Goal: Information Seeking & Learning: Learn about a topic

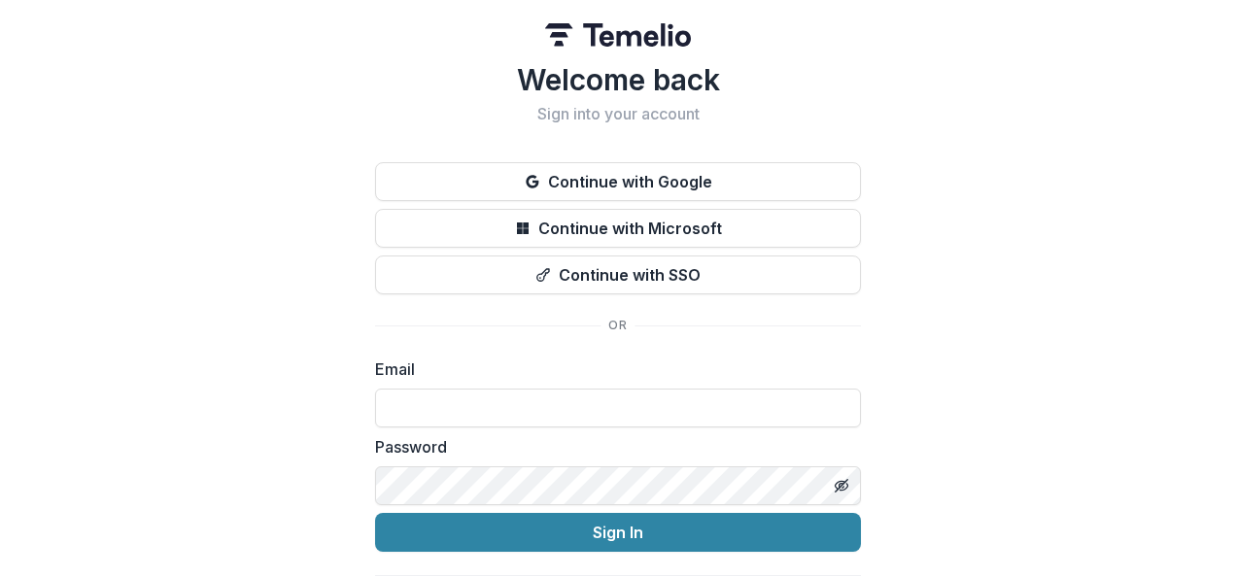
type input "**********"
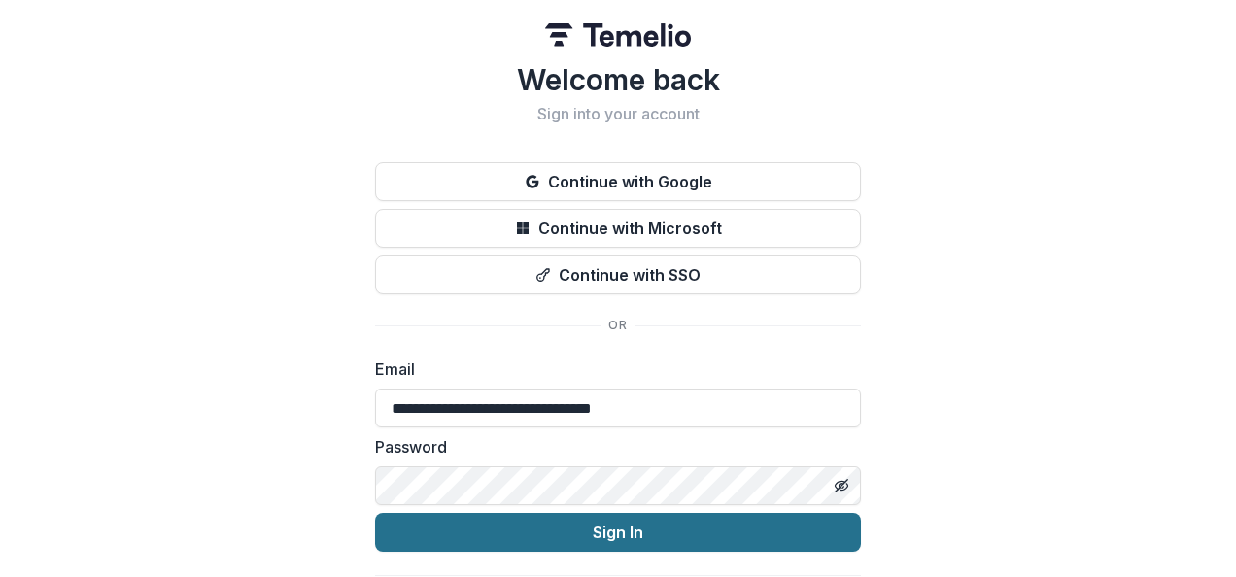
drag, startPoint x: 0, startPoint y: 0, endPoint x: 653, endPoint y: 541, distance: 848.4
click at [653, 541] on button "Sign In" at bounding box center [618, 532] width 486 height 39
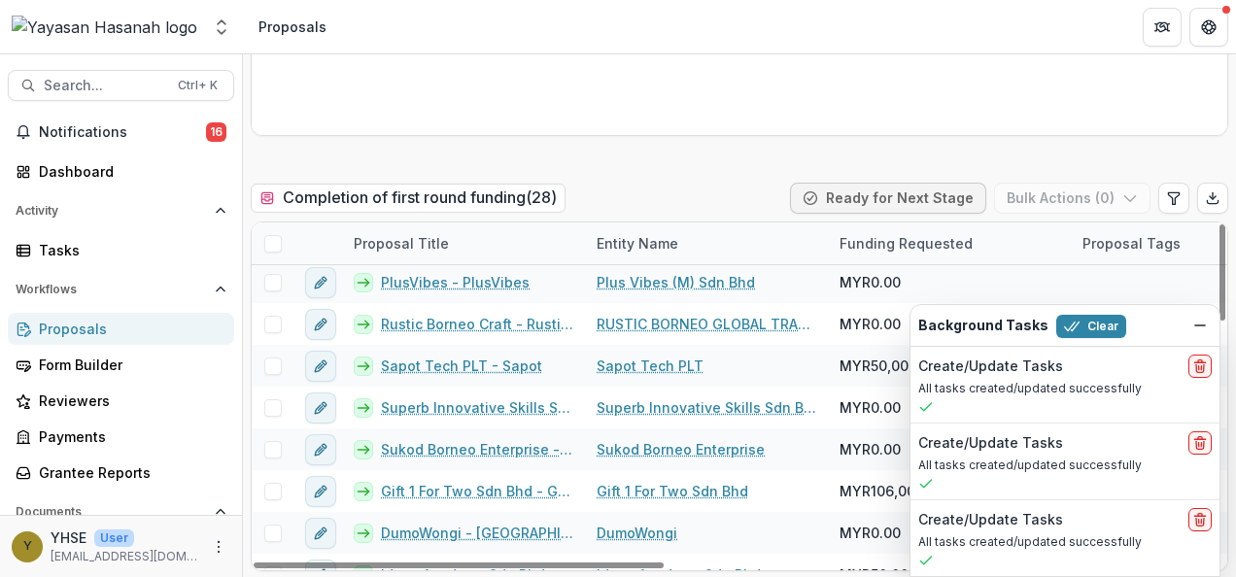
scroll to position [863, 0]
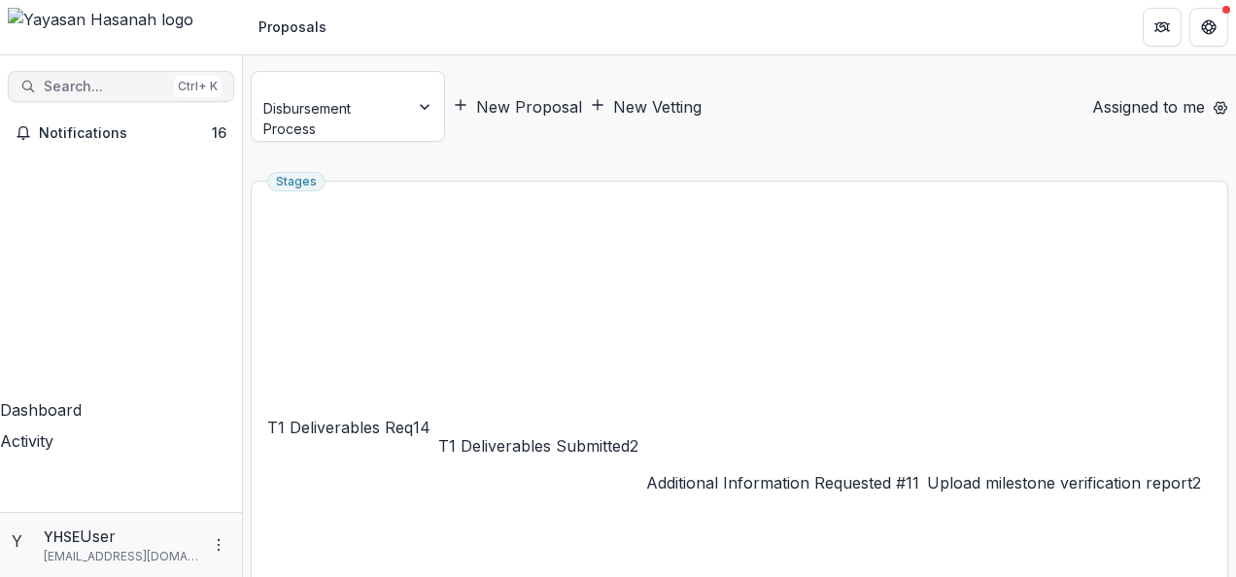
click at [116, 87] on span "Search..." at bounding box center [105, 87] width 122 height 17
type input "*******"
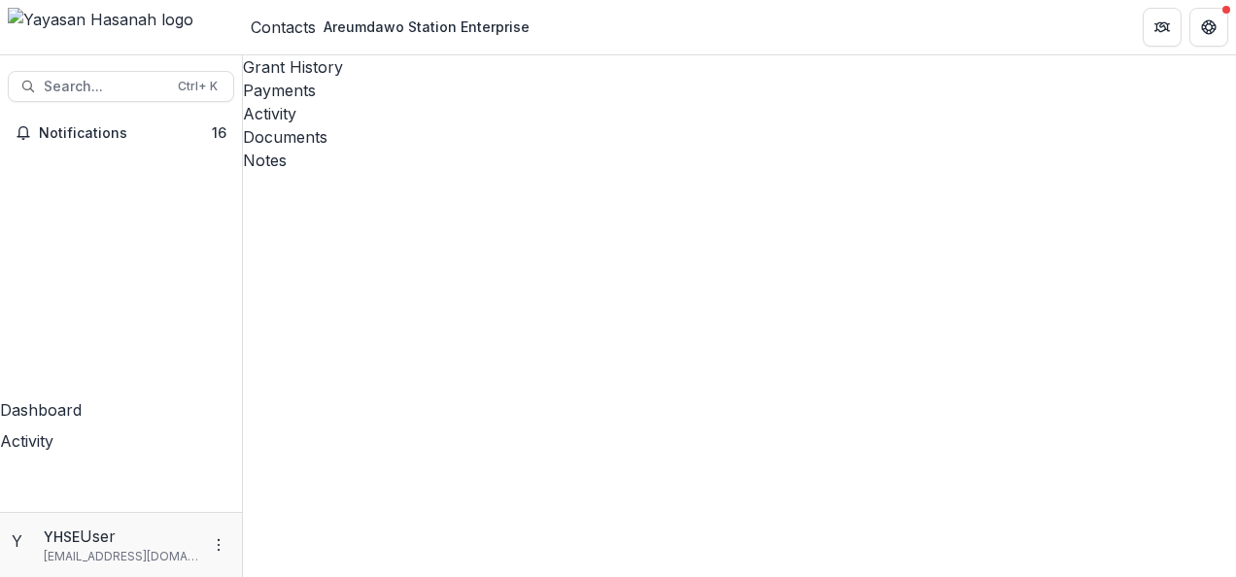
click at [593, 125] on div "Documents" at bounding box center [739, 136] width 993 height 23
drag, startPoint x: 1047, startPoint y: 249, endPoint x: 931, endPoint y: 255, distance: 115.8
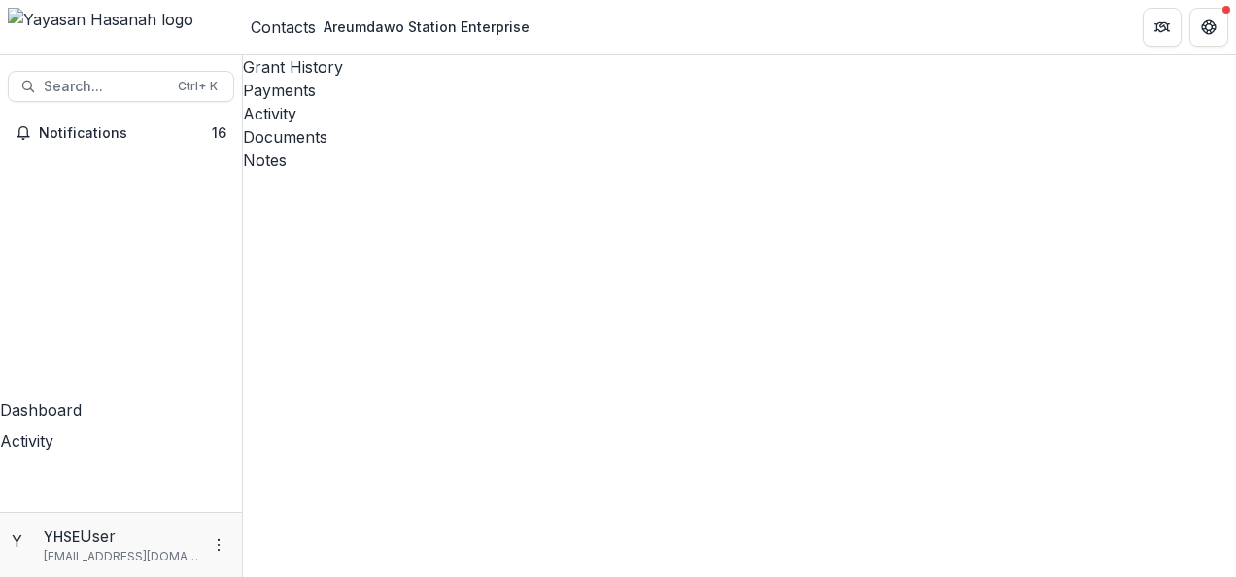
copy div "60 18-989 7074"
click at [107, 87] on span "Search..." at bounding box center [105, 87] width 122 height 17
type input "*********"
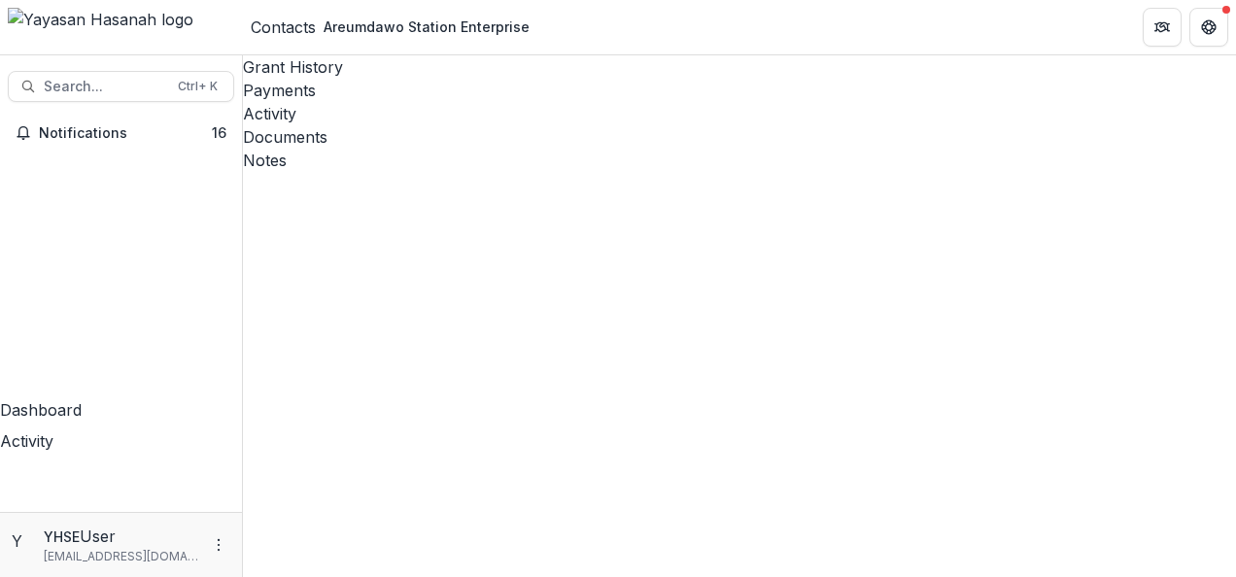
click at [561, 125] on div "Documents" at bounding box center [739, 136] width 993 height 23
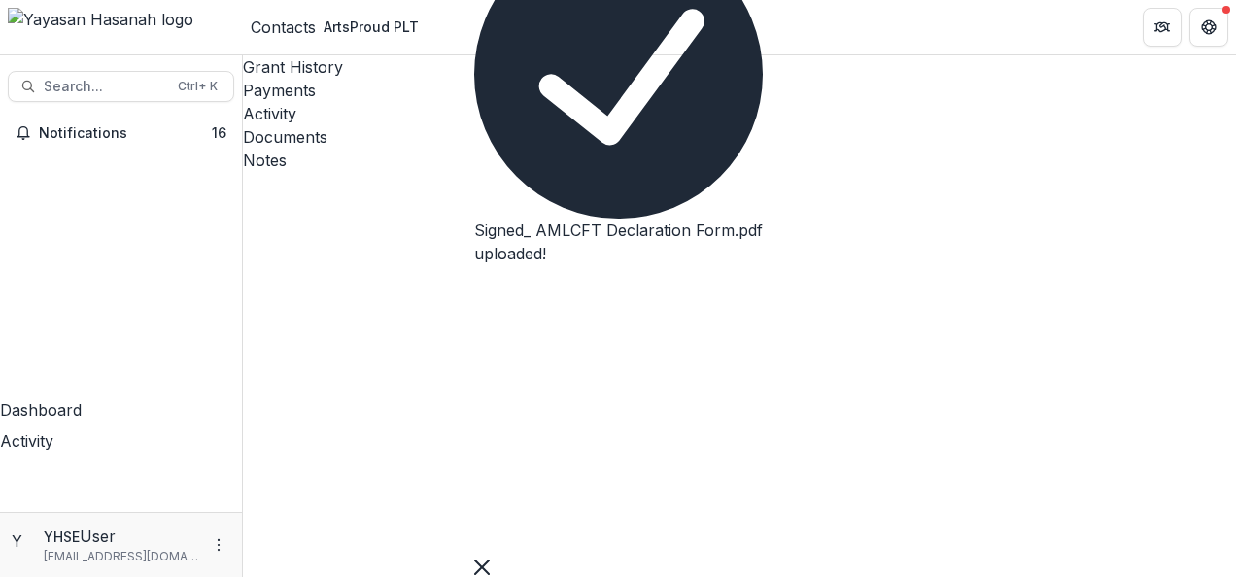
type input "*"
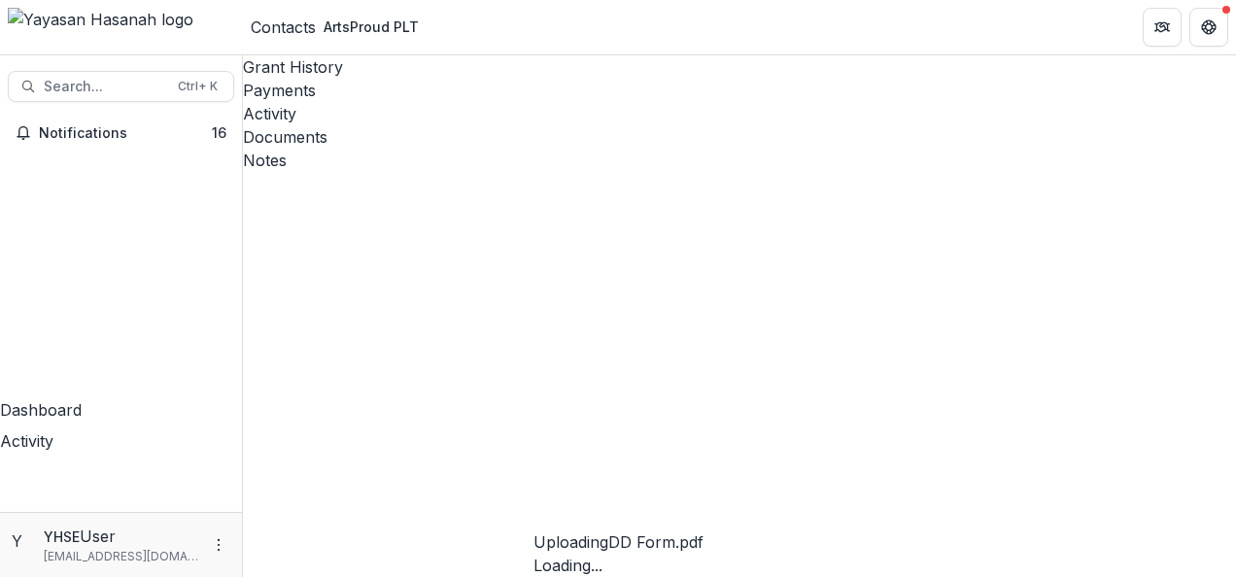
type input "*"
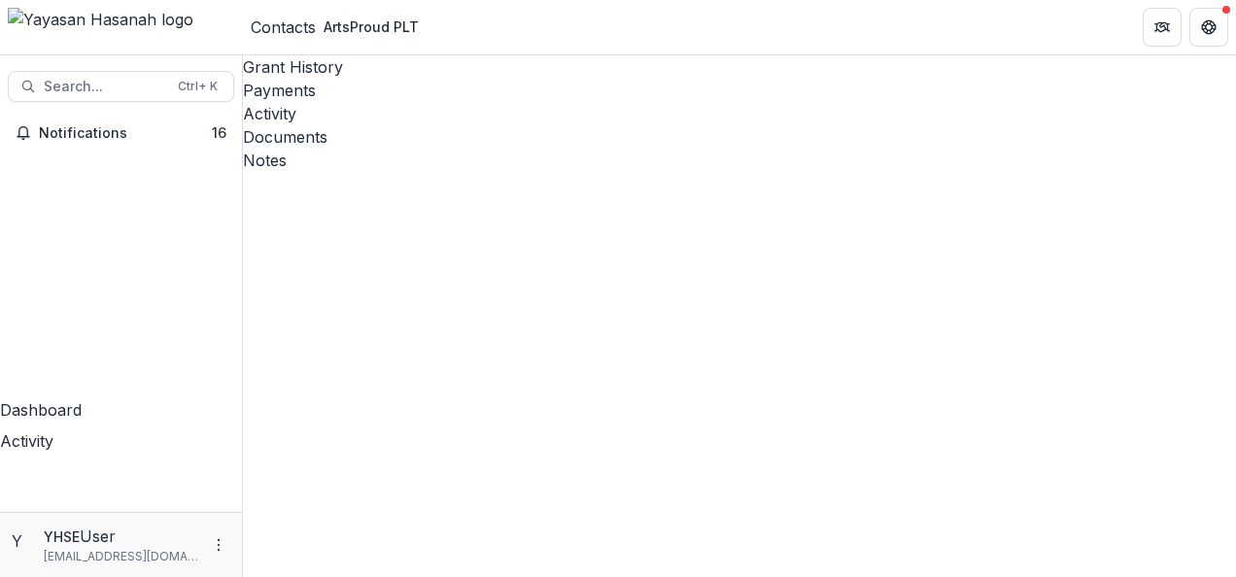
type input "*"
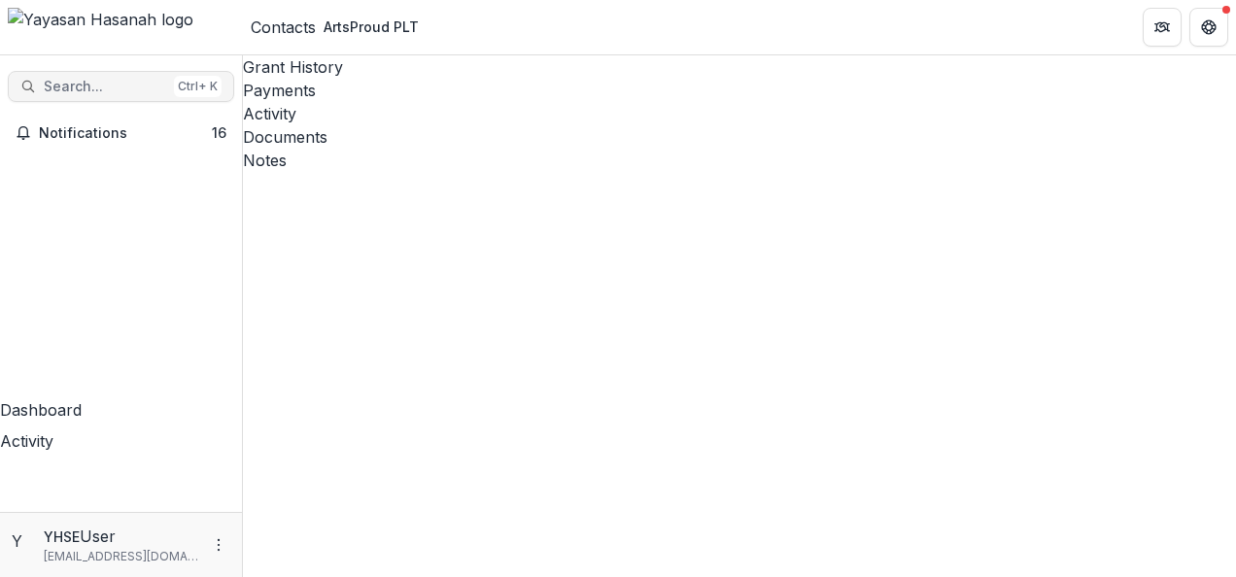
click at [186, 88] on div "Ctrl + K" at bounding box center [198, 86] width 48 height 21
click at [576, 125] on div "Documents" at bounding box center [739, 136] width 993 height 23
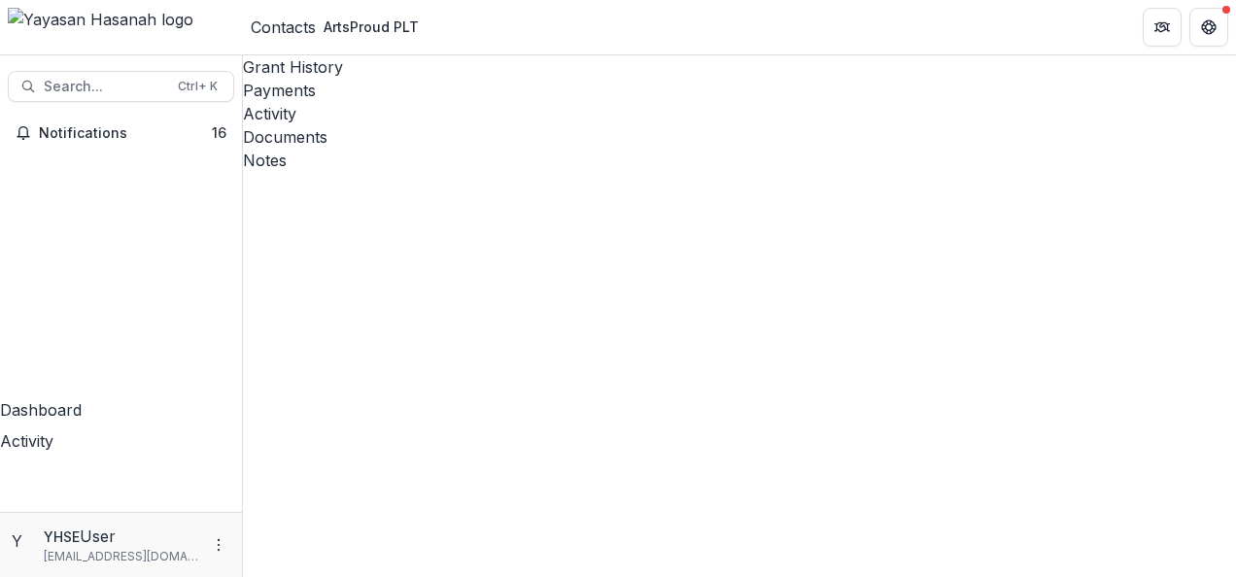
click at [73, 91] on span "Search..." at bounding box center [105, 87] width 122 height 17
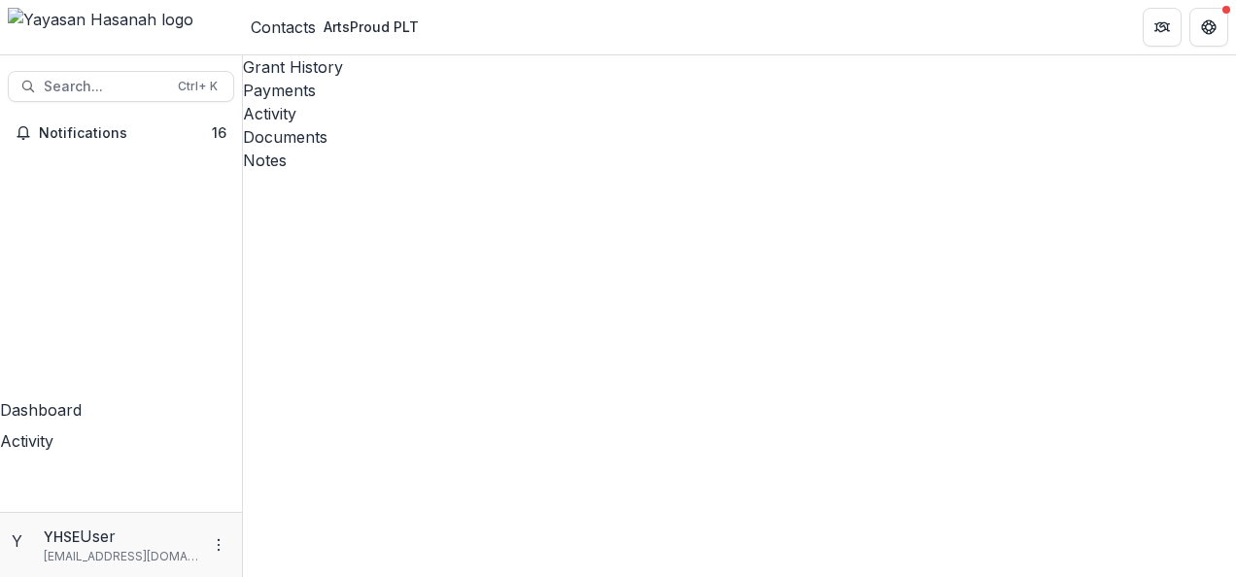
type input "********"
click at [566, 125] on div "Documents" at bounding box center [739, 136] width 993 height 23
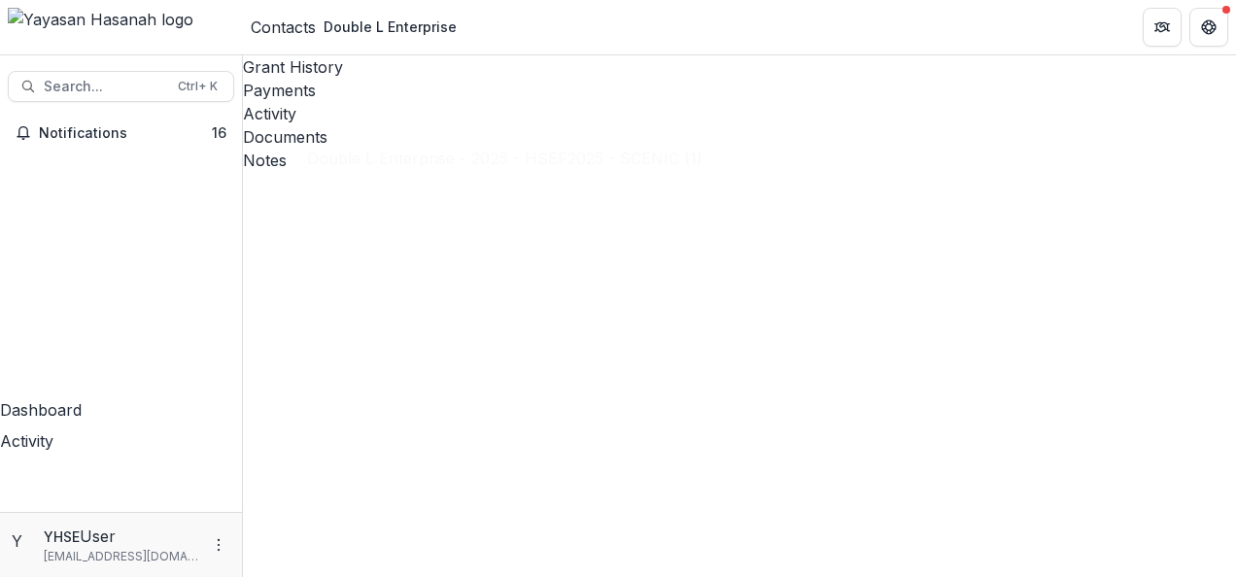
type input "*"
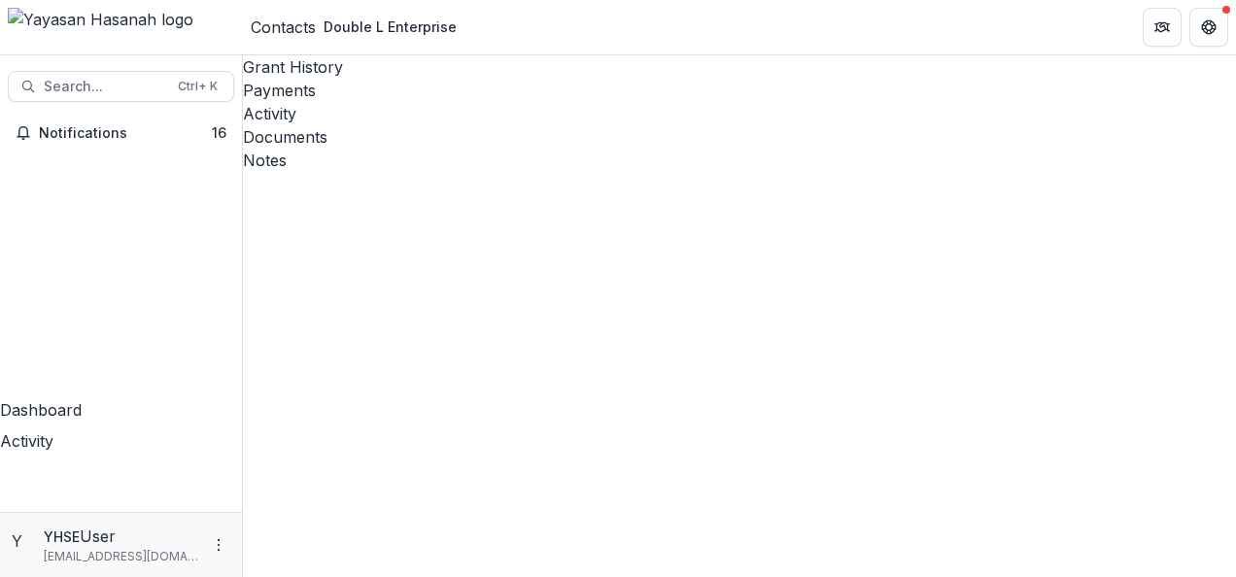
type input "*"
click at [106, 84] on span "Search..." at bounding box center [105, 87] width 122 height 17
type input "*"
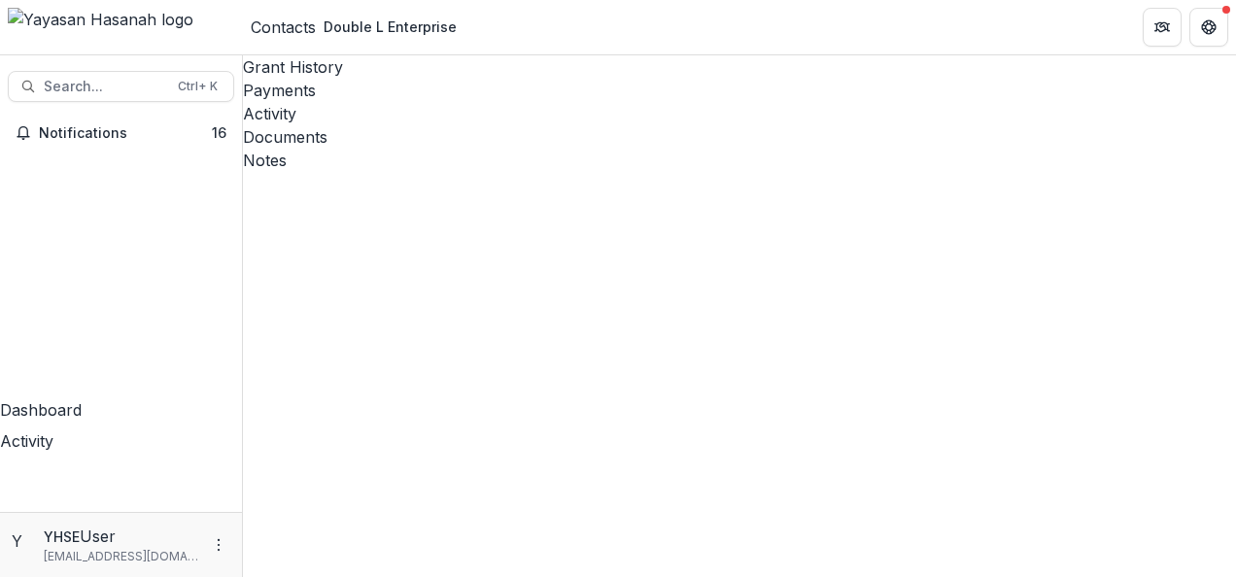
type input "*****"
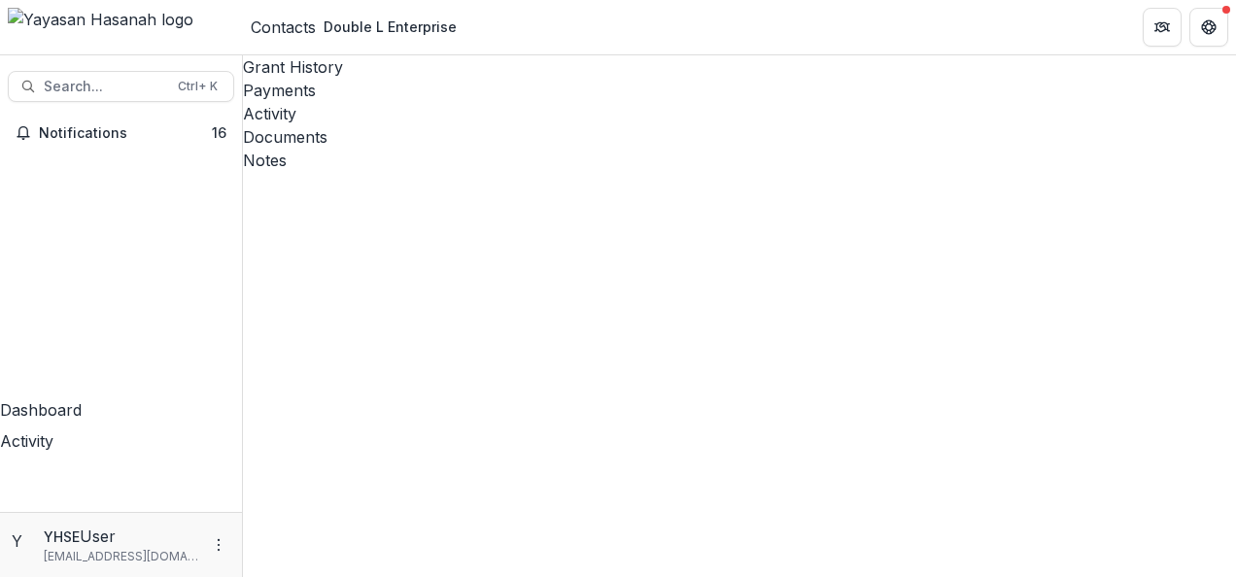
drag, startPoint x: 367, startPoint y: 365, endPoint x: 394, endPoint y: 311, distance: 60.4
click at [575, 125] on div "Documents" at bounding box center [739, 136] width 993 height 23
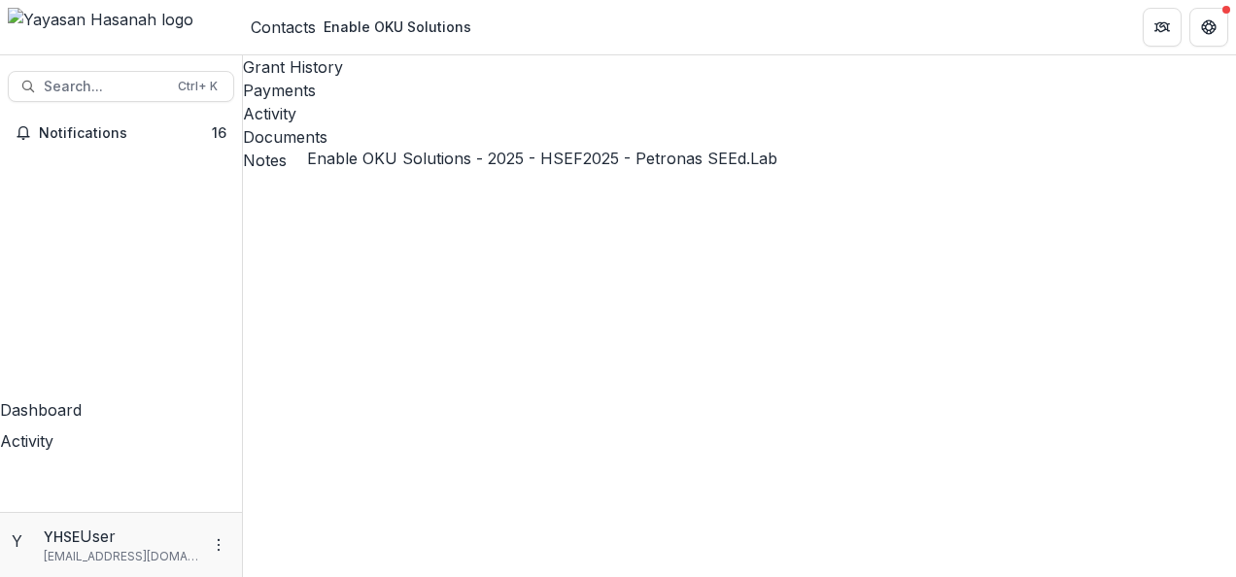
type input "*"
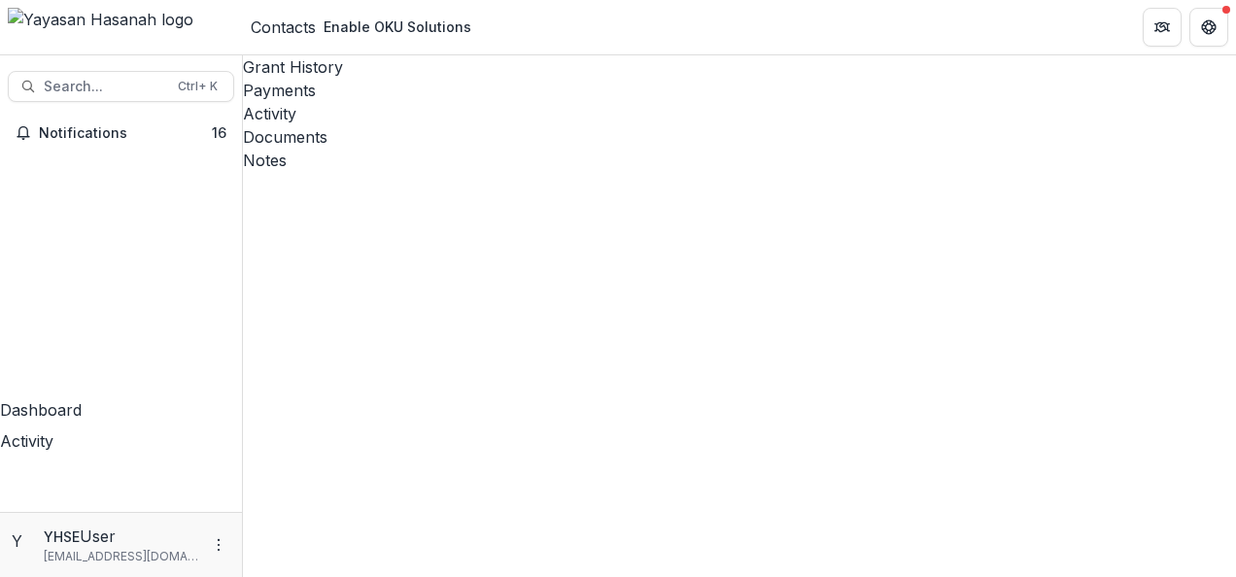
type input "*"
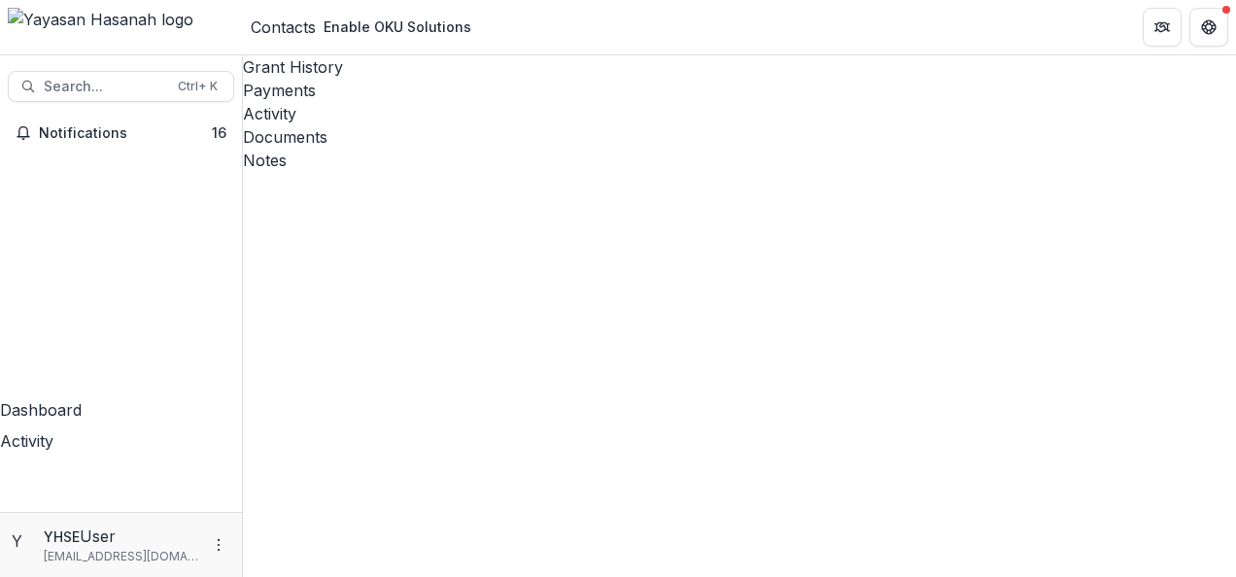
type input "*"
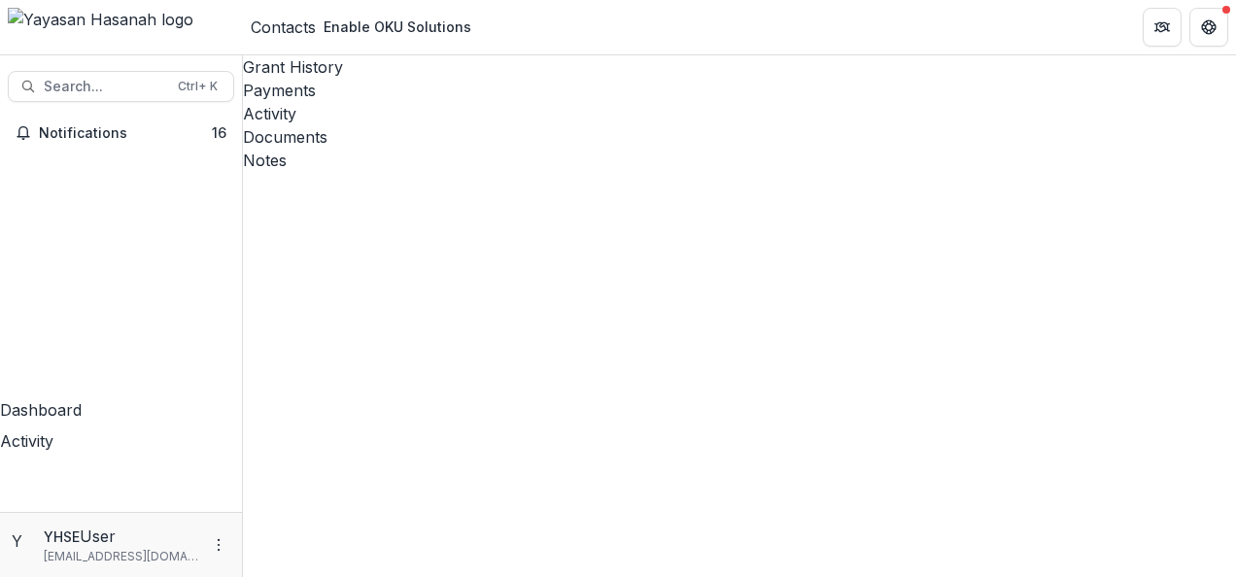
type input "*"
click at [492, 102] on div "Activity" at bounding box center [739, 113] width 993 height 23
click at [562, 125] on div "Documents" at bounding box center [739, 136] width 993 height 23
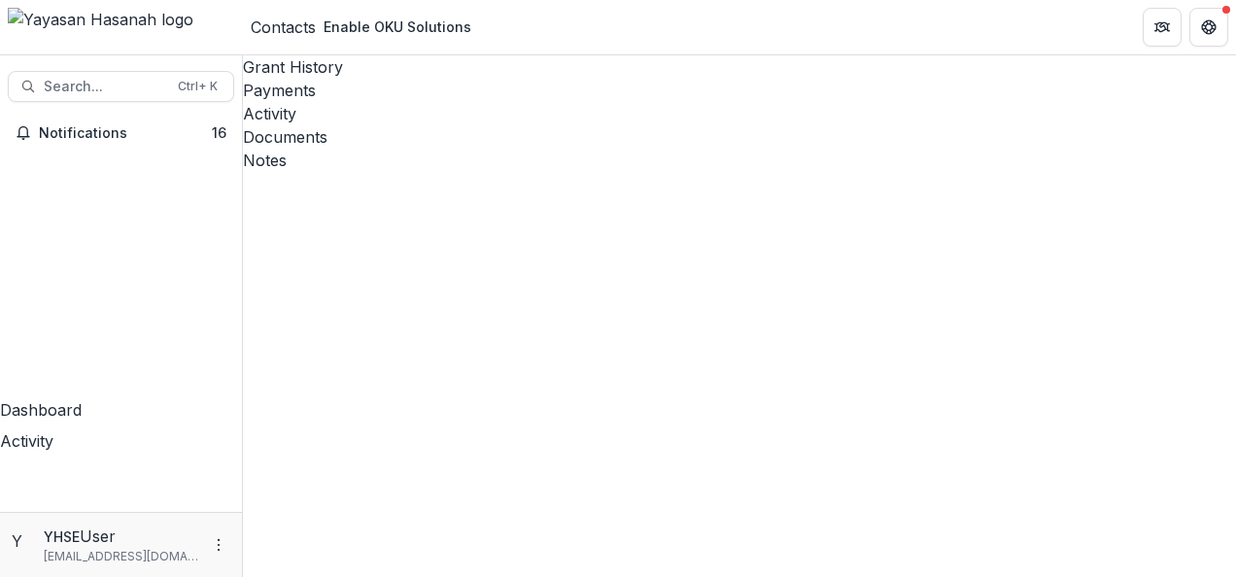
type input "*"
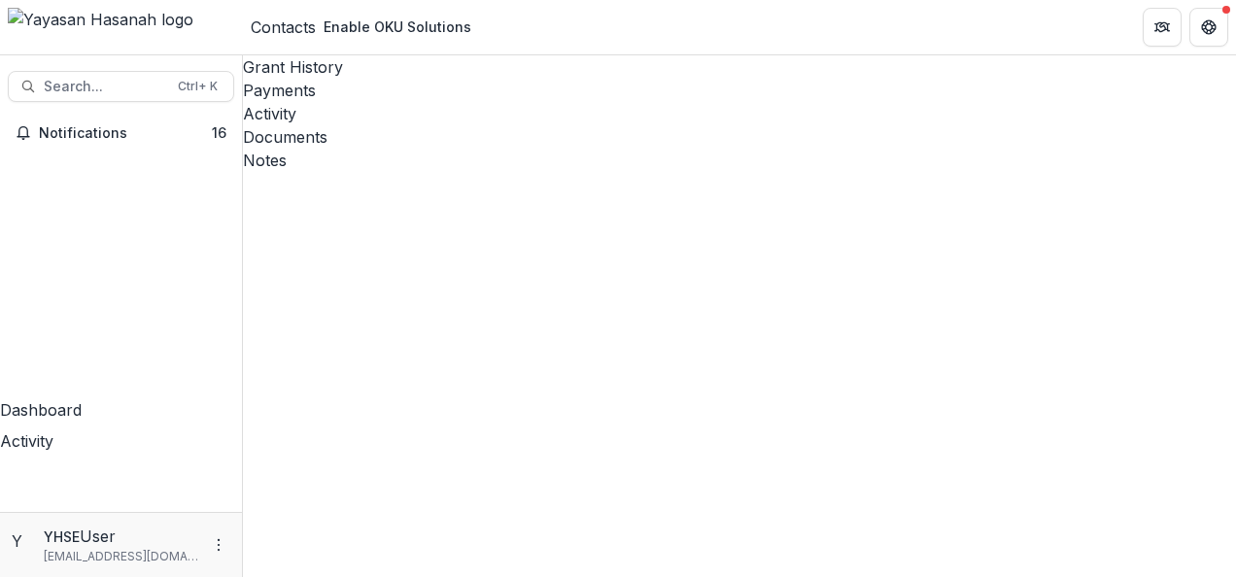
type input "*"
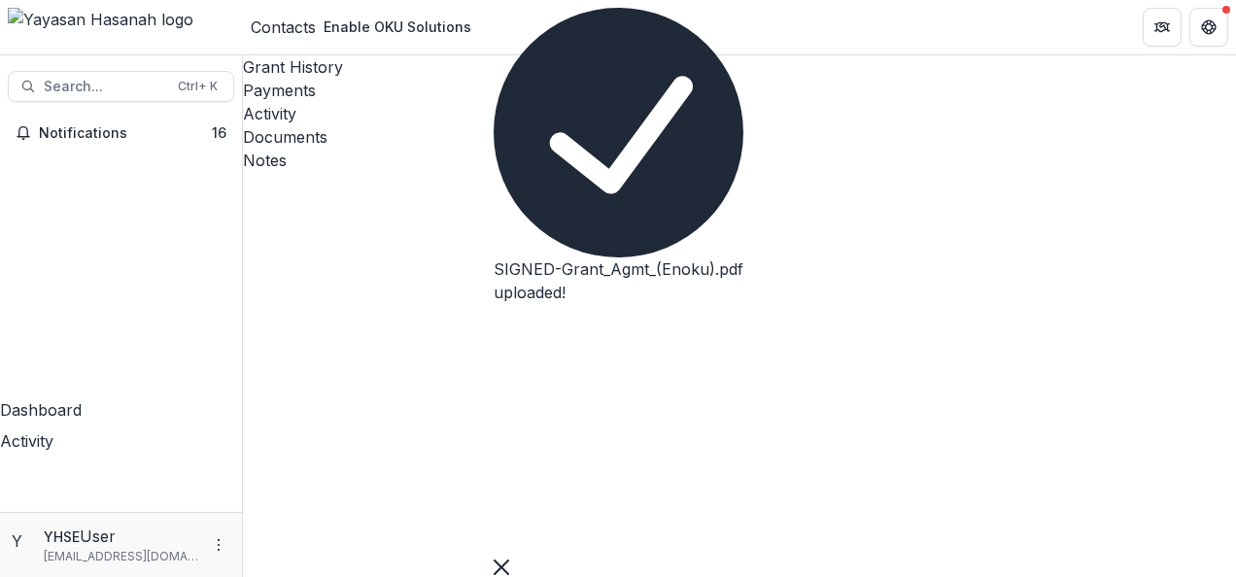
type input "*"
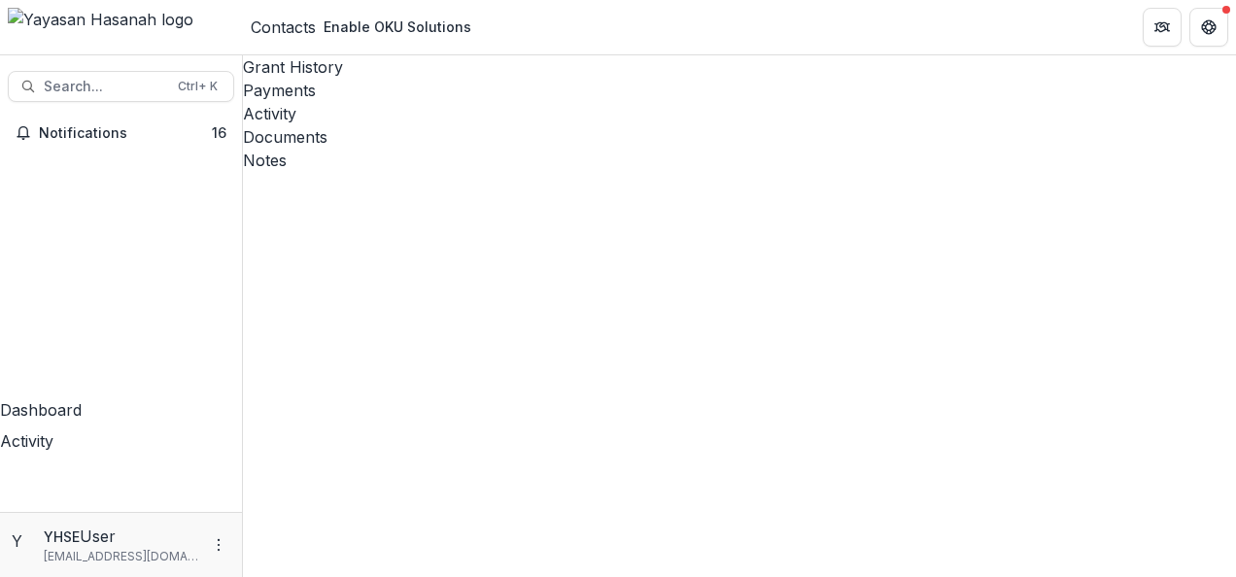
type input "*"
click at [496, 102] on div "Activity" at bounding box center [739, 113] width 993 height 23
click at [564, 125] on div "Documents" at bounding box center [739, 136] width 993 height 23
click at [506, 102] on div "Activity" at bounding box center [739, 113] width 993 height 23
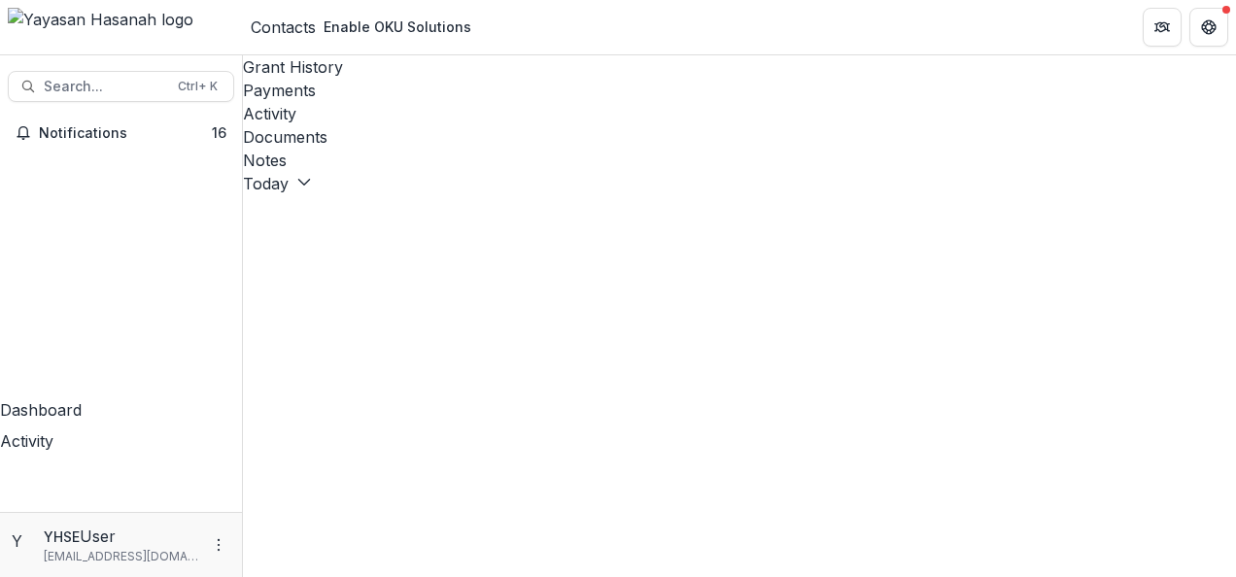
click at [573, 125] on link "Documents" at bounding box center [739, 136] width 993 height 23
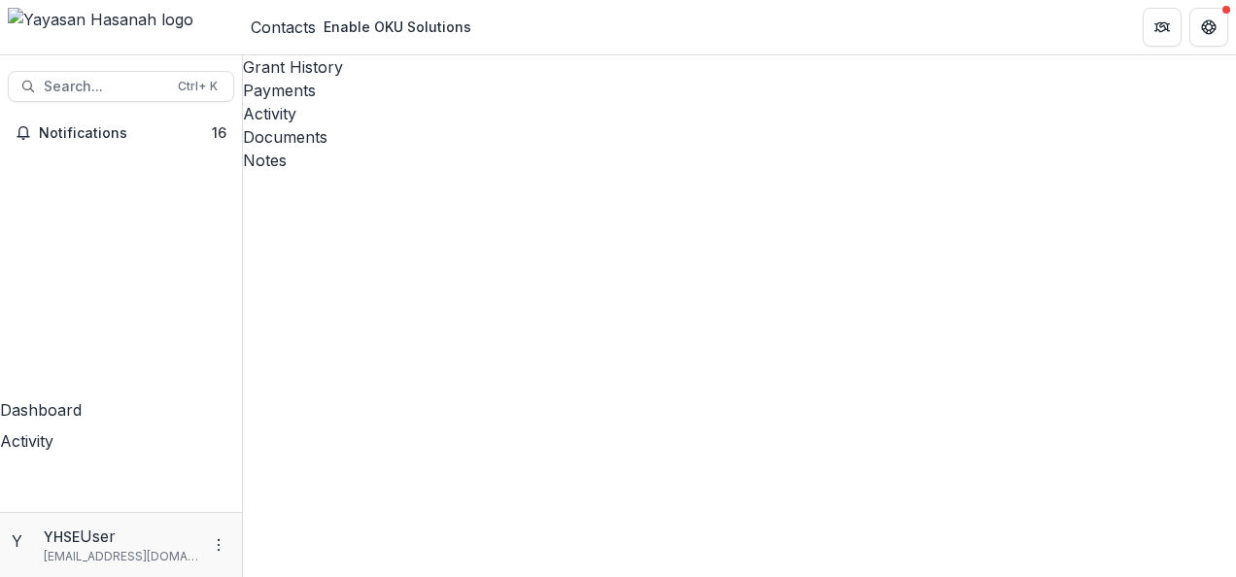
type input "*"
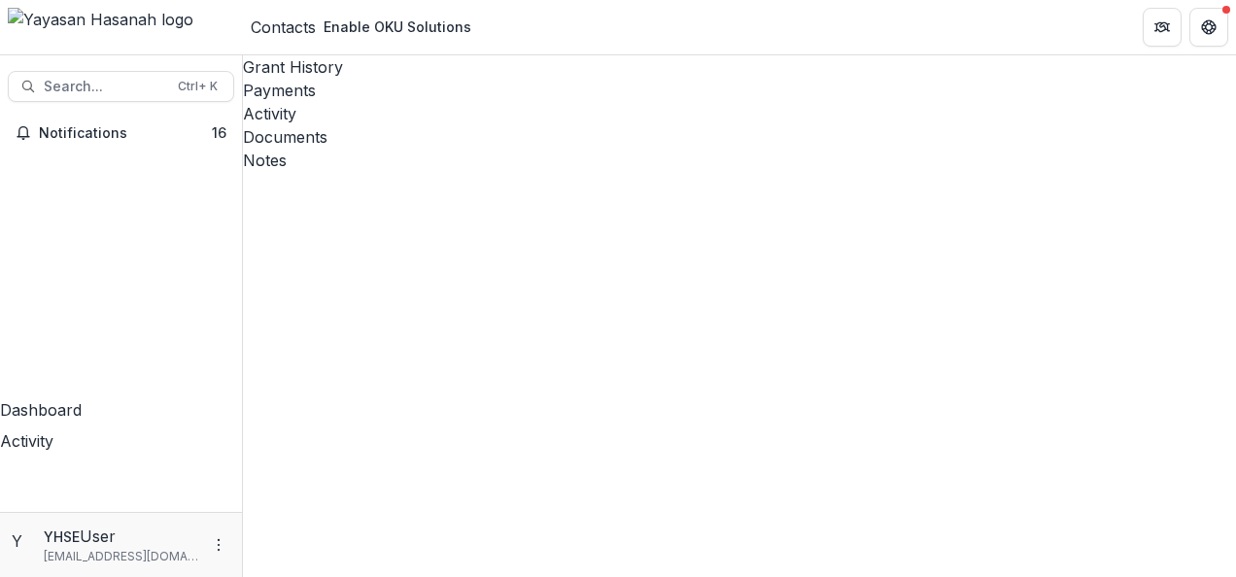
type input "*"
type input "***"
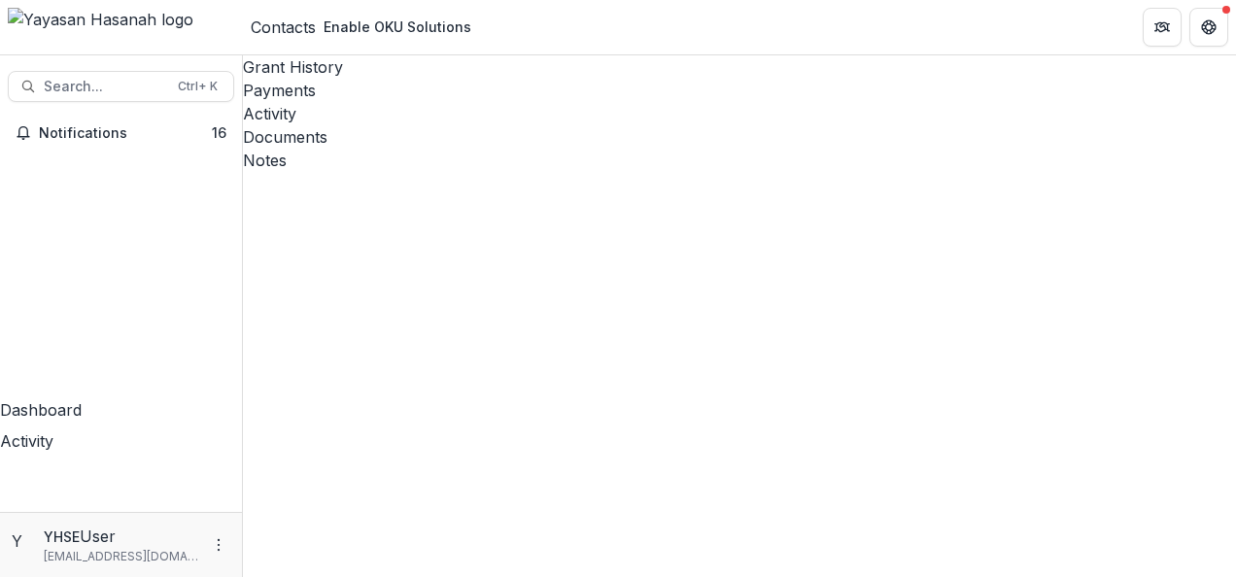
click at [504, 102] on div "Activity" at bounding box center [739, 113] width 993 height 23
click at [581, 125] on div "Documents" at bounding box center [739, 136] width 993 height 23
type input "*"
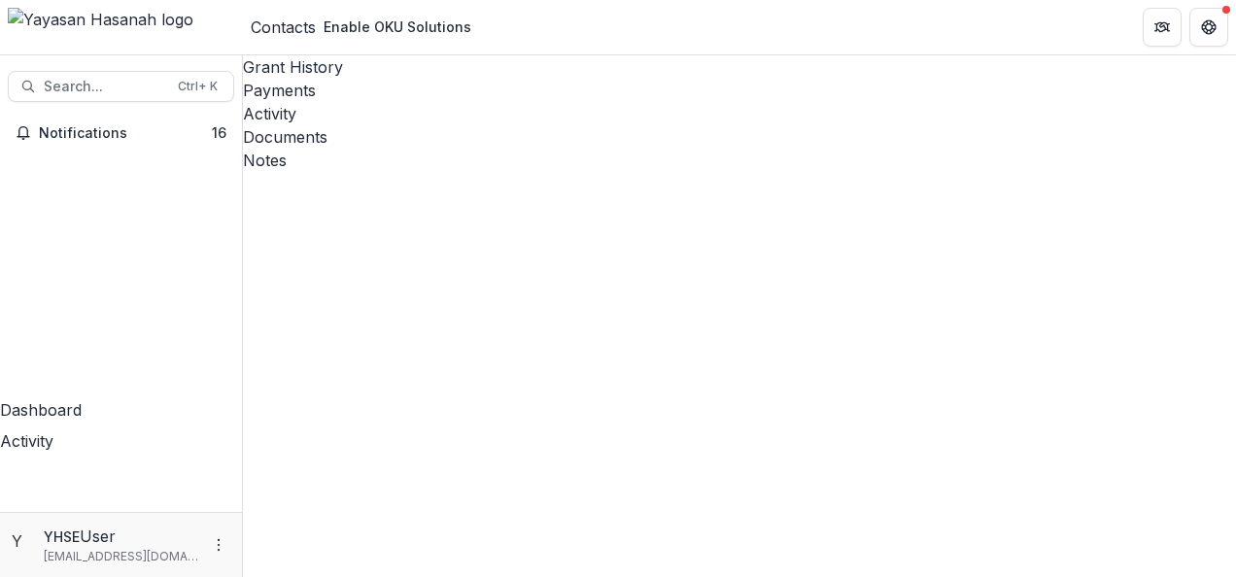
drag, startPoint x: 375, startPoint y: 117, endPoint x: 274, endPoint y: 124, distance: 101.4
type input "******"
drag, startPoint x: 353, startPoint y: 123, endPoint x: 277, endPoint y: 142, distance: 78.0
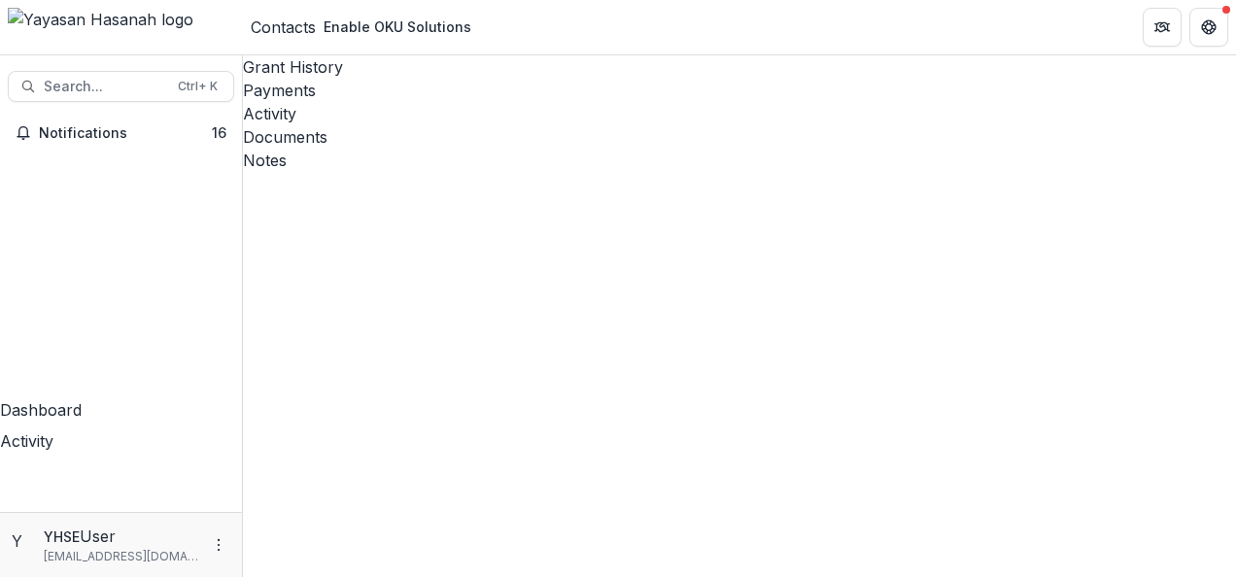
drag, startPoint x: 976, startPoint y: 189, endPoint x: 921, endPoint y: 196, distance: 55.0
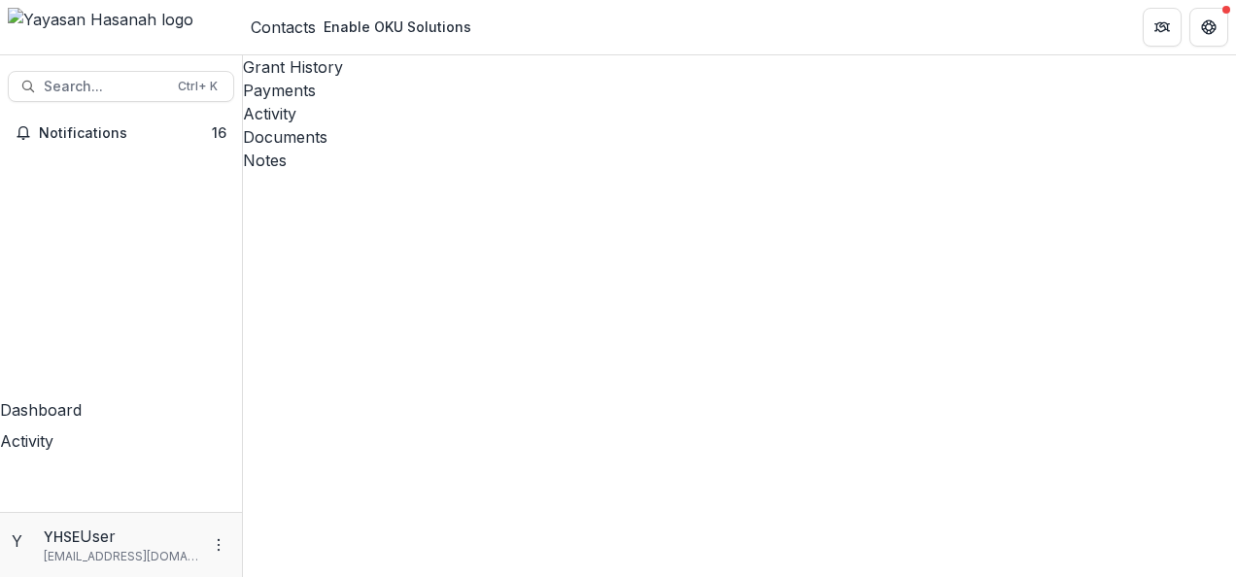
click at [124, 82] on span "Search..." at bounding box center [105, 87] width 122 height 17
type input "*"
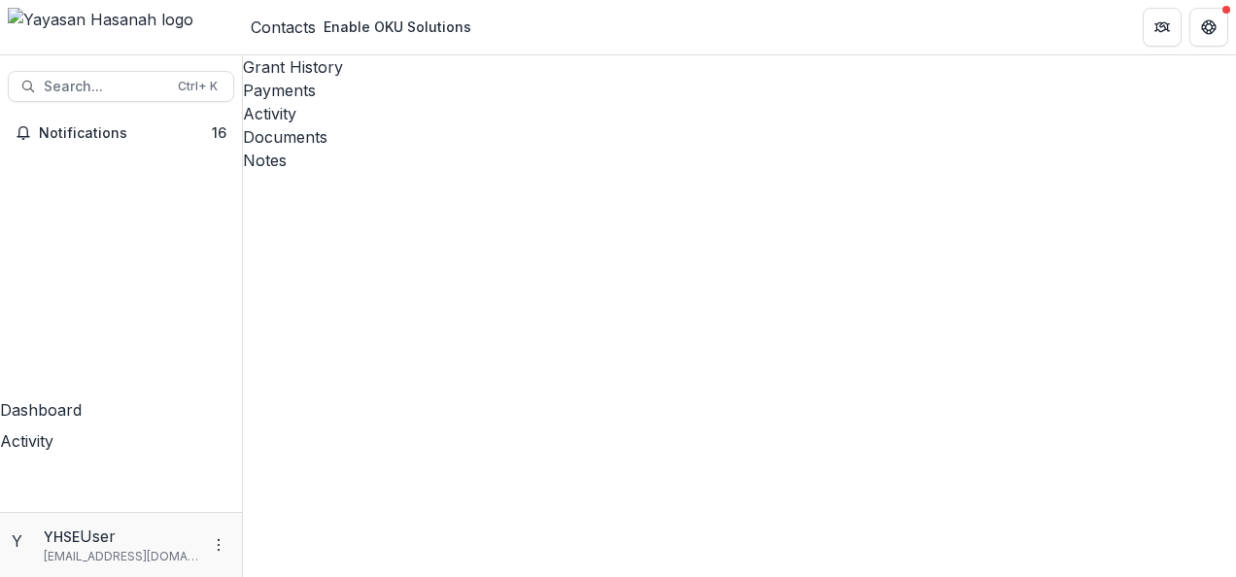
type input "**********"
click at [595, 125] on div "Documents" at bounding box center [739, 136] width 993 height 23
click at [506, 102] on div "Activity" at bounding box center [739, 113] width 993 height 23
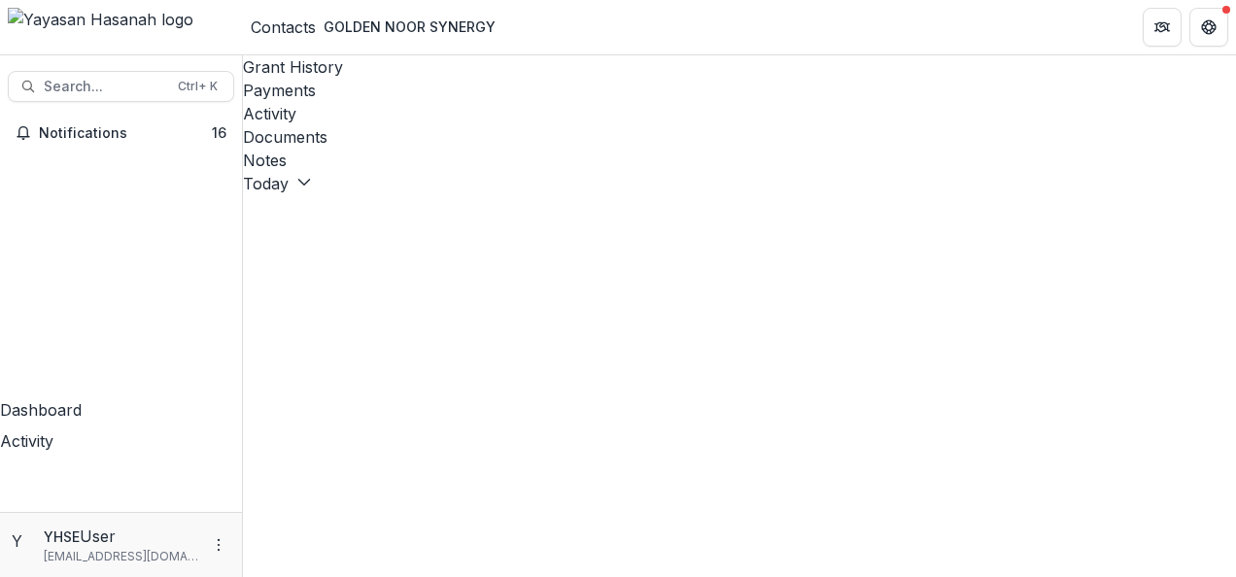
click at [323, 67] on div "Grant History" at bounding box center [739, 66] width 993 height 23
click at [546, 125] on div "Documents" at bounding box center [739, 136] width 993 height 23
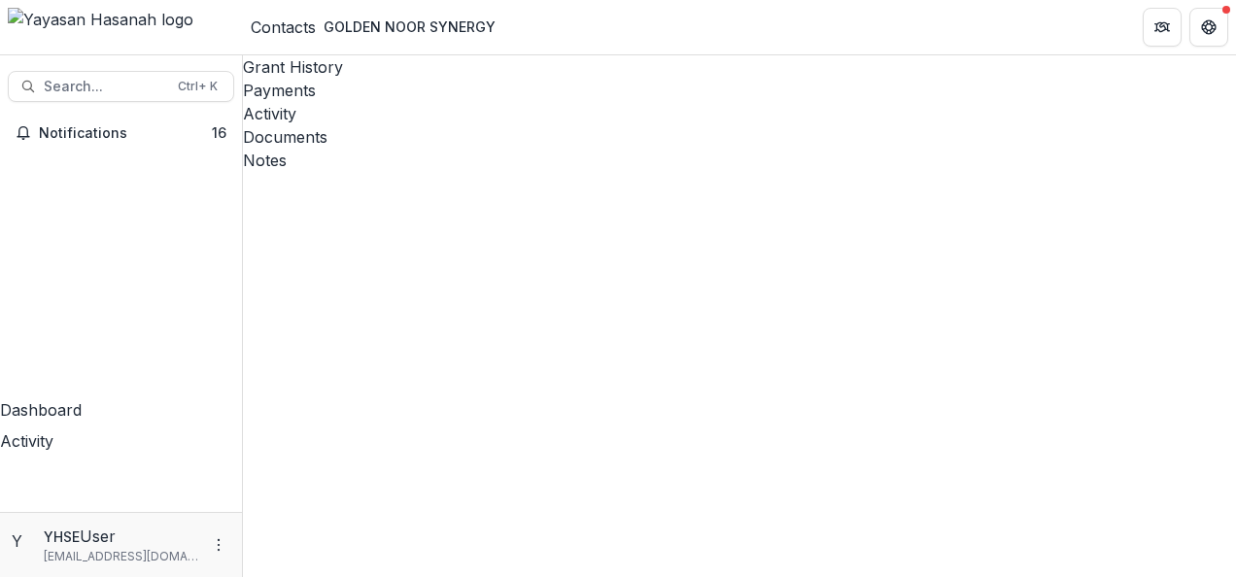
type input "*****"
drag, startPoint x: 404, startPoint y: 124, endPoint x: 279, endPoint y: 125, distance: 125.4
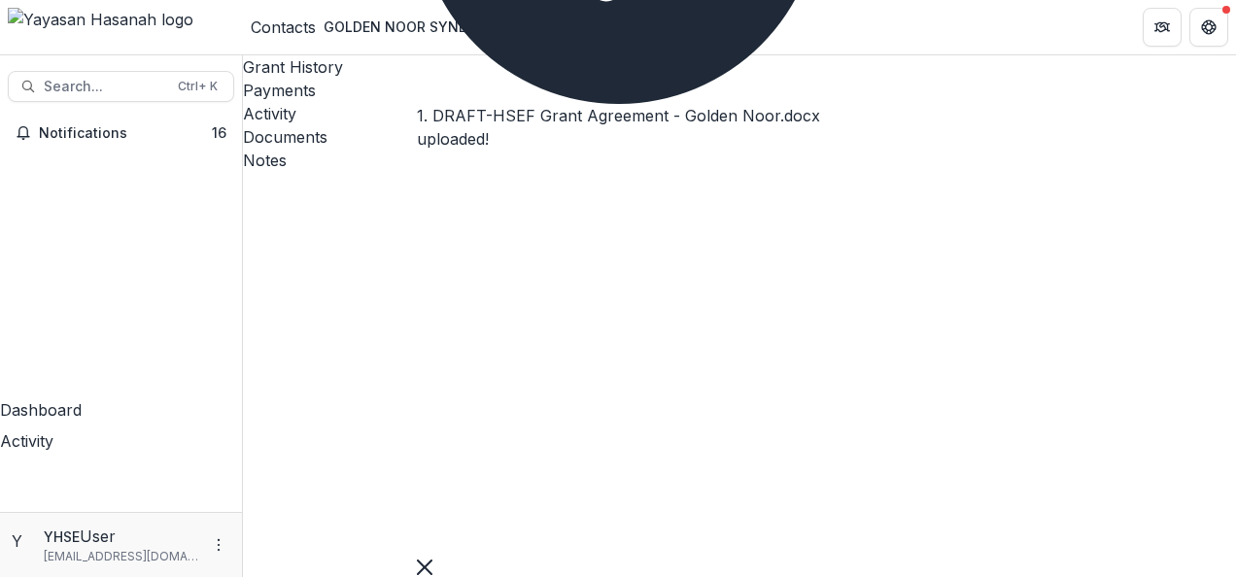
scroll to position [382, 0]
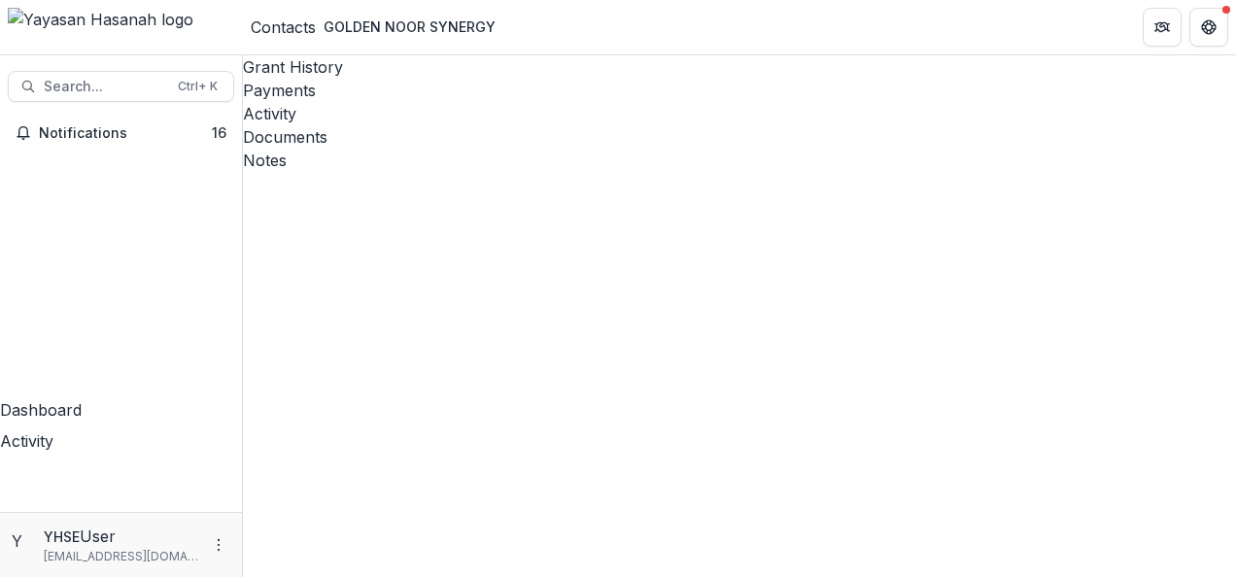
type input "*"
click at [514, 102] on div "Activity" at bounding box center [739, 113] width 993 height 23
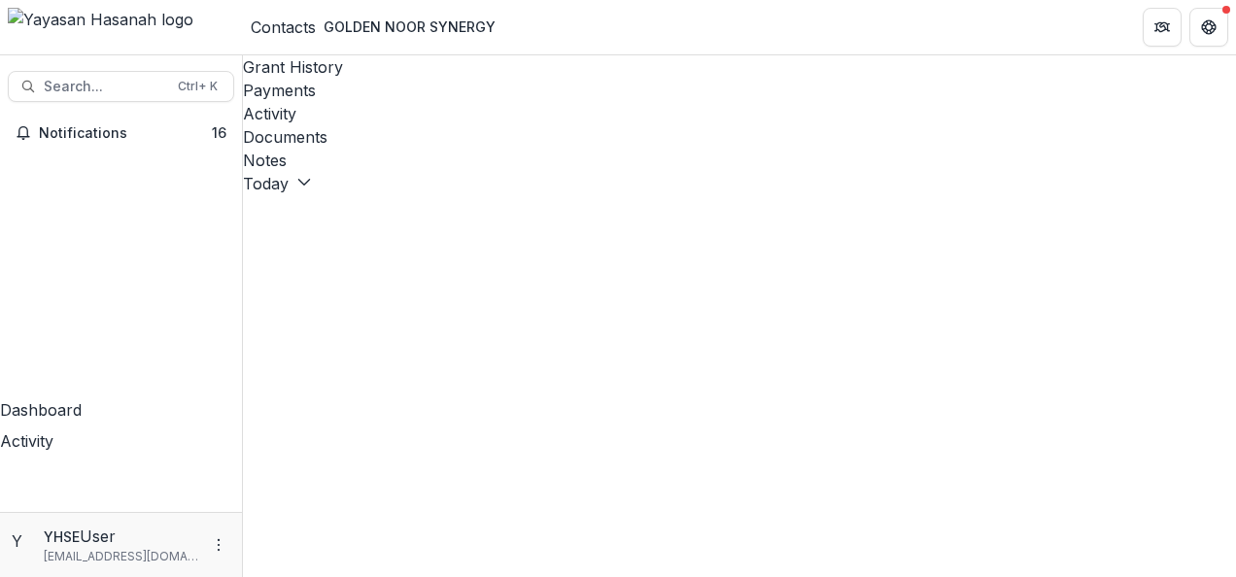
click at [570, 125] on div "Documents" at bounding box center [739, 136] width 993 height 23
type input "*"
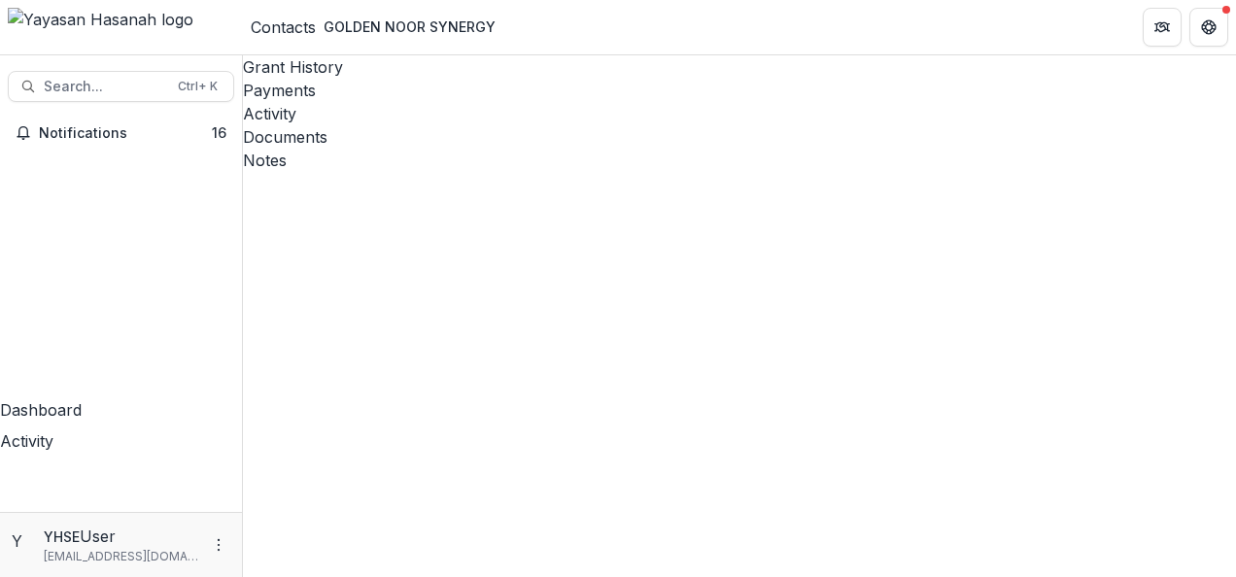
click at [503, 102] on div "Activity" at bounding box center [739, 113] width 993 height 23
click at [556, 125] on div "Documents" at bounding box center [739, 136] width 993 height 23
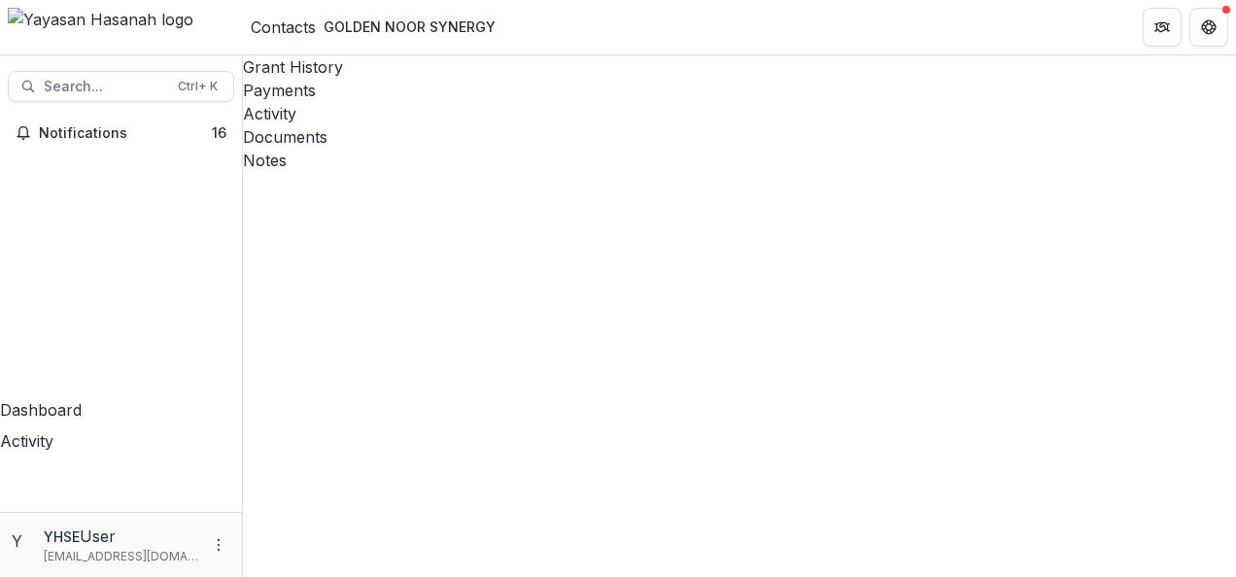
click at [506, 102] on div "Activity" at bounding box center [739, 113] width 993 height 23
click at [572, 125] on div "Documents" at bounding box center [739, 136] width 993 height 23
click at [503, 102] on div "Activity" at bounding box center [739, 113] width 993 height 23
click at [123, 86] on span "Search..." at bounding box center [105, 87] width 122 height 17
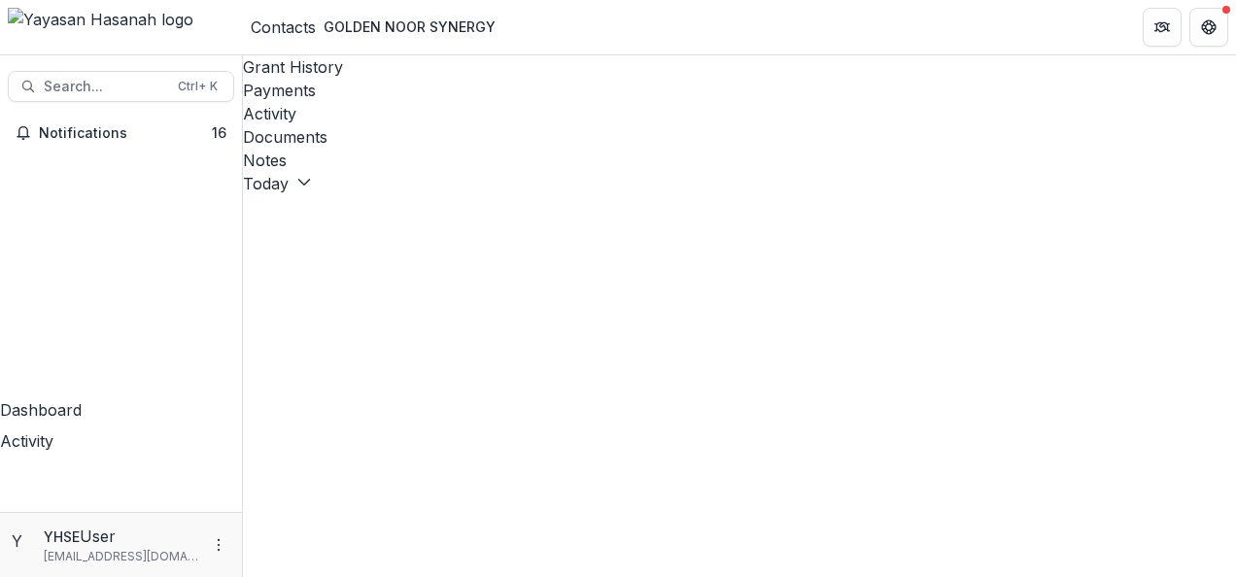
type input "**********"
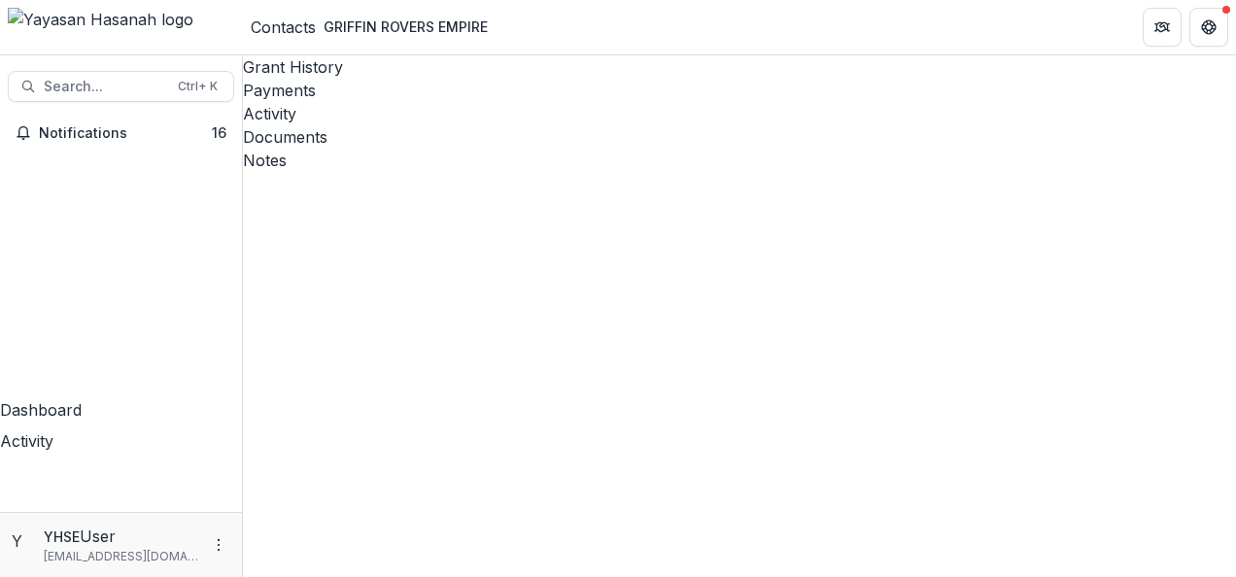
click at [571, 125] on div "Documents" at bounding box center [739, 136] width 993 height 23
click at [482, 102] on div "Activity" at bounding box center [739, 113] width 993 height 23
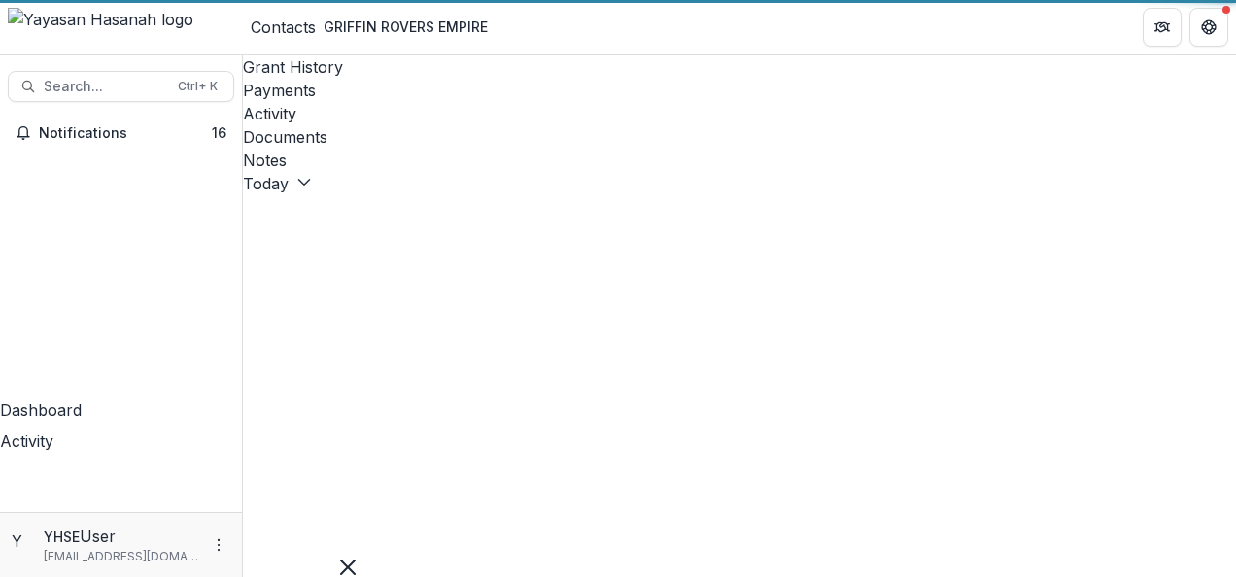
click at [547, 125] on div "Documents" at bounding box center [739, 136] width 993 height 23
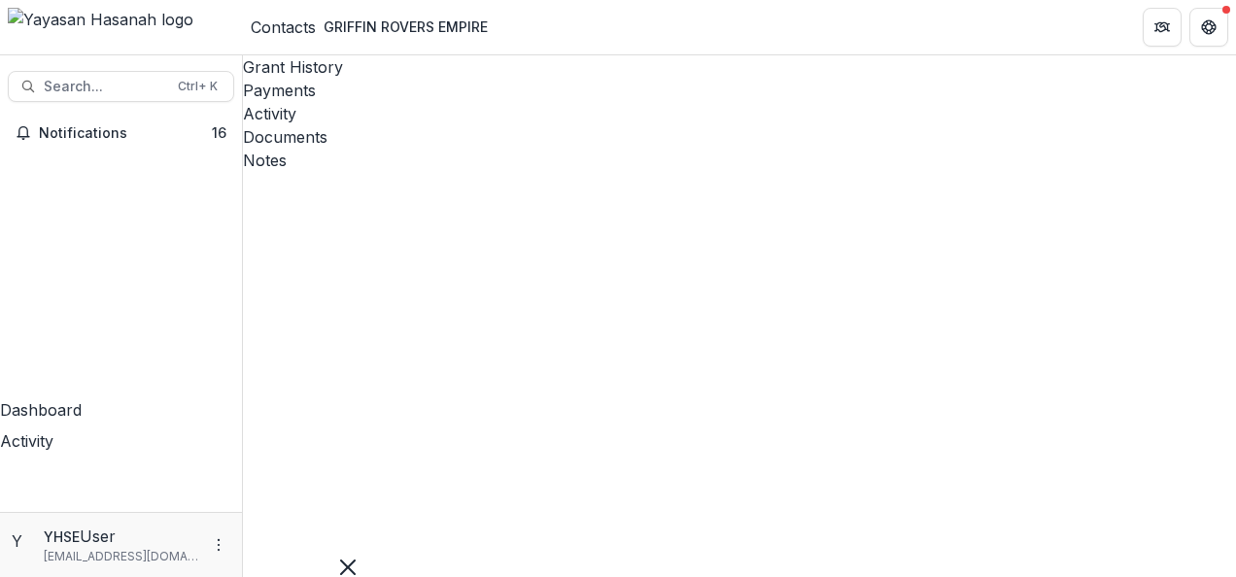
click at [356, 554] on button "Close" at bounding box center [348, 565] width 16 height 23
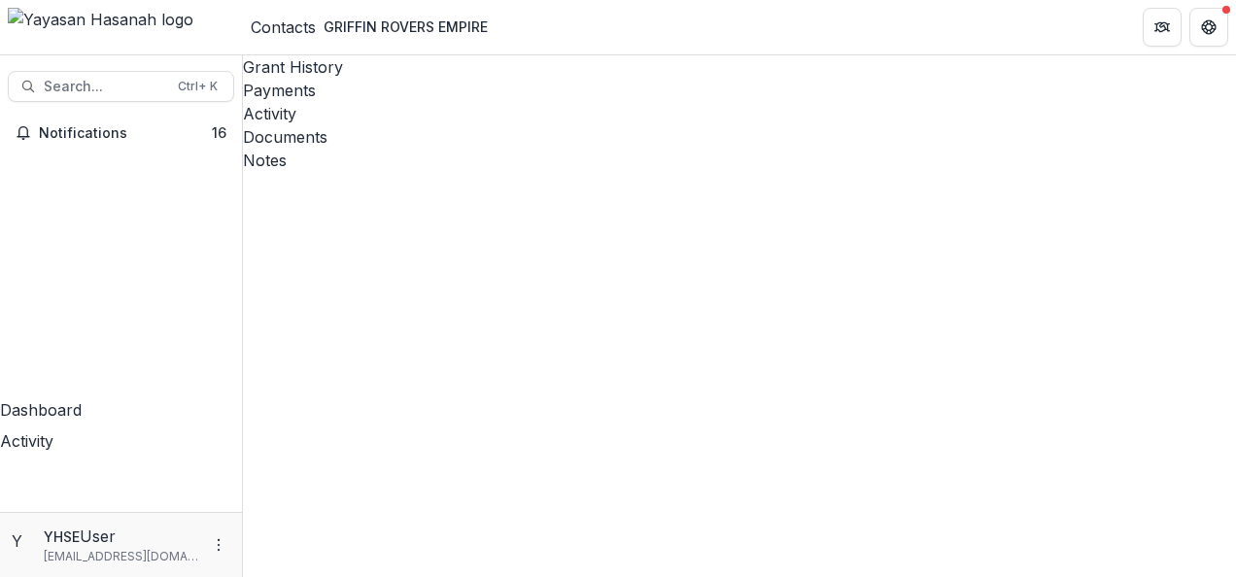
scroll to position [304, 0]
type input "**"
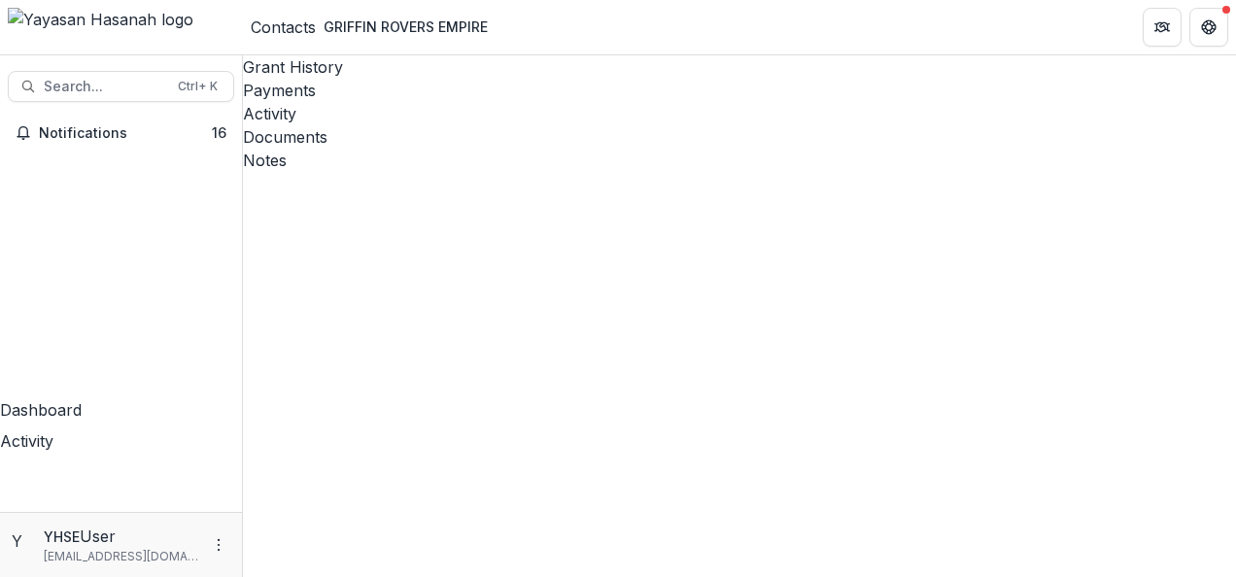
click at [562, 125] on div "Documents" at bounding box center [739, 136] width 993 height 23
click at [514, 102] on div "Activity" at bounding box center [739, 113] width 993 height 23
click at [550, 125] on div "Documents" at bounding box center [739, 136] width 993 height 23
type input "**"
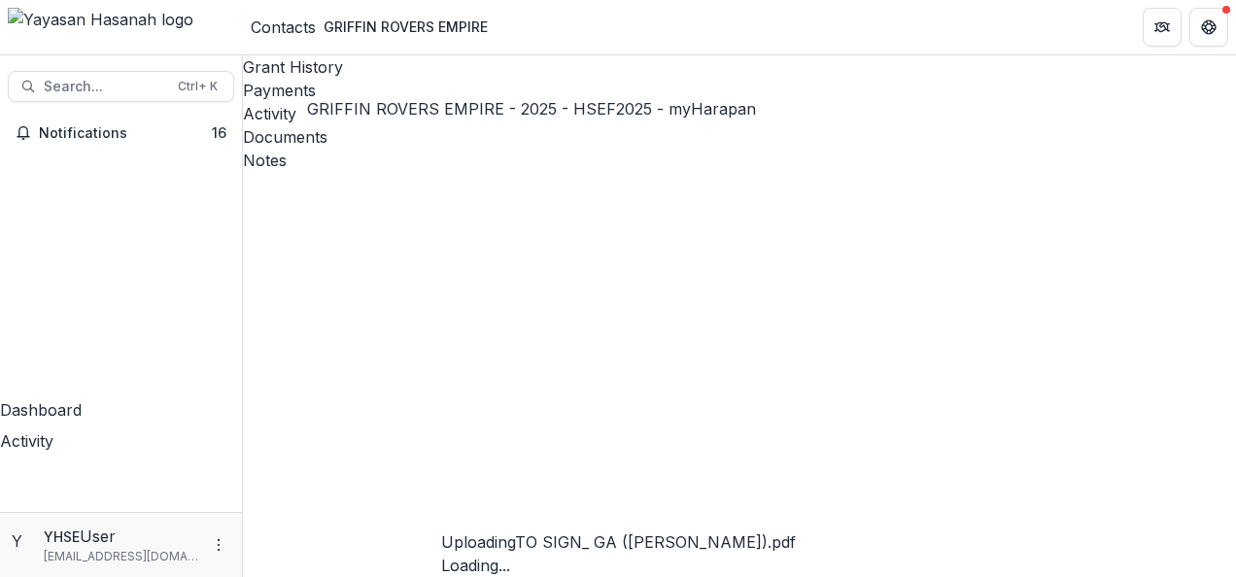
scroll to position [343, 0]
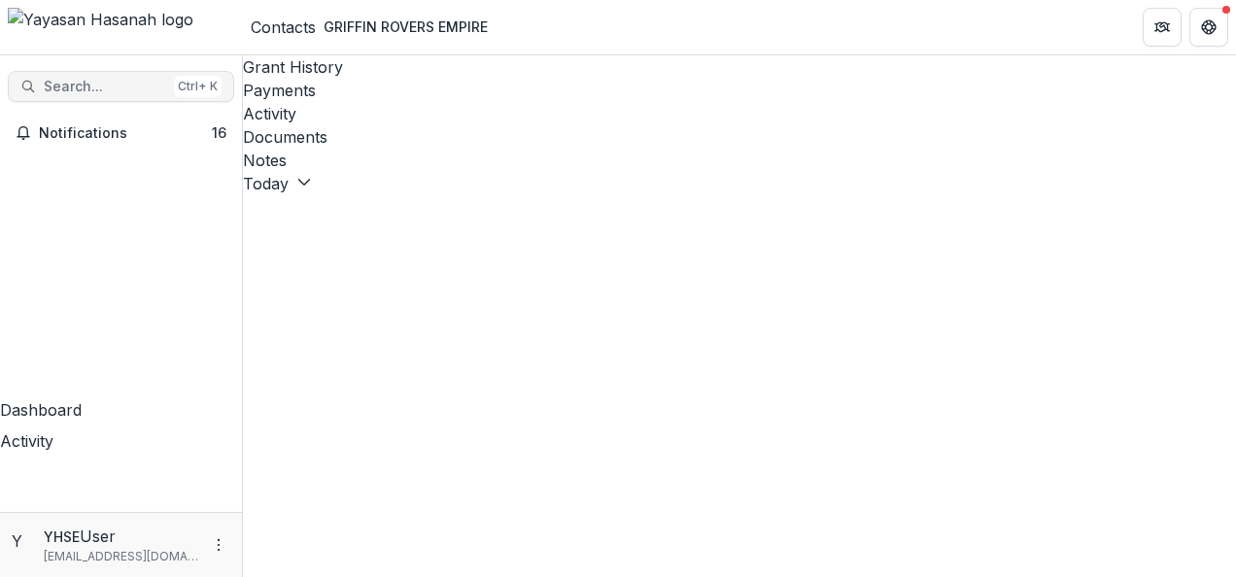
click at [93, 79] on span "Search..." at bounding box center [105, 87] width 122 height 17
type input "********"
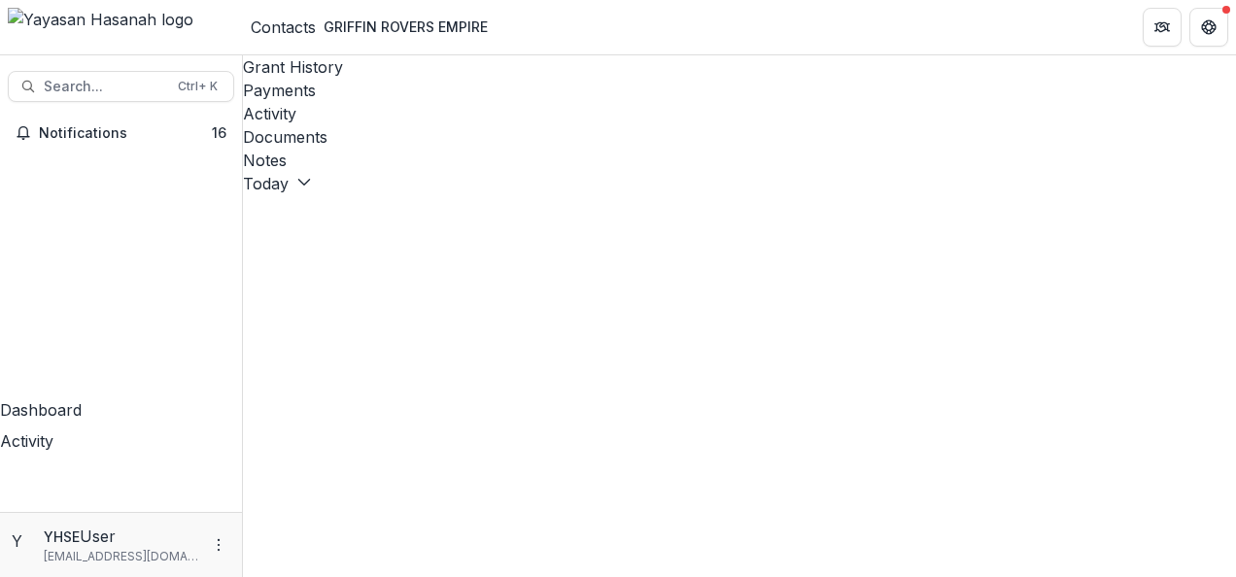
click at [587, 125] on div "Documents" at bounding box center [739, 136] width 993 height 23
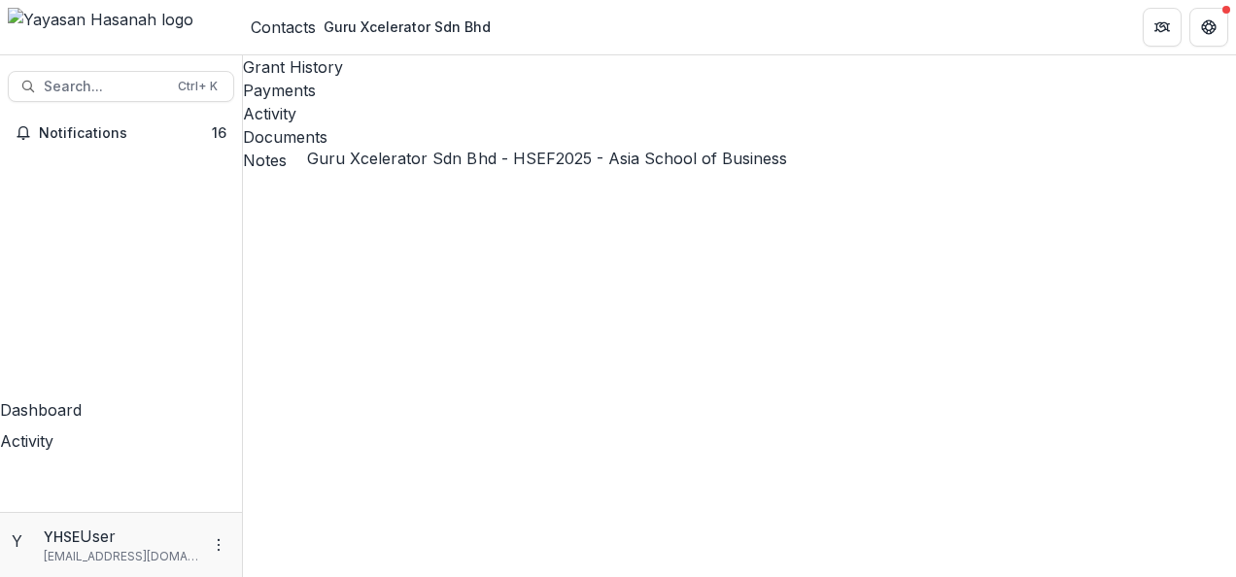
type input "*"
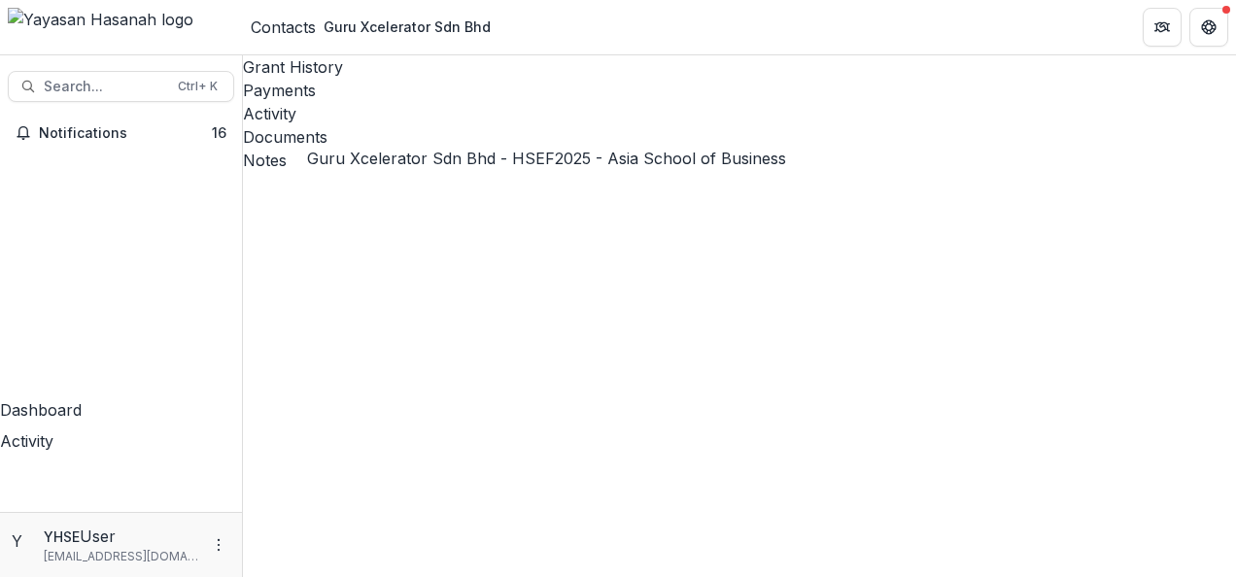
type input "****"
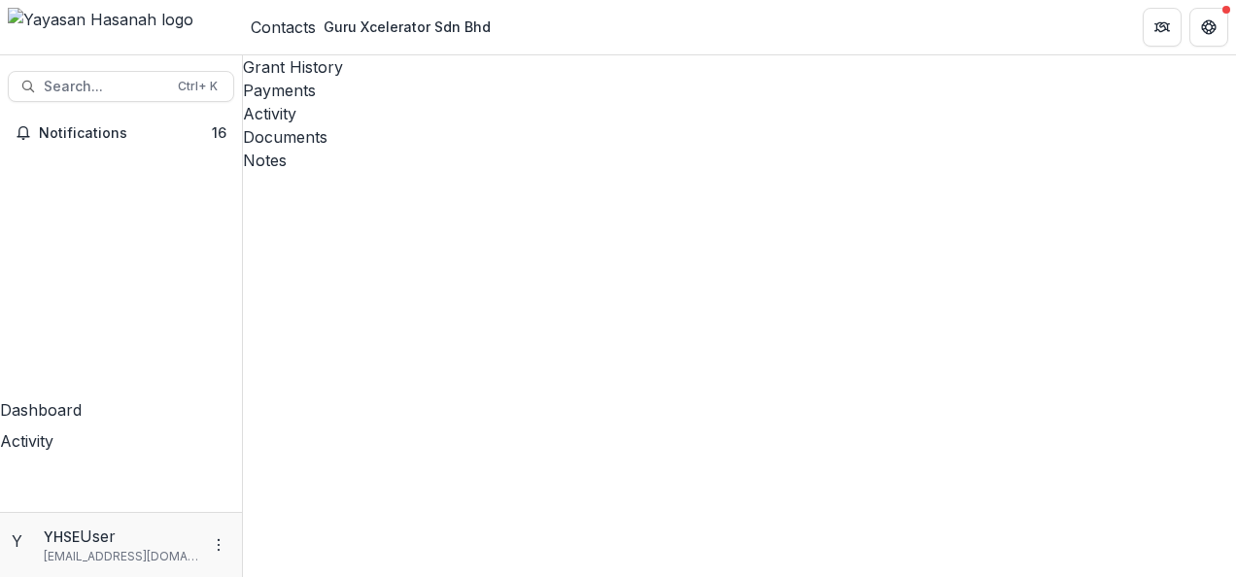
click at [501, 102] on div "Activity" at bounding box center [739, 113] width 993 height 23
click at [581, 125] on div "Documents" at bounding box center [739, 136] width 993 height 23
type input "*"
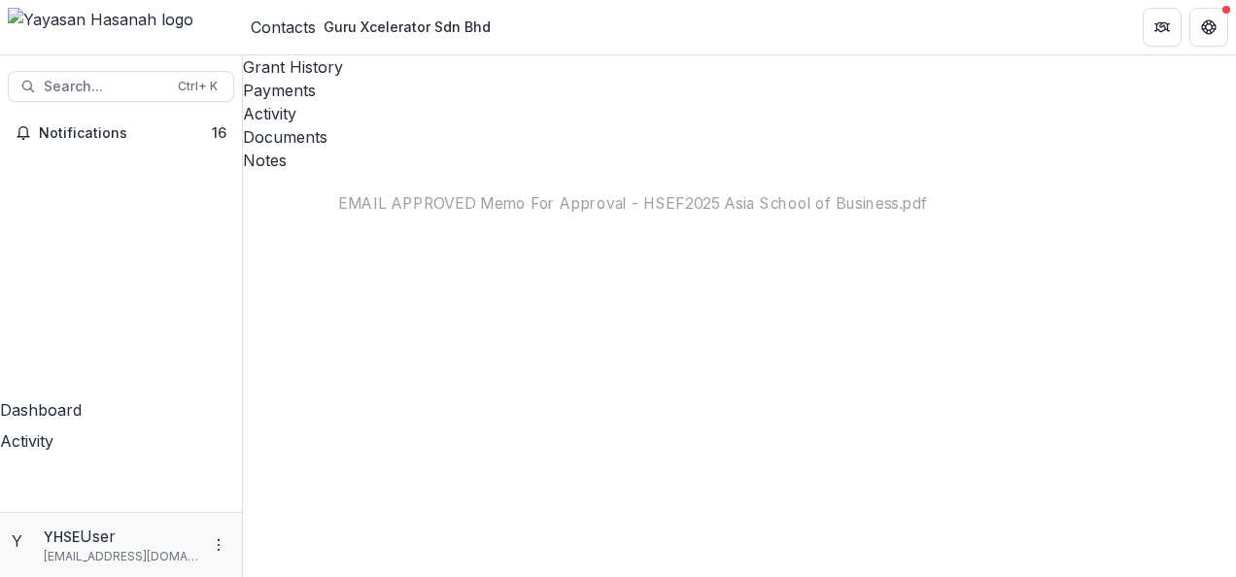
scroll to position [188, 0]
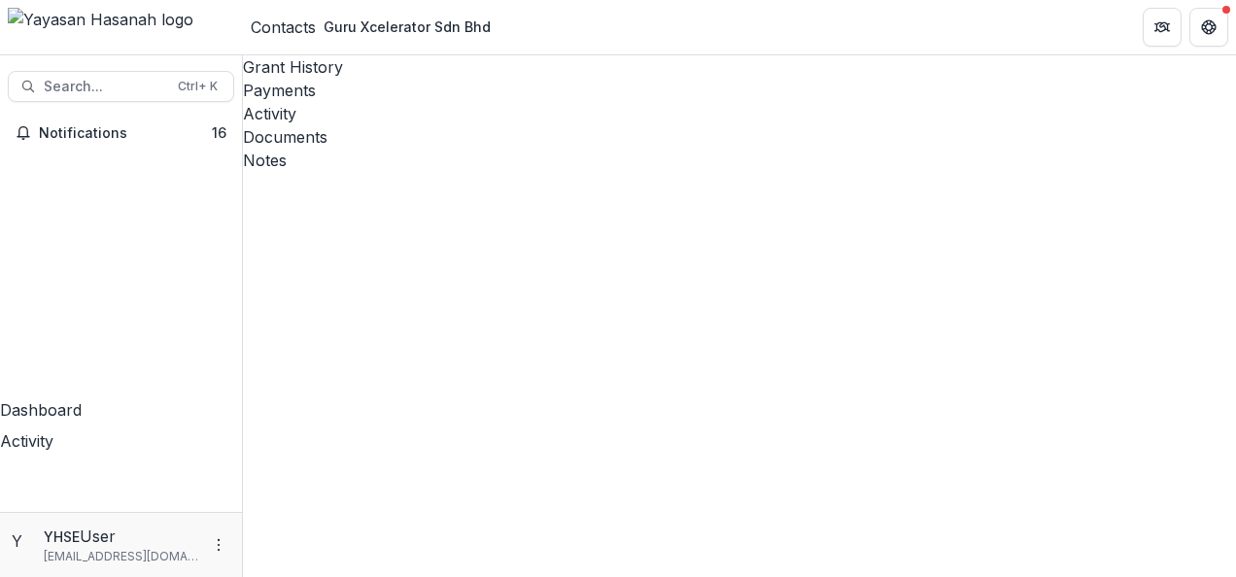
type input "*"
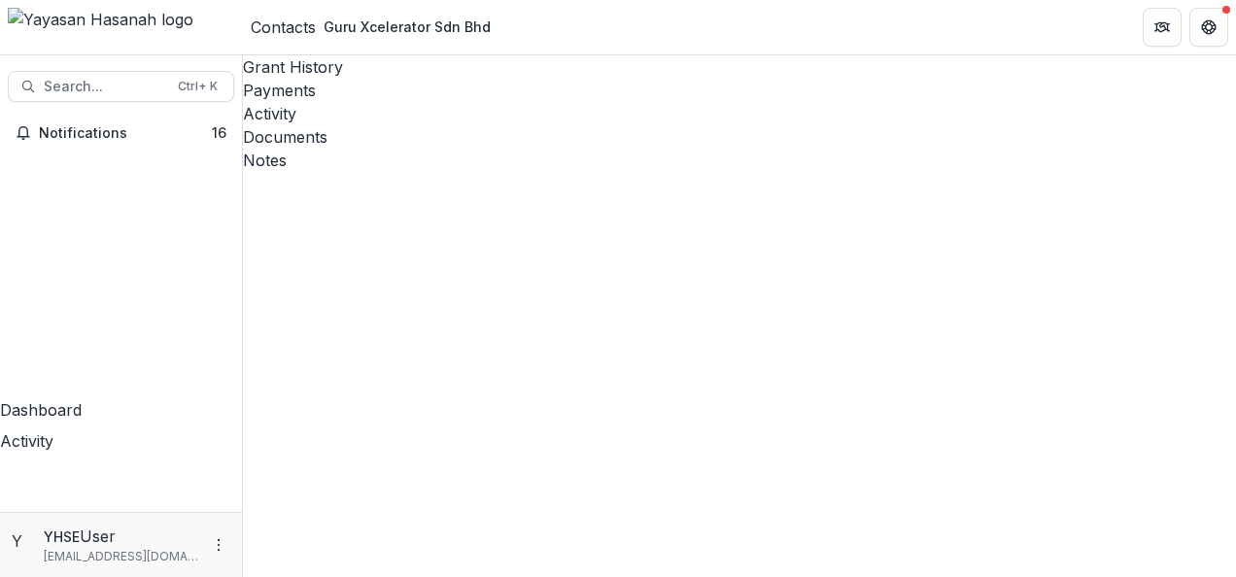
scroll to position [226, 0]
click at [484, 102] on div "Activity" at bounding box center [739, 113] width 993 height 23
click at [587, 125] on div "Documents" at bounding box center [739, 136] width 993 height 23
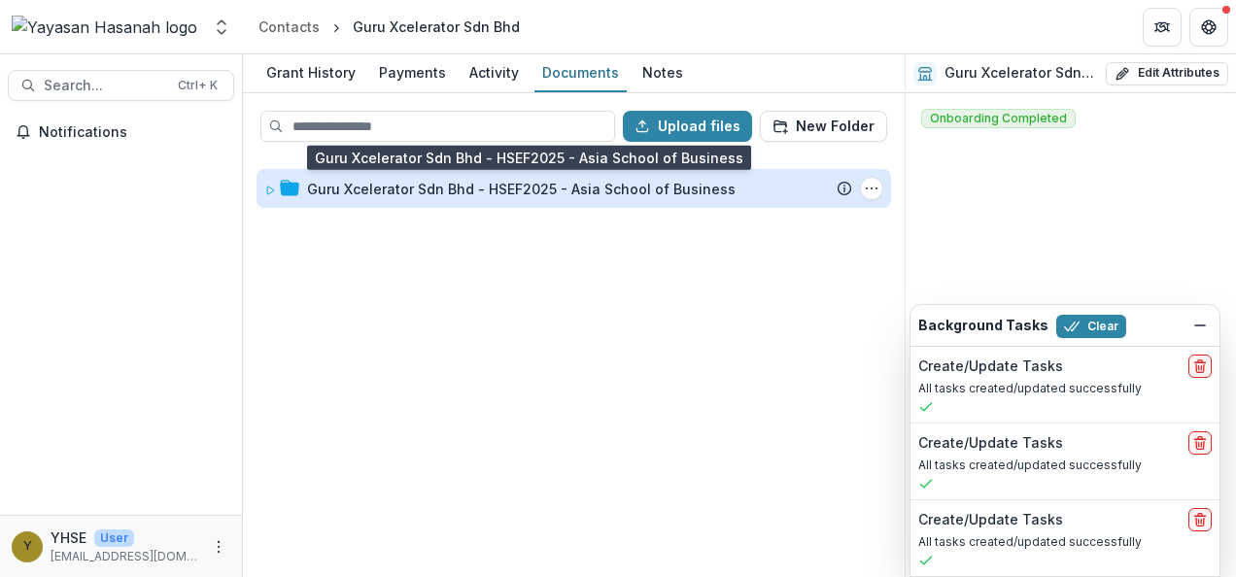
click at [486, 191] on div "Guru Xcelerator Sdn Bhd - HSEF2025 - Asia School of Business" at bounding box center [521, 189] width 429 height 20
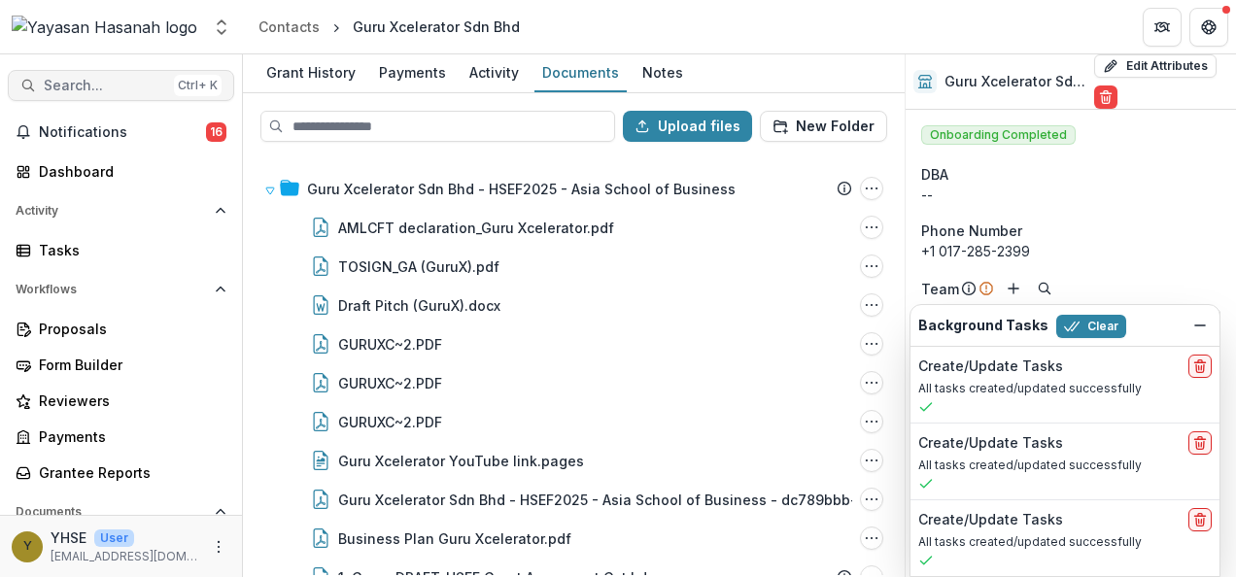
drag, startPoint x: 161, startPoint y: 80, endPoint x: 164, endPoint y: 90, distance: 11.1
click at [164, 90] on button "Search... Ctrl + K" at bounding box center [121, 85] width 226 height 31
type input "*******"
click at [1192, 332] on button "Dismiss" at bounding box center [1200, 325] width 23 height 23
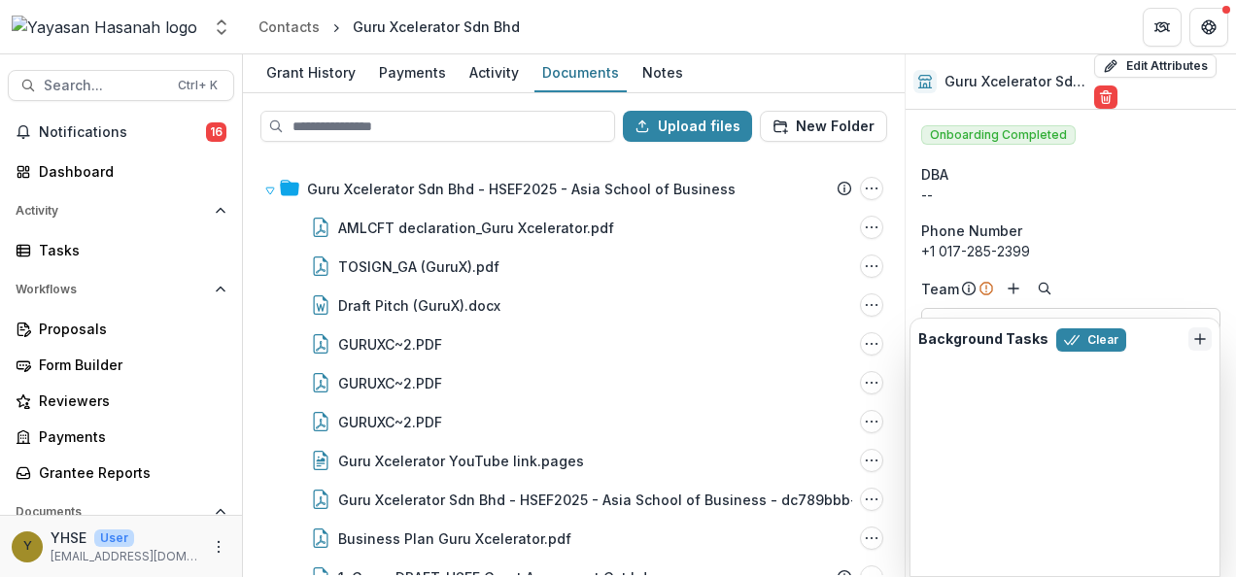
scroll to position [62, 0]
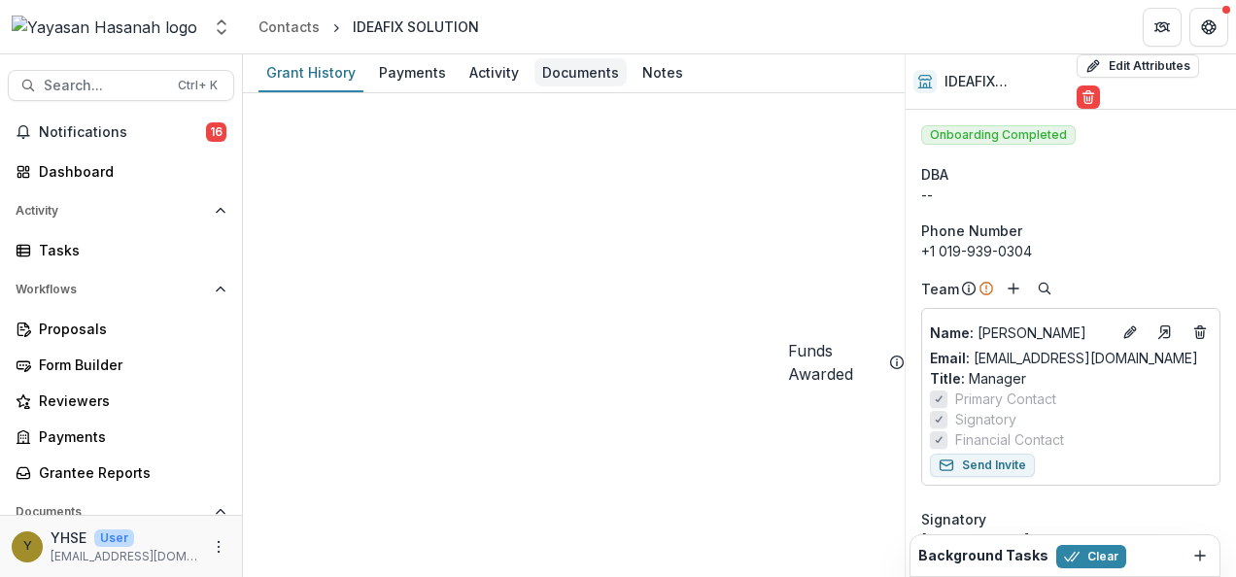
click at [553, 67] on div "Documents" at bounding box center [581, 72] width 92 height 28
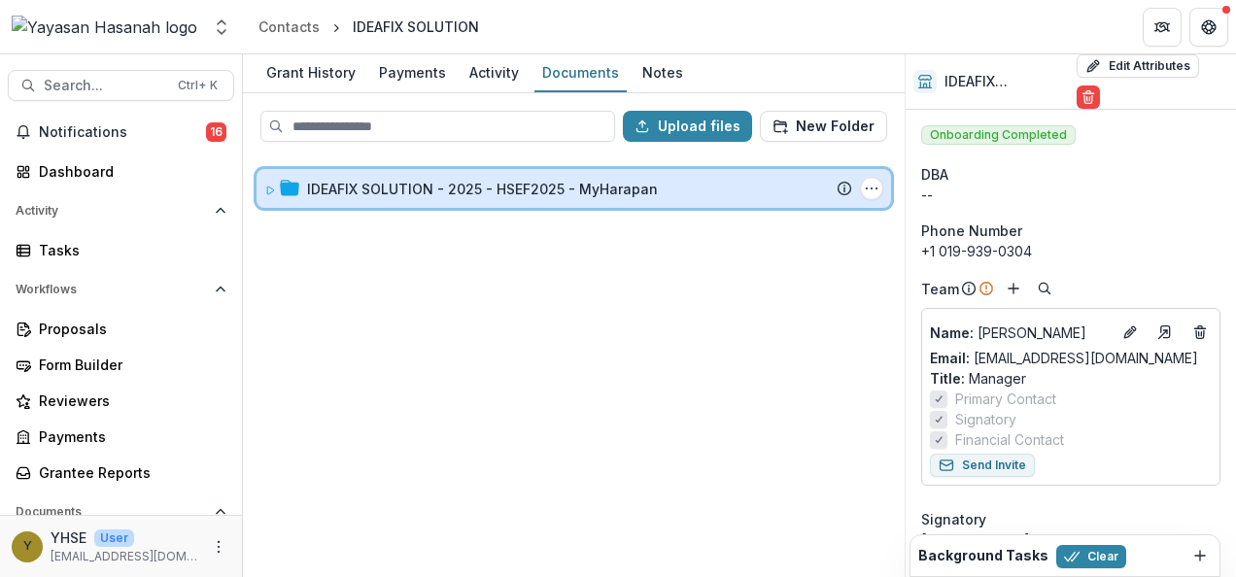
click at [488, 200] on div "IDEAFIX SOLUTION - 2025 - HSEF2025 - MyHarapan Submission Temelio Proposal Atta…" at bounding box center [574, 188] width 635 height 39
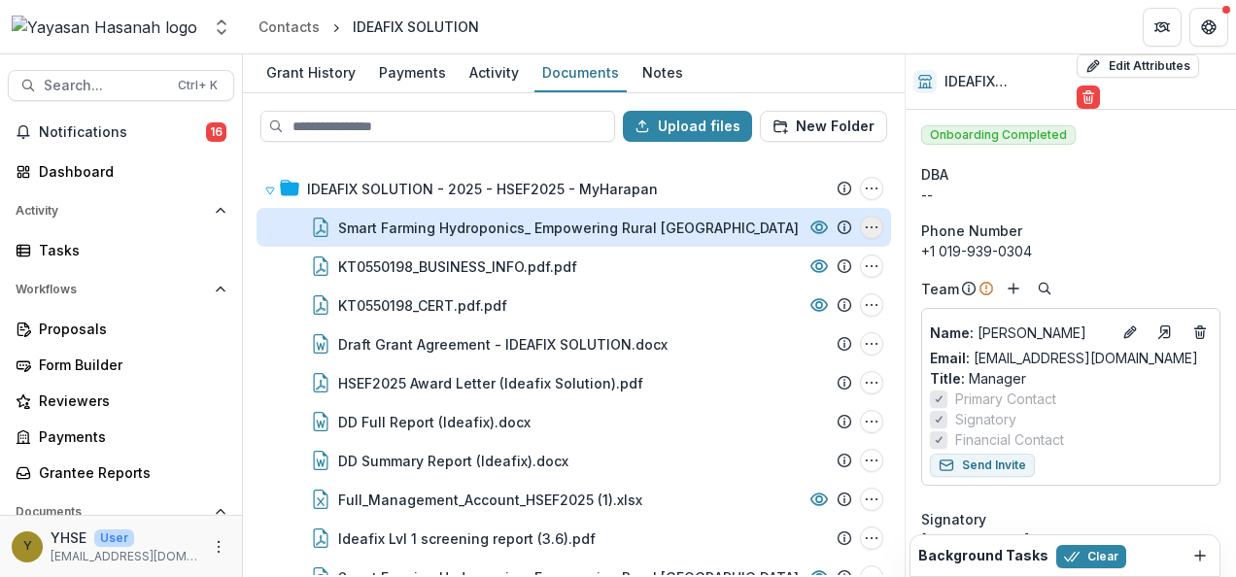
click at [864, 231] on icon "Smart Farming Hydroponics_ Empowering Rural Kelantan through IoT and Solar Inno…" at bounding box center [872, 228] width 16 height 16
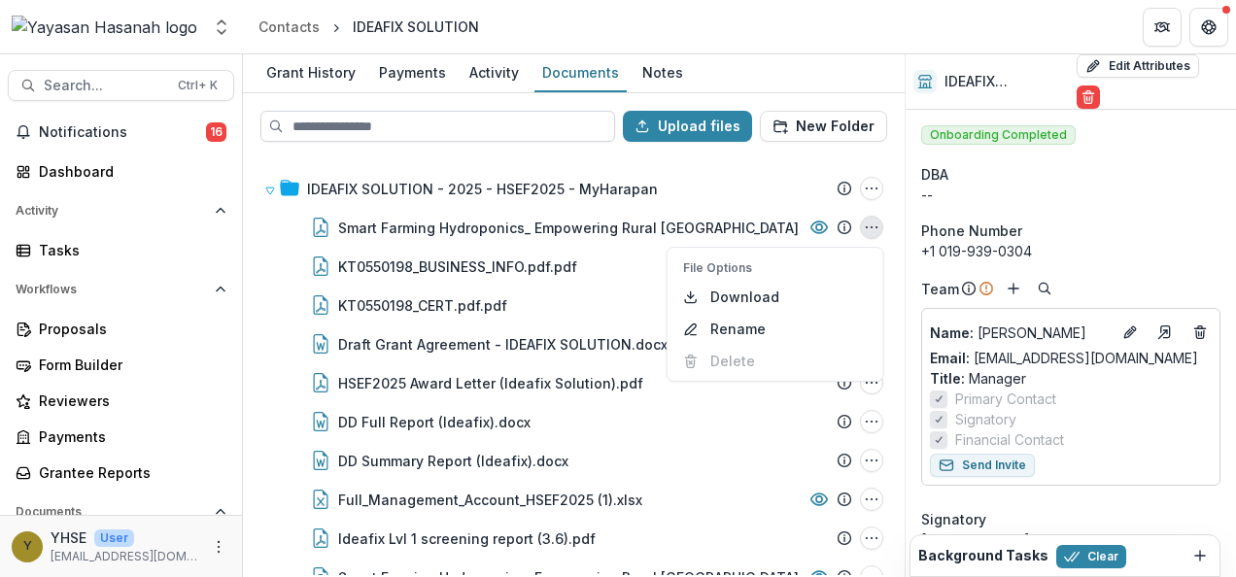
click at [544, 136] on input at bounding box center [437, 126] width 355 height 31
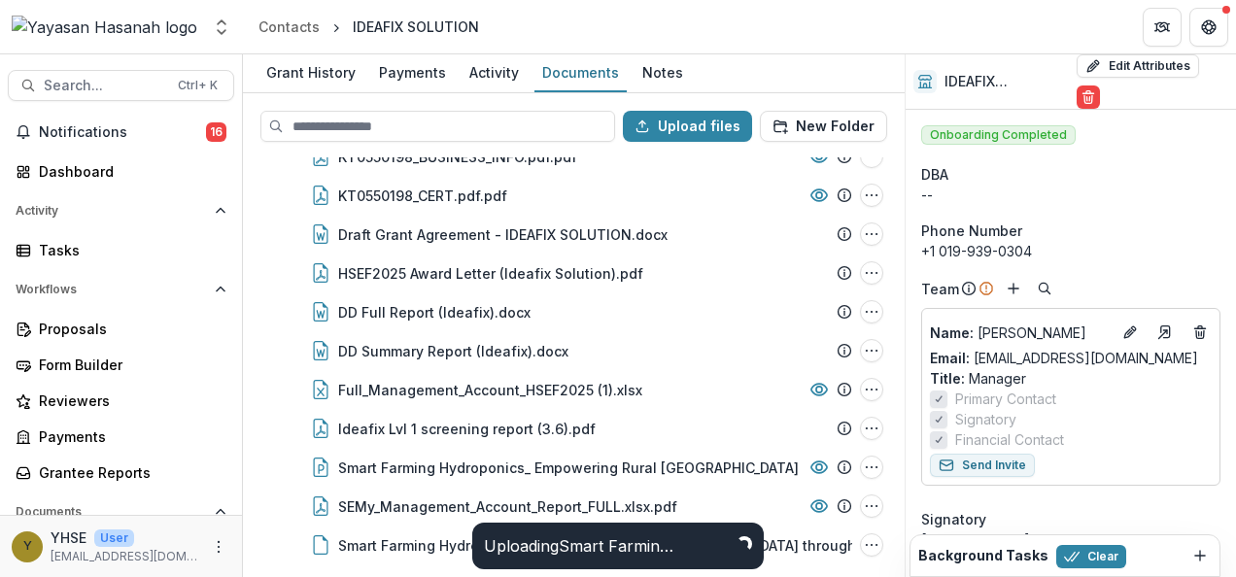
scroll to position [188, 0]
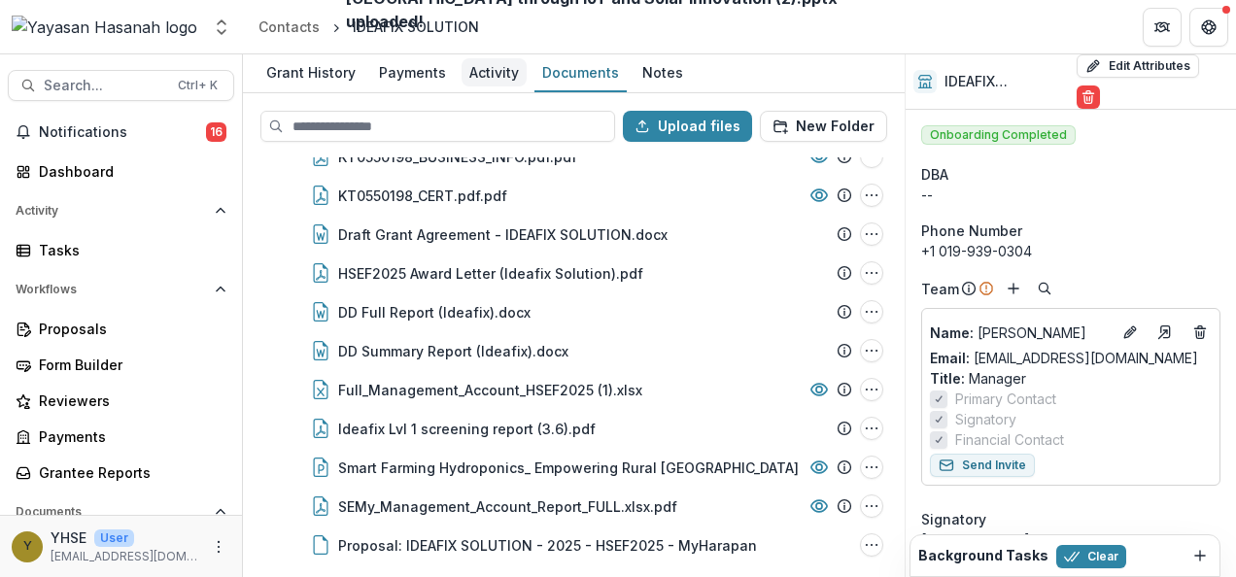
click at [504, 81] on div "Activity" at bounding box center [494, 72] width 65 height 28
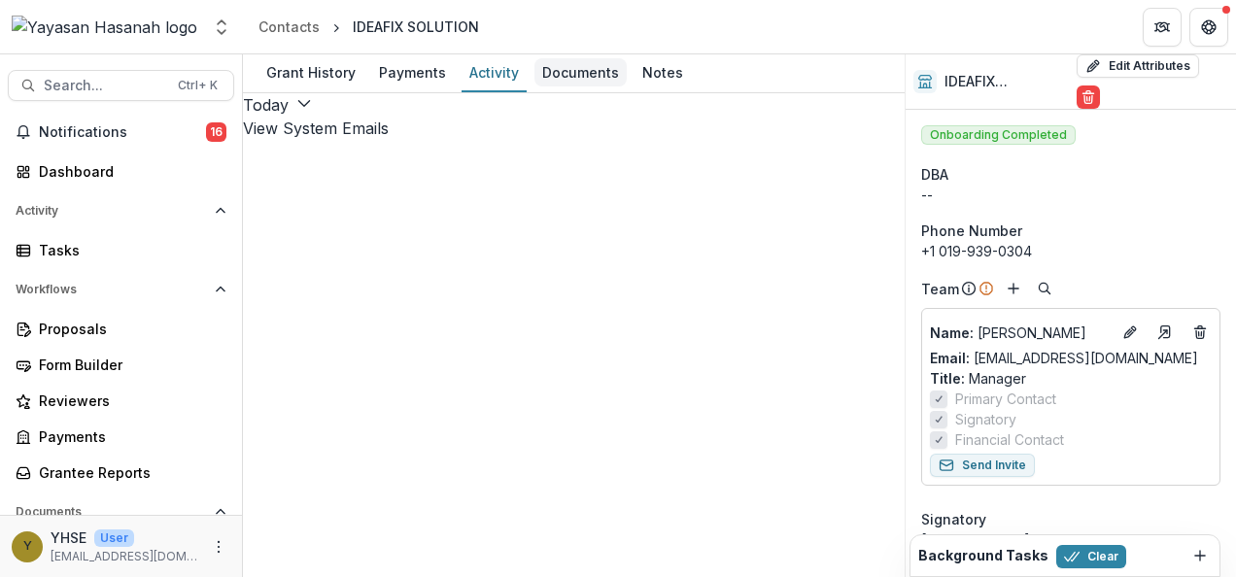
click at [546, 69] on div "Documents" at bounding box center [581, 72] width 92 height 28
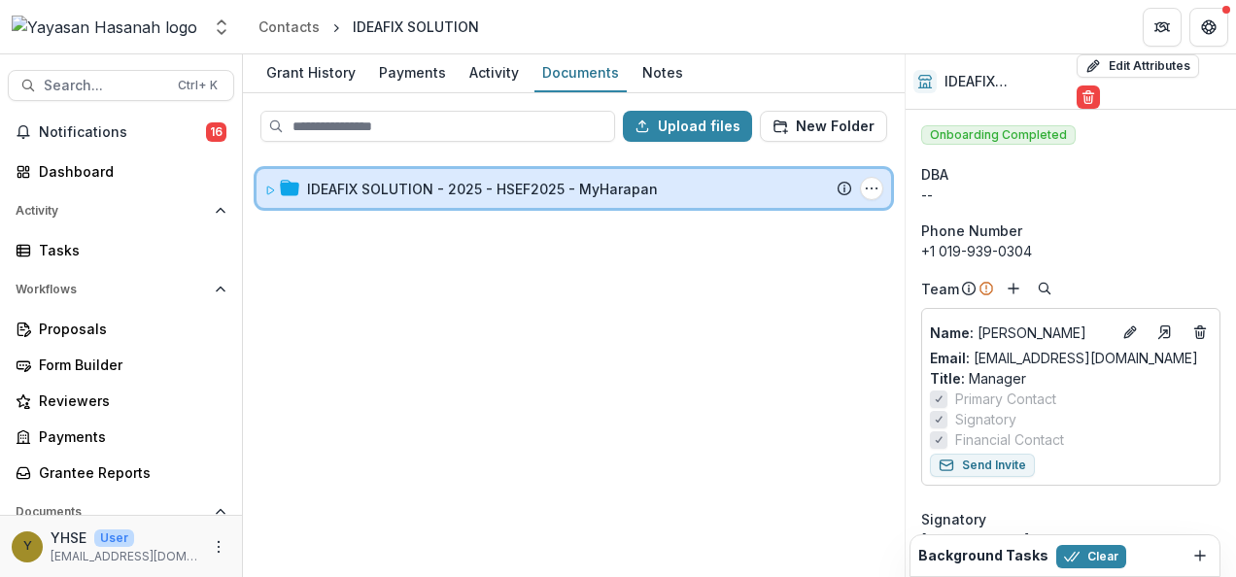
click at [572, 171] on div "IDEAFIX SOLUTION - 2025 - HSEF2025 - MyHarapan Submission Temelio Proposal Atta…" at bounding box center [574, 188] width 635 height 39
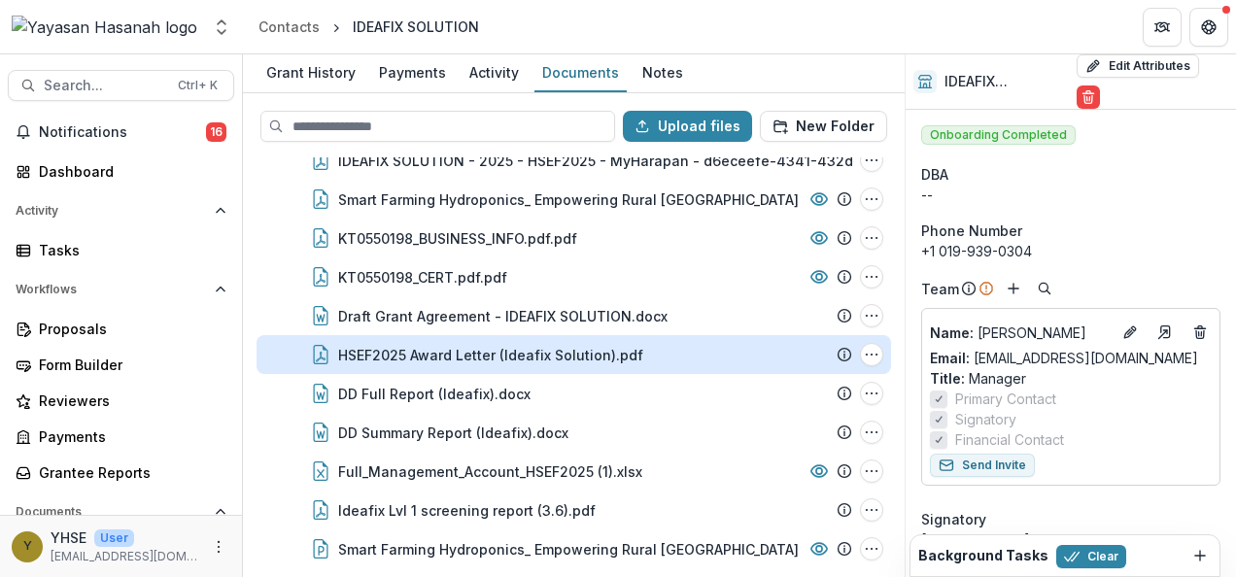
scroll to position [188, 0]
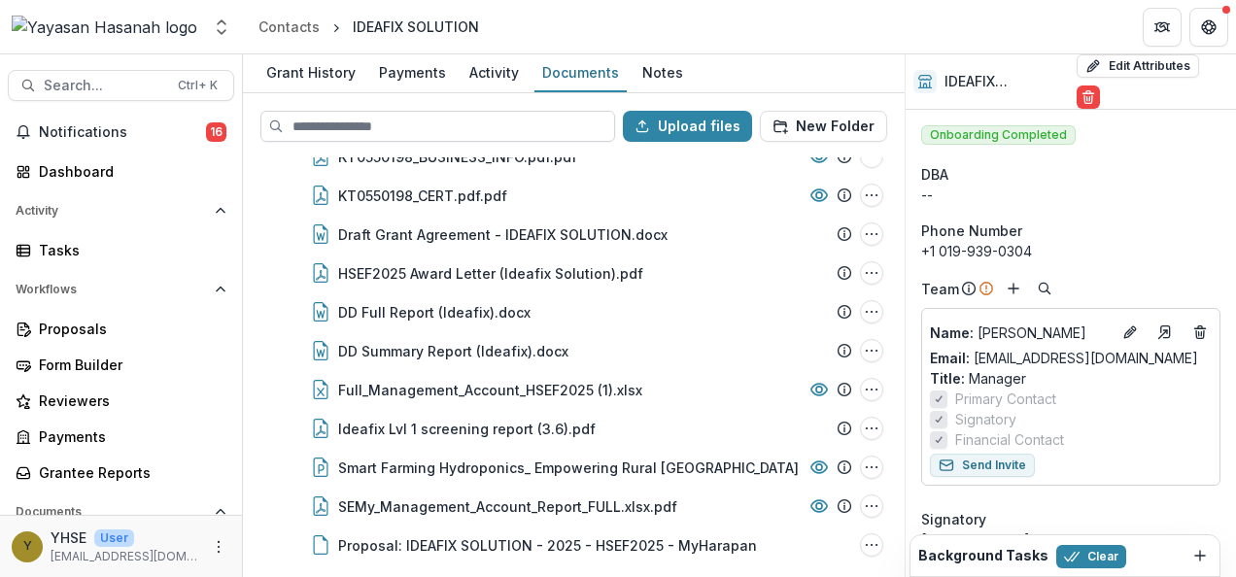
click at [464, 121] on input at bounding box center [437, 126] width 355 height 31
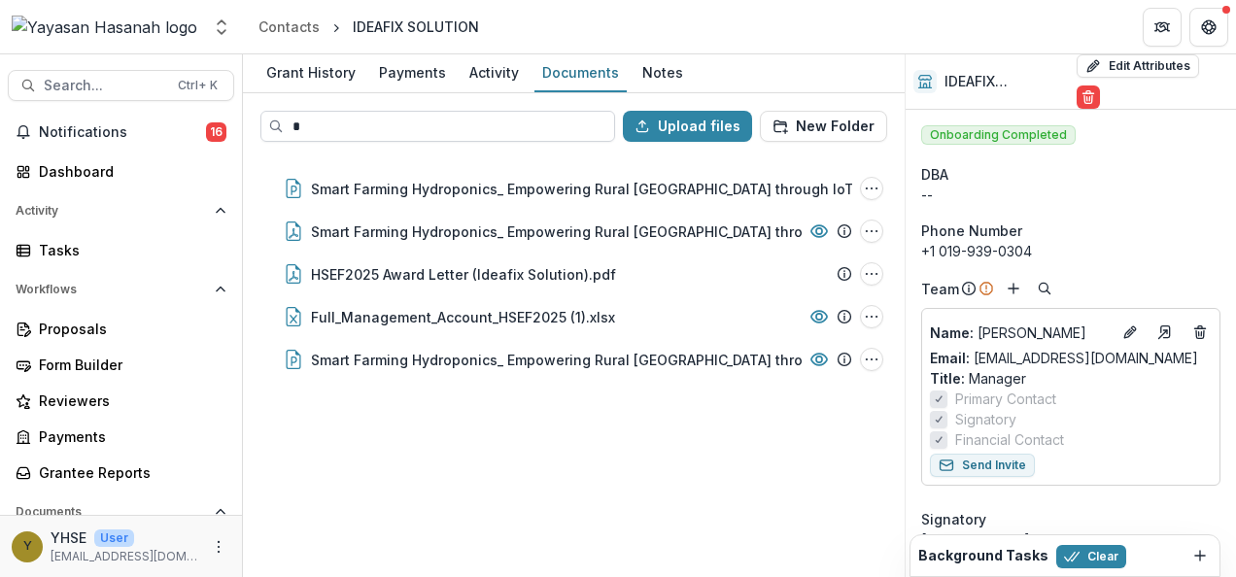
scroll to position [0, 0]
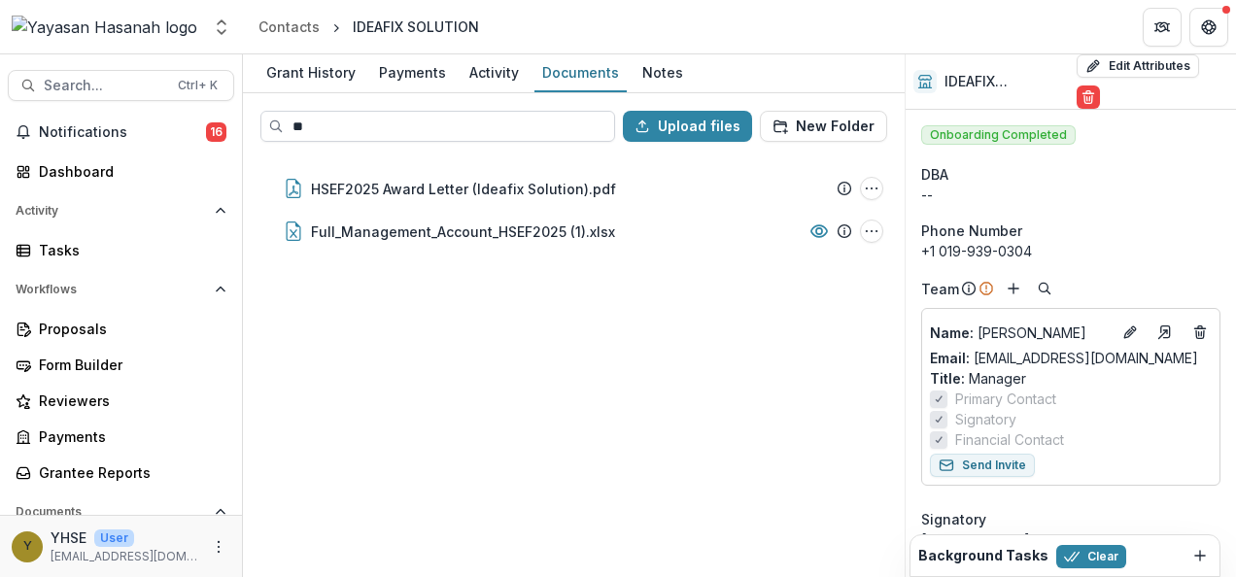
type input "*"
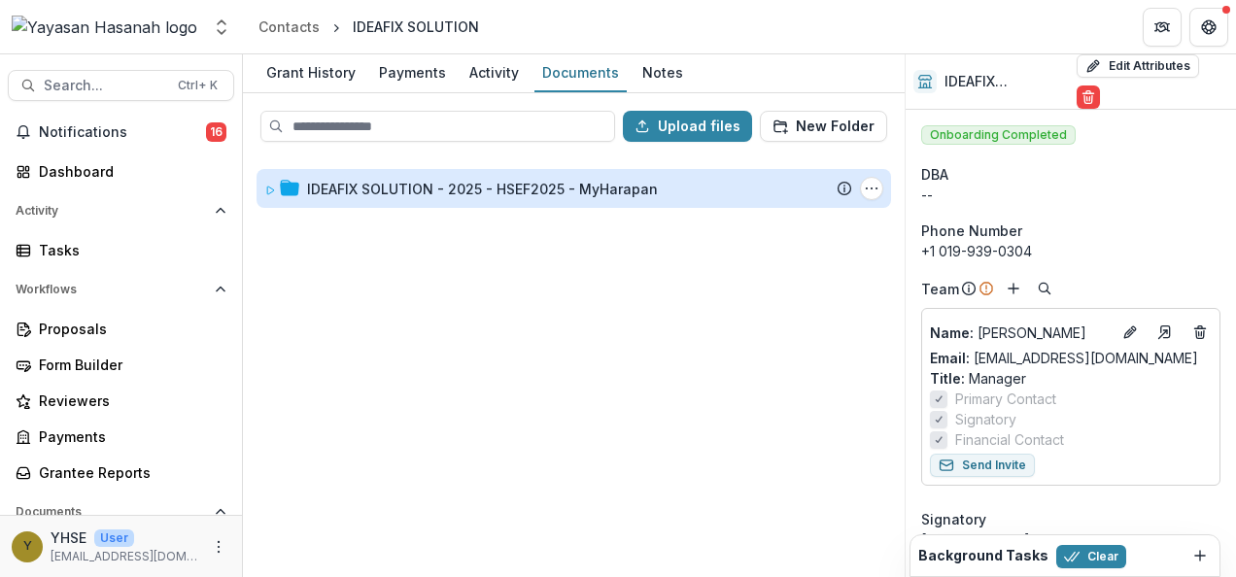
click at [555, 179] on div "IDEAFIX SOLUTION - 2025 - HSEF2025 - MyHarapan" at bounding box center [482, 189] width 351 height 20
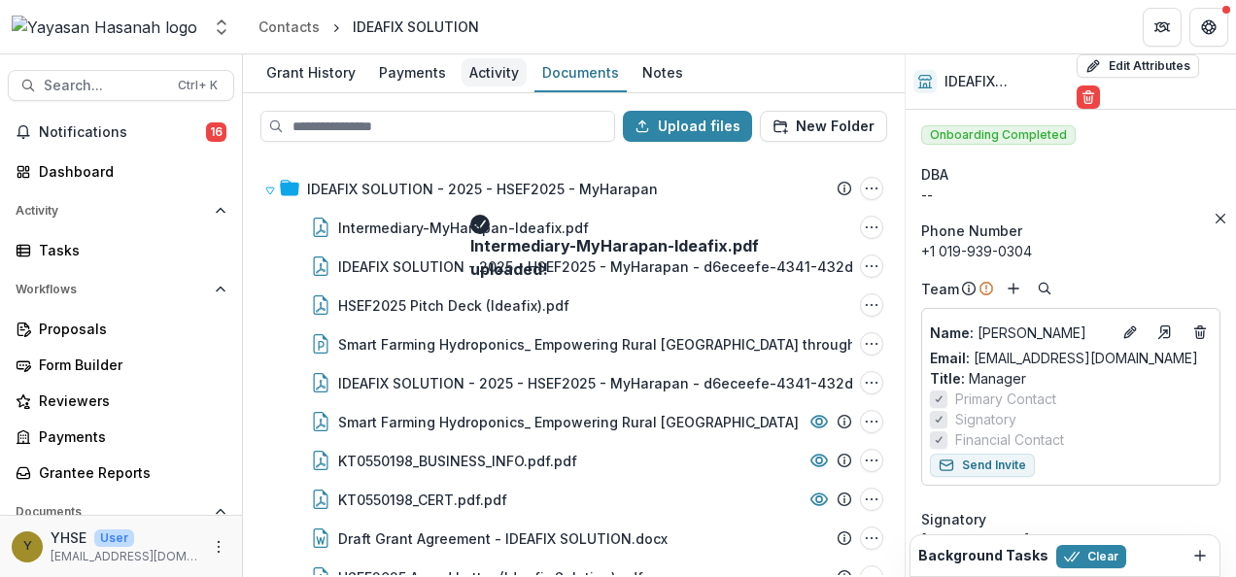
click at [480, 90] on link "Activity" at bounding box center [494, 73] width 65 height 38
click at [484, 87] on link "Activity" at bounding box center [494, 73] width 65 height 38
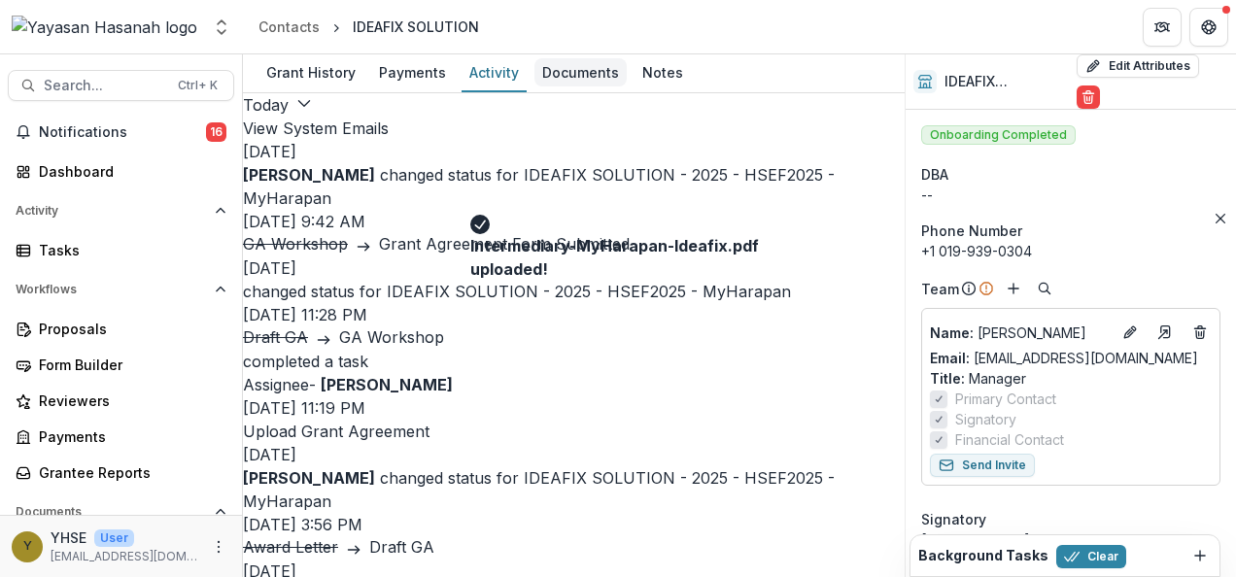
click at [542, 82] on div "Documents" at bounding box center [581, 72] width 92 height 28
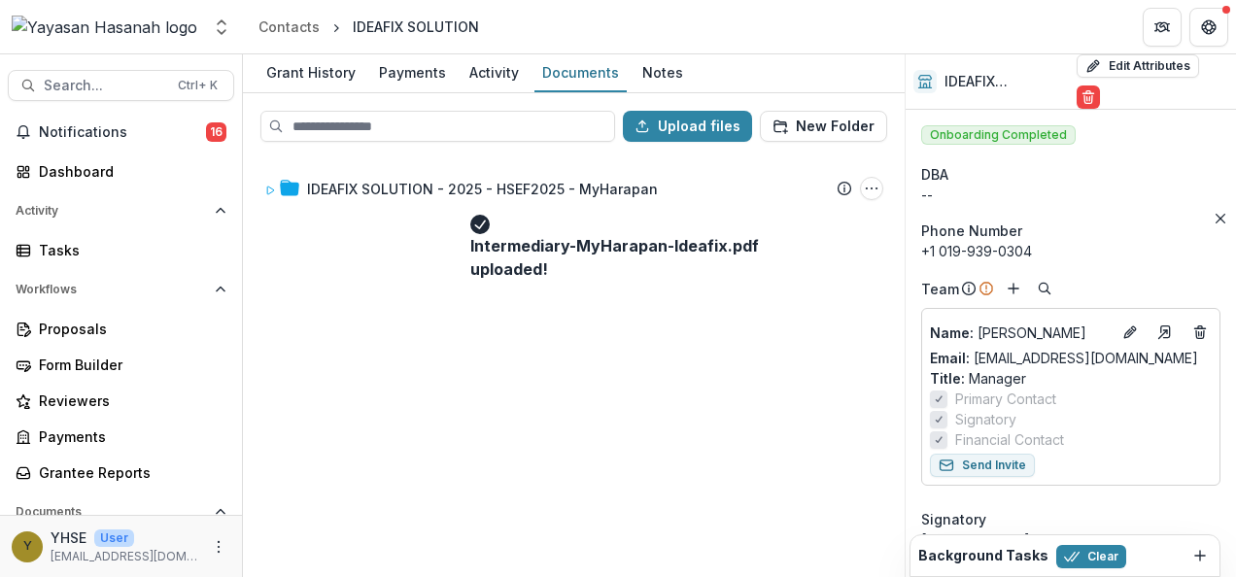
click at [444, 141] on div "Upload files New Folder" at bounding box center [574, 126] width 658 height 62
click at [446, 134] on input at bounding box center [437, 126] width 355 height 31
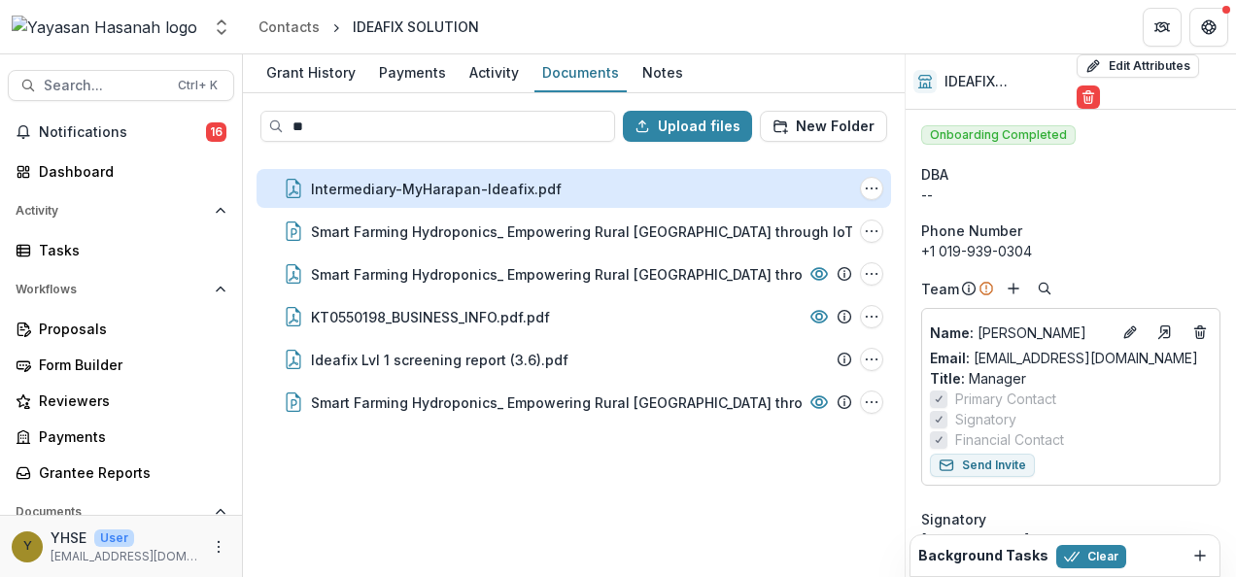
type input "*"
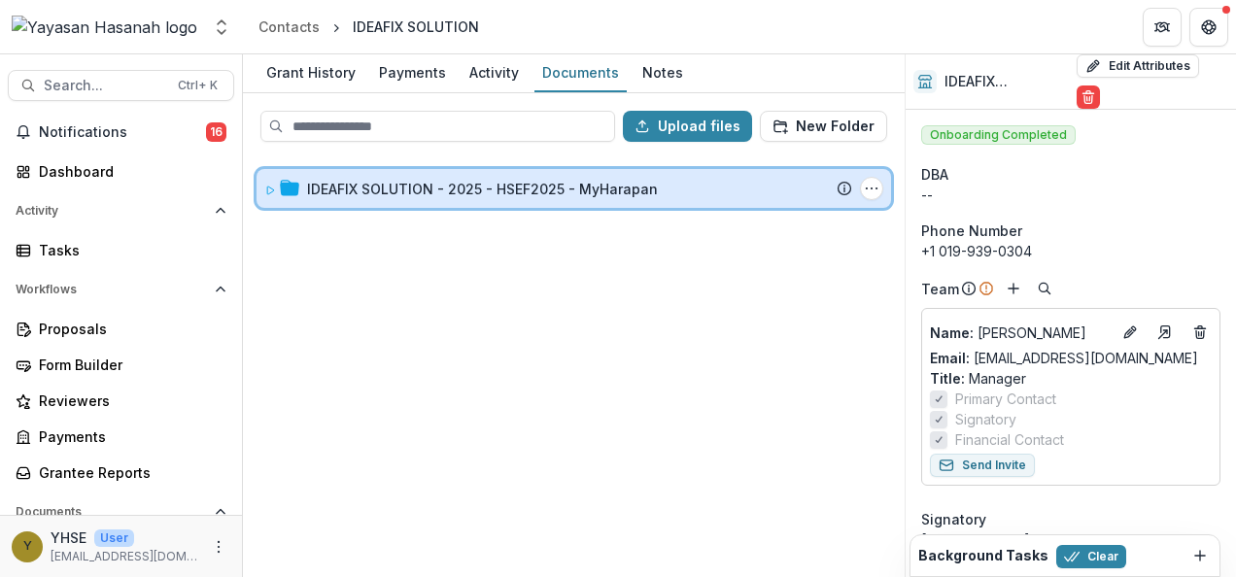
click at [514, 202] on div "IDEAFIX SOLUTION - 2025 - HSEF2025 - MyHarapan Submission Temelio Proposal Atta…" at bounding box center [574, 188] width 635 height 39
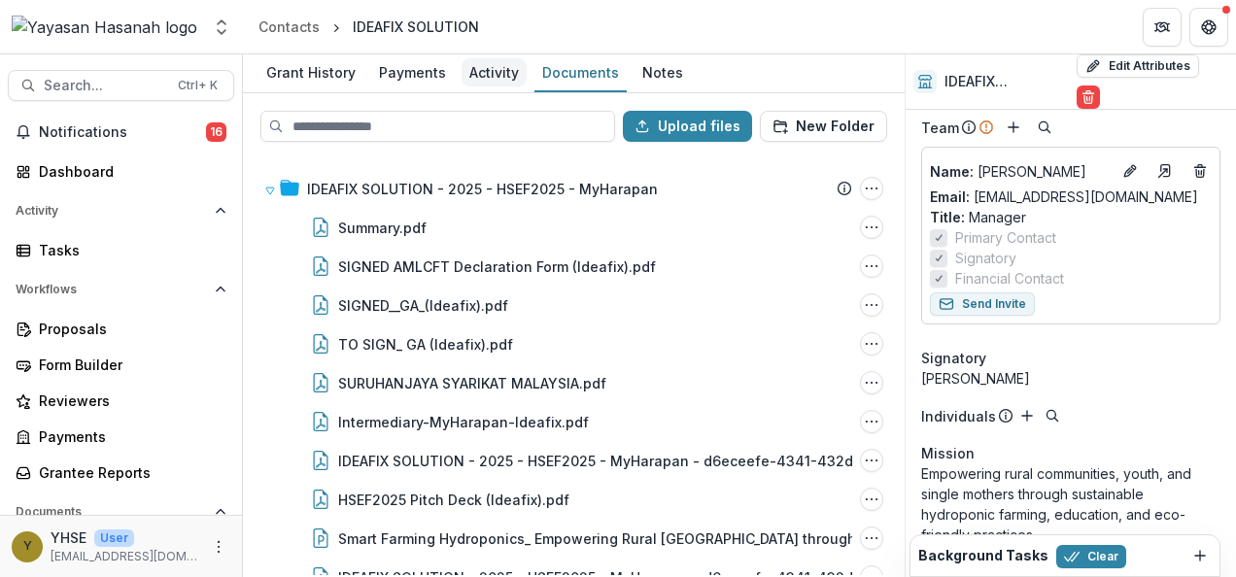
click at [495, 80] on div "Activity" at bounding box center [494, 72] width 65 height 28
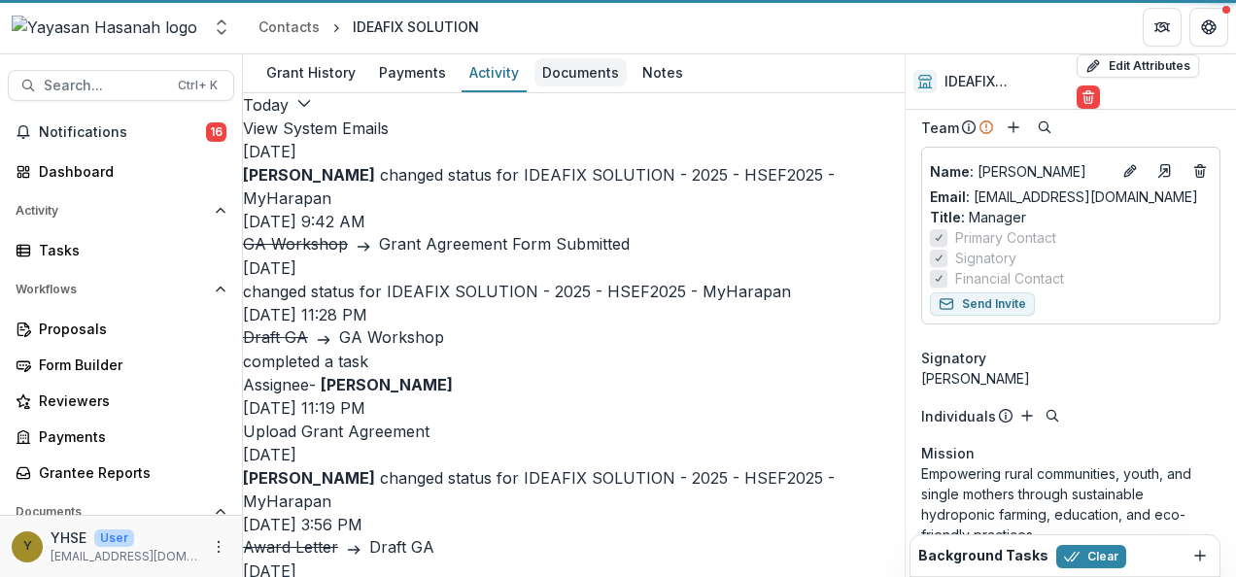
click at [569, 80] on div "Documents" at bounding box center [581, 72] width 92 height 28
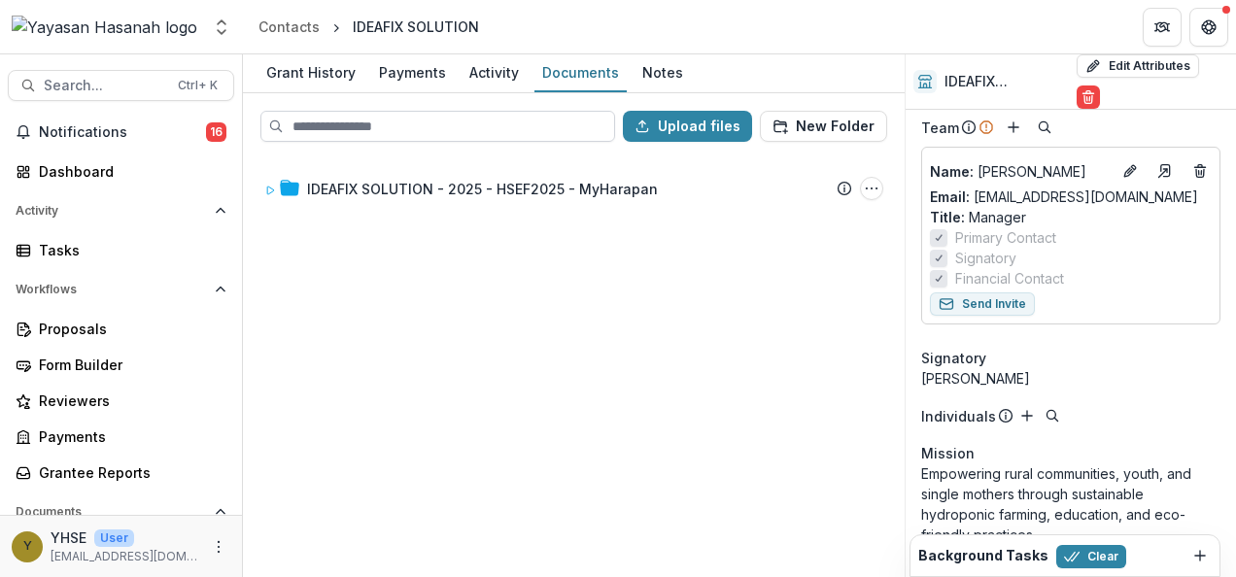
click at [508, 130] on input at bounding box center [437, 126] width 355 height 31
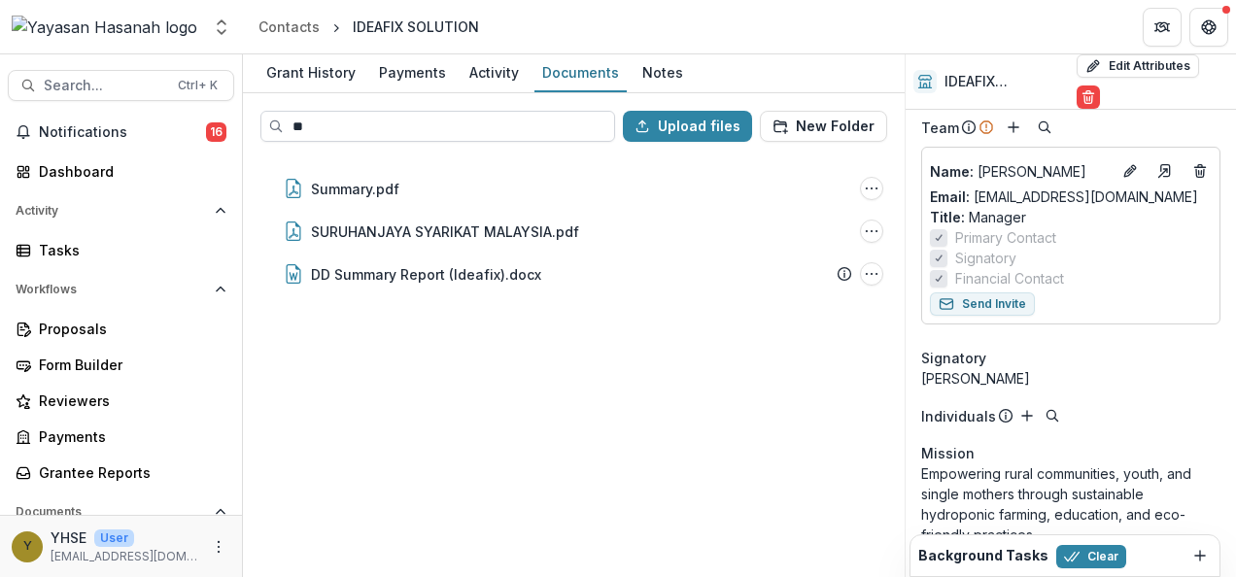
type input "*"
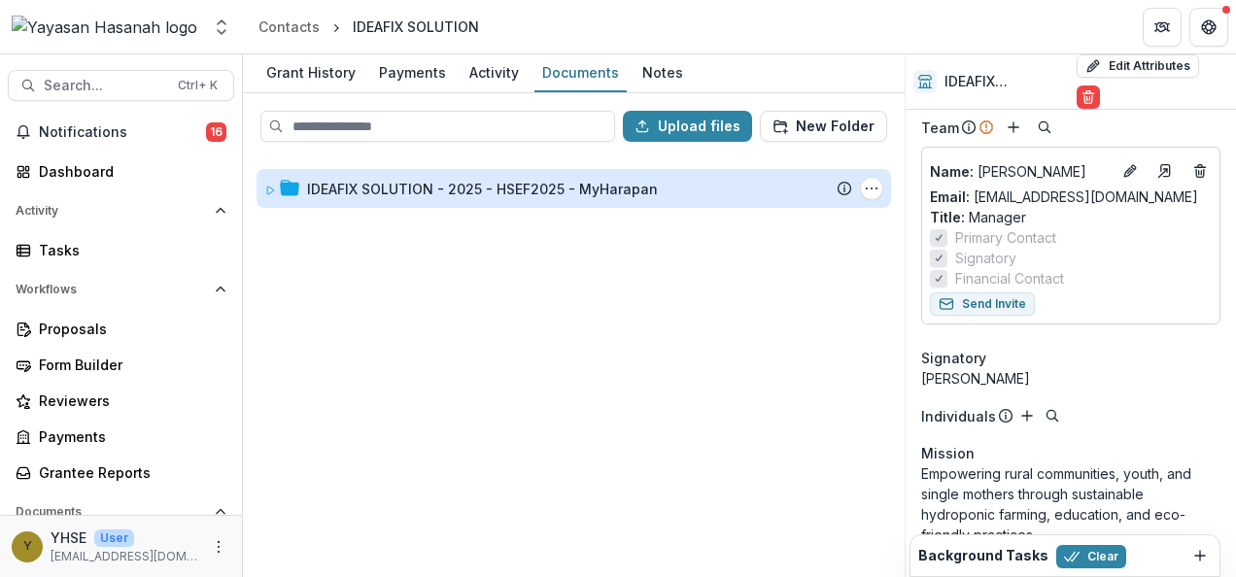
click at [513, 179] on div "IDEAFIX SOLUTION - 2025 - HSEF2025 - MyHarapan" at bounding box center [482, 189] width 351 height 20
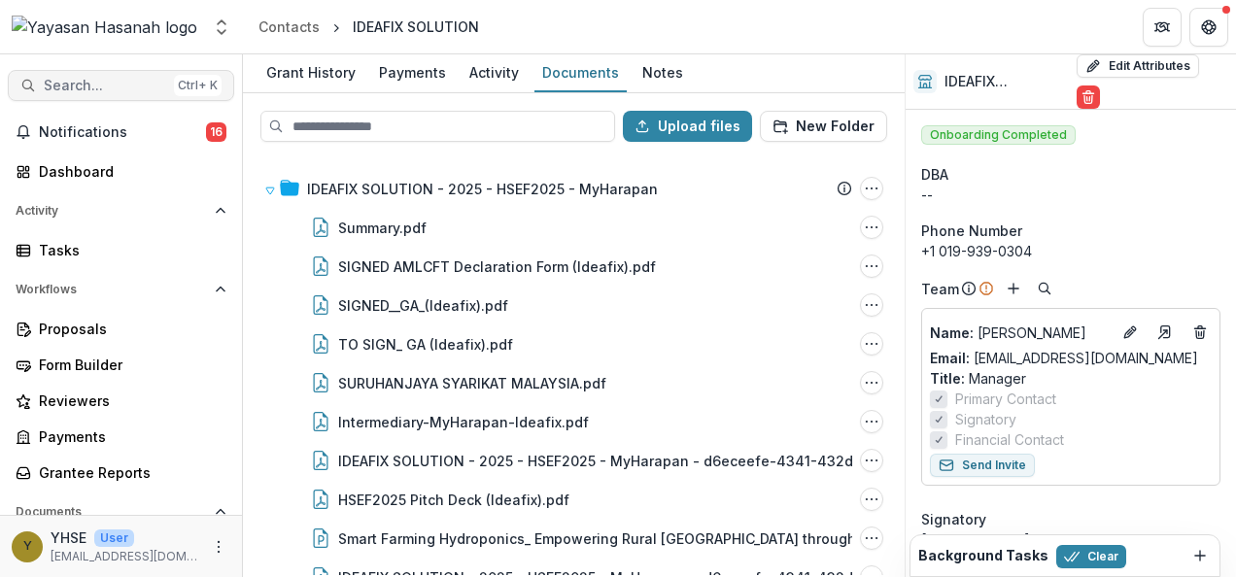
click at [152, 79] on span "Search..." at bounding box center [105, 86] width 122 height 17
drag, startPoint x: 259, startPoint y: 88, endPoint x: 268, endPoint y: 95, distance: 11.9
type input "**********"
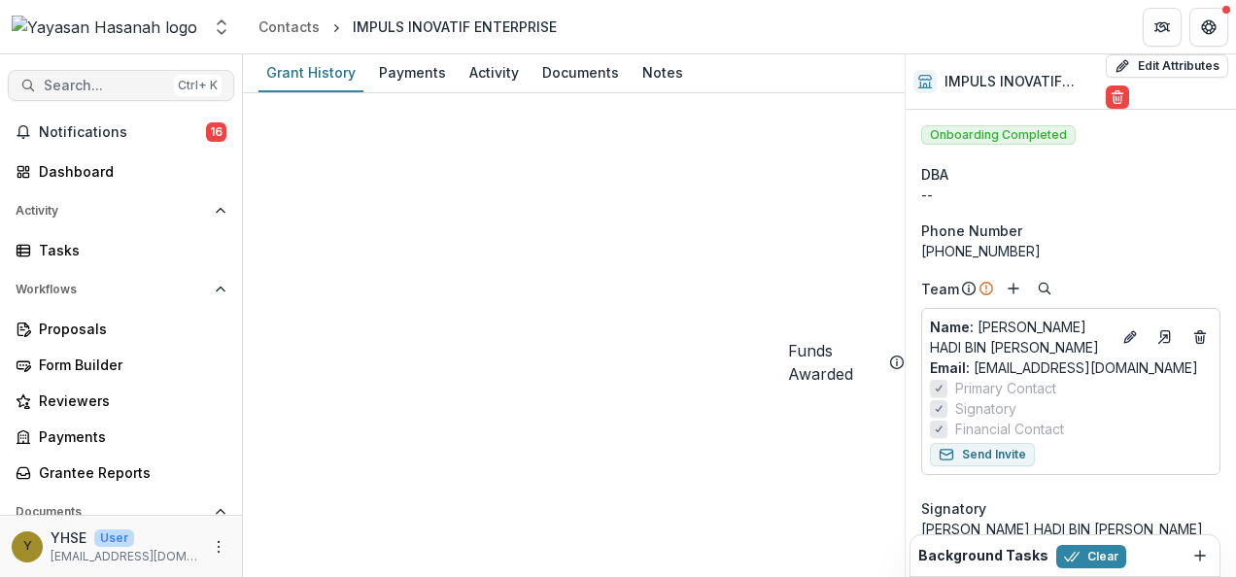
click at [110, 80] on span "Search..." at bounding box center [105, 86] width 122 height 17
click at [575, 75] on div "Documents" at bounding box center [581, 72] width 92 height 28
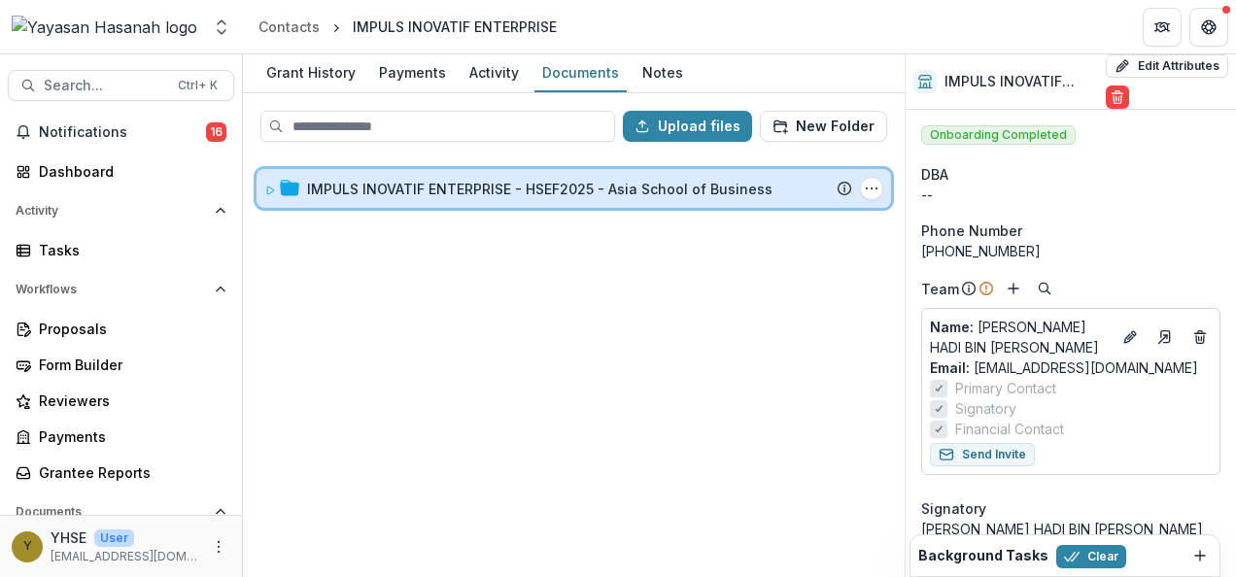
click at [476, 202] on div "IMPULS INOVATIF ENTERPRISE - HSEF2025 - Asia School of Business Submission Teme…" at bounding box center [574, 188] width 635 height 39
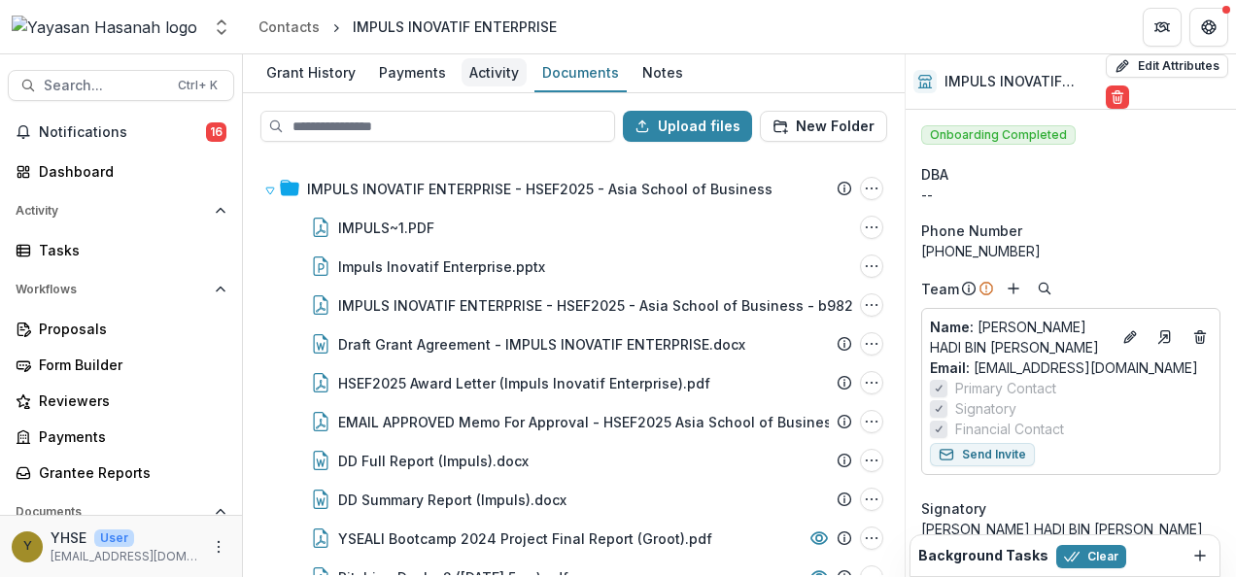
click at [498, 63] on div "Activity" at bounding box center [494, 72] width 65 height 28
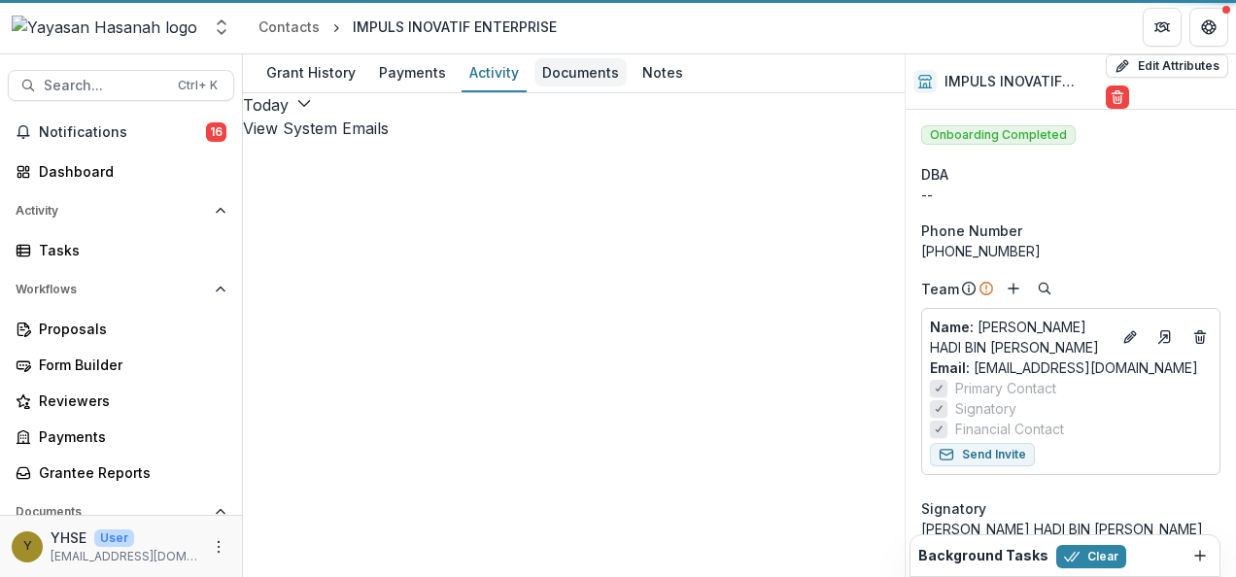
click at [566, 77] on div "Documents" at bounding box center [581, 72] width 92 height 28
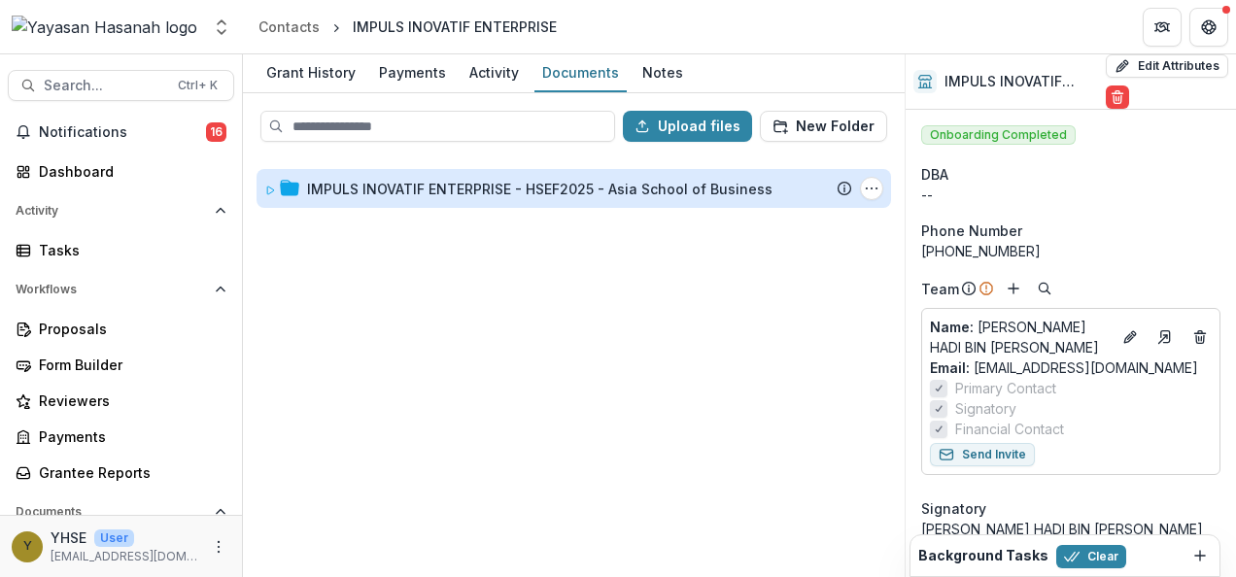
click at [534, 196] on div "IMPULS INOVATIF ENTERPRISE - HSEF2025 - Asia School of Business" at bounding box center [540, 189] width 466 height 20
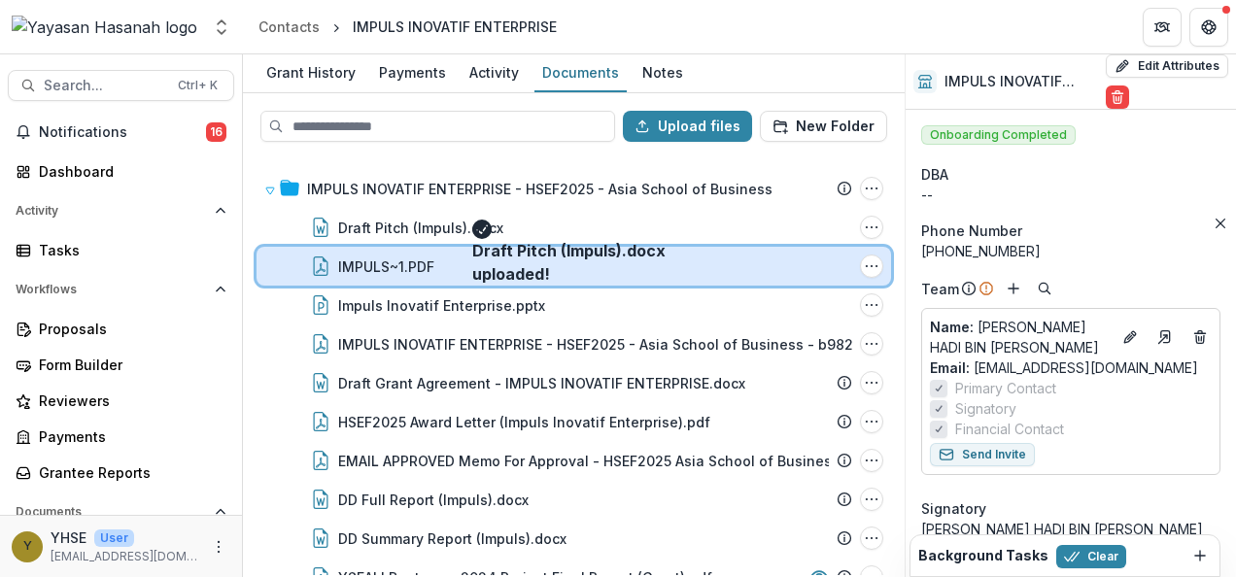
click at [604, 282] on div "IMPULS~1.PDF File Options Download Rename Delete" at bounding box center [574, 266] width 635 height 39
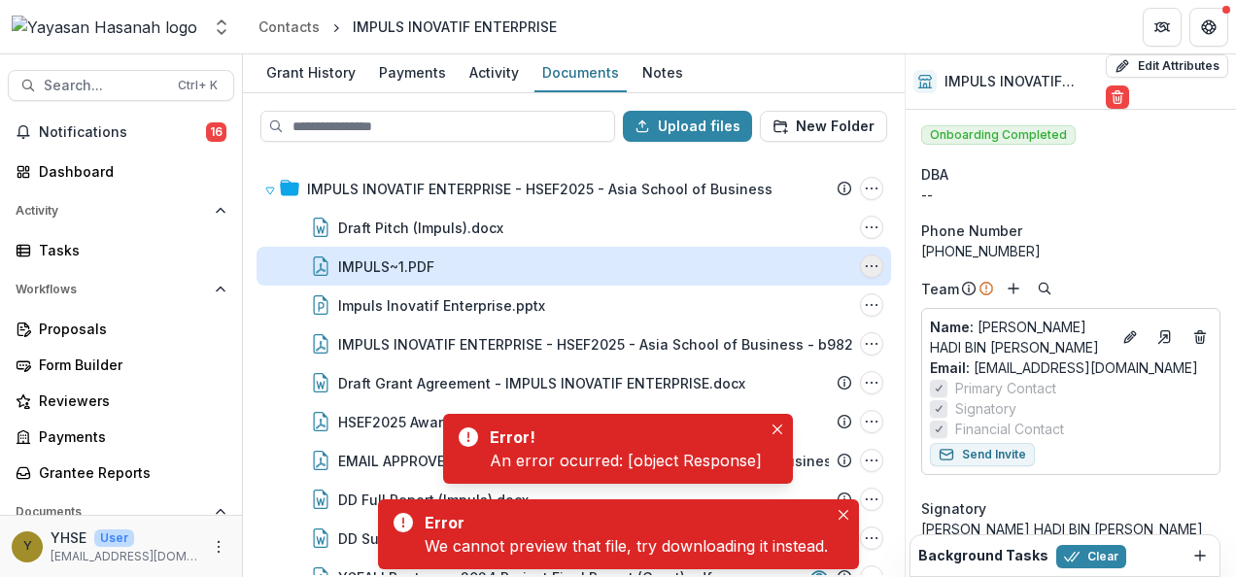
click at [874, 265] on button "IMPULS~1.PDF Options" at bounding box center [871, 266] width 23 height 23
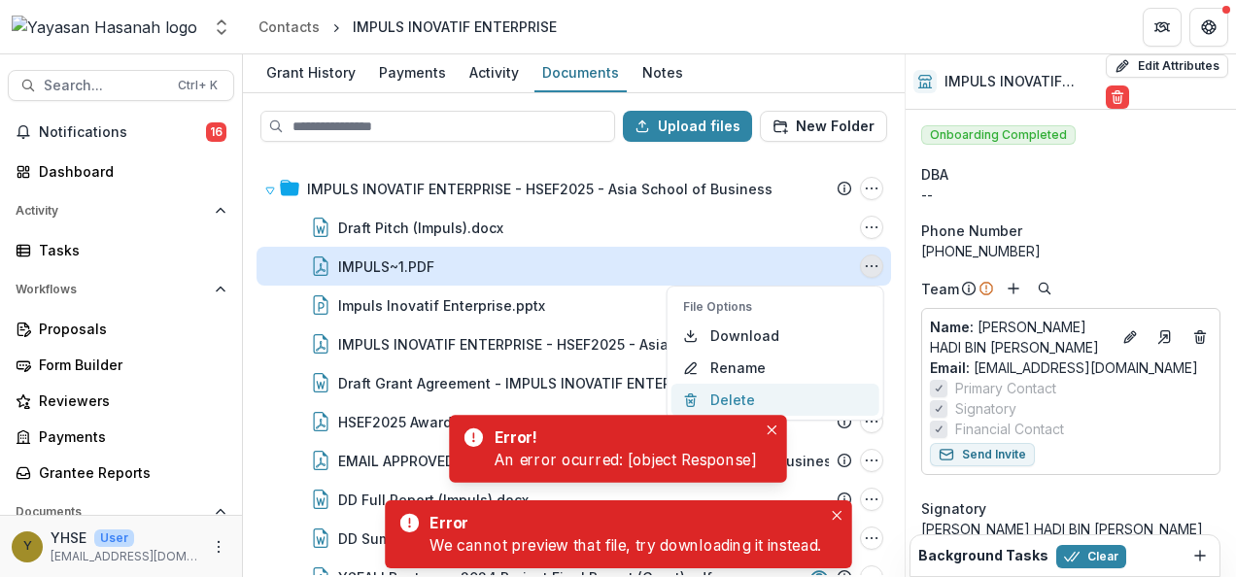
click at [781, 391] on button "Delete" at bounding box center [776, 400] width 208 height 32
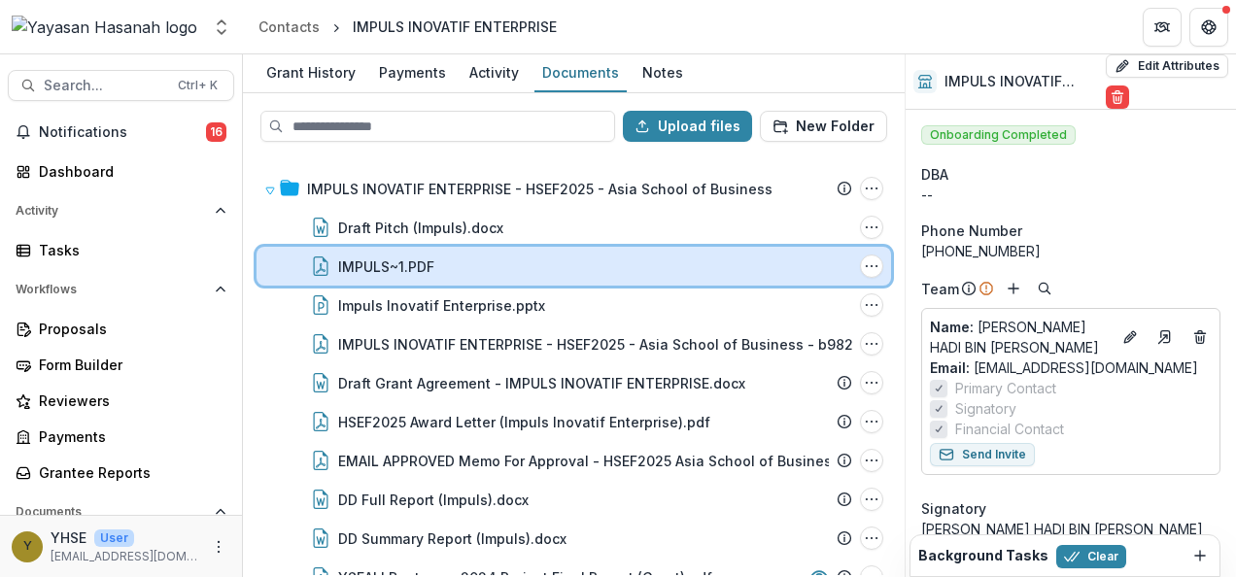
click at [608, 274] on div "IMPULS~1.PDF" at bounding box center [595, 267] width 514 height 20
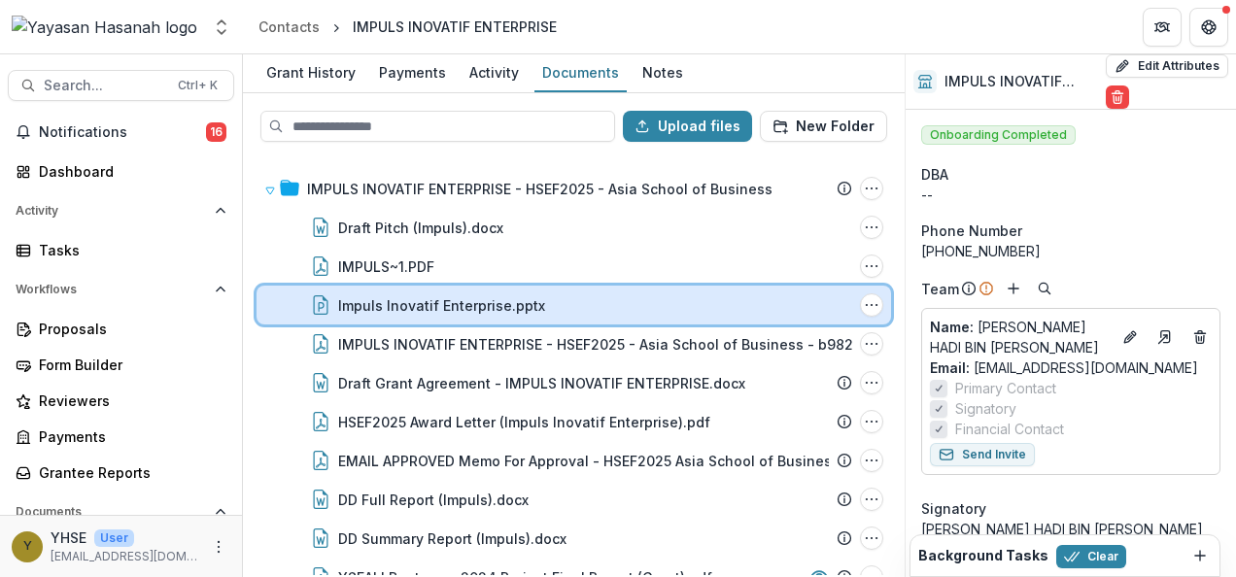
click at [540, 297] on div "Impuls Inovatif Enterprise.pptx" at bounding box center [595, 305] width 514 height 20
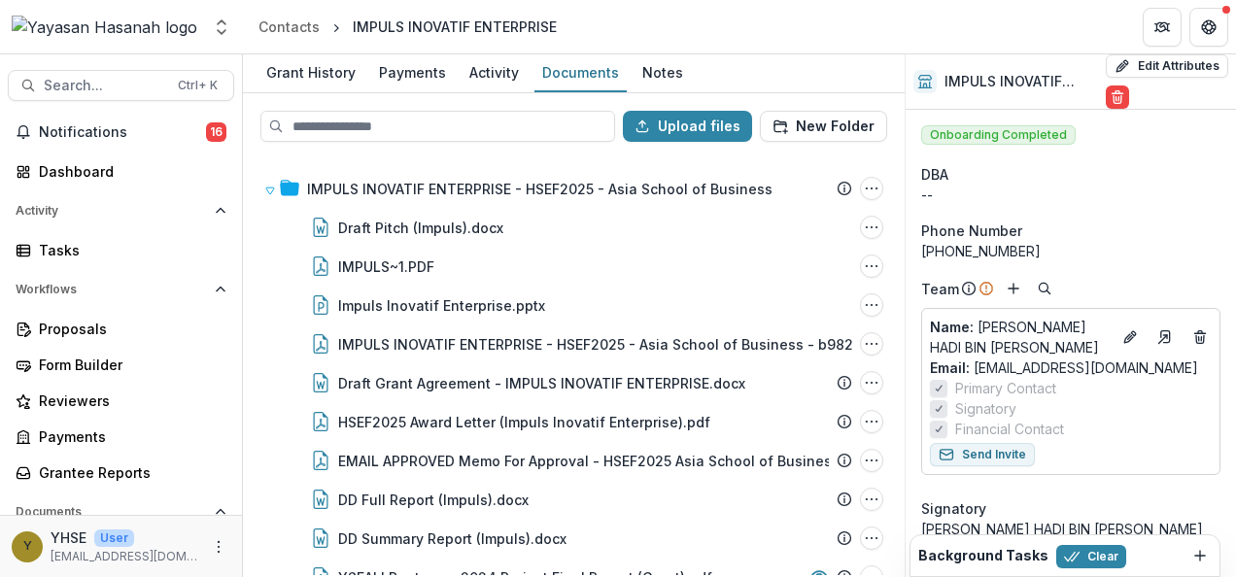
click at [556, 68] on div "Documents" at bounding box center [581, 72] width 92 height 28
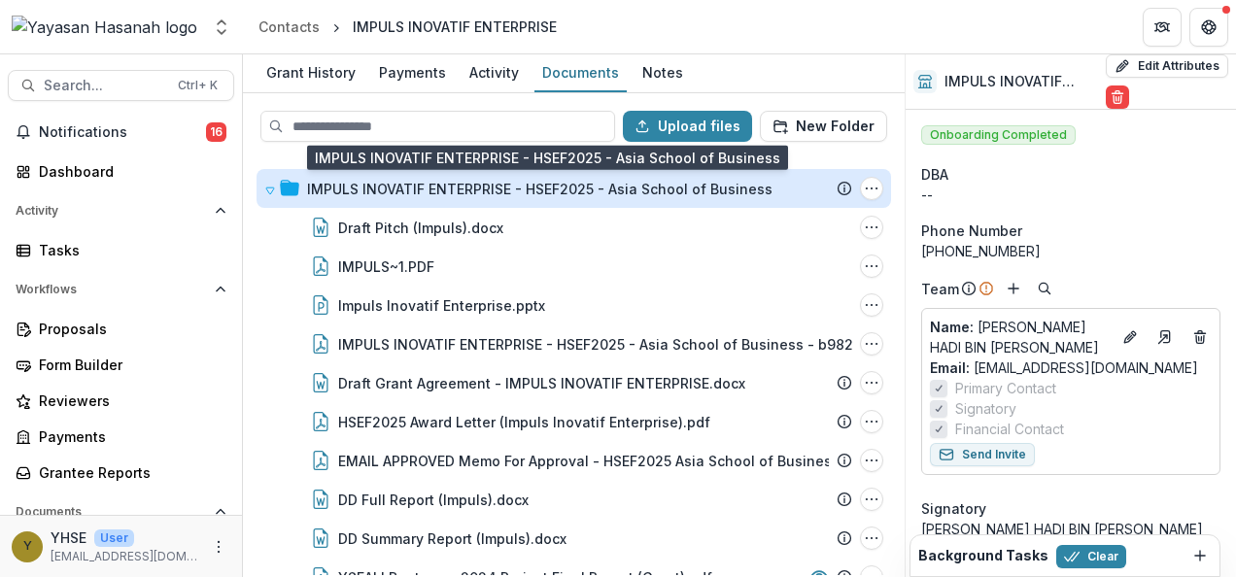
click at [483, 183] on div "IMPULS INOVATIF ENTERPRISE - HSEF2025 - Asia School of Business" at bounding box center [540, 189] width 466 height 20
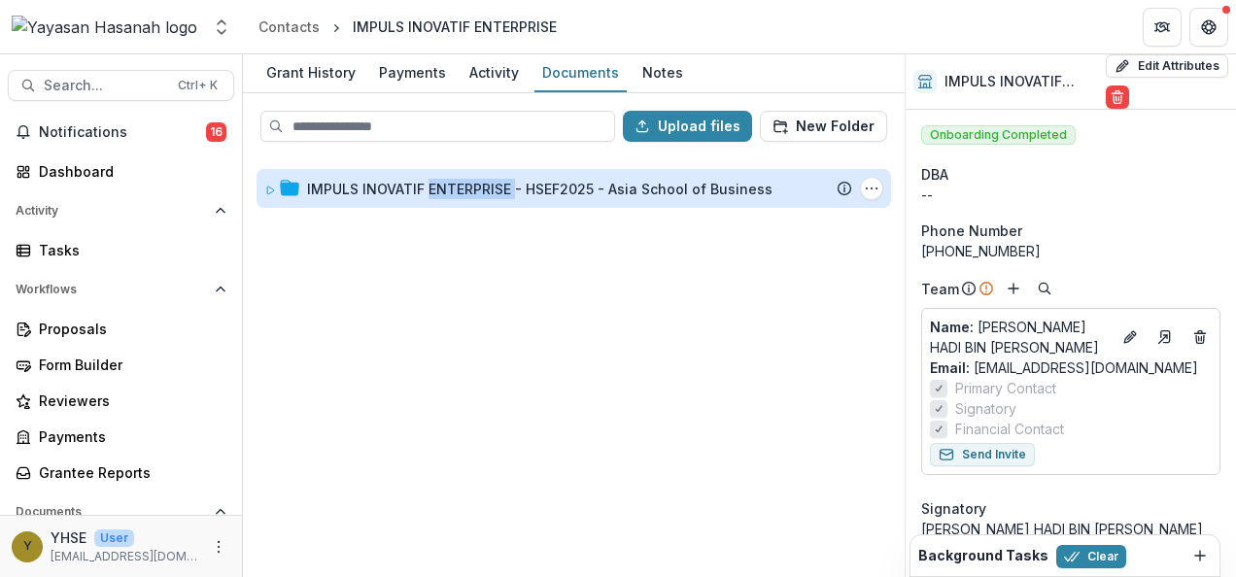
click at [483, 183] on div "IMPULS INOVATIF ENTERPRISE - HSEF2025 - Asia School of Business" at bounding box center [540, 189] width 466 height 20
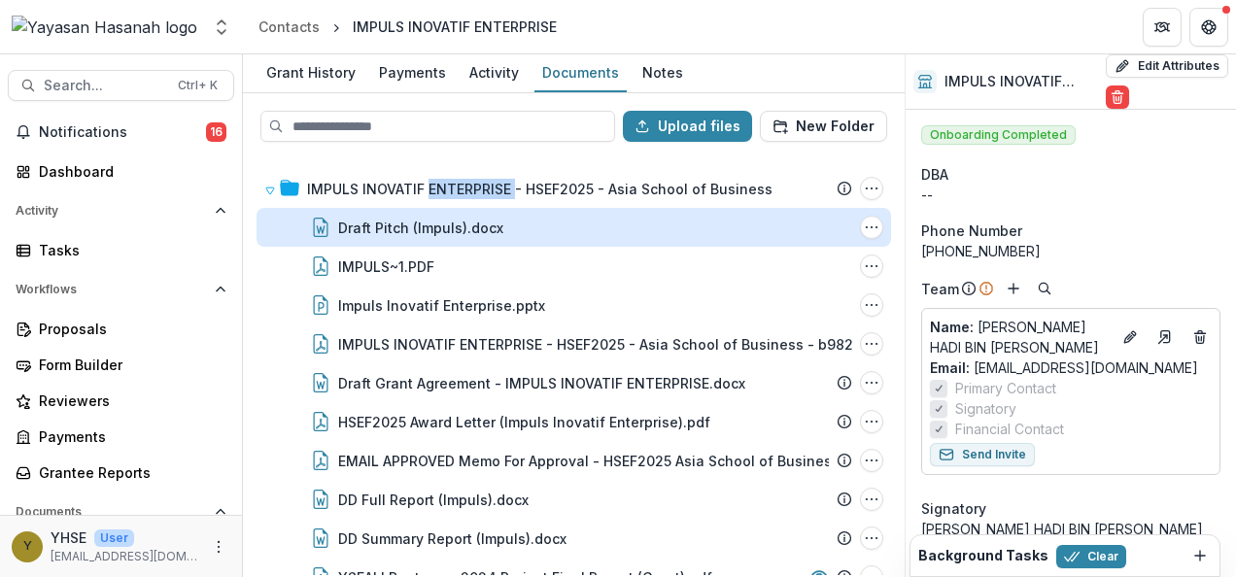
drag, startPoint x: 482, startPoint y: 184, endPoint x: 449, endPoint y: 221, distance: 49.6
click at [449, 221] on div "Draft Pitch (Impuls).docx" at bounding box center [420, 228] width 165 height 20
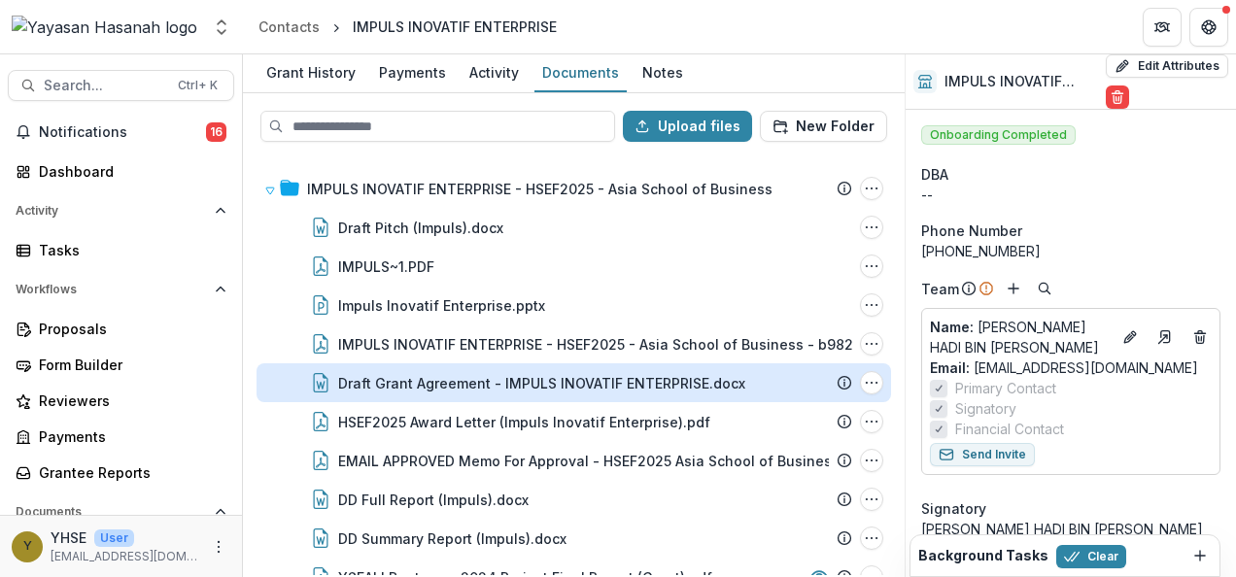
click at [445, 373] on div "Draft Grant Agreement - IMPULS INOVATIF ENTERPRISE.docx" at bounding box center [541, 383] width 407 height 20
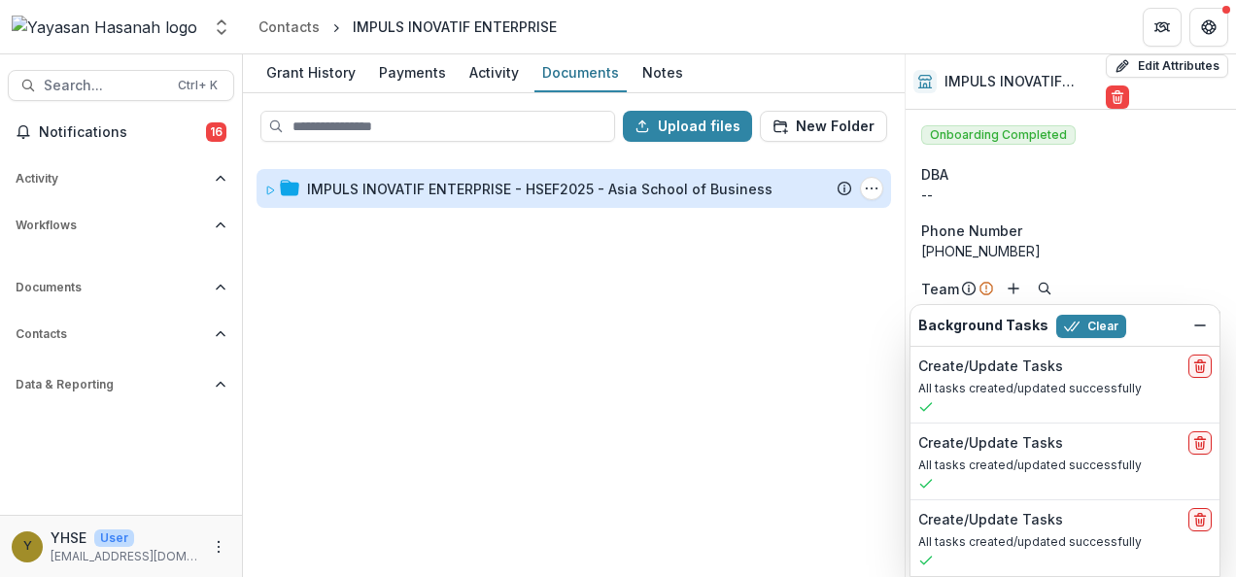
click at [505, 194] on div "IMPULS INOVATIF ENTERPRISE - HSEF2025 - Asia School of Business" at bounding box center [540, 189] width 466 height 20
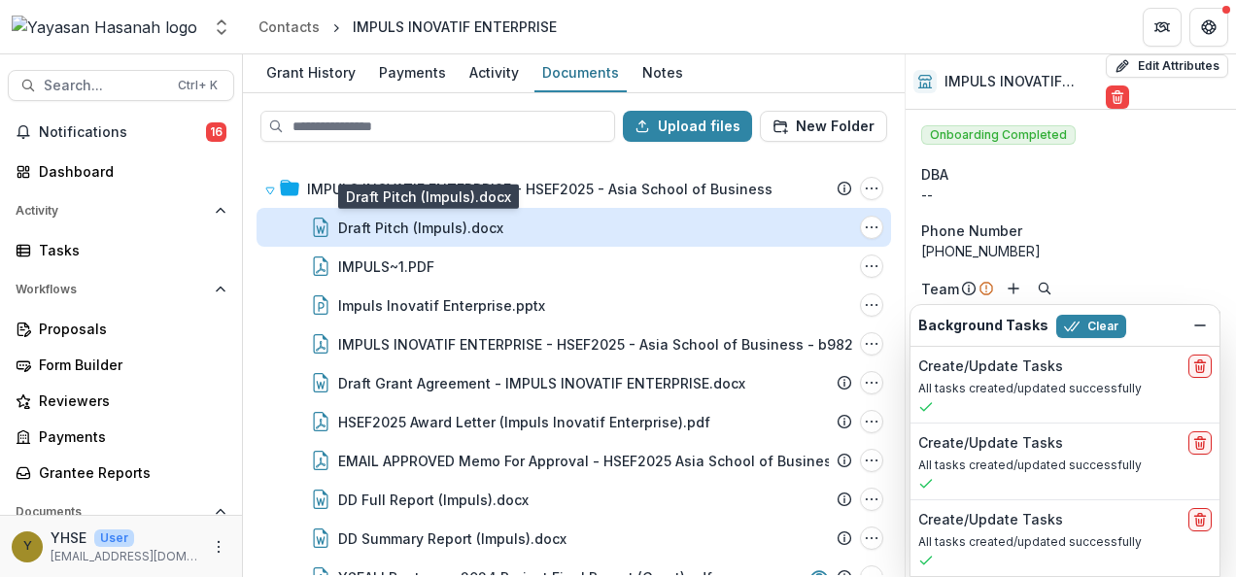
click at [449, 221] on div "Draft Pitch (Impuls).docx" at bounding box center [420, 228] width 165 height 20
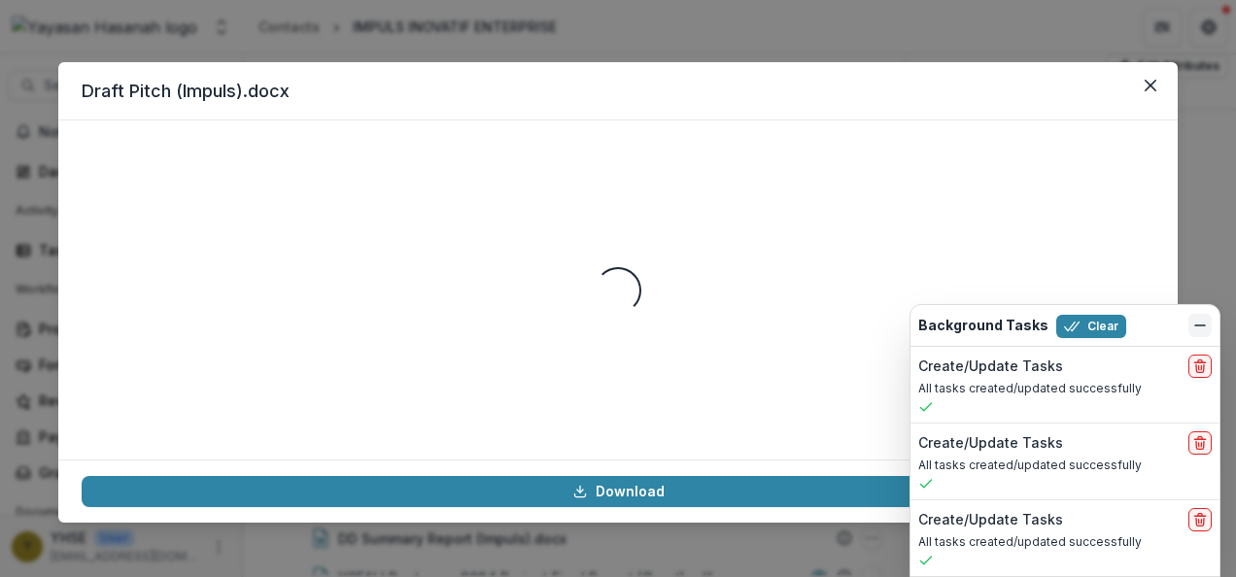
click at [1201, 319] on icon "Dismiss" at bounding box center [1201, 326] width 16 height 16
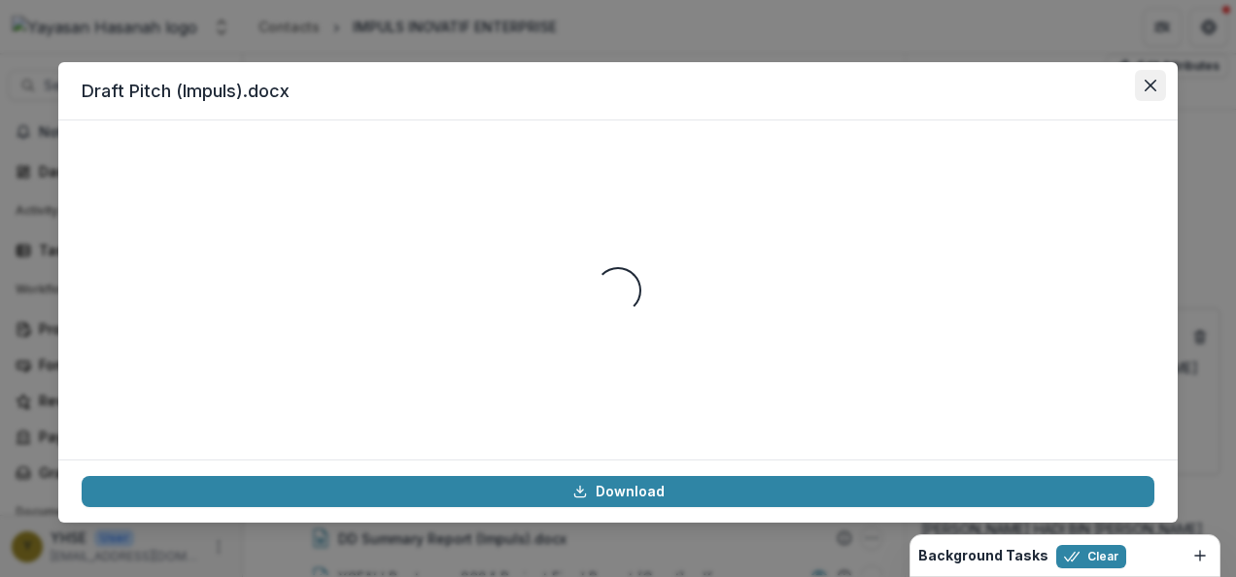
click at [1151, 86] on icon "Close" at bounding box center [1151, 86] width 12 height 12
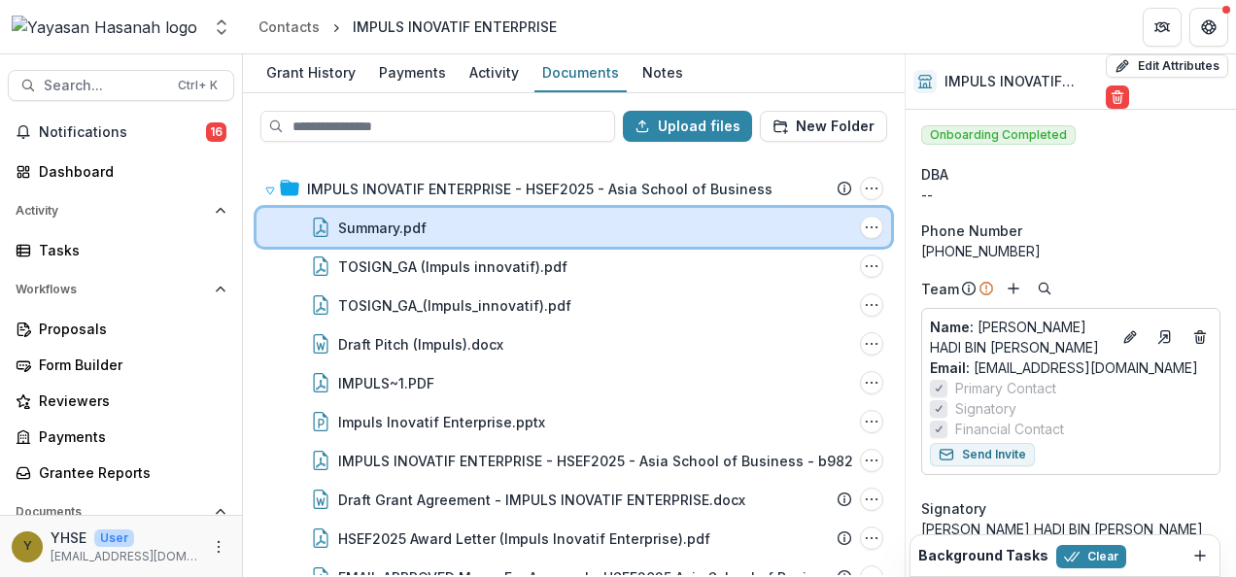
click at [494, 240] on div "Summary.pdf File Options Download Rename Delete" at bounding box center [574, 227] width 635 height 39
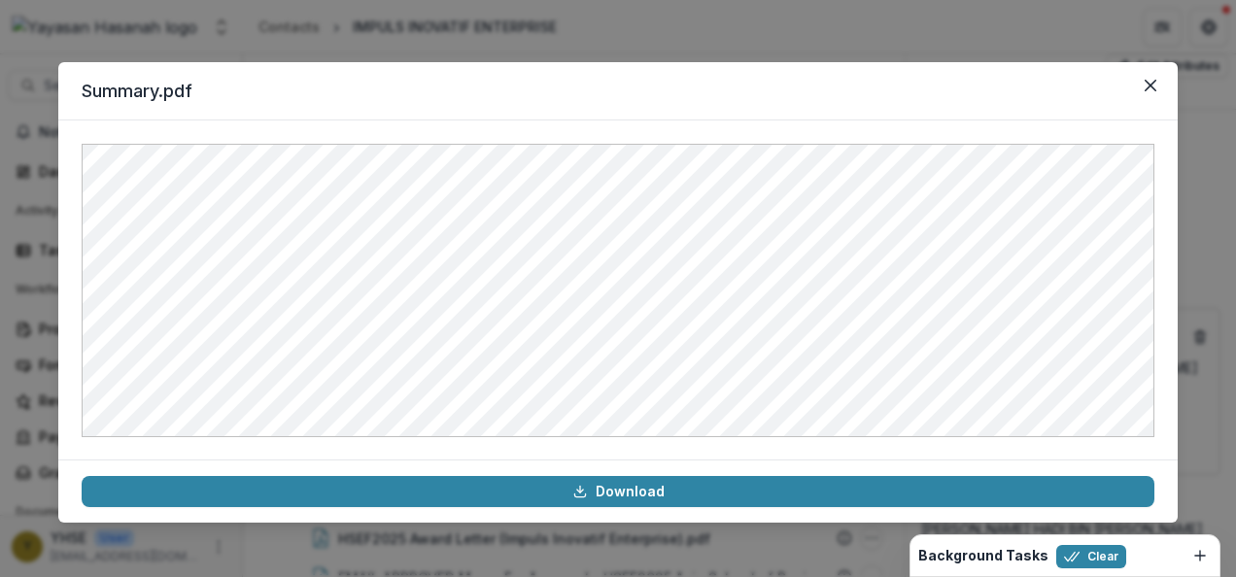
click at [1143, 78] on button "Close" at bounding box center [1150, 85] width 31 height 31
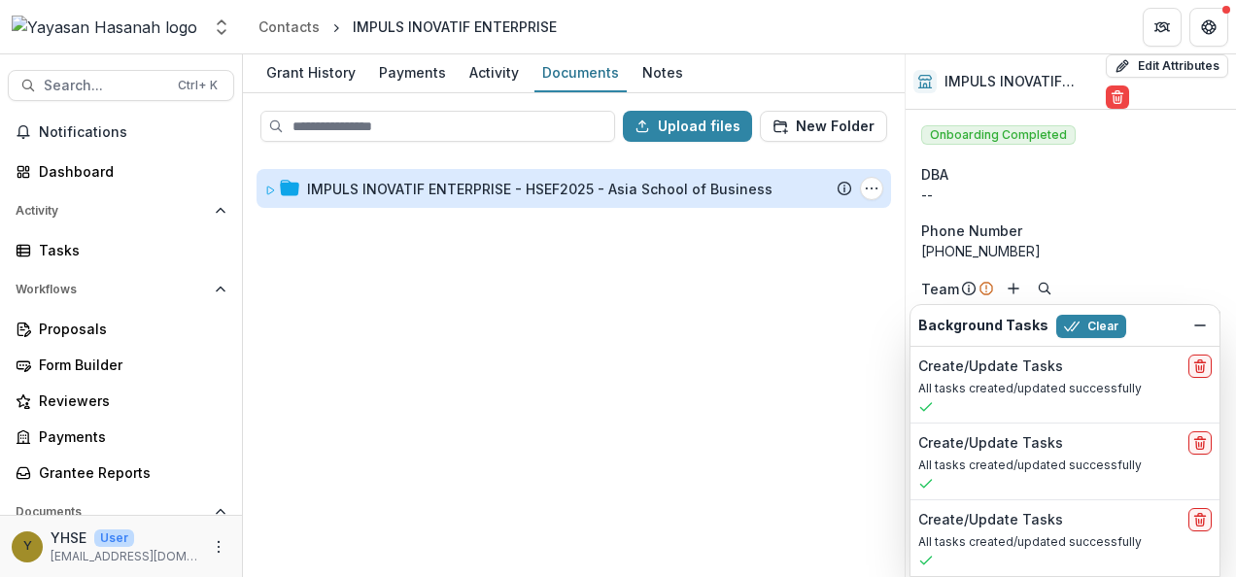
click at [449, 179] on div "IMPULS INOVATIF ENTERPRISE - HSEF2025 - Asia School of Business" at bounding box center [540, 189] width 466 height 20
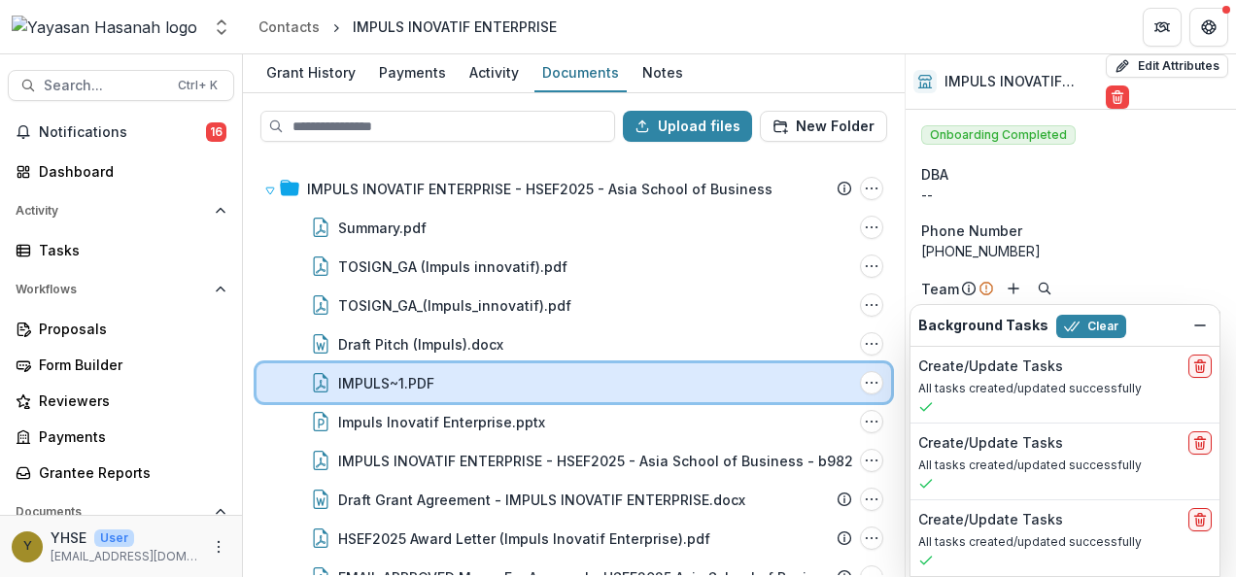
click at [404, 369] on div "IMPULS~1.PDF File Options Download Rename Delete" at bounding box center [574, 383] width 635 height 39
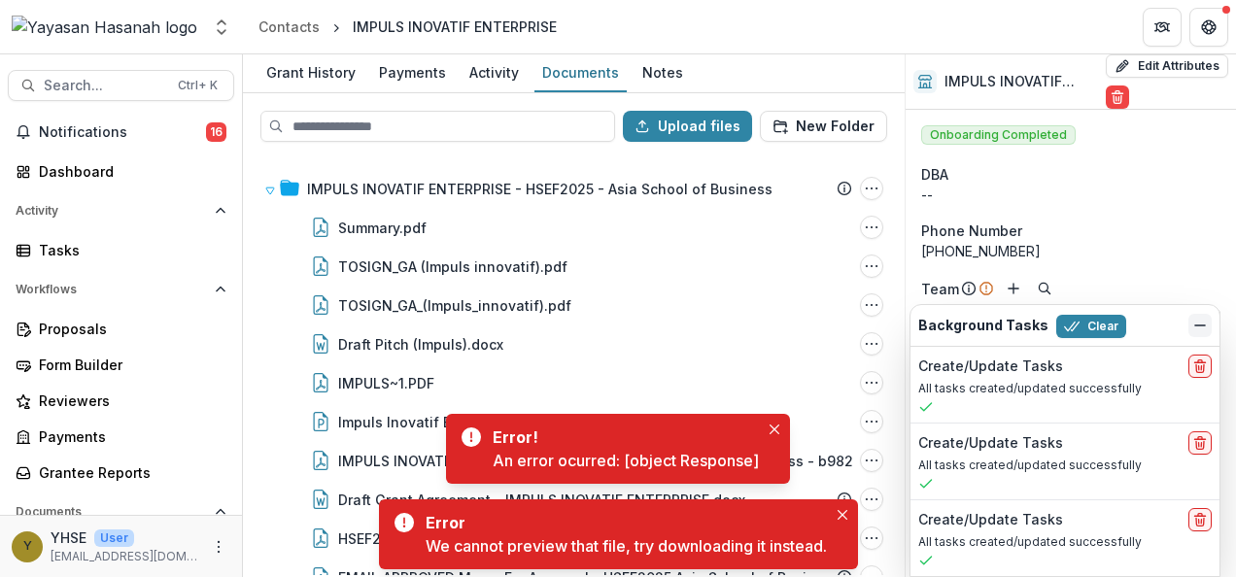
click at [1205, 325] on icon "Dismiss" at bounding box center [1201, 326] width 16 height 16
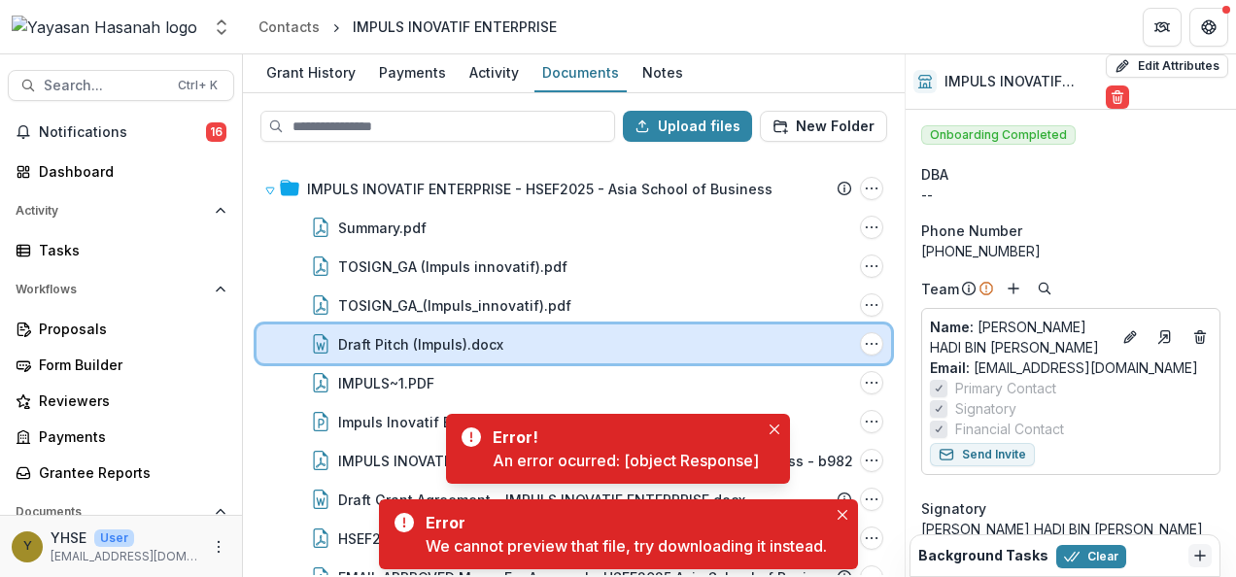
click at [673, 349] on div "Draft Pitch (Impuls).docx" at bounding box center [595, 344] width 514 height 20
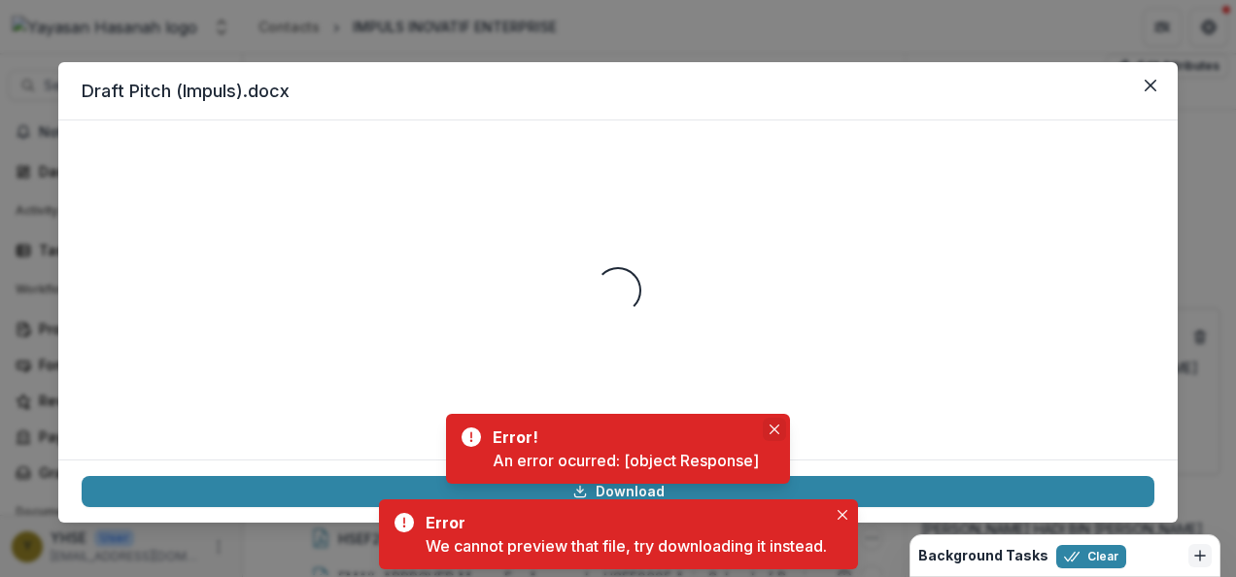
click at [773, 425] on icon "Close" at bounding box center [775, 430] width 10 height 10
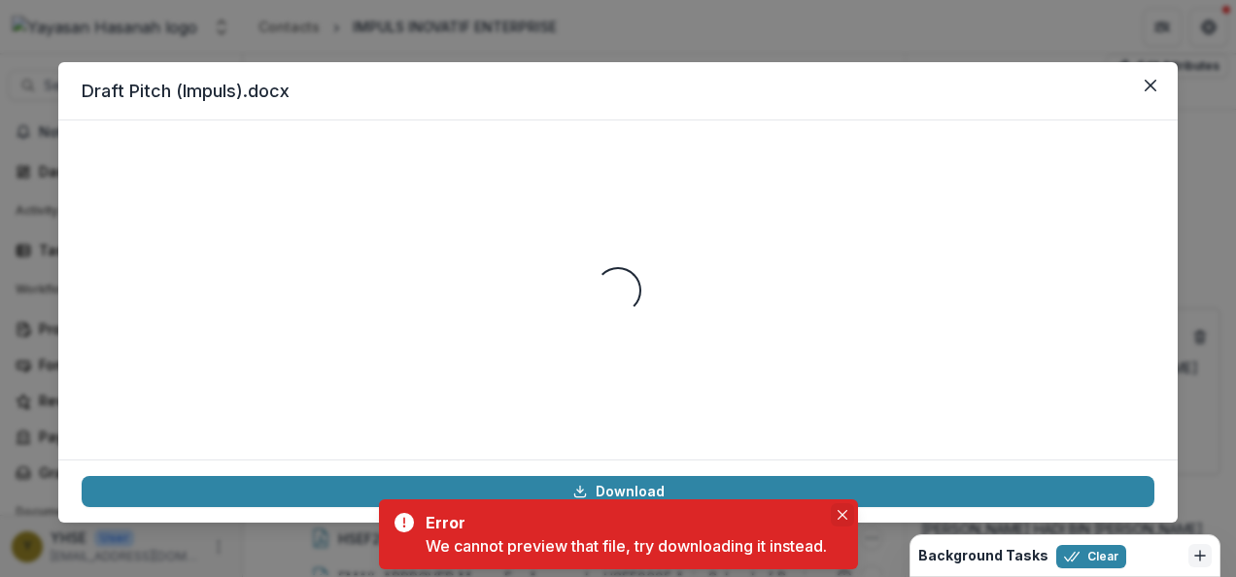
click at [842, 510] on icon "Close" at bounding box center [843, 515] width 10 height 10
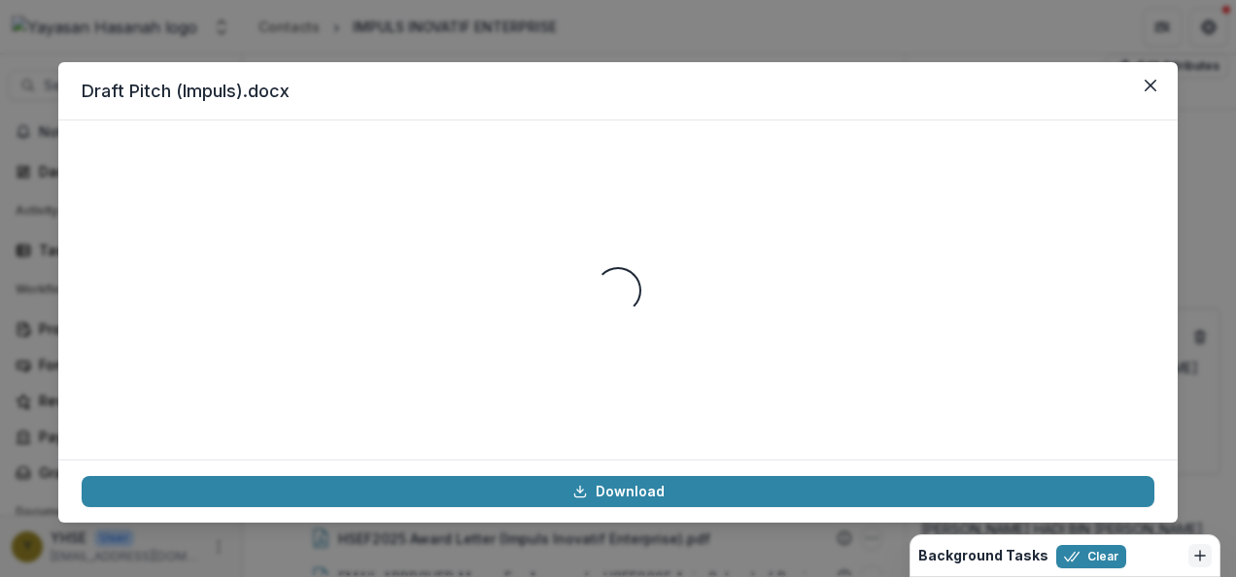
drag, startPoint x: 1147, startPoint y: 88, endPoint x: 1083, endPoint y: 117, distance: 70.1
click at [1147, 88] on icon "Close" at bounding box center [1151, 86] width 12 height 12
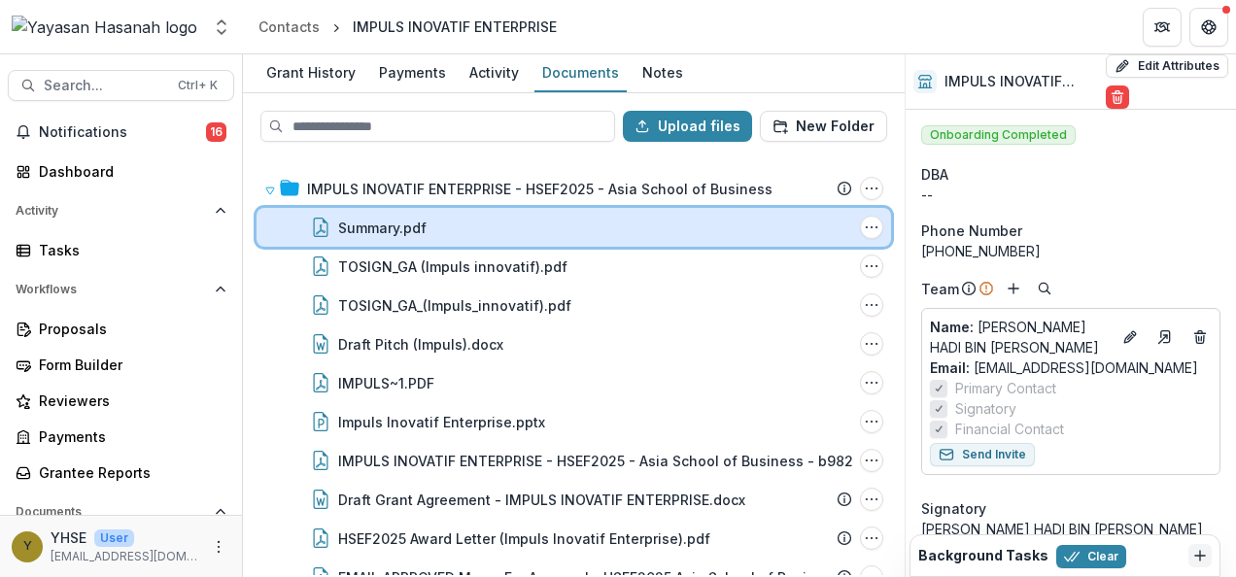
click at [355, 221] on div "Summary.pdf File Options Download Rename Delete" at bounding box center [574, 227] width 635 height 39
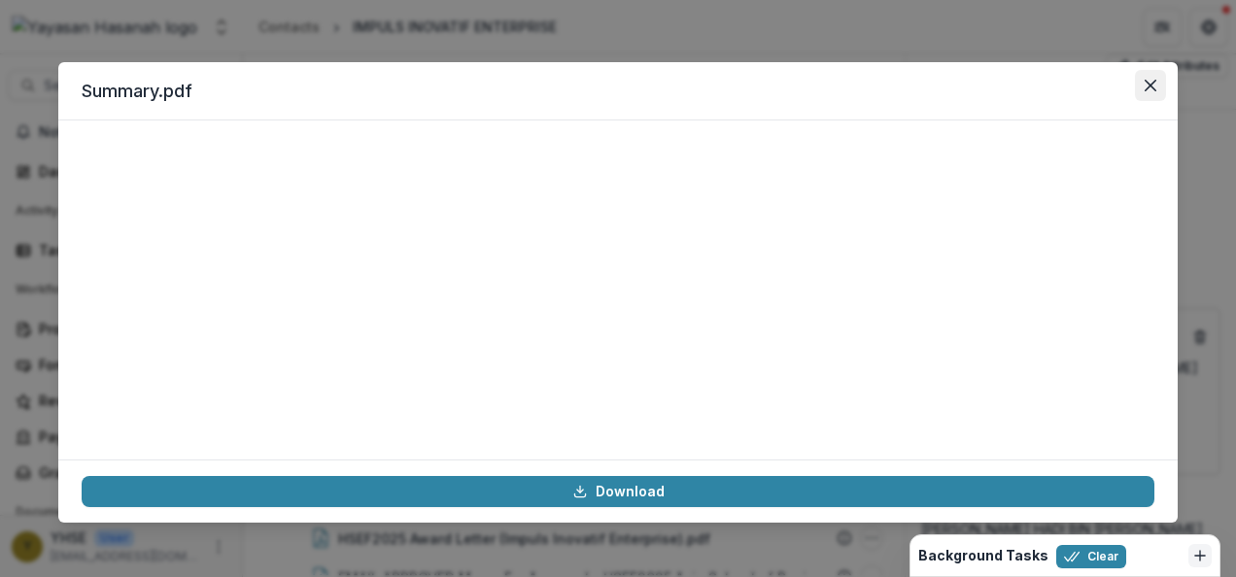
click at [1157, 87] on button "Close" at bounding box center [1150, 85] width 31 height 31
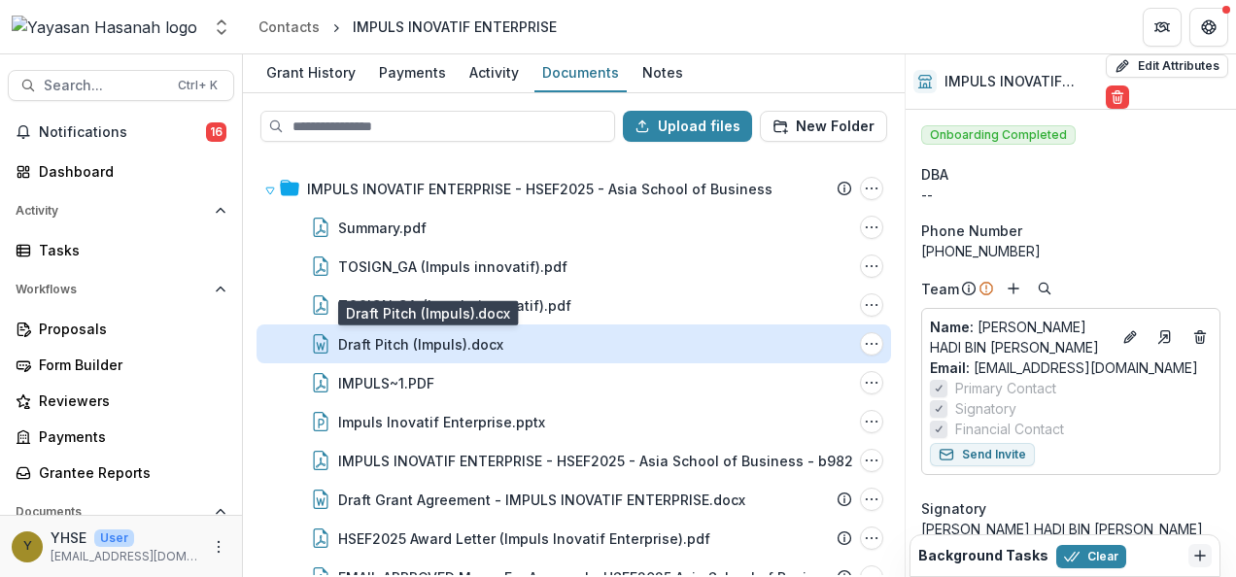
click at [422, 350] on div "Draft Pitch (Impuls).docx" at bounding box center [420, 344] width 165 height 20
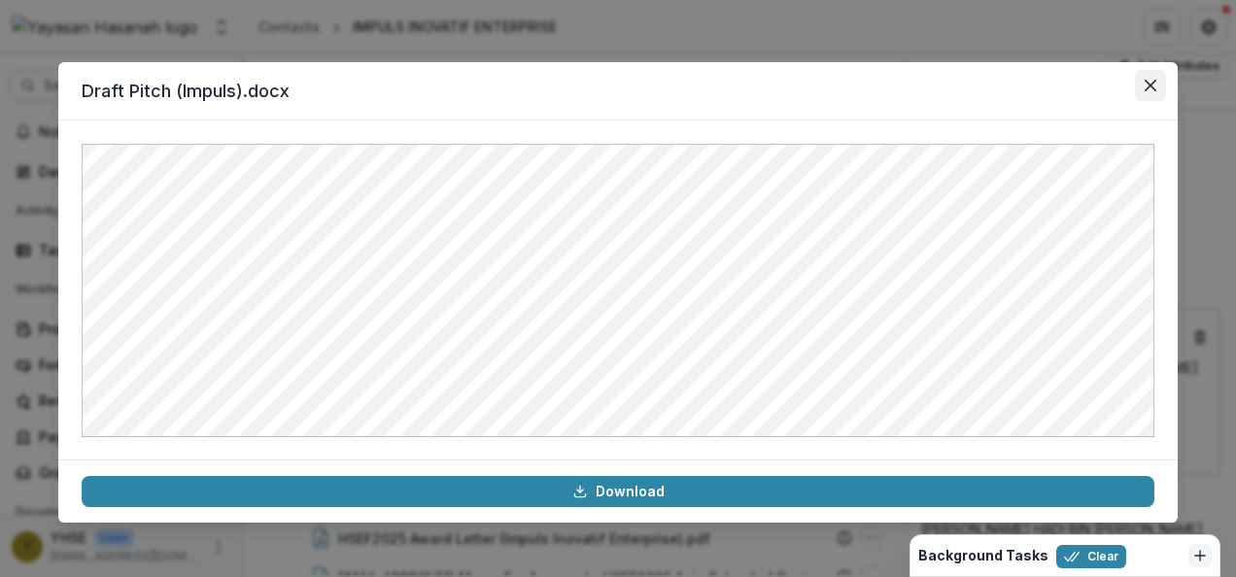
click at [1163, 86] on button "Close" at bounding box center [1150, 85] width 31 height 31
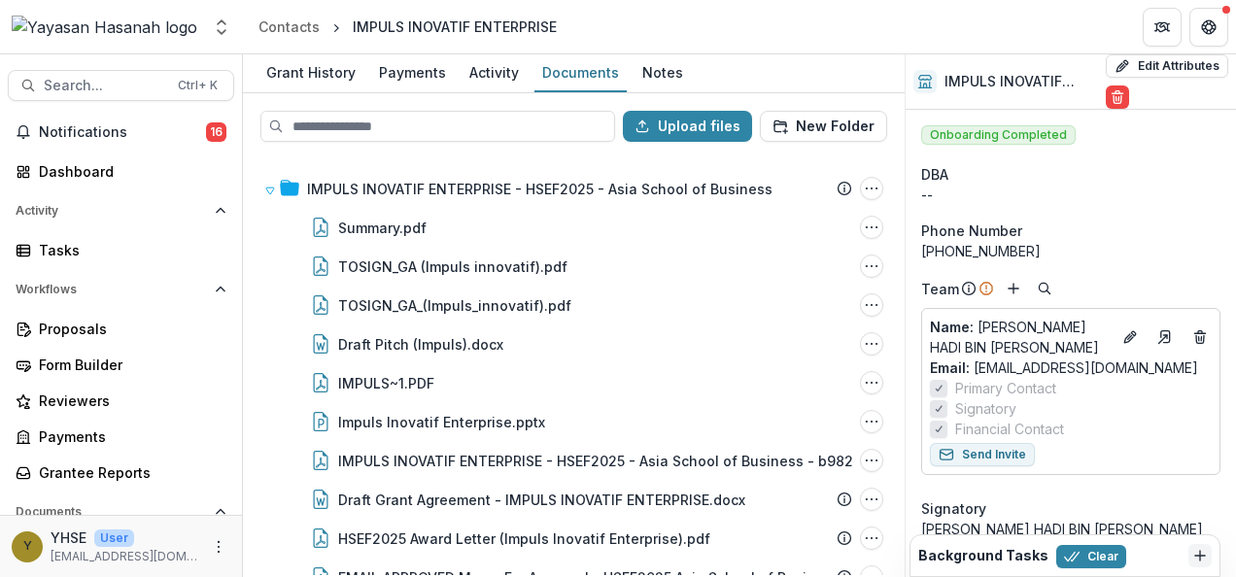
click at [591, 21] on header "Contacts IMPULS INOVATIF ENTERPRISE" at bounding box center [739, 26] width 993 height 53
click at [158, 91] on button "Search... Ctrl + K" at bounding box center [121, 85] width 226 height 31
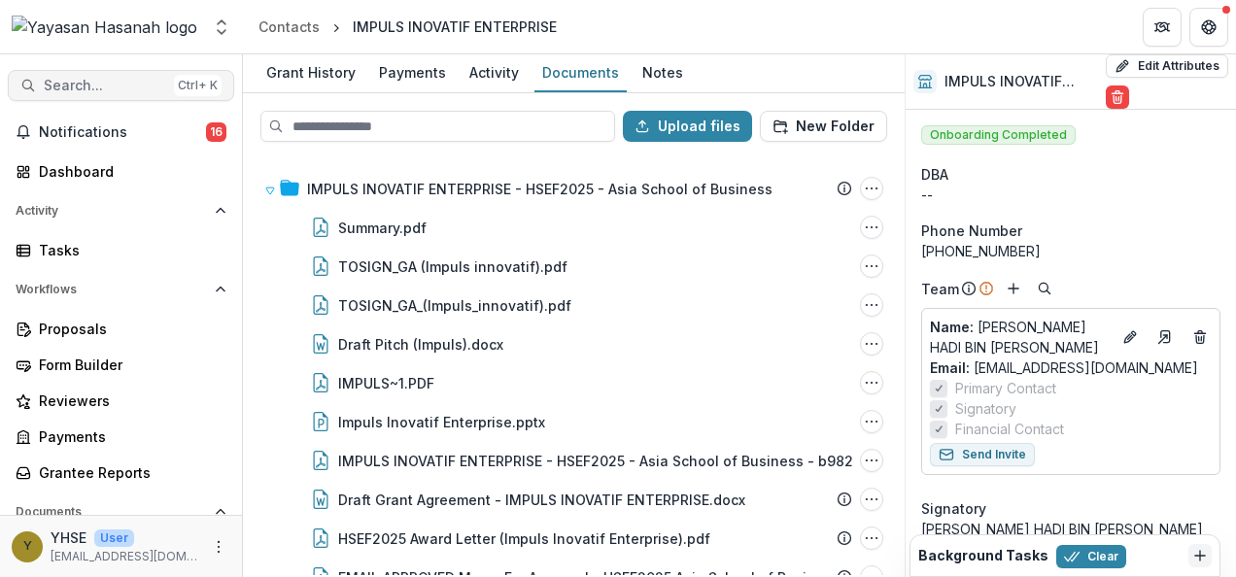
click at [144, 89] on span "Search..." at bounding box center [105, 86] width 122 height 17
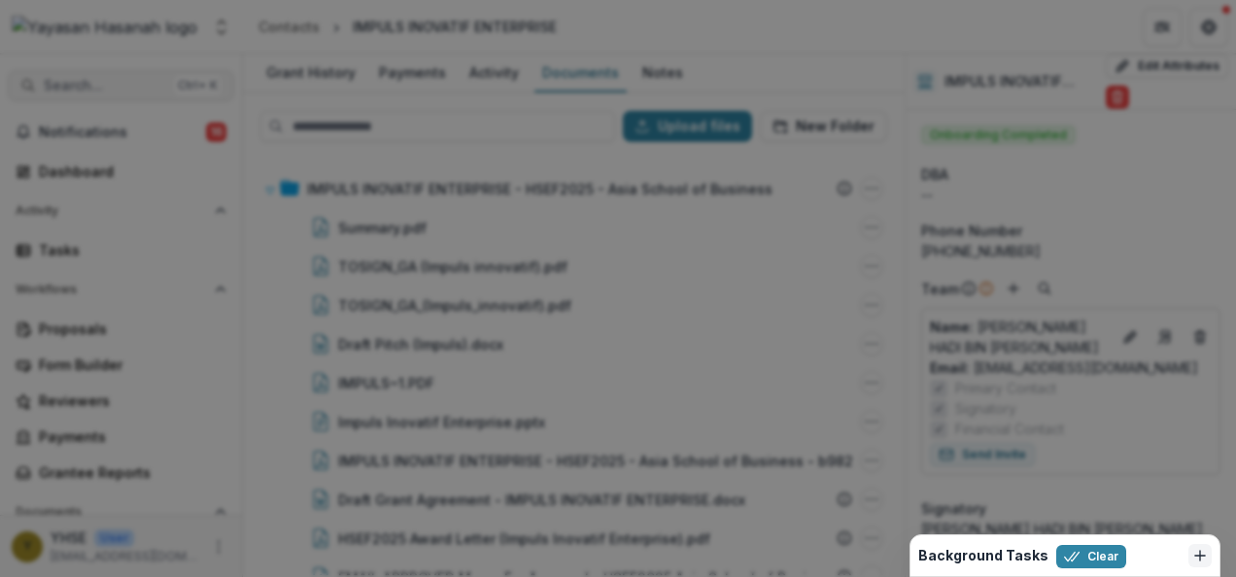
type input "**********"
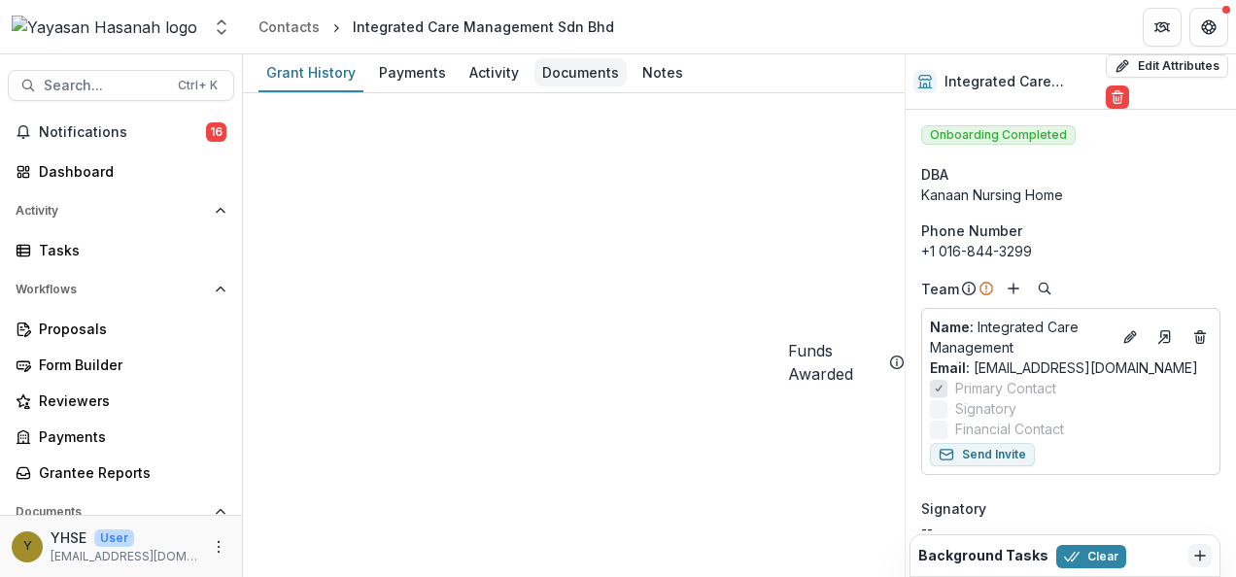
click at [554, 76] on div "Documents" at bounding box center [581, 72] width 92 height 28
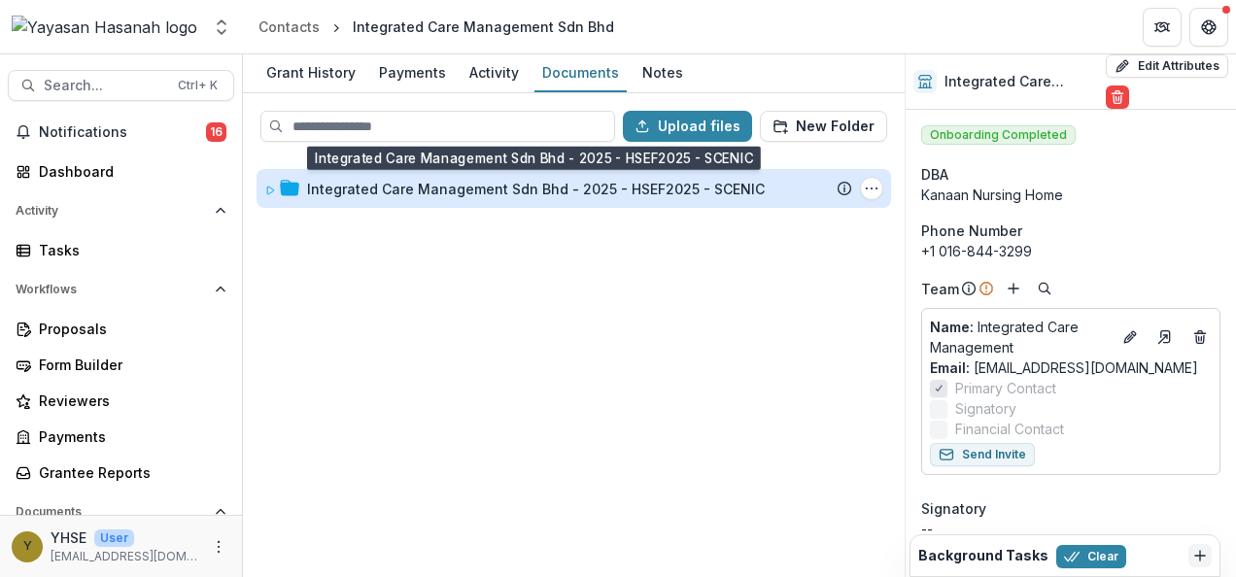
click at [529, 181] on div "Integrated Care Management Sdn Bhd - 2025 - HSEF2025 - SCENIC" at bounding box center [536, 189] width 458 height 20
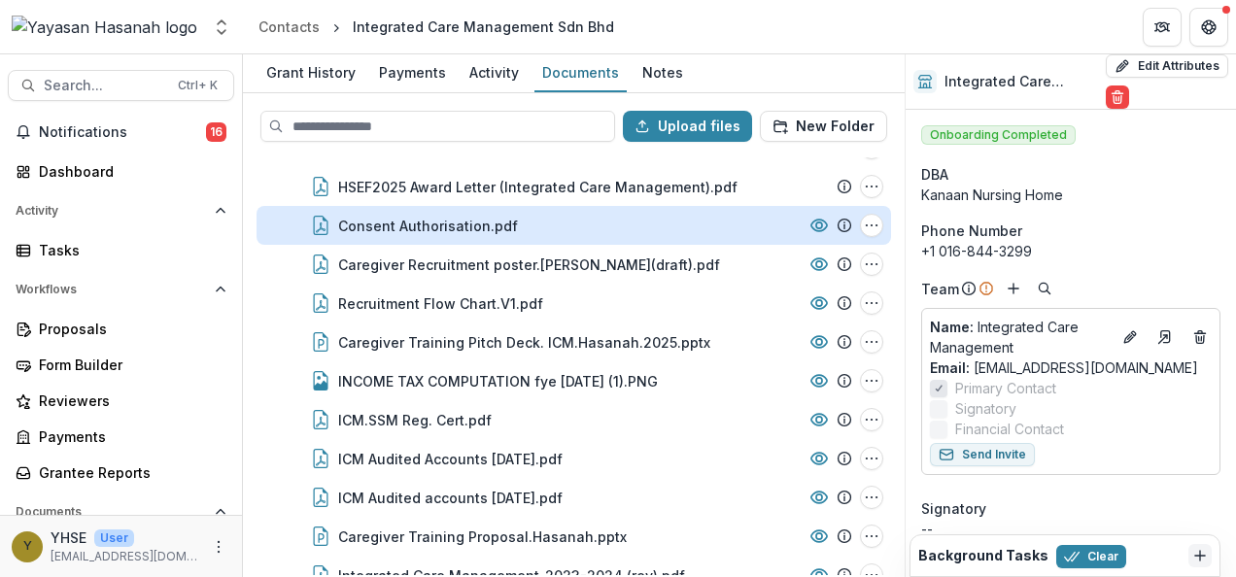
scroll to position [188, 0]
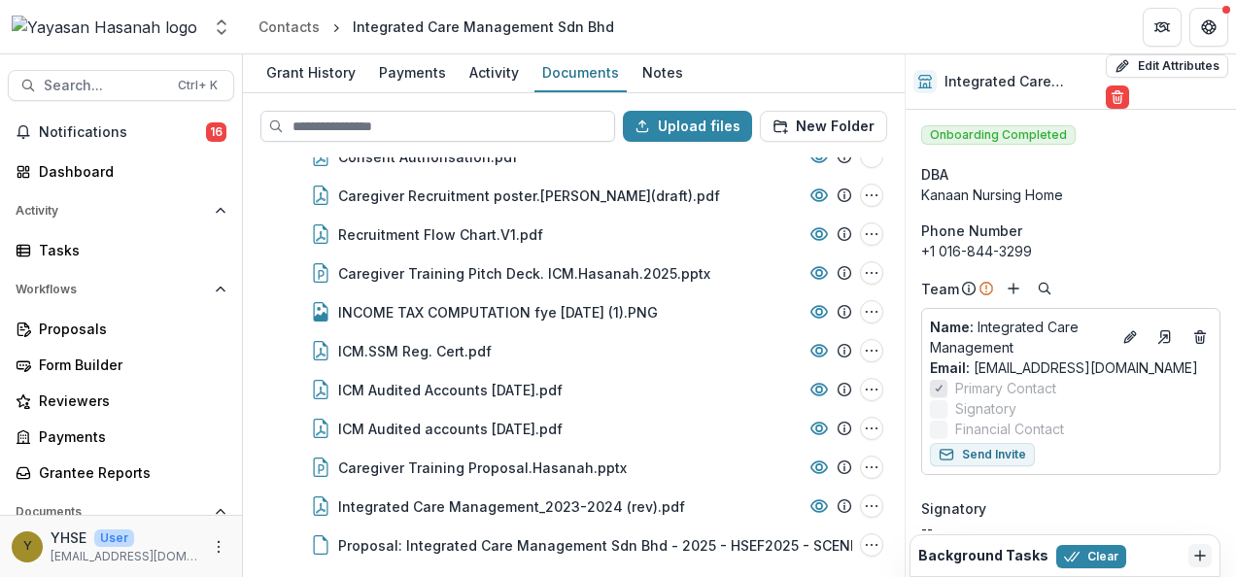
click at [532, 140] on input at bounding box center [437, 126] width 355 height 31
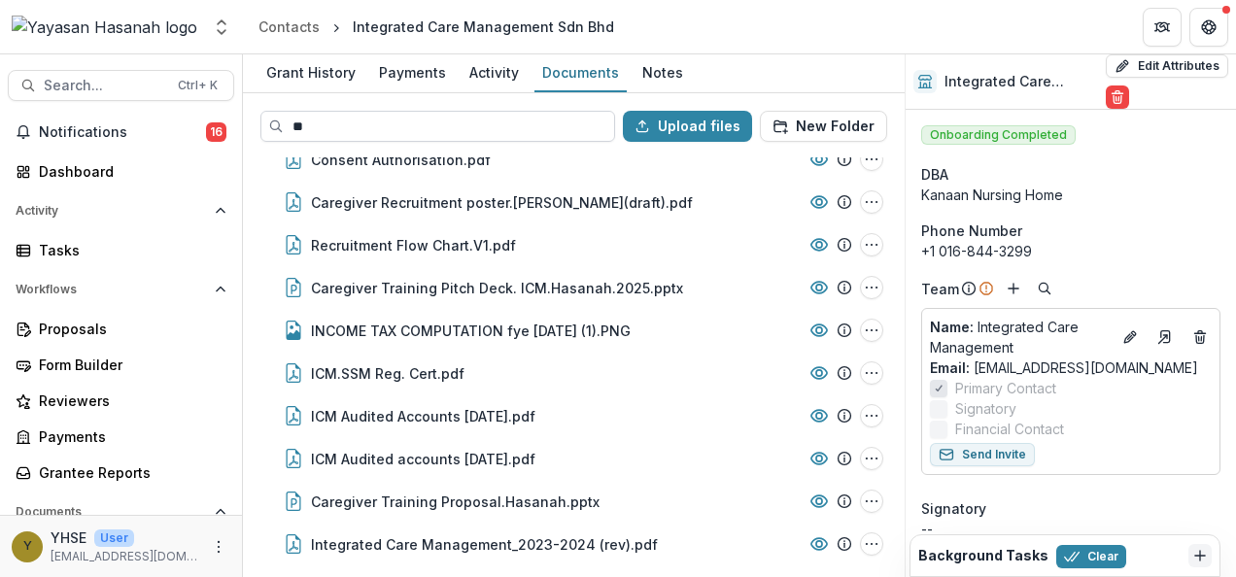
scroll to position [0, 0]
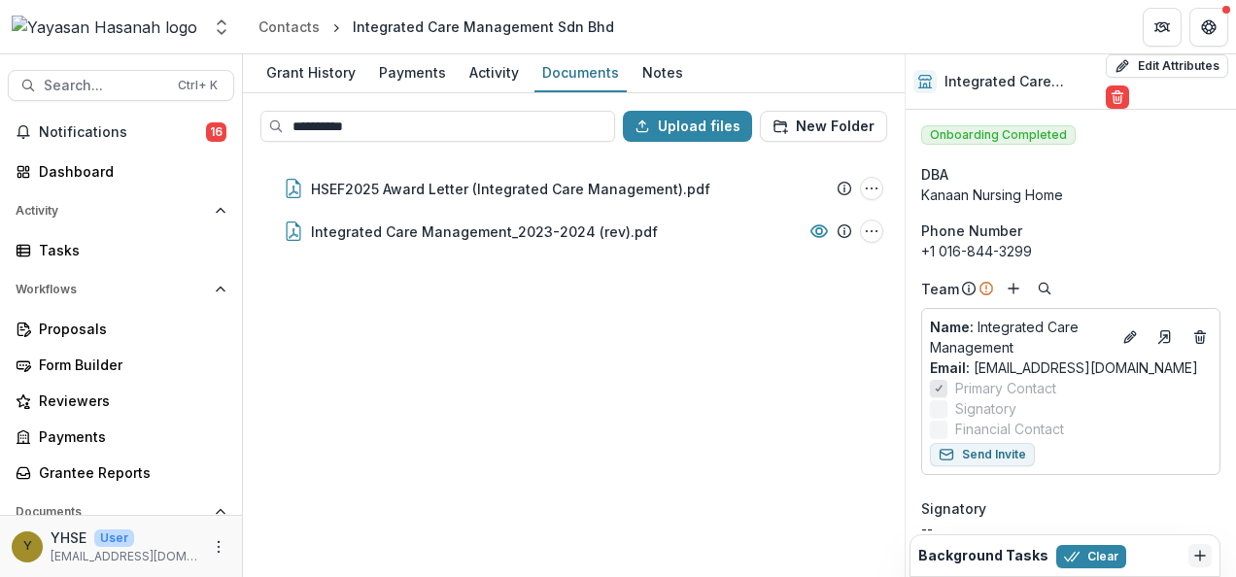
type input "**********"
click at [358, 121] on input "**********" at bounding box center [437, 126] width 355 height 31
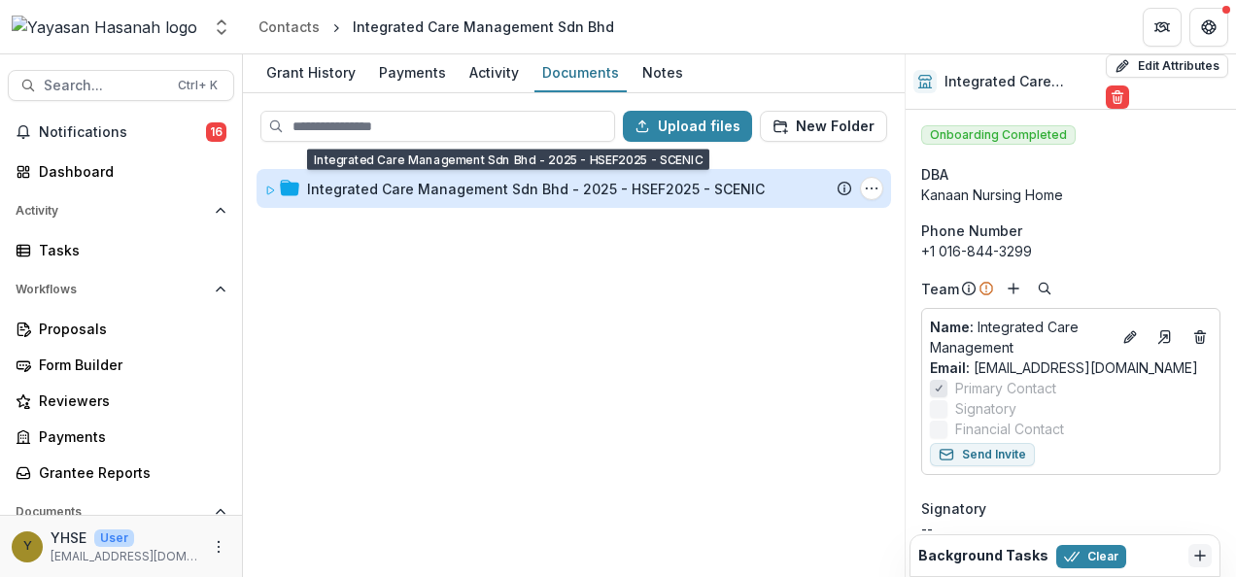
click at [351, 179] on div "Integrated Care Management Sdn Bhd - 2025 - HSEF2025 - SCENIC" at bounding box center [536, 189] width 458 height 20
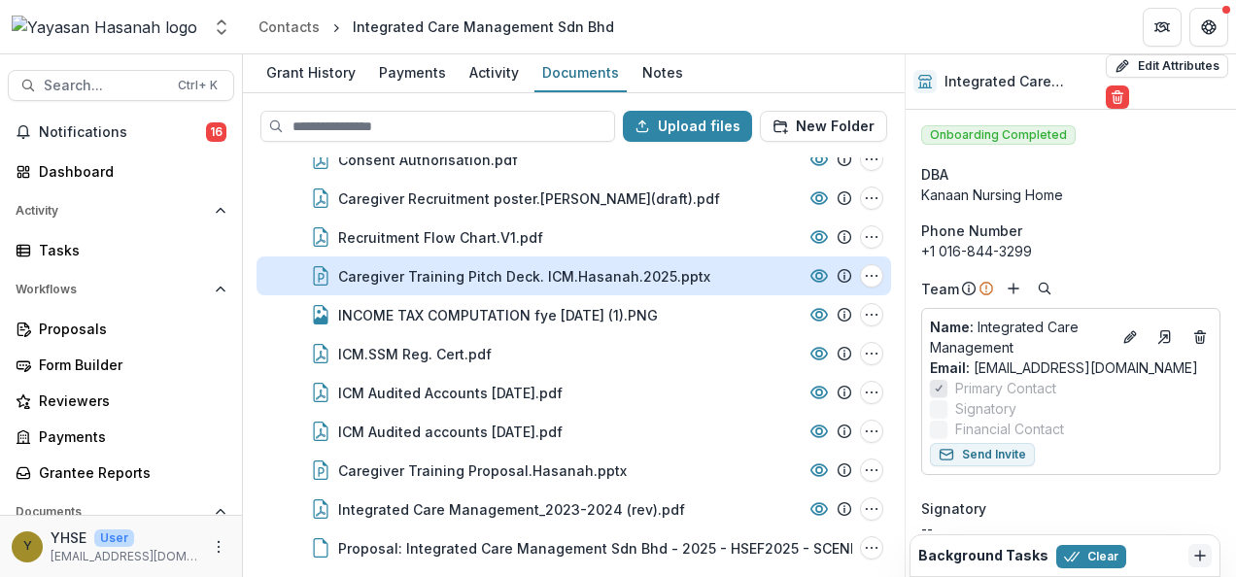
scroll to position [304, 0]
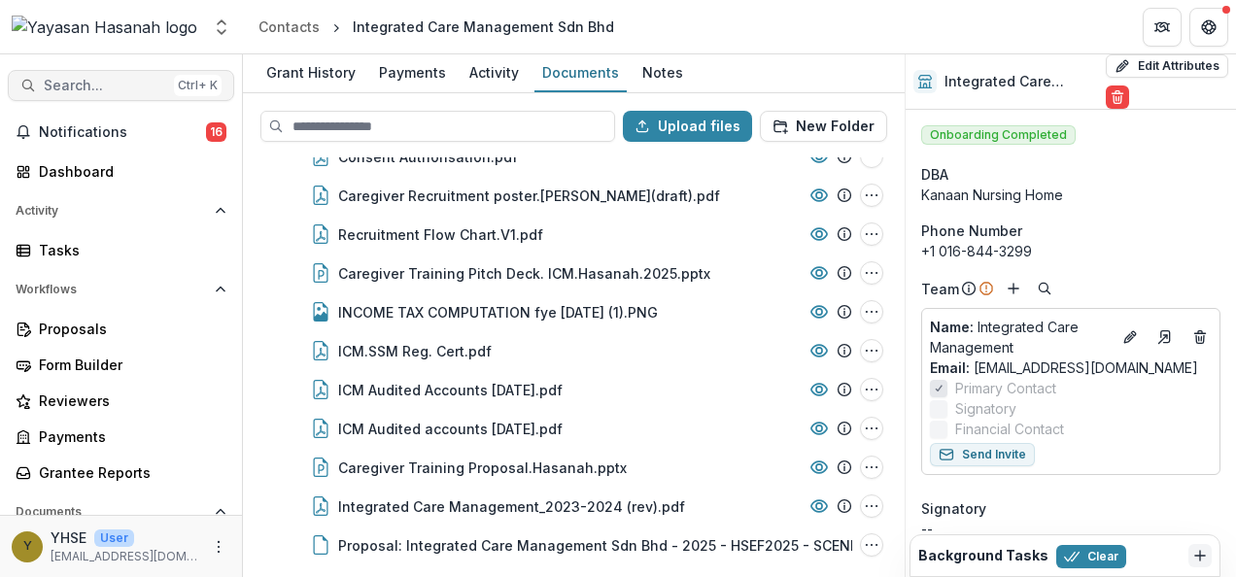
click at [142, 79] on span "Search..." at bounding box center [105, 86] width 122 height 17
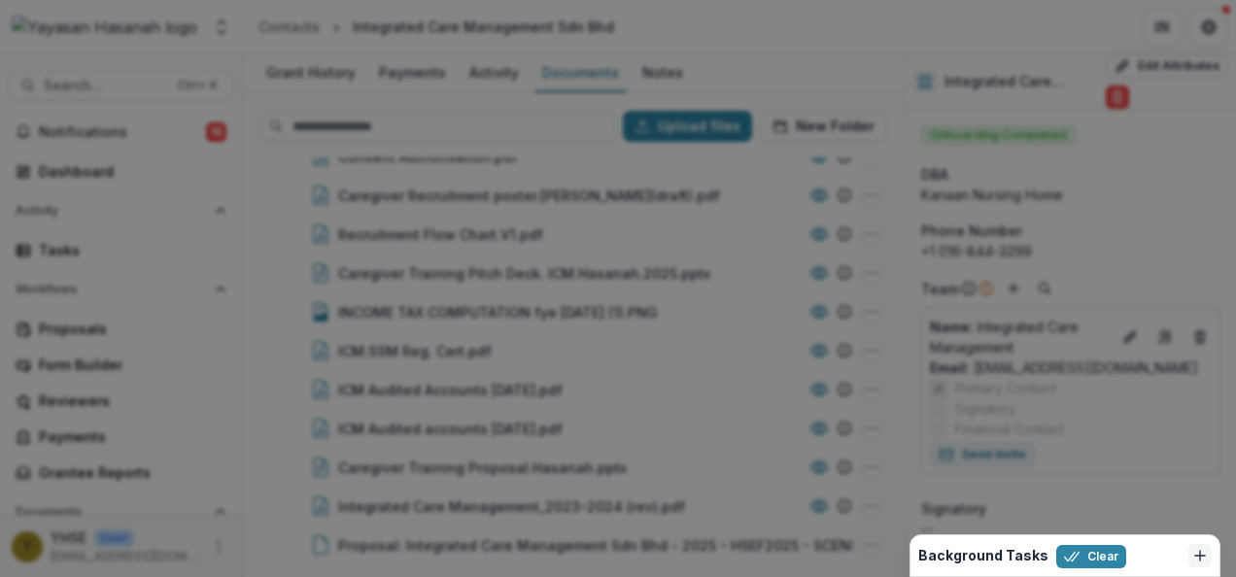
type input "******"
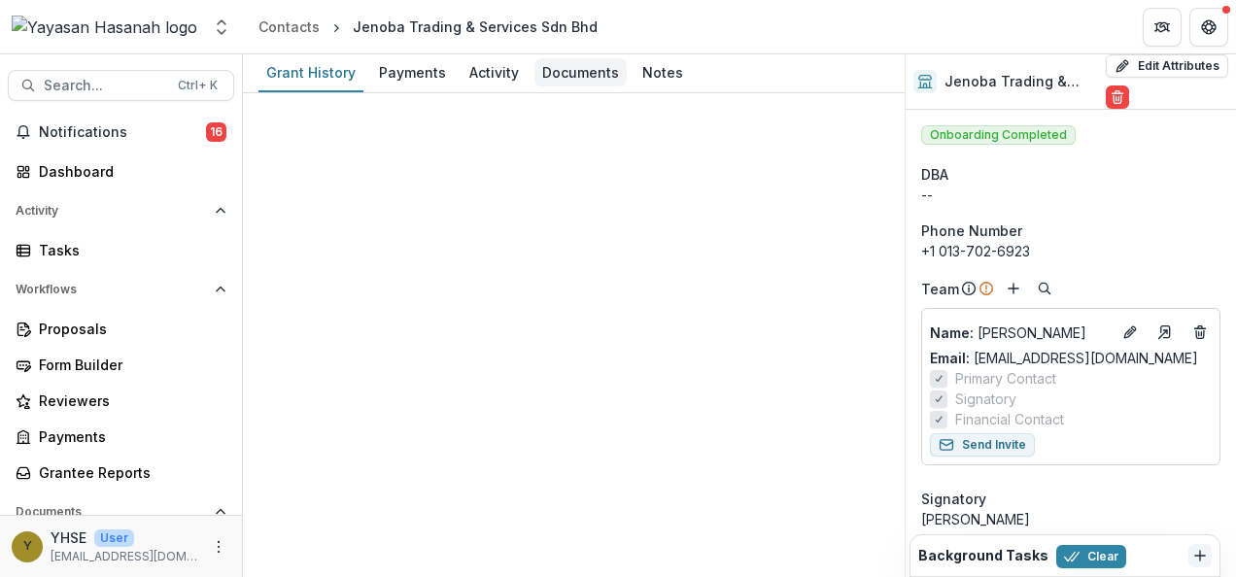
click at [585, 74] on div "Documents" at bounding box center [581, 72] width 92 height 28
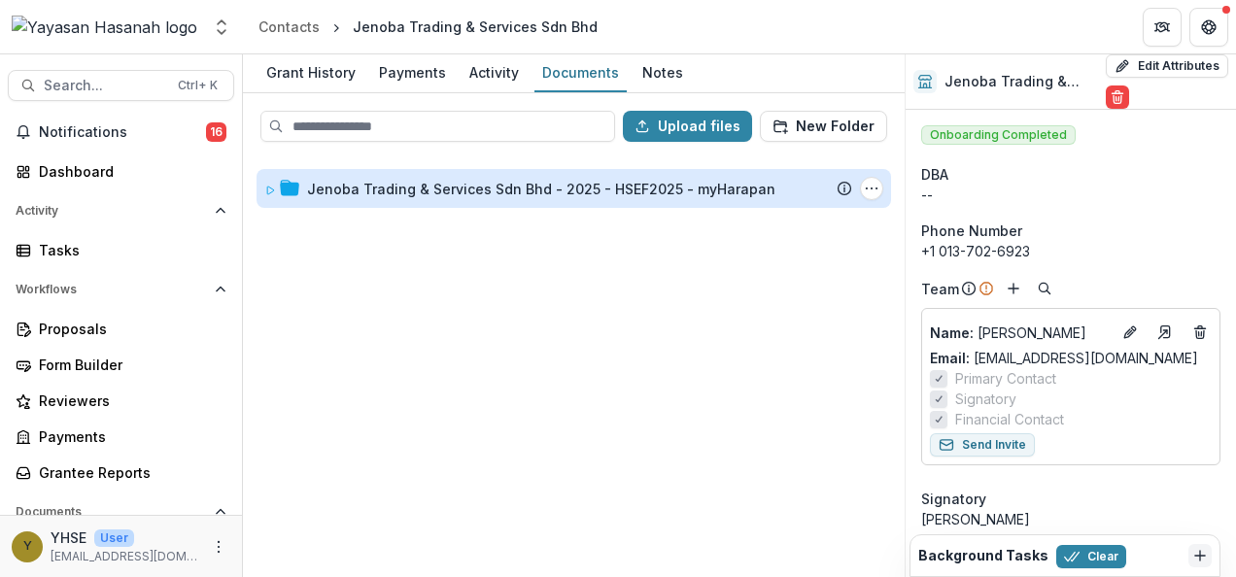
click at [422, 195] on div "Jenoba Trading & Services Sdn Bhd - 2025 - HSEF2025 - myHarapan" at bounding box center [541, 189] width 468 height 20
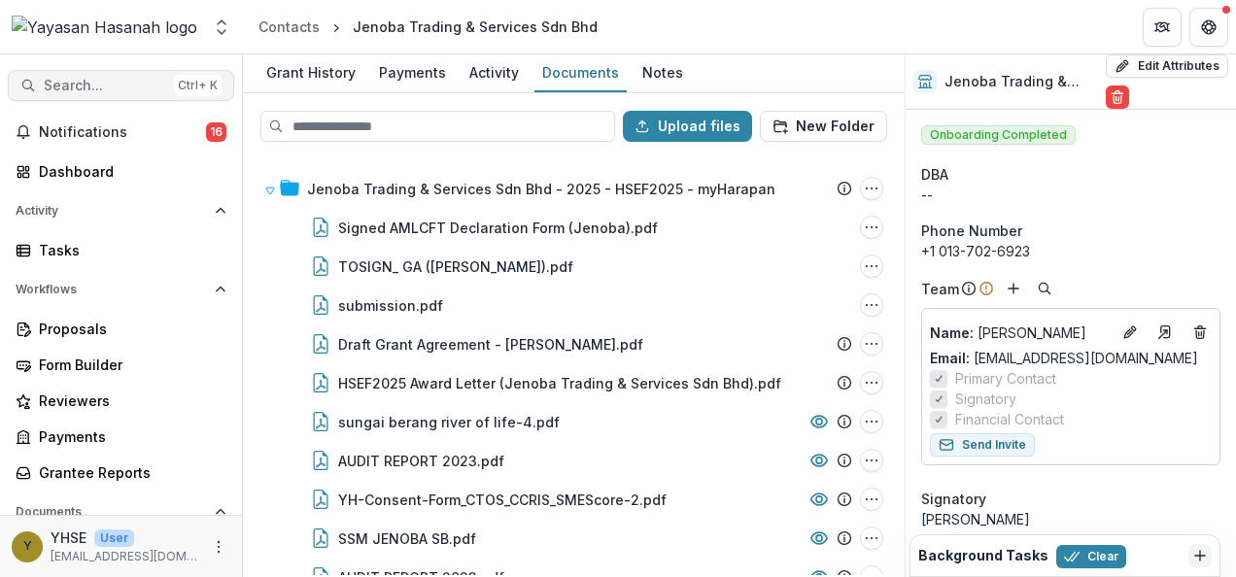
click at [134, 81] on span "Search..." at bounding box center [105, 86] width 122 height 17
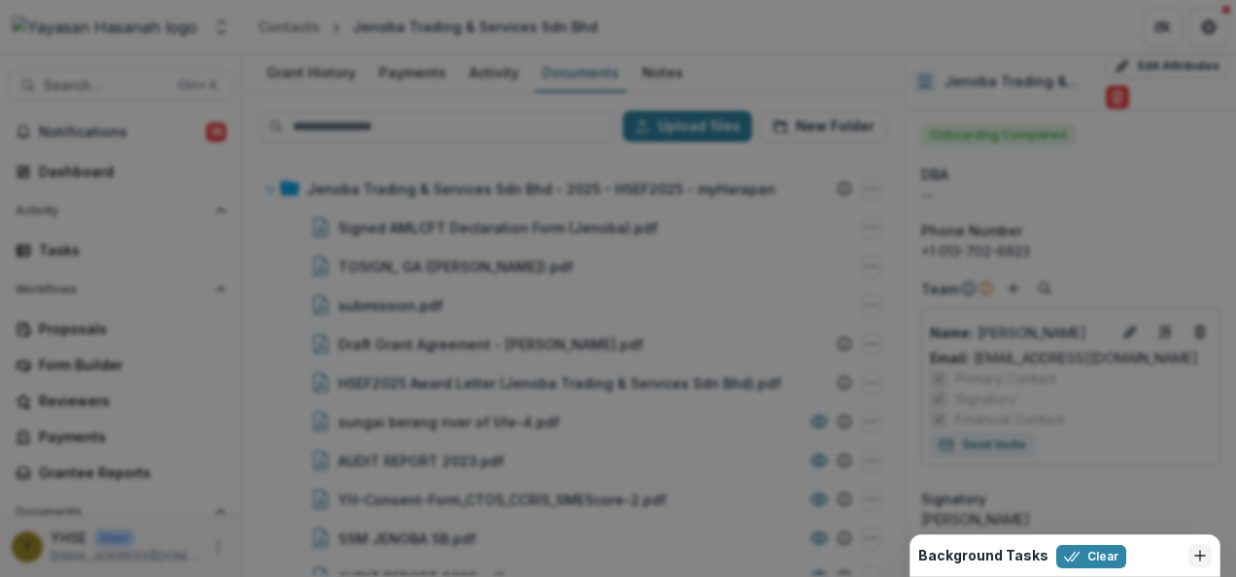
type input "*******"
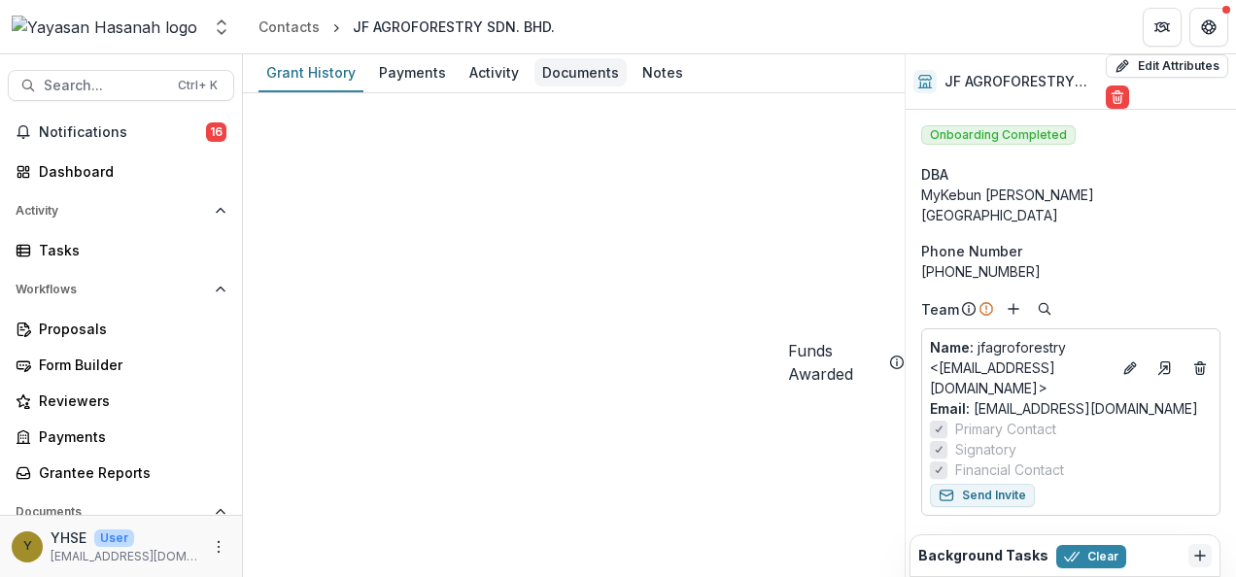
click at [571, 71] on div "Documents" at bounding box center [581, 72] width 92 height 28
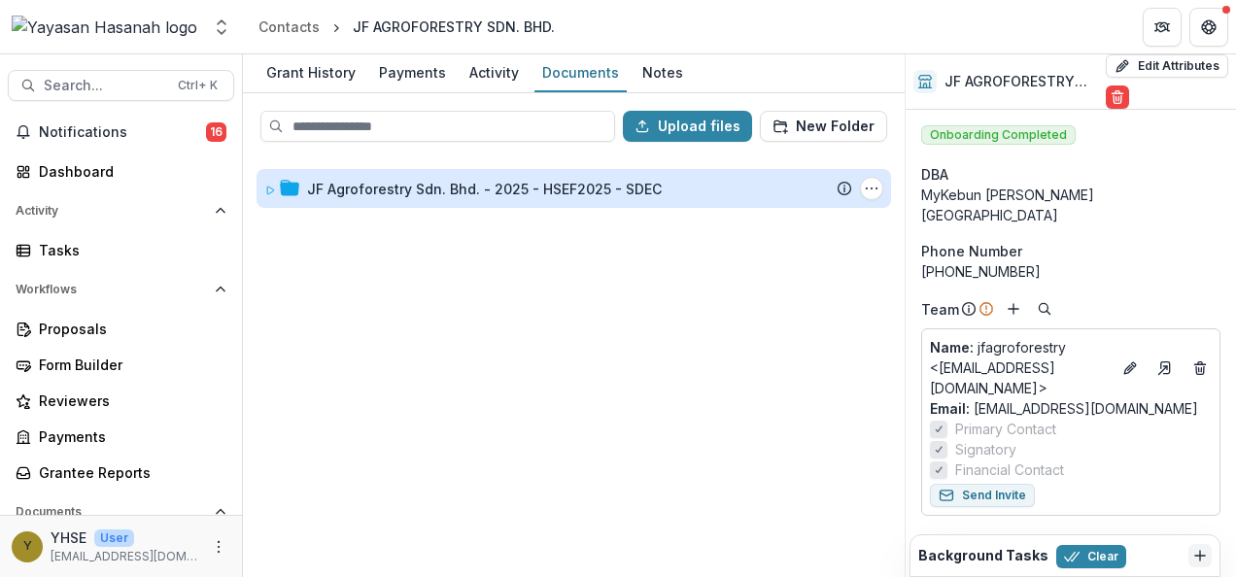
click at [487, 196] on div "JF Agroforestry Sdn. Bhd. - 2025 - HSEF2025 - SDEC" at bounding box center [484, 189] width 355 height 20
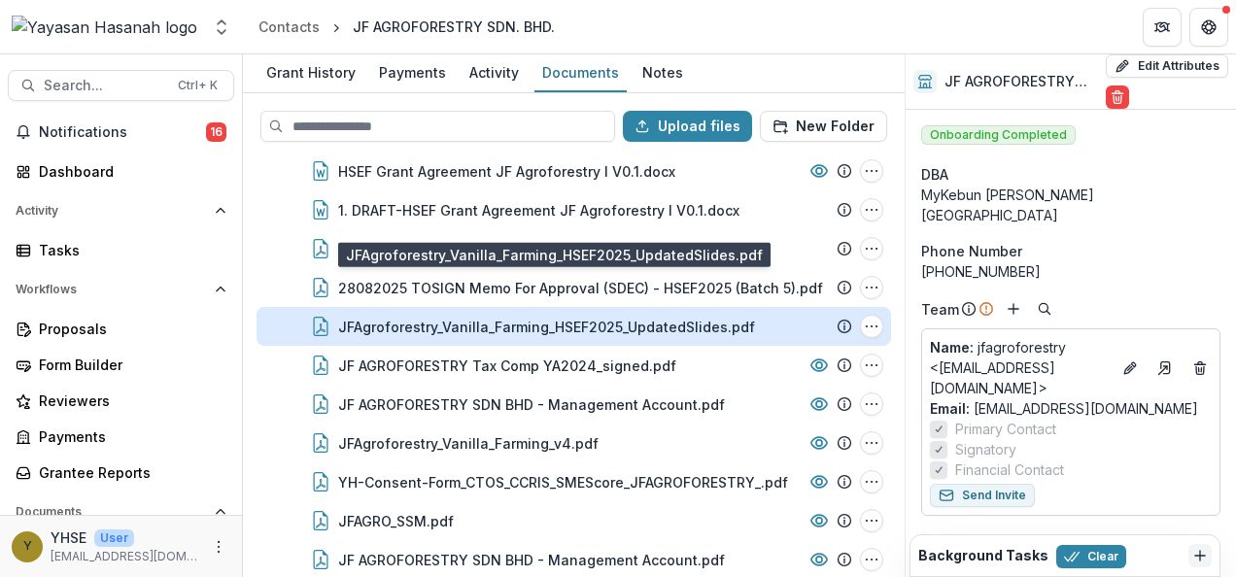
scroll to position [97, 0]
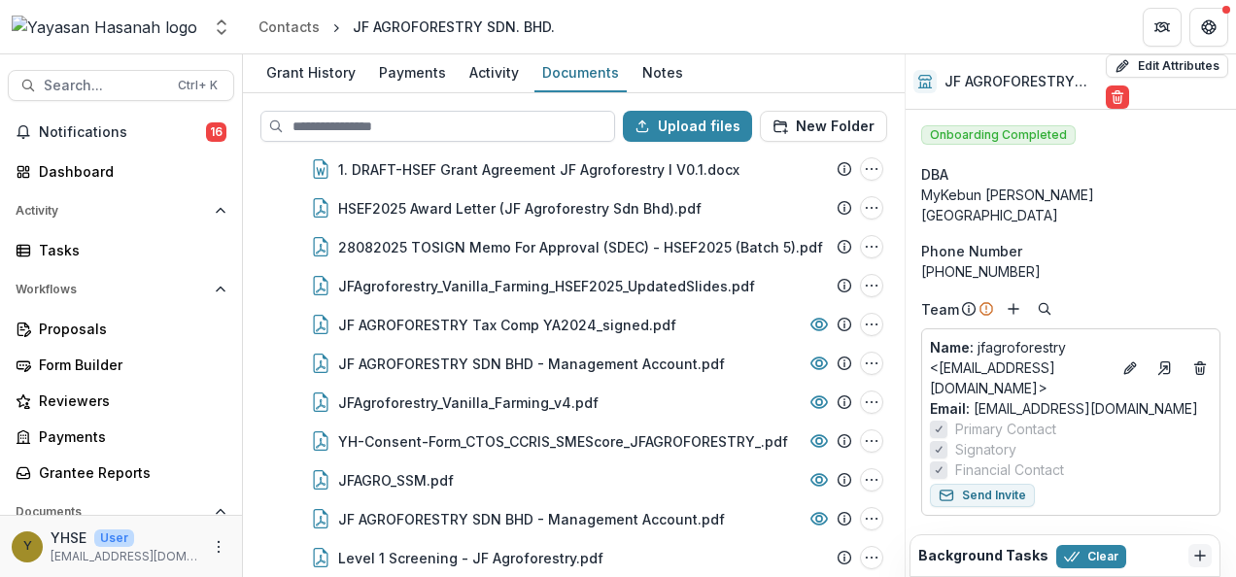
click at [502, 133] on input at bounding box center [437, 126] width 355 height 31
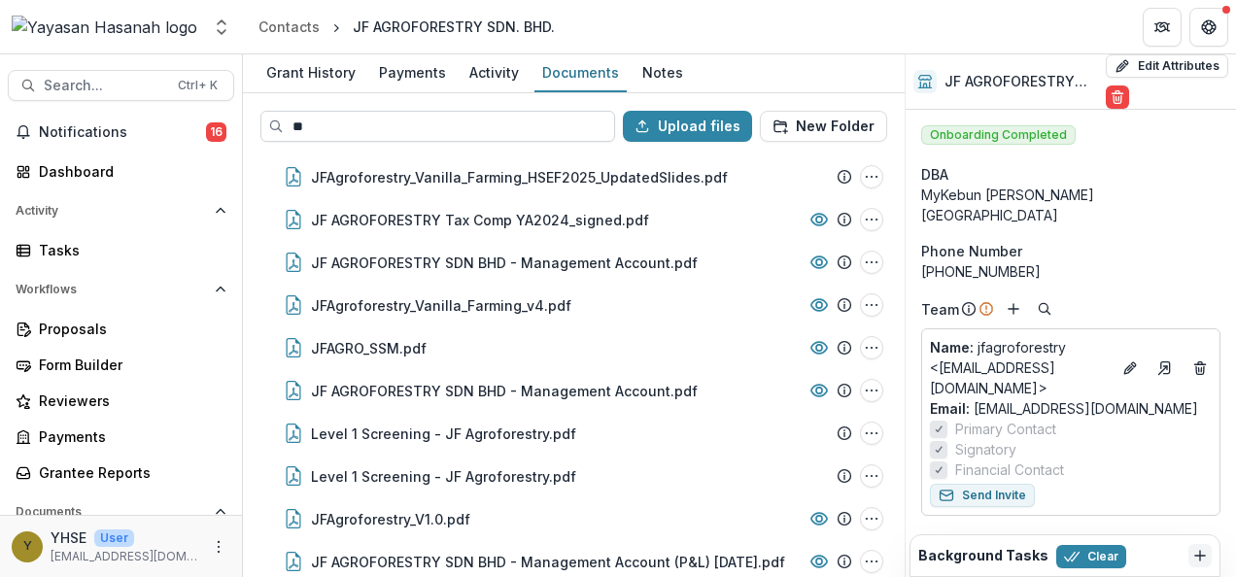
type input "**"
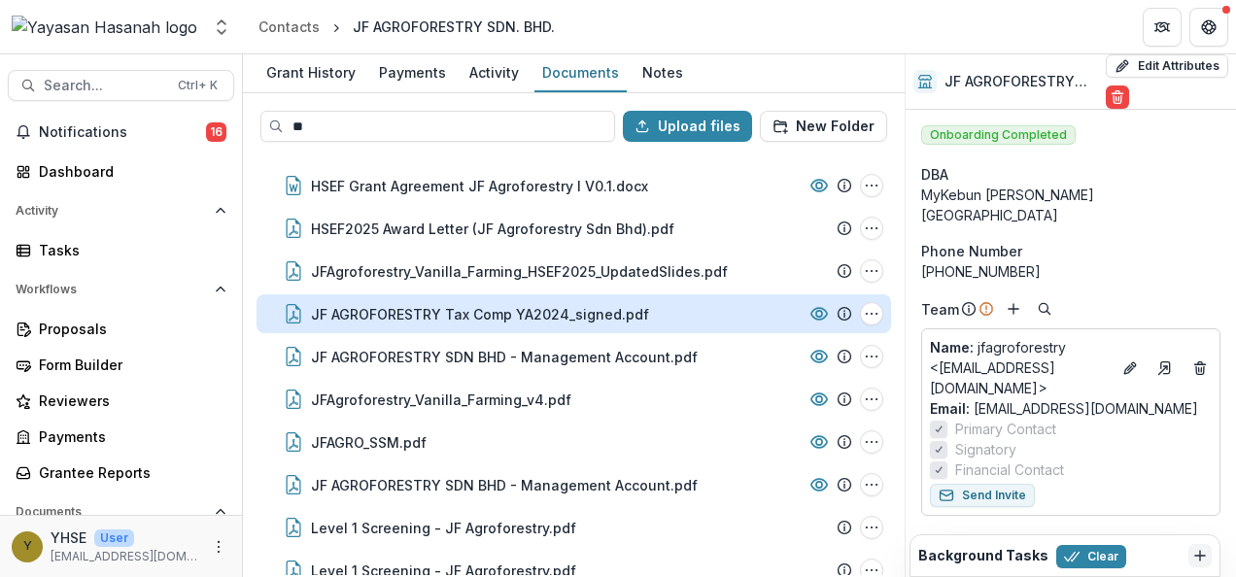
scroll to position [0, 0]
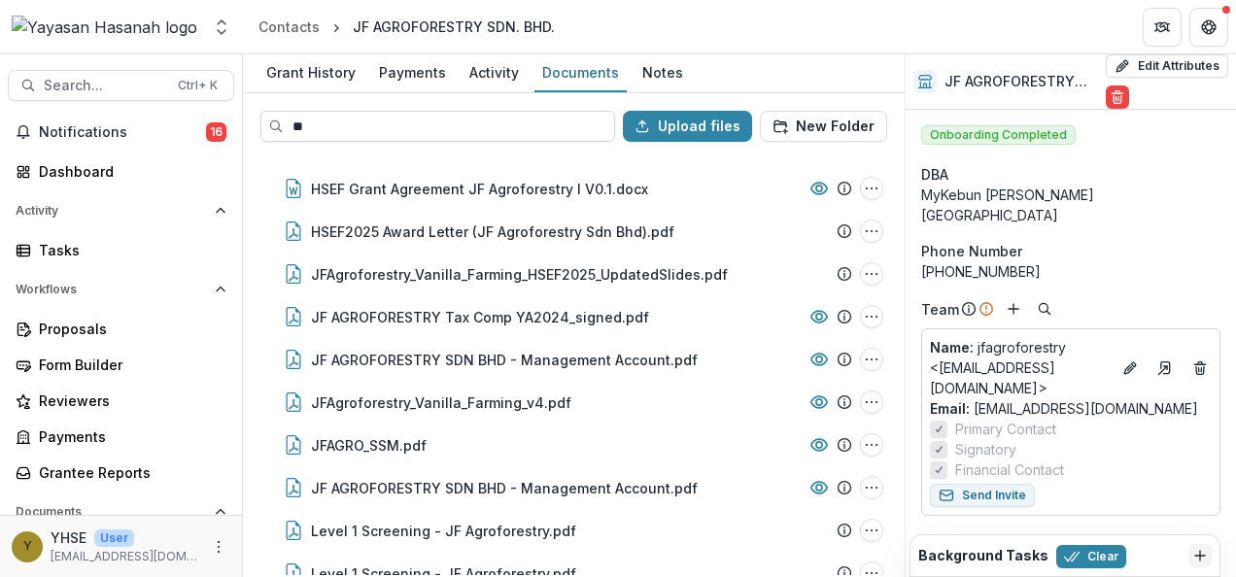
click at [344, 126] on input "**" at bounding box center [437, 126] width 355 height 31
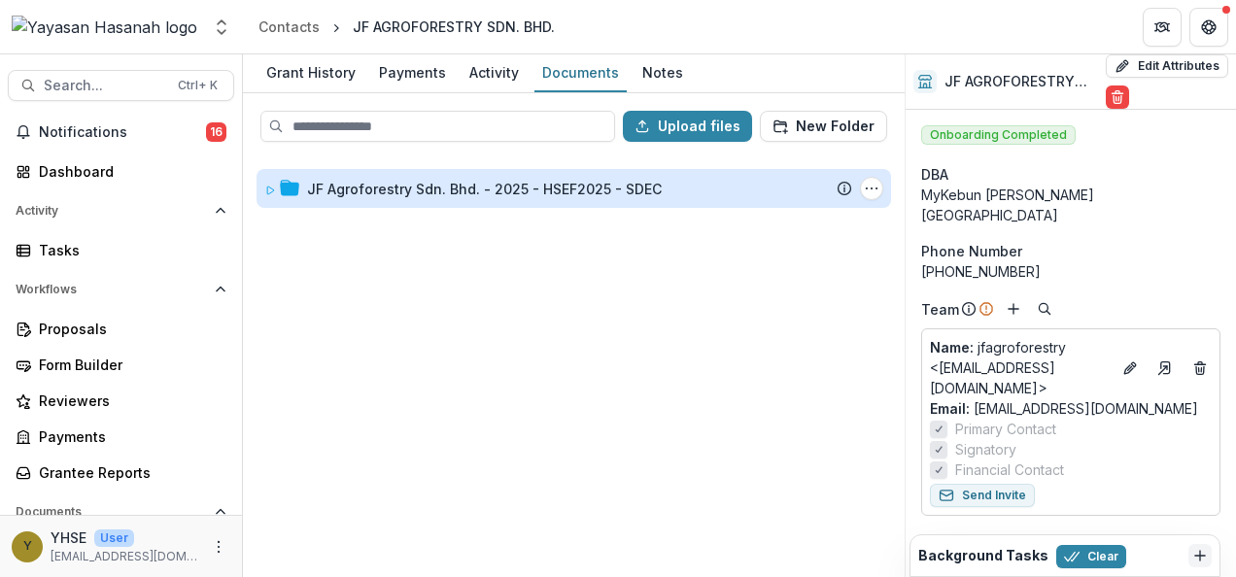
click at [422, 183] on div "JF Agroforestry Sdn. Bhd. - 2025 - HSEF2025 - SDEC" at bounding box center [484, 189] width 355 height 20
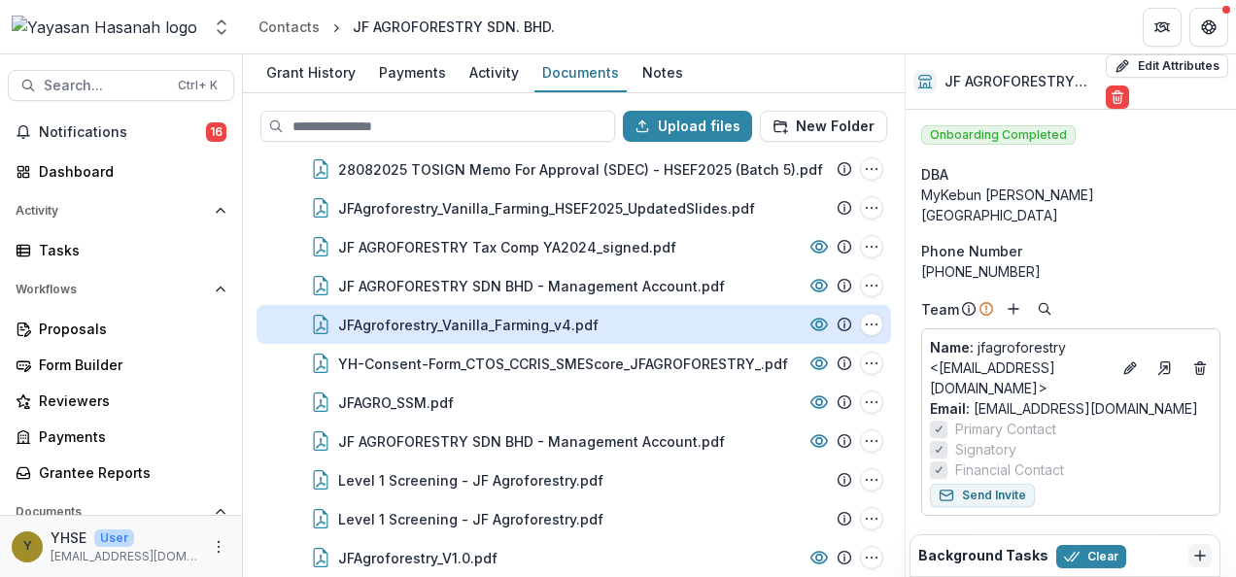
scroll to position [304, 0]
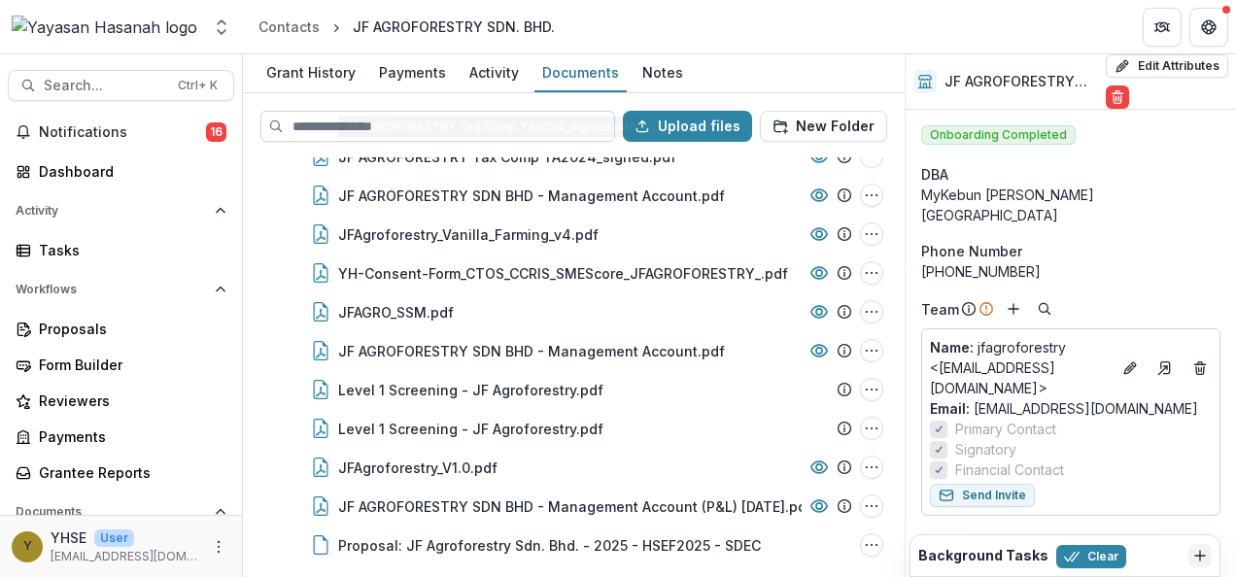
click at [581, 127] on input at bounding box center [437, 126] width 355 height 31
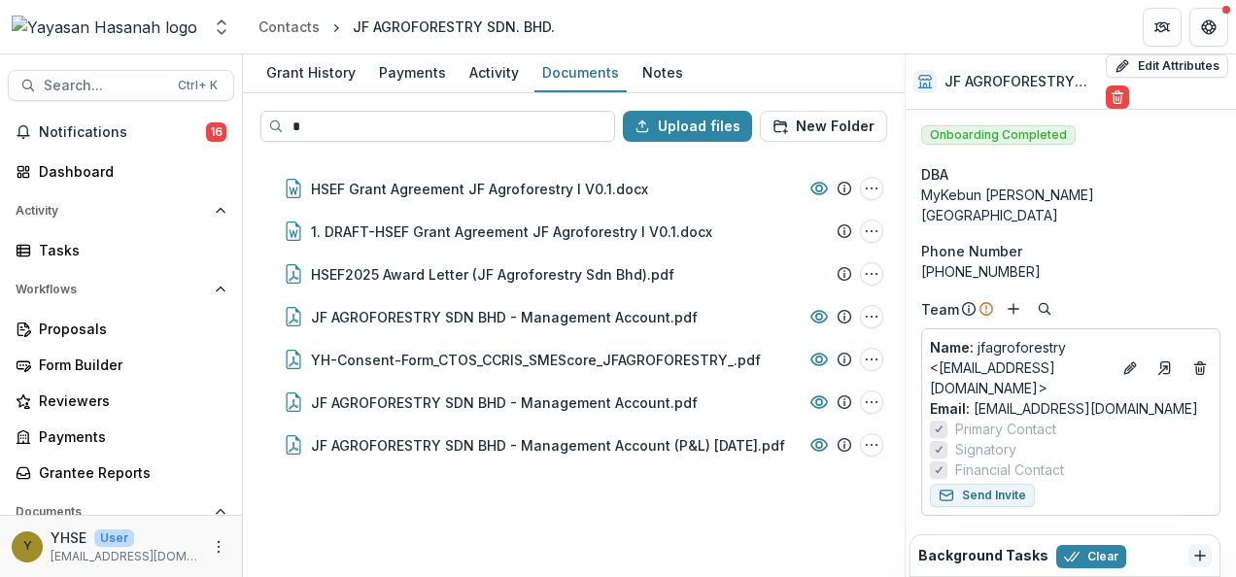
scroll to position [0, 0]
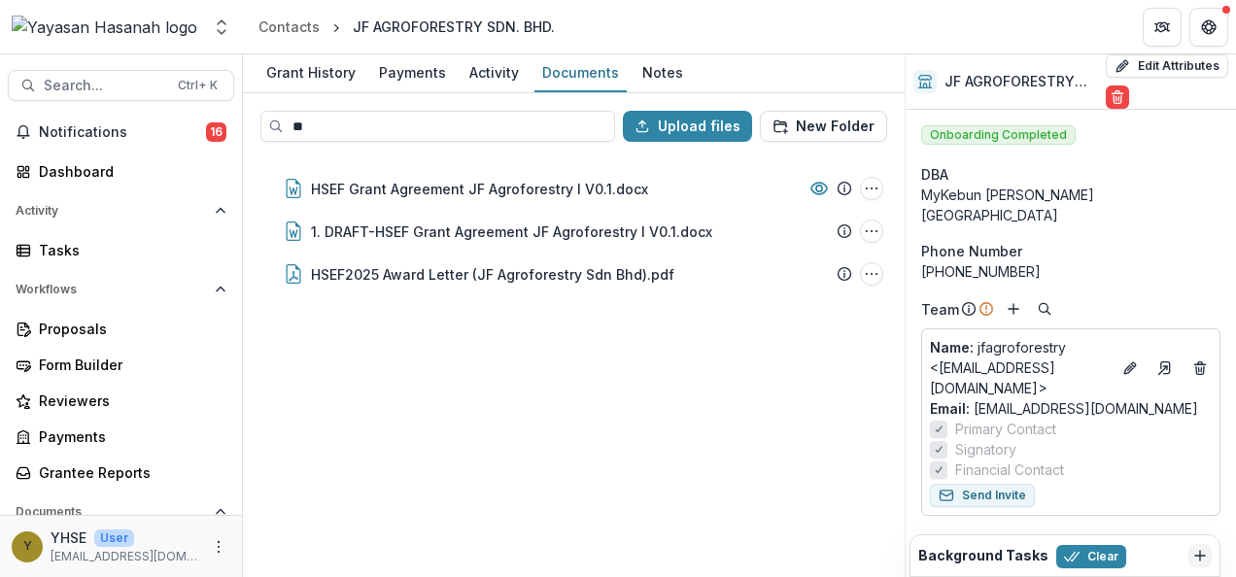
type input "*"
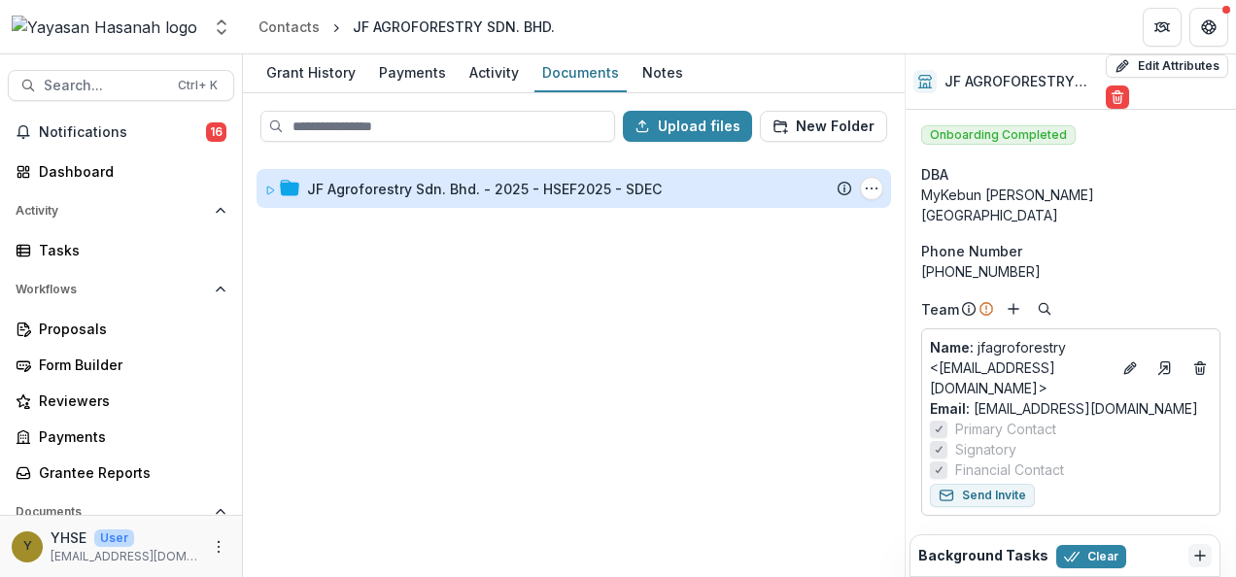
click at [472, 191] on div "JF Agroforestry Sdn. Bhd. - 2025 - HSEF2025 - SDEC" at bounding box center [484, 189] width 355 height 20
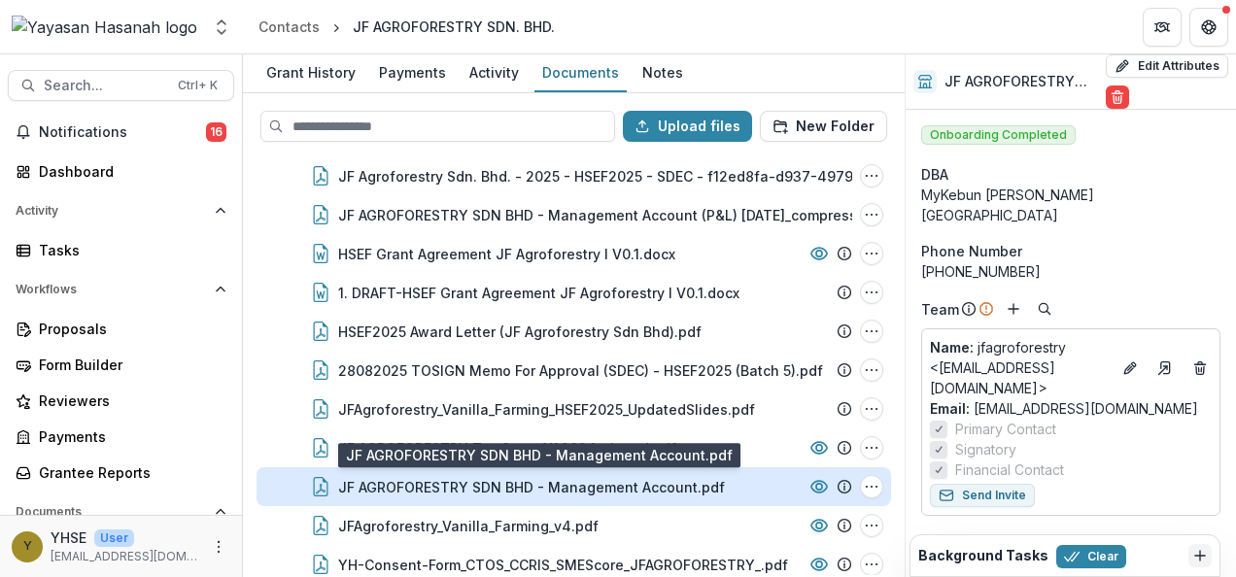
scroll to position [188, 0]
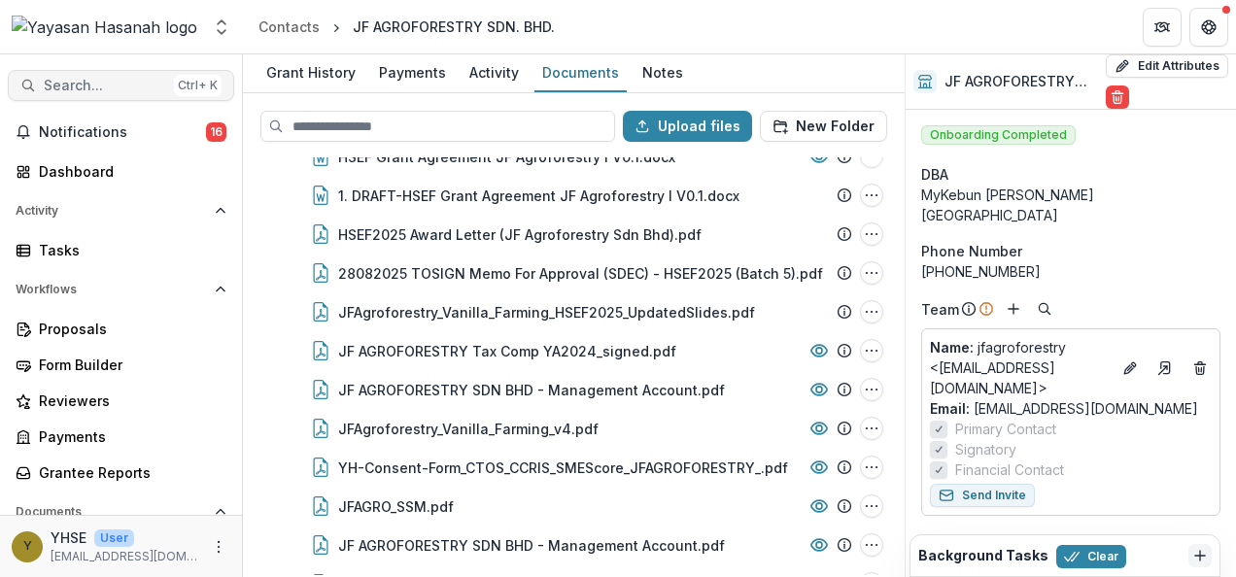
click at [121, 85] on span "Search..." at bounding box center [105, 86] width 122 height 17
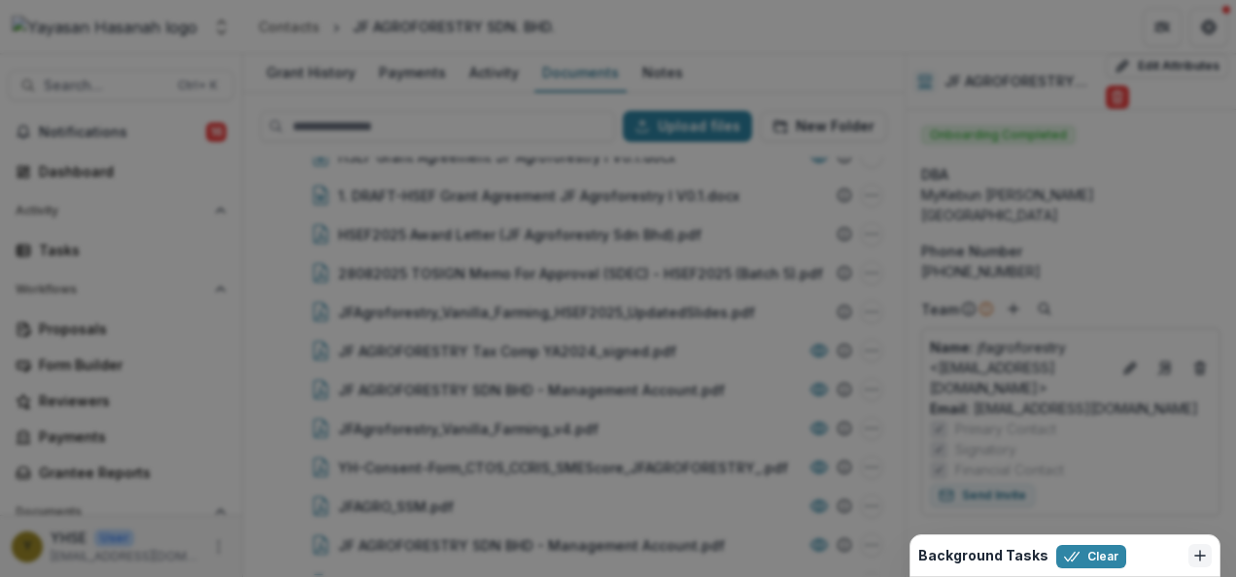
type input "*"
type input "********"
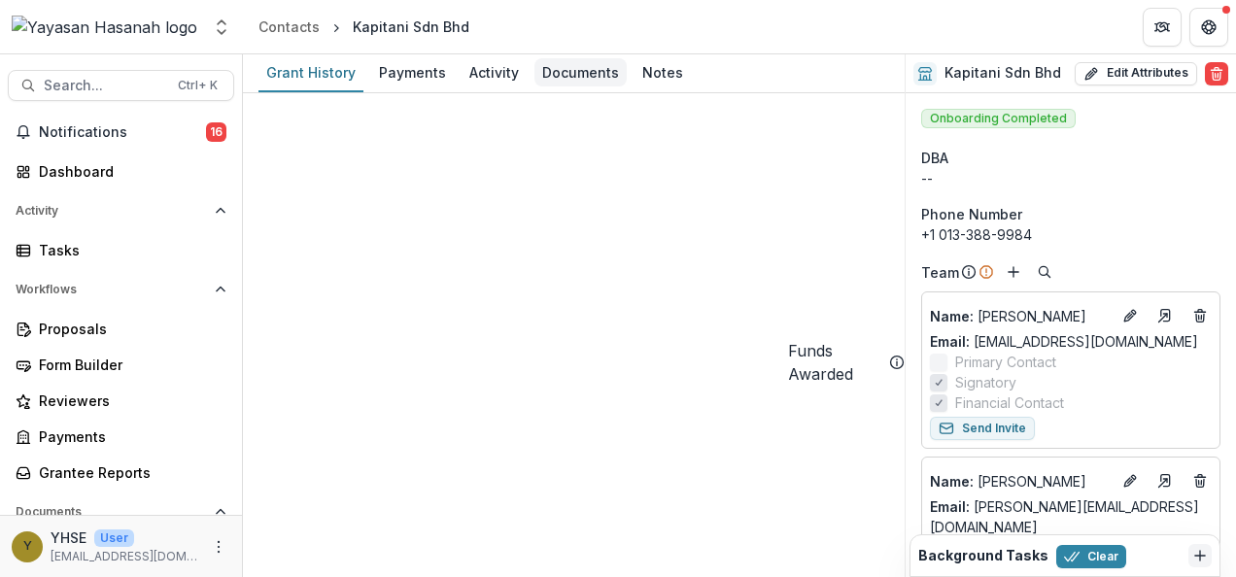
click at [558, 79] on div "Documents" at bounding box center [581, 72] width 92 height 28
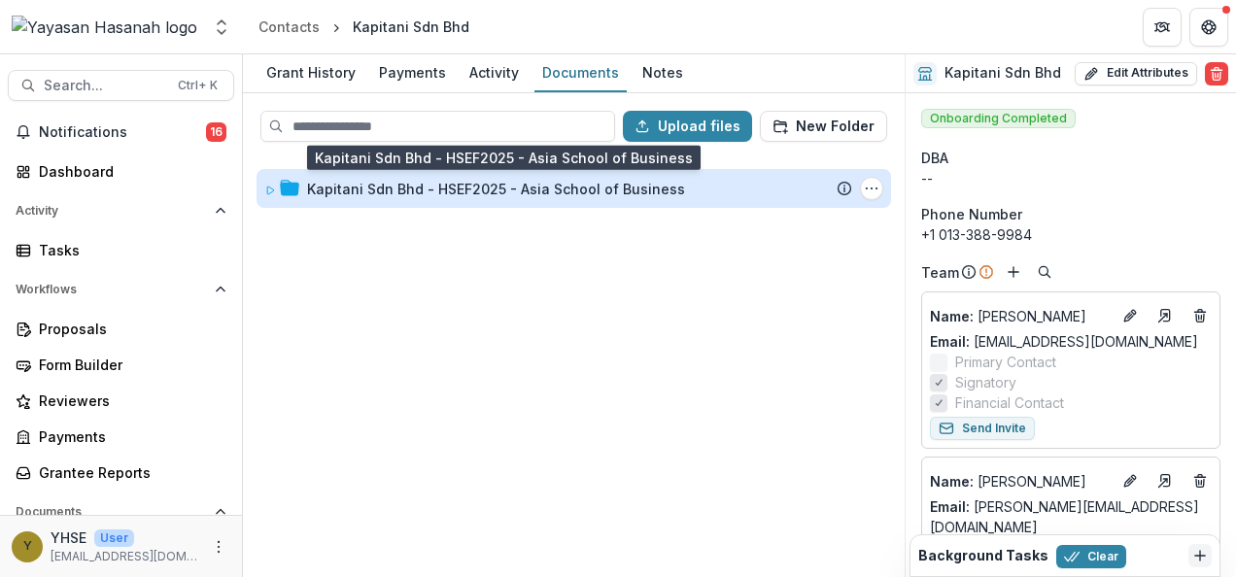
click at [651, 185] on div "Kapitani Sdn Bhd - HSEF2025 - Asia School of Business" at bounding box center [496, 189] width 378 height 20
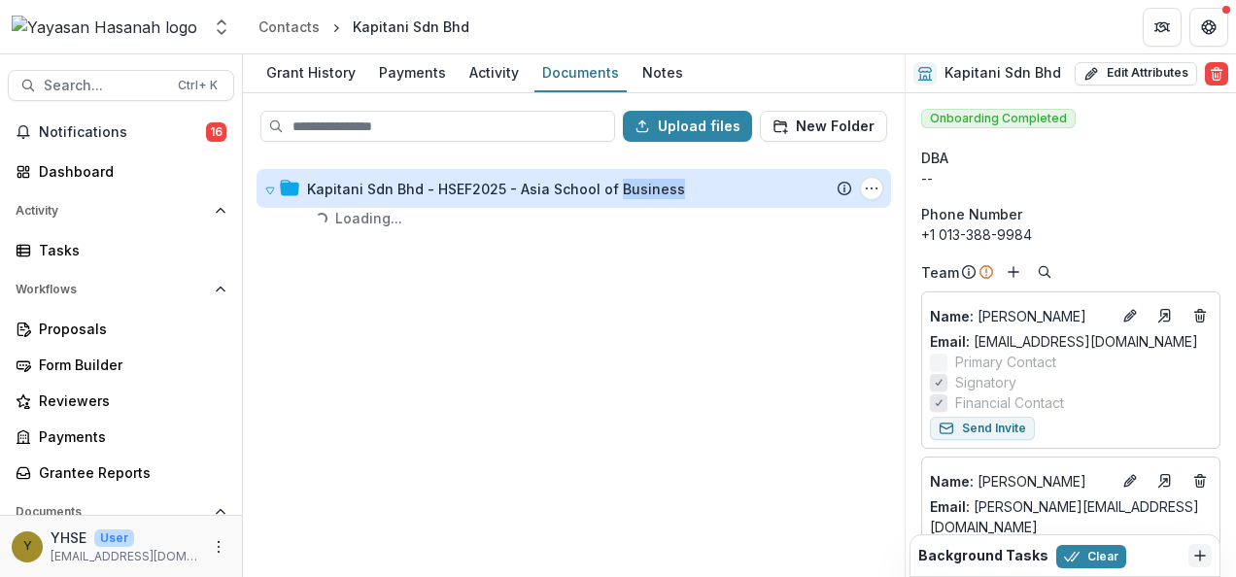
click at [651, 185] on div "Kapitani Sdn Bhd - HSEF2025 - Asia School of Business" at bounding box center [496, 189] width 378 height 20
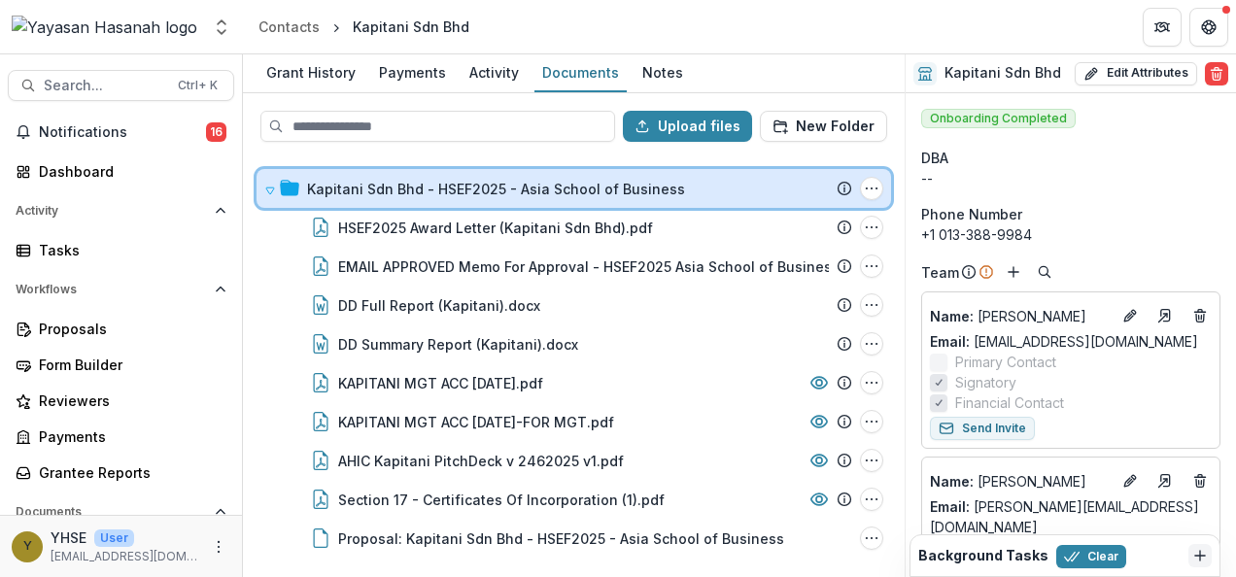
drag, startPoint x: 651, startPoint y: 185, endPoint x: 717, endPoint y: 191, distance: 66.4
click at [717, 191] on div "Kapitani Sdn Bhd - HSEF2025 - Asia School of Business" at bounding box center [579, 189] width 545 height 20
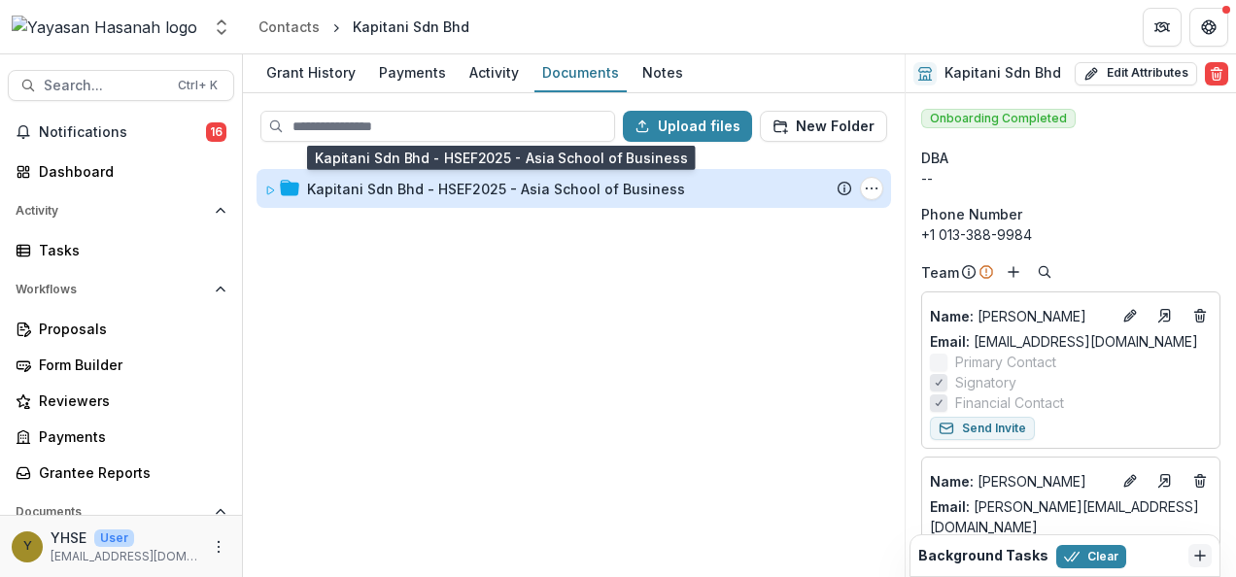
click at [610, 181] on div "Kapitani Sdn Bhd - HSEF2025 - Asia School of Business" at bounding box center [496, 189] width 378 height 20
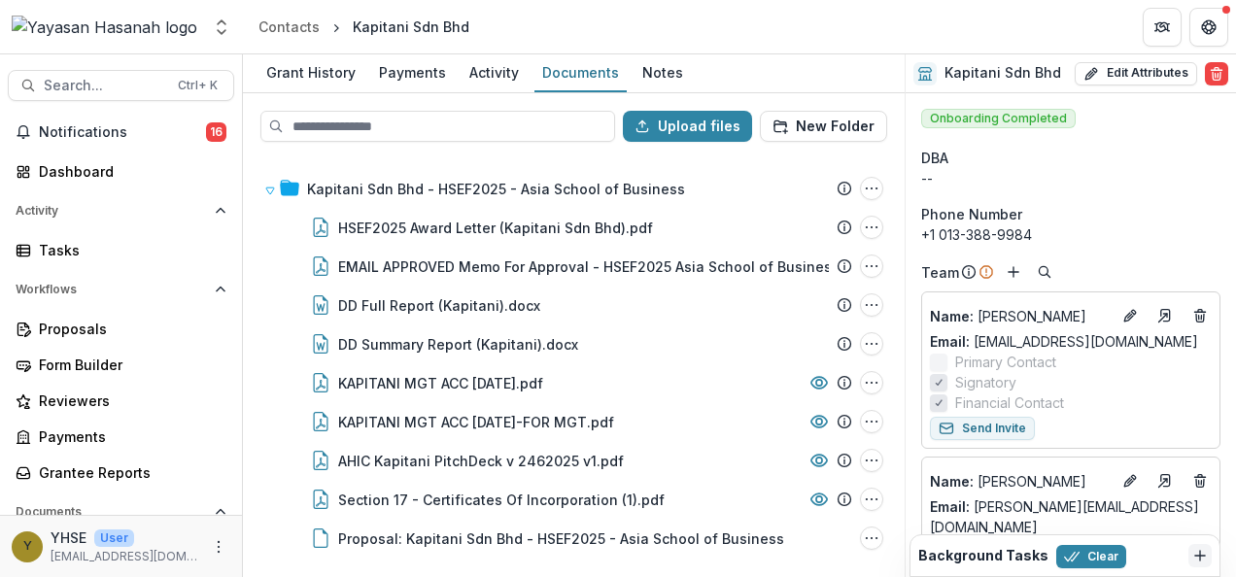
click at [257, 169] on div "Kapitani Sdn Bhd - HSEF2025 - Asia School of Business Submission Temelio Propos…" at bounding box center [574, 366] width 658 height 418
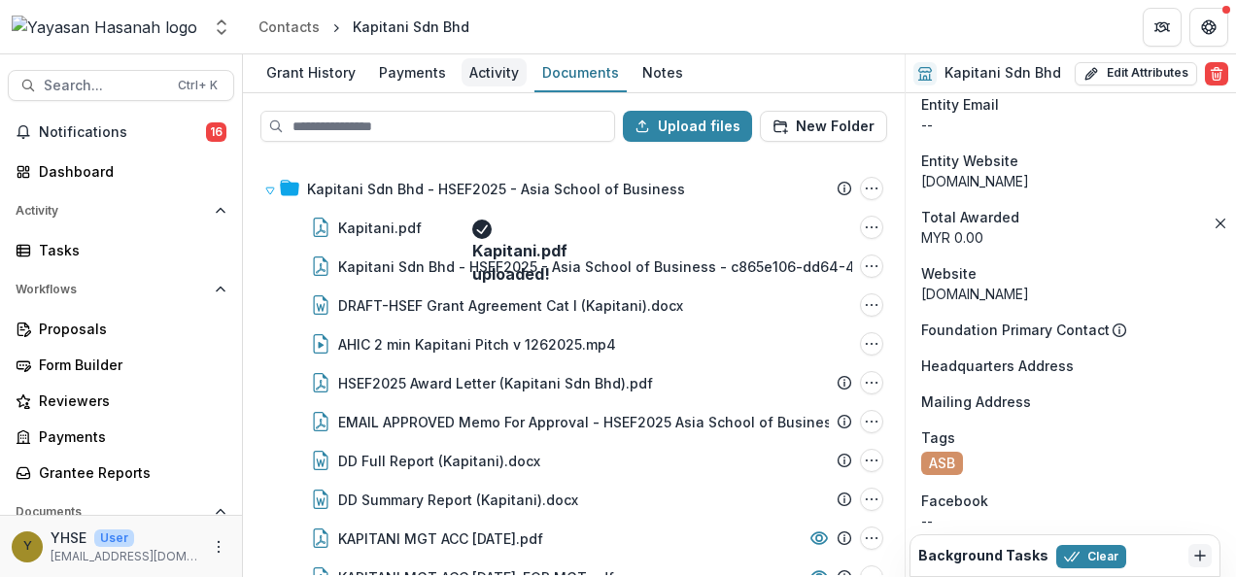
click at [462, 66] on div "Activity" at bounding box center [494, 72] width 65 height 28
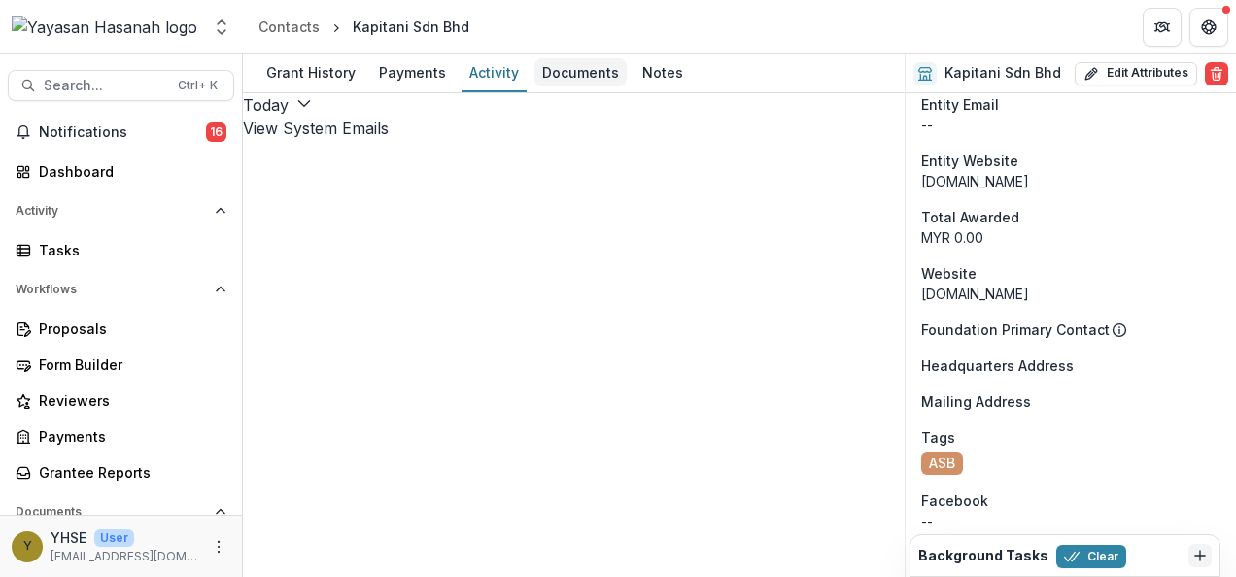
click at [546, 66] on div "Documents" at bounding box center [581, 72] width 92 height 28
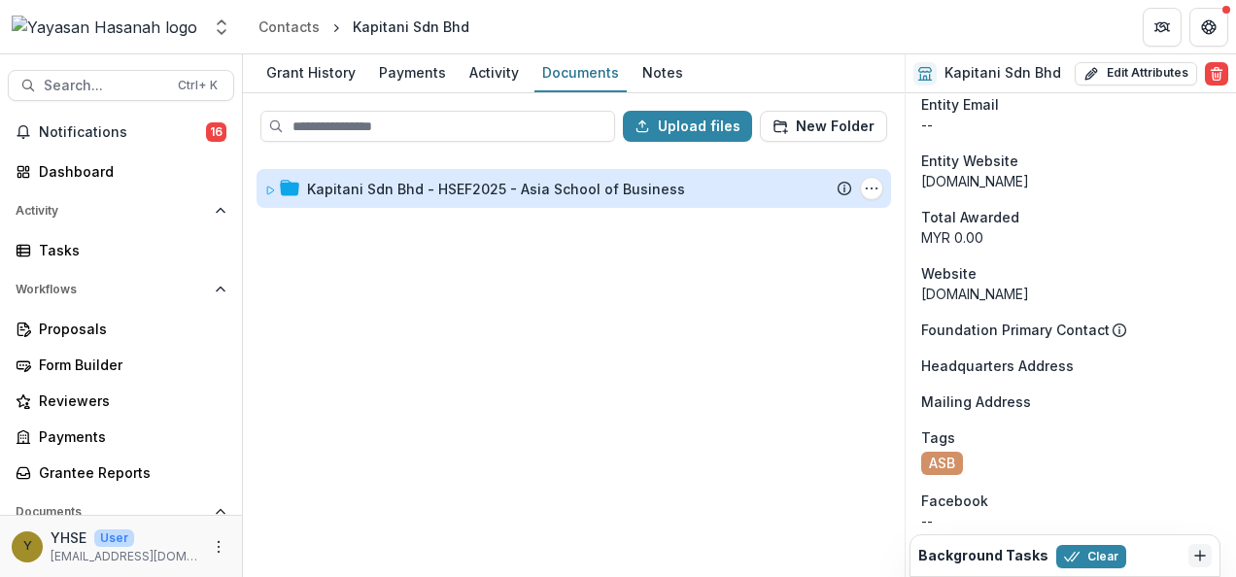
click at [597, 194] on div "Kapitani Sdn Bhd - HSEF2025 - Asia School of Business" at bounding box center [496, 189] width 378 height 20
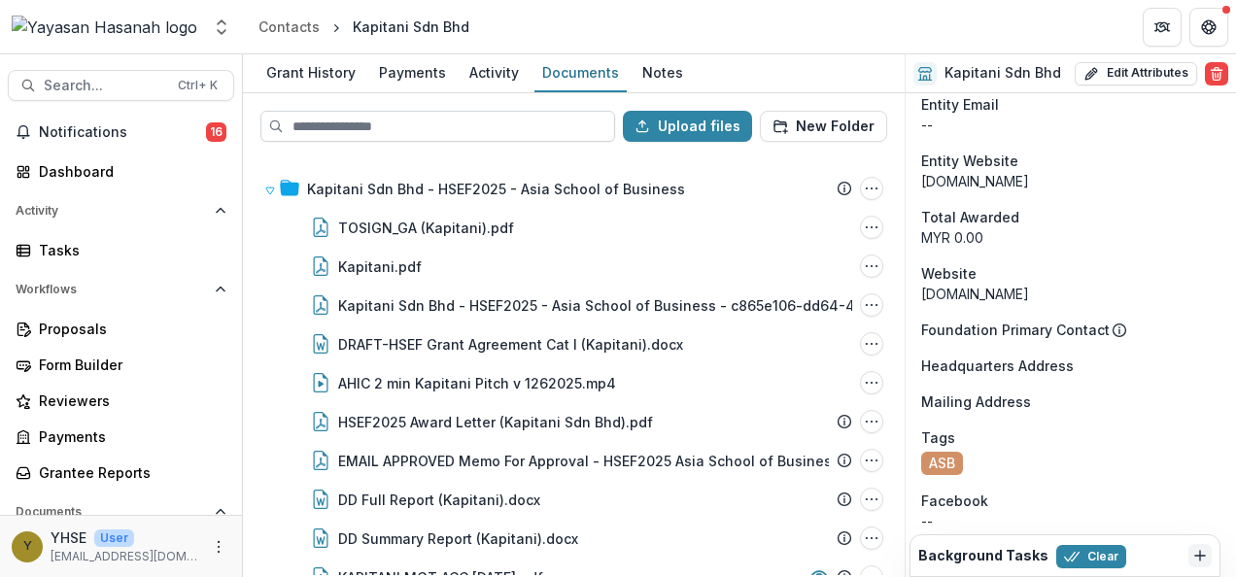
click at [405, 119] on input at bounding box center [437, 126] width 355 height 31
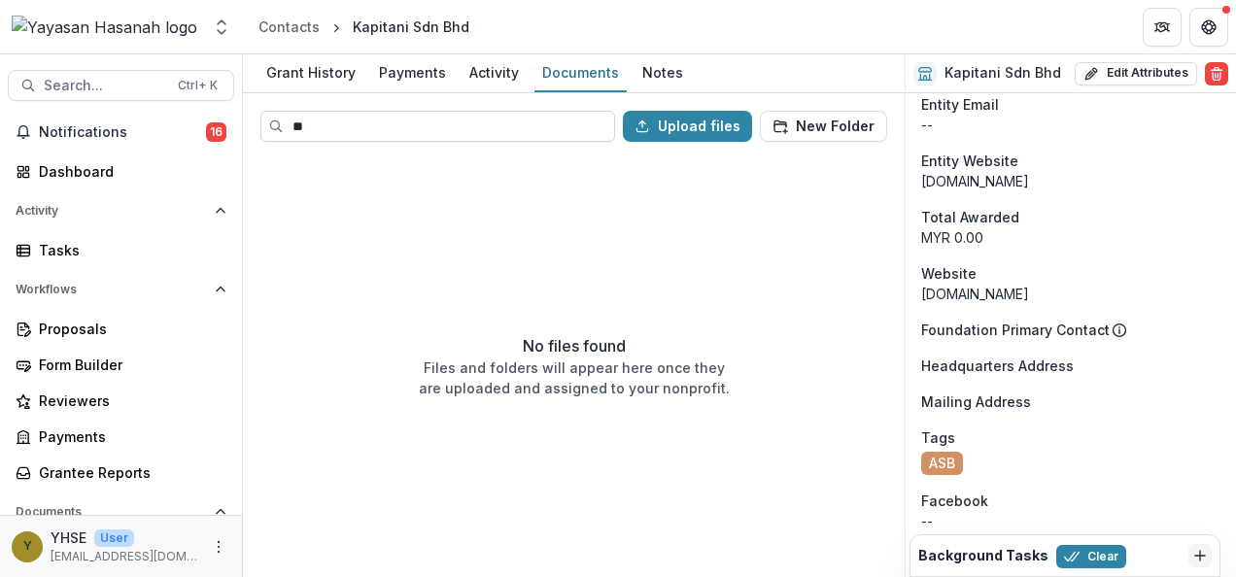
type input "*"
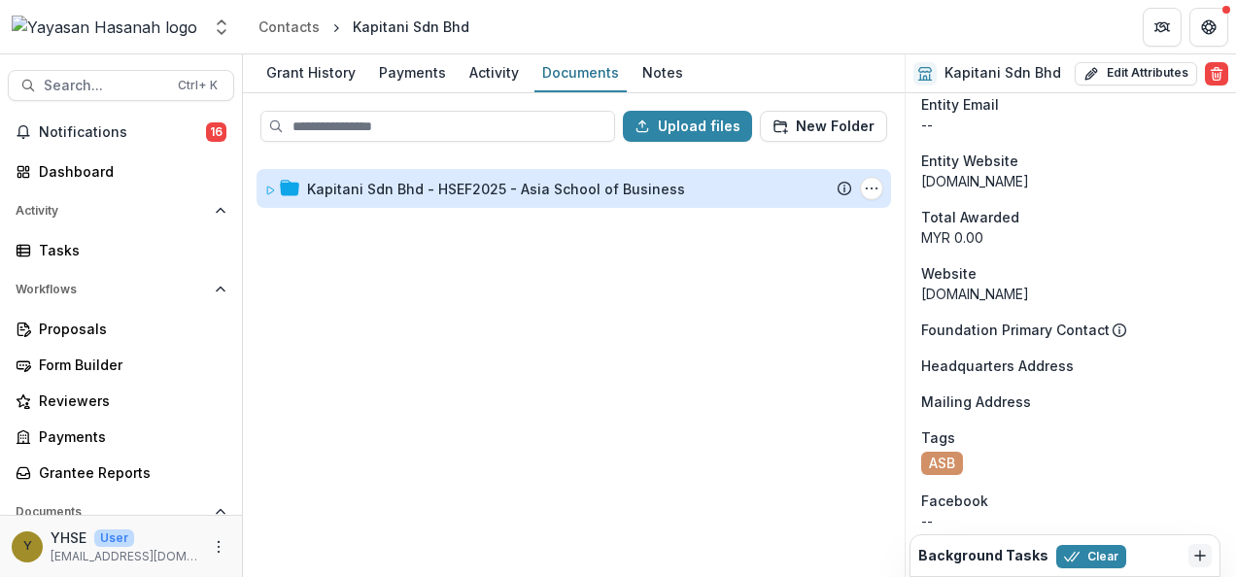
click at [445, 182] on div "Kapitani Sdn Bhd - HSEF2025 - Asia School of Business" at bounding box center [496, 189] width 378 height 20
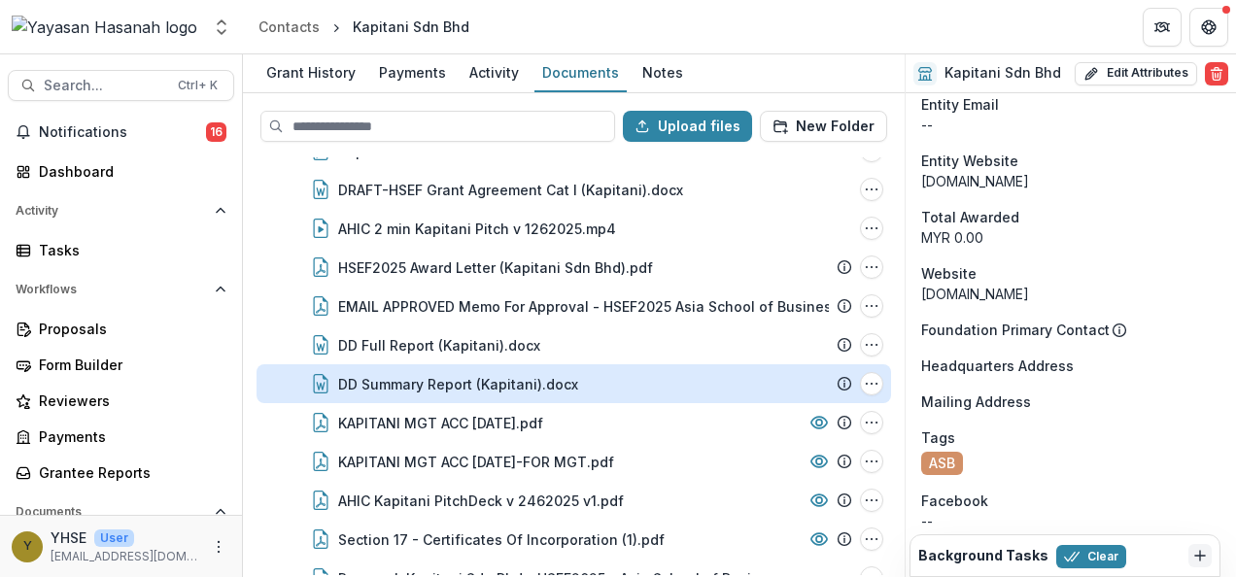
scroll to position [265, 0]
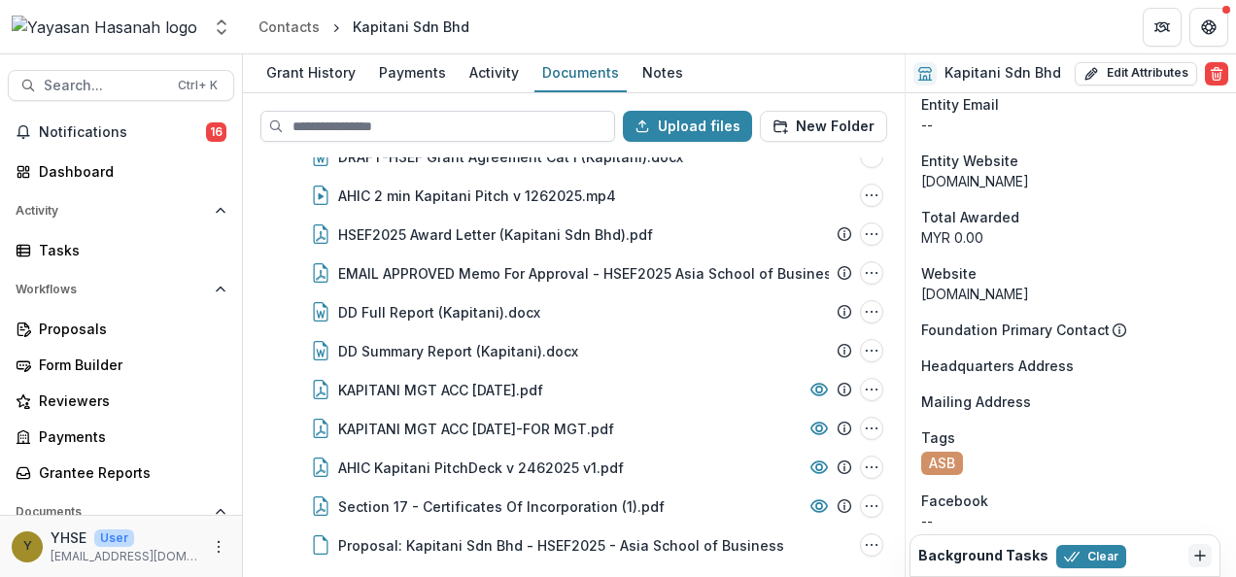
click at [408, 121] on input at bounding box center [437, 126] width 355 height 31
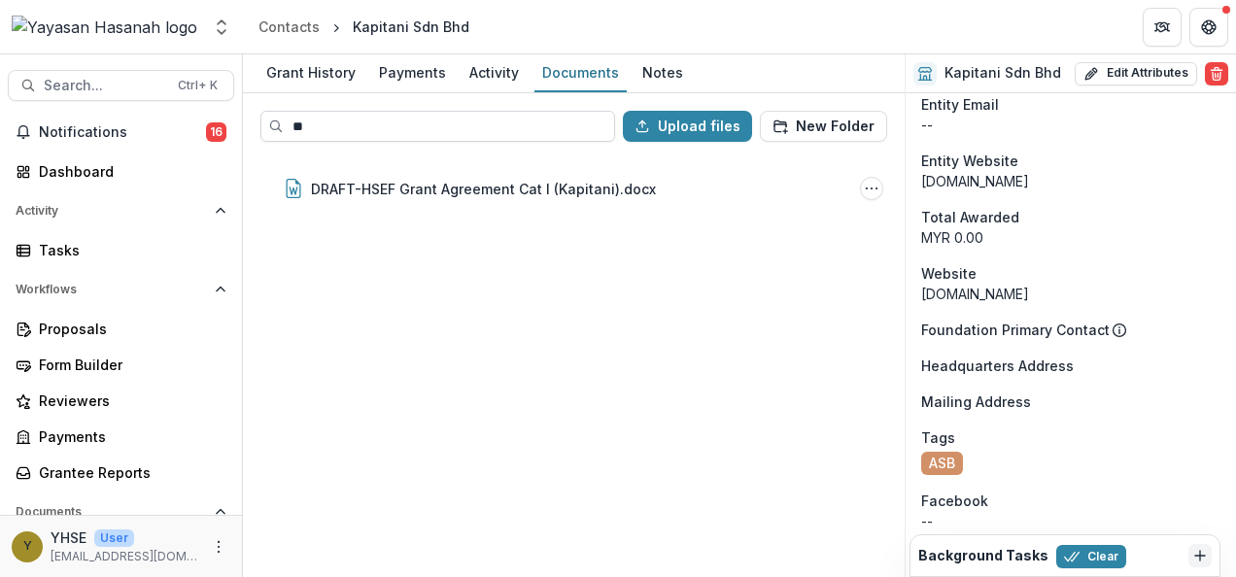
scroll to position [0, 0]
type input "*"
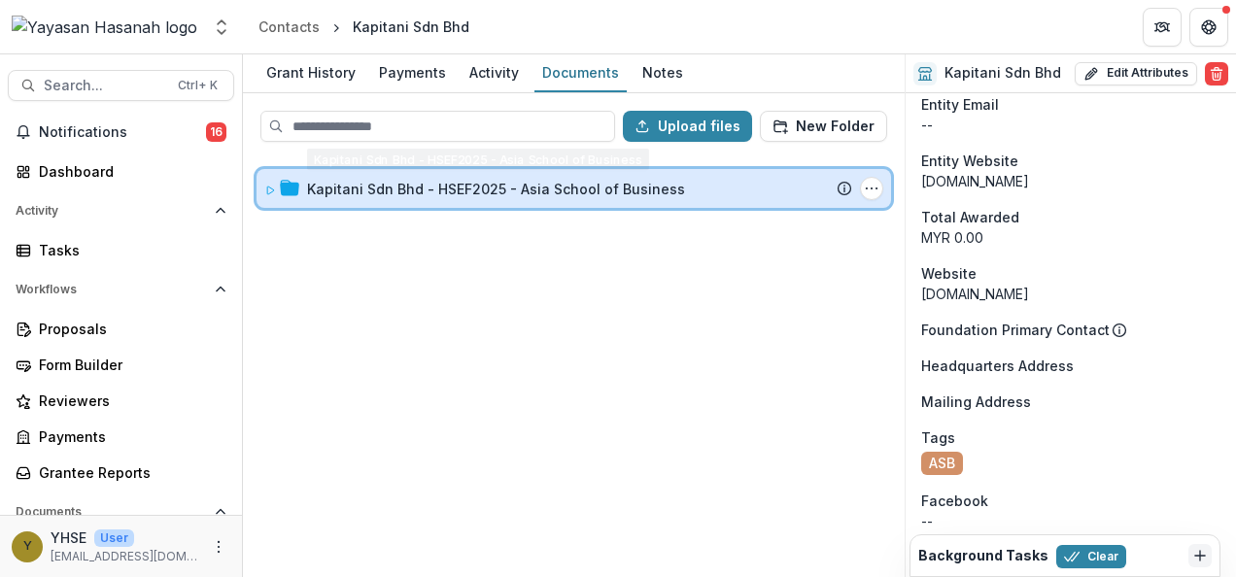
click at [579, 169] on div "Kapitani Sdn Bhd - HSEF2025 - Asia School of Business Submission Temelio Propos…" at bounding box center [574, 188] width 635 height 39
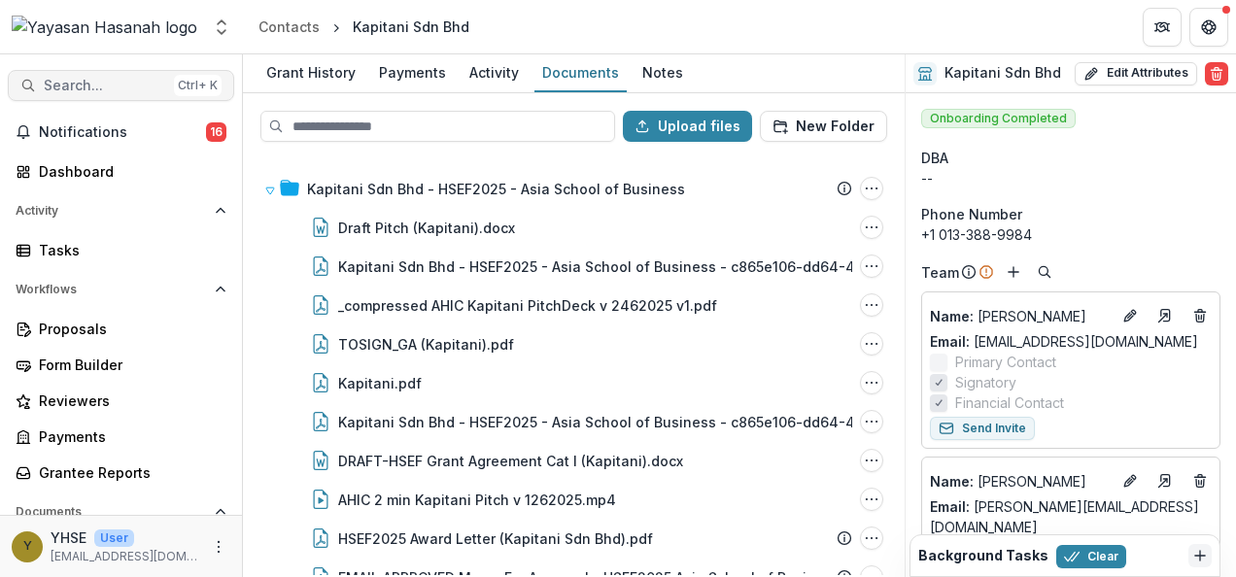
click at [126, 89] on span "Search..." at bounding box center [105, 86] width 122 height 17
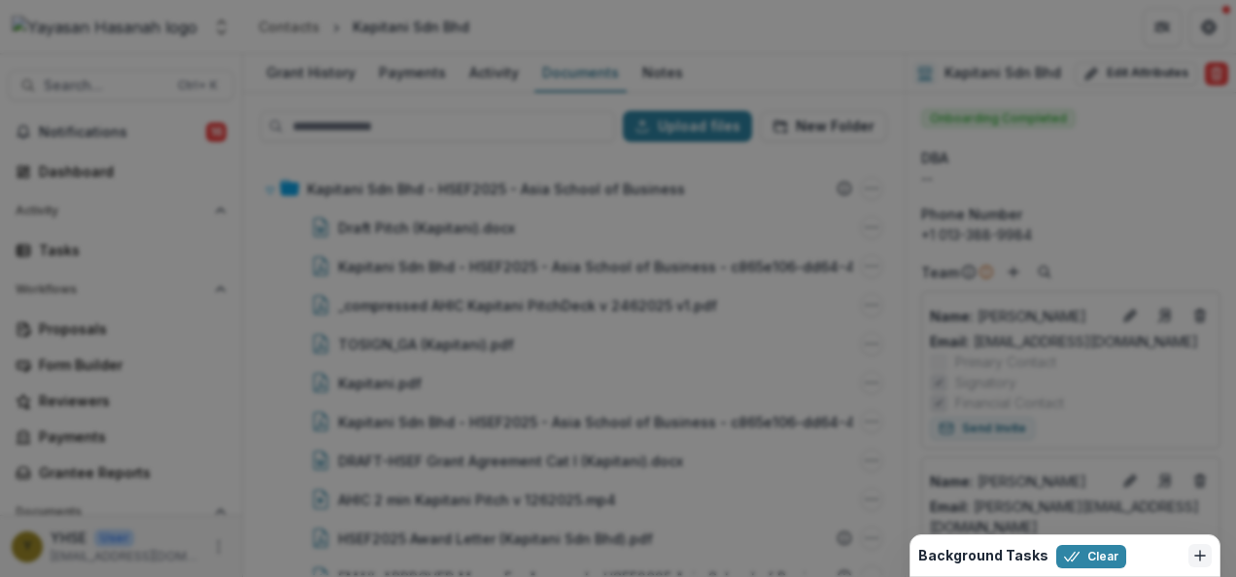
type input "*"
type input "**********"
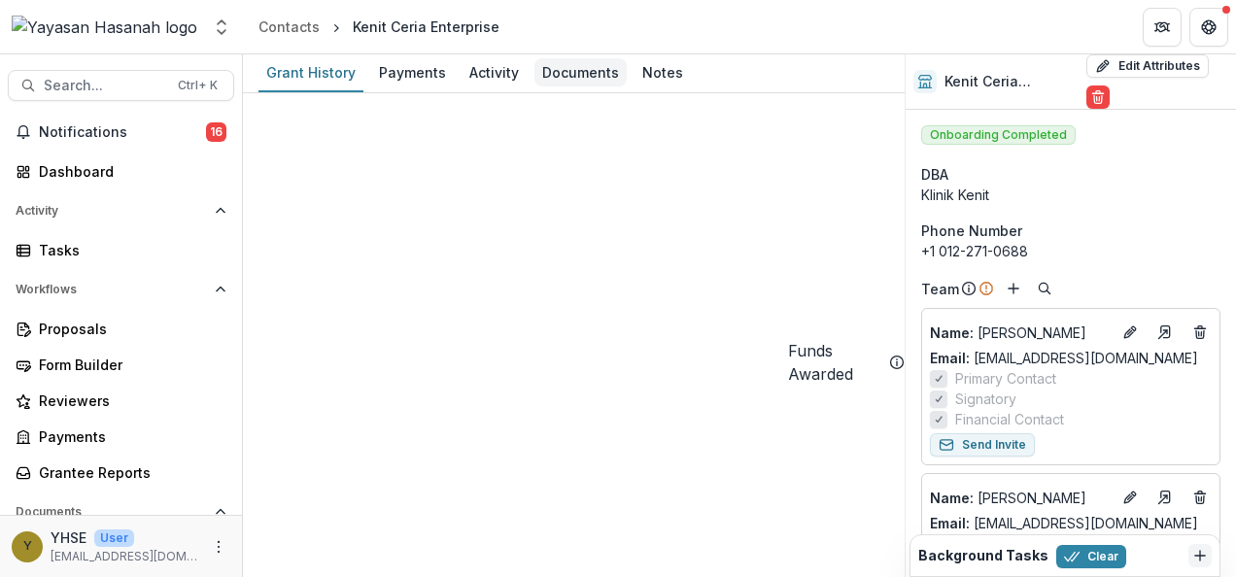
click at [568, 82] on div "Documents" at bounding box center [581, 72] width 92 height 28
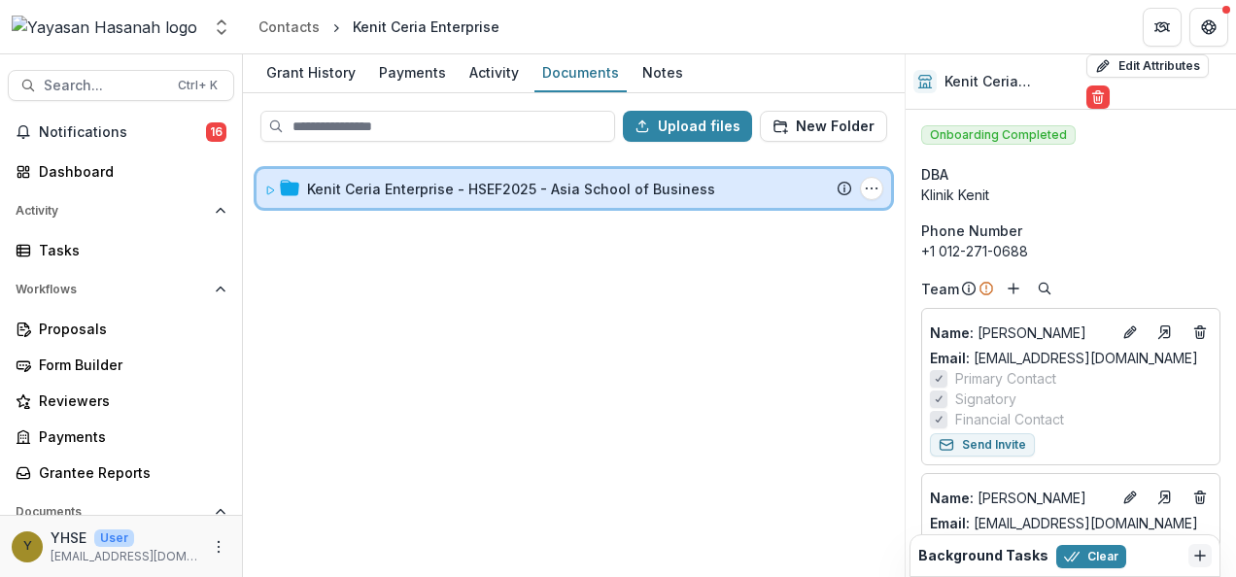
click at [694, 202] on div "Kenit Ceria Enterprise - HSEF2025 - Asia School of Business Submission Temelio …" at bounding box center [574, 188] width 635 height 39
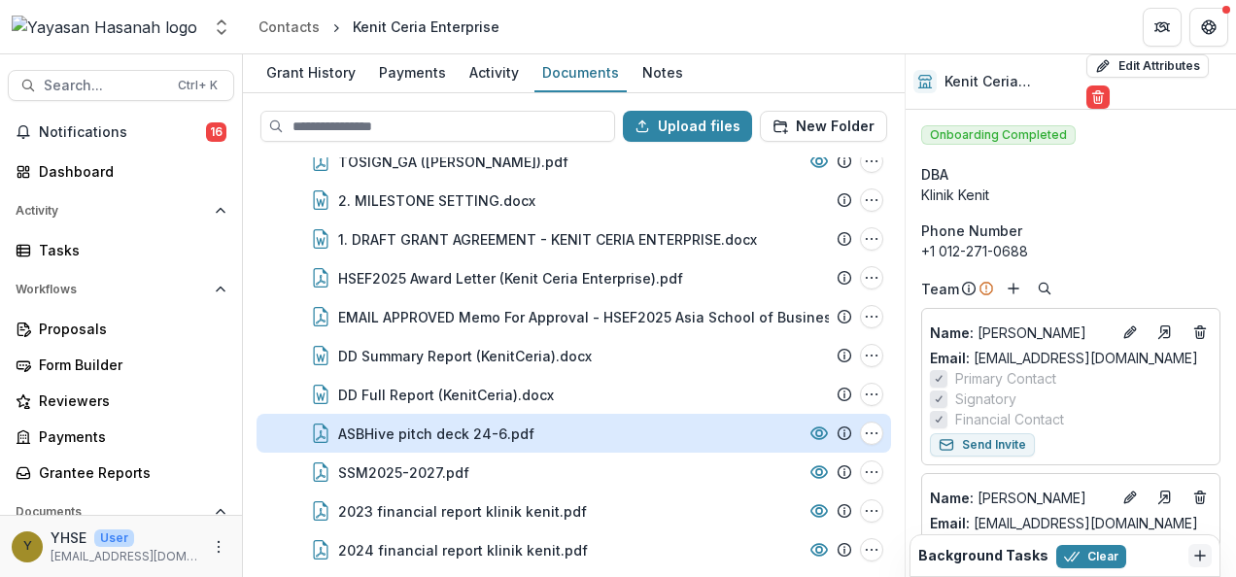
scroll to position [343, 0]
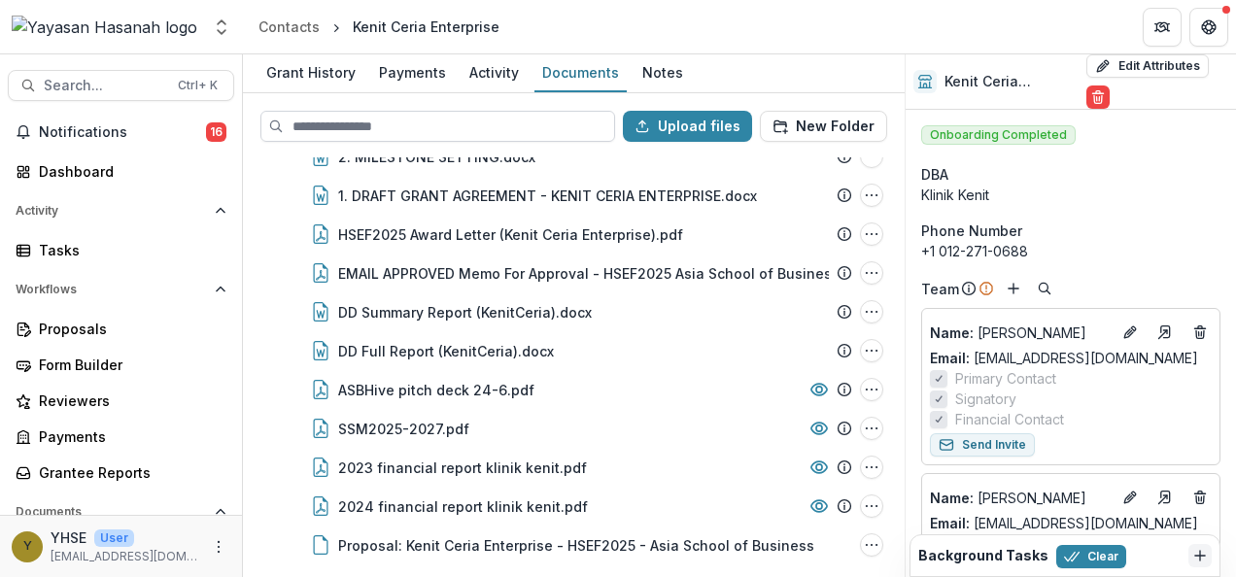
click at [455, 118] on input at bounding box center [437, 126] width 355 height 31
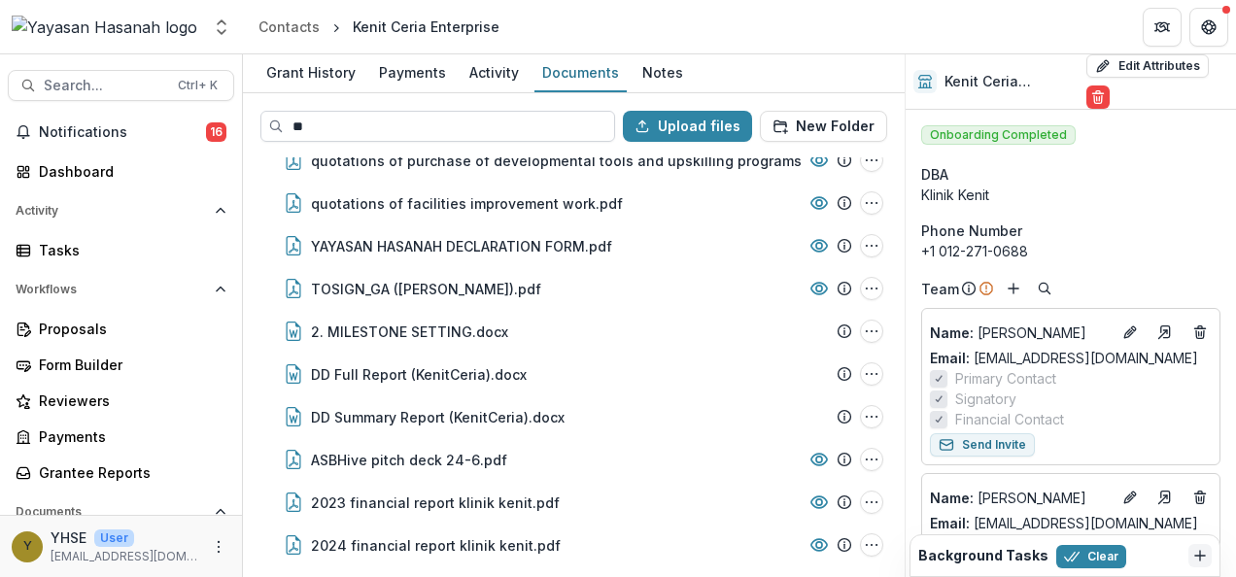
scroll to position [0, 0]
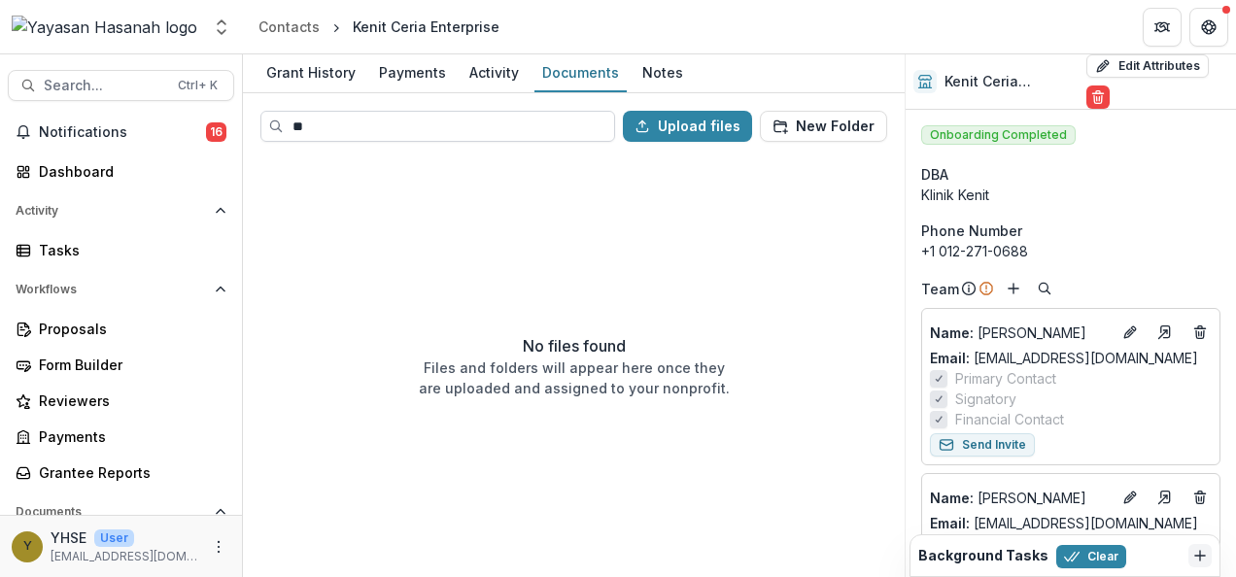
type input "***"
click at [474, 113] on input "***" at bounding box center [437, 126] width 355 height 31
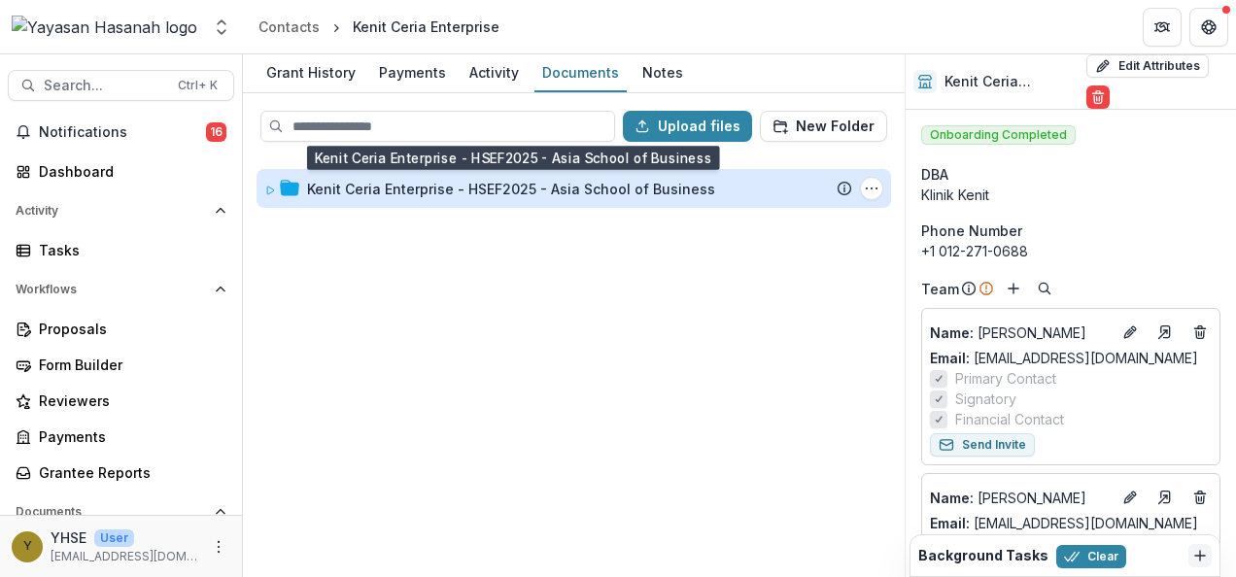
click at [605, 181] on div "Kenit Ceria Enterprise - HSEF2025 - Asia School of Business" at bounding box center [511, 189] width 408 height 20
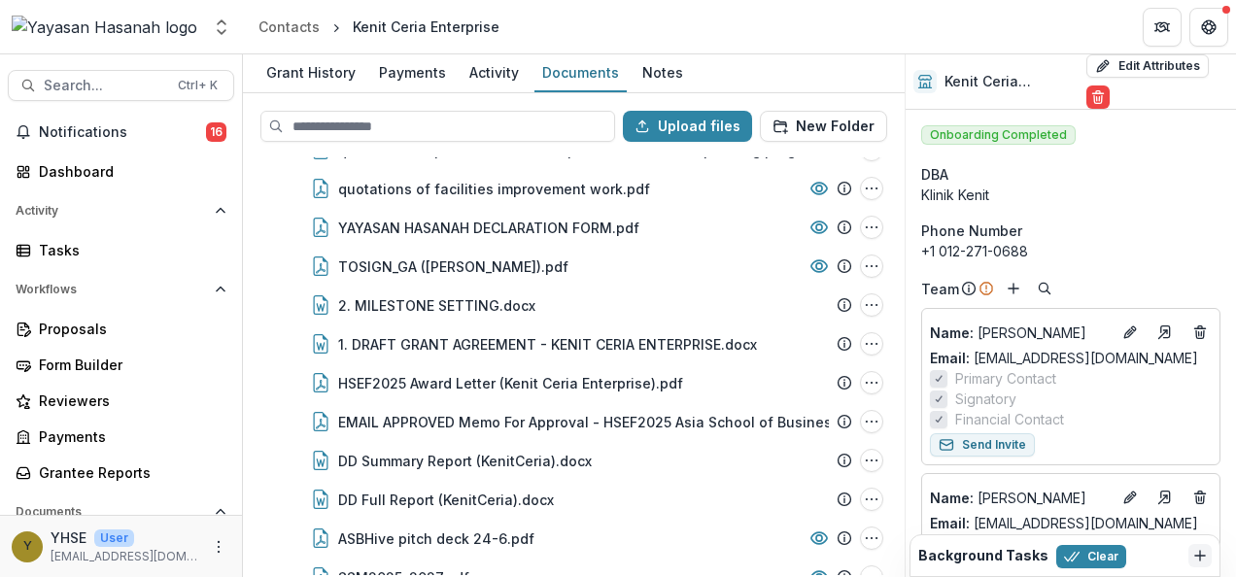
scroll to position [292, 0]
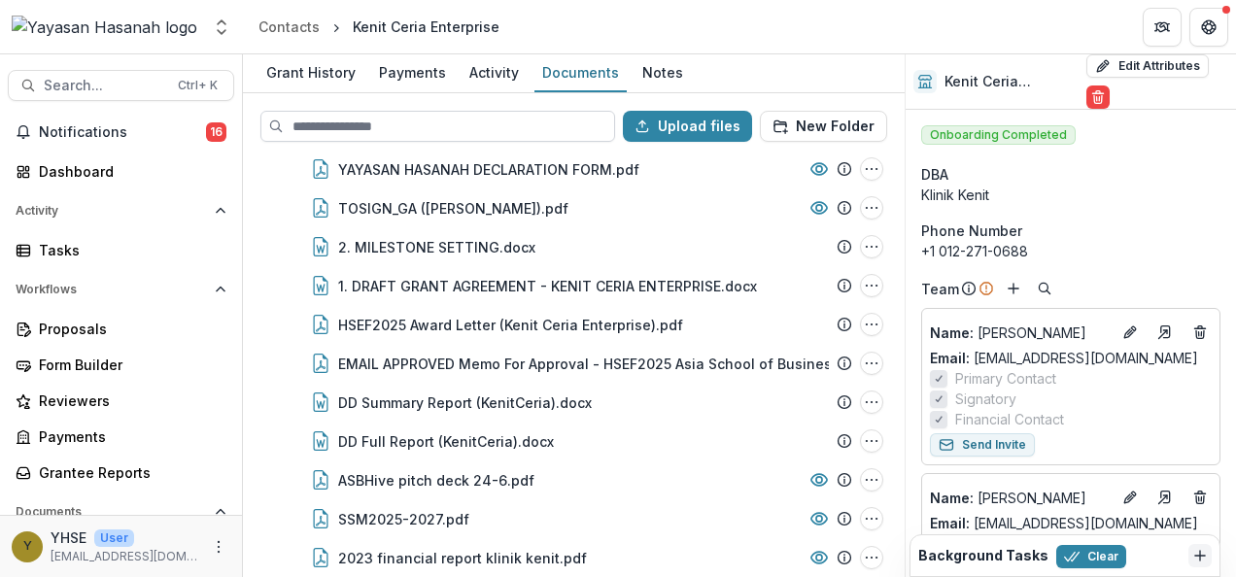
click at [476, 134] on input at bounding box center [437, 126] width 355 height 31
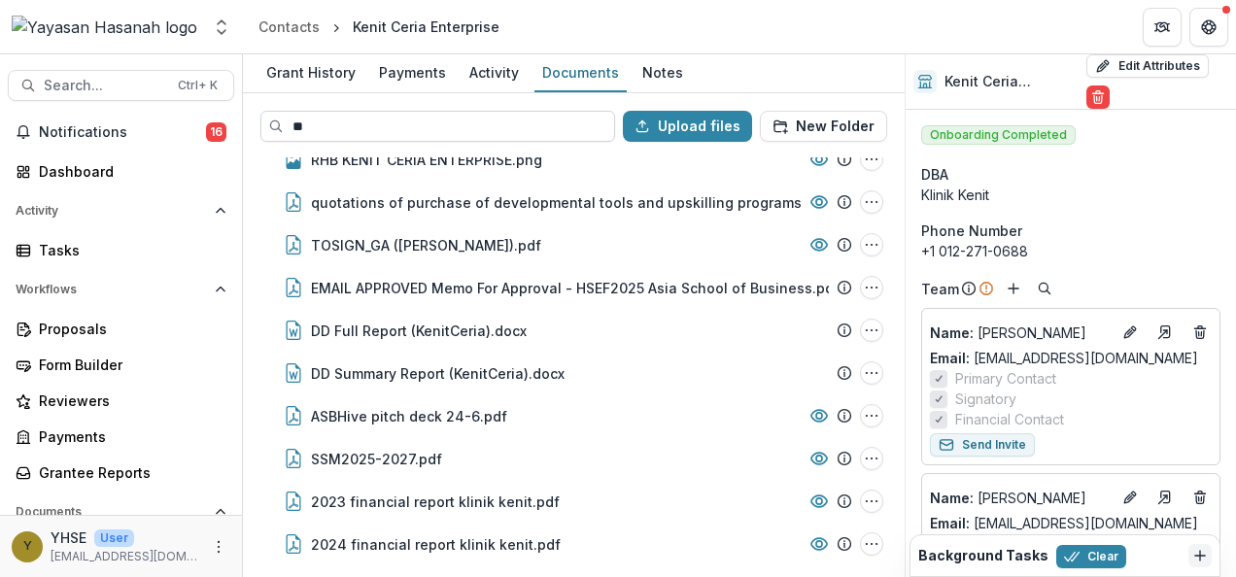
scroll to position [0, 0]
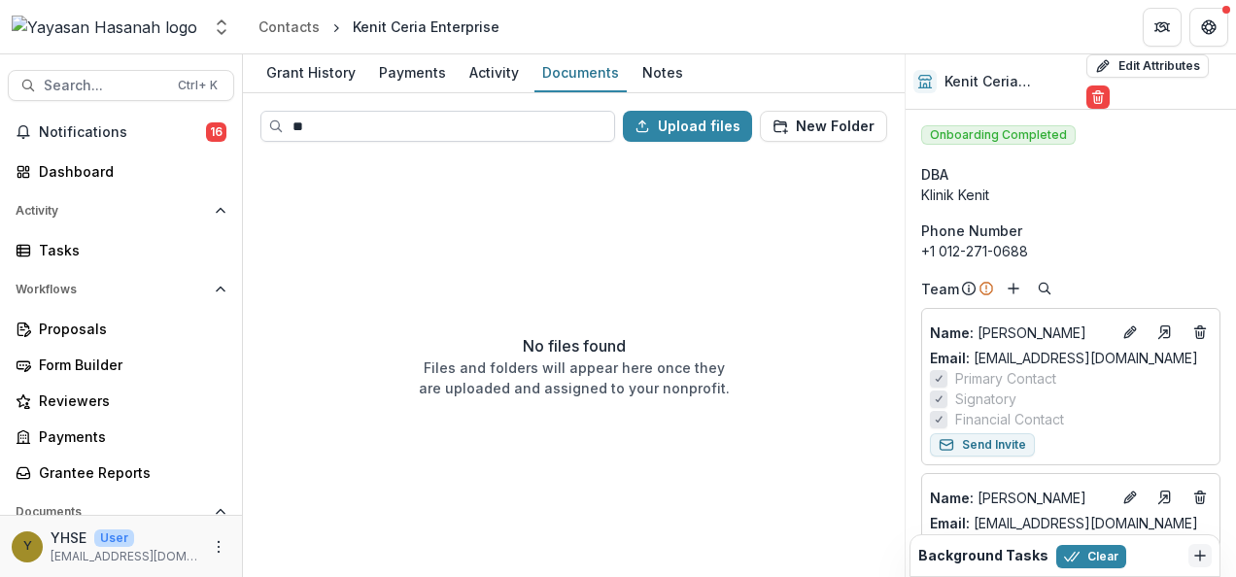
type input "*"
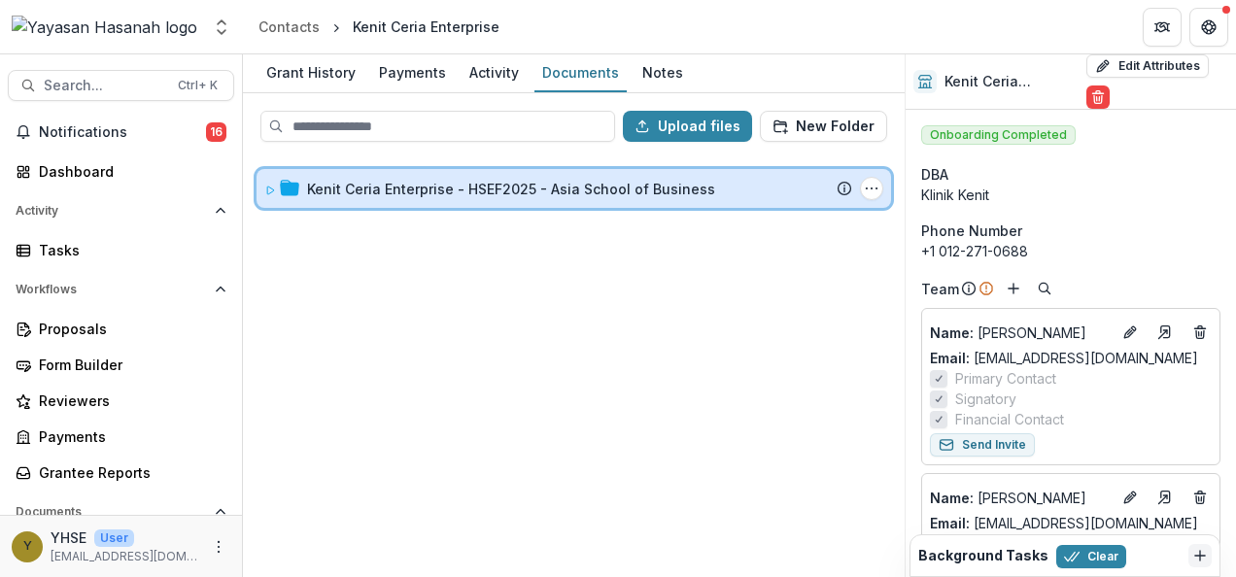
click at [503, 199] on div "Kenit Ceria Enterprise - HSEF2025 - Asia School of Business Submission Temelio …" at bounding box center [574, 188] width 635 height 39
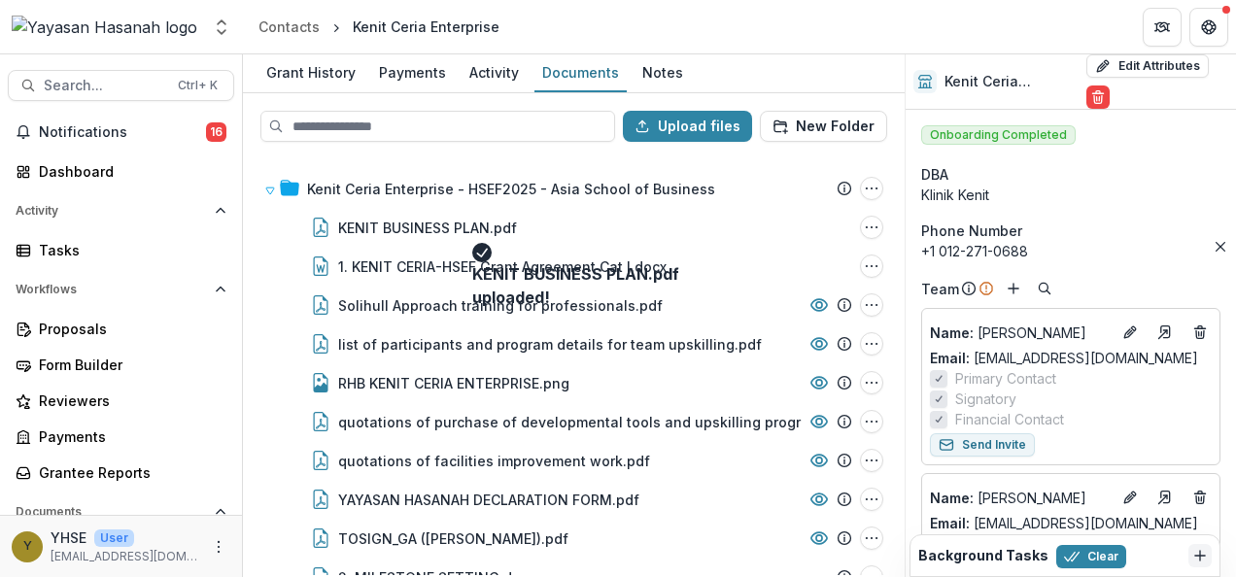
scroll to position [421, 0]
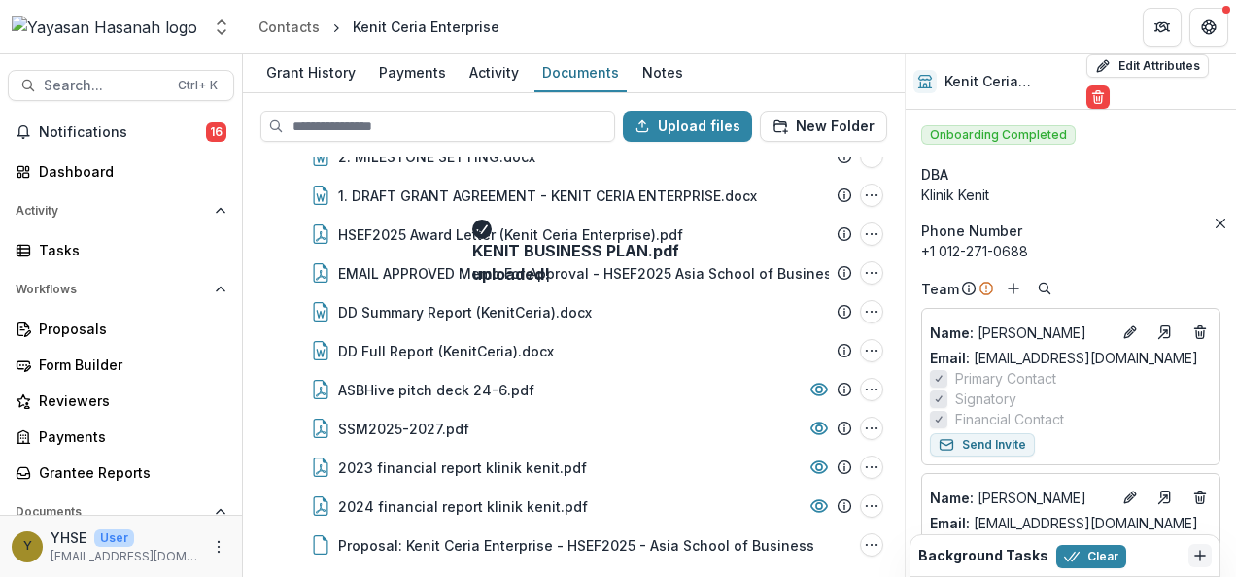
click at [748, 542] on div "KENIT BUSINESS PLAN.pdf uploaded!" at bounding box center [618, 404] width 292 height 330
click at [1209, 235] on button "Close" at bounding box center [1220, 223] width 23 height 23
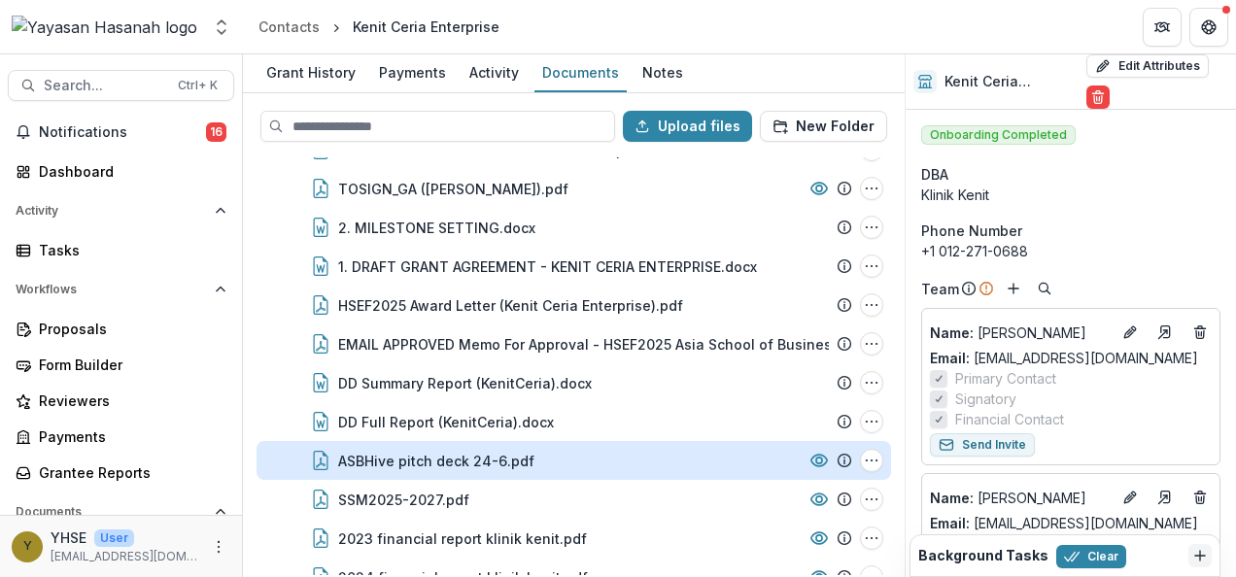
scroll to position [460, 0]
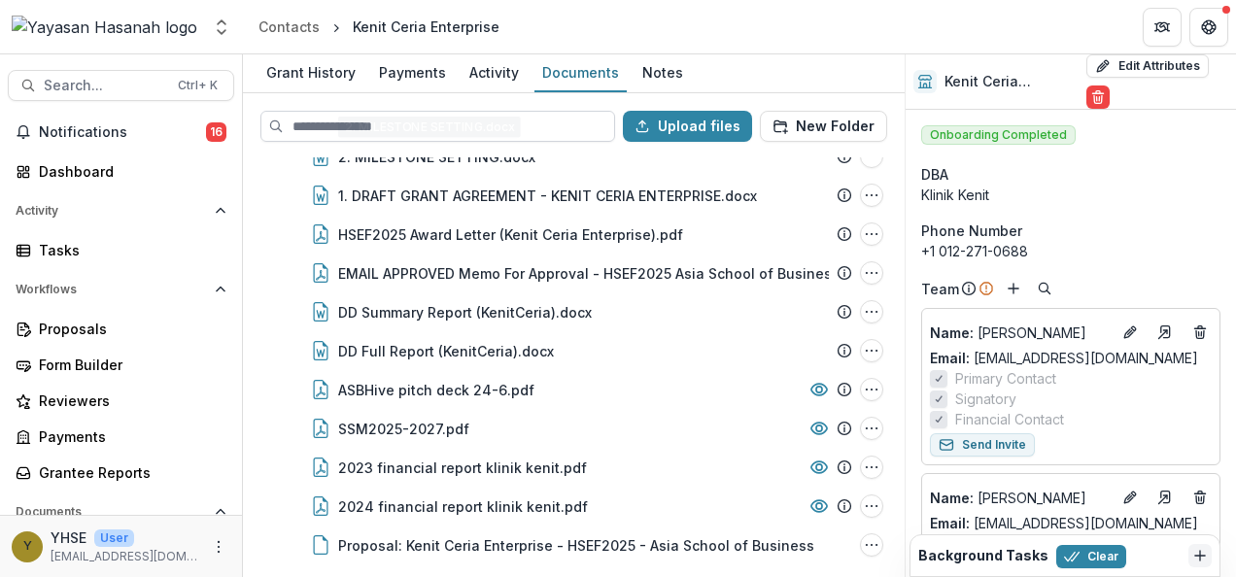
click at [443, 128] on input at bounding box center [437, 126] width 355 height 31
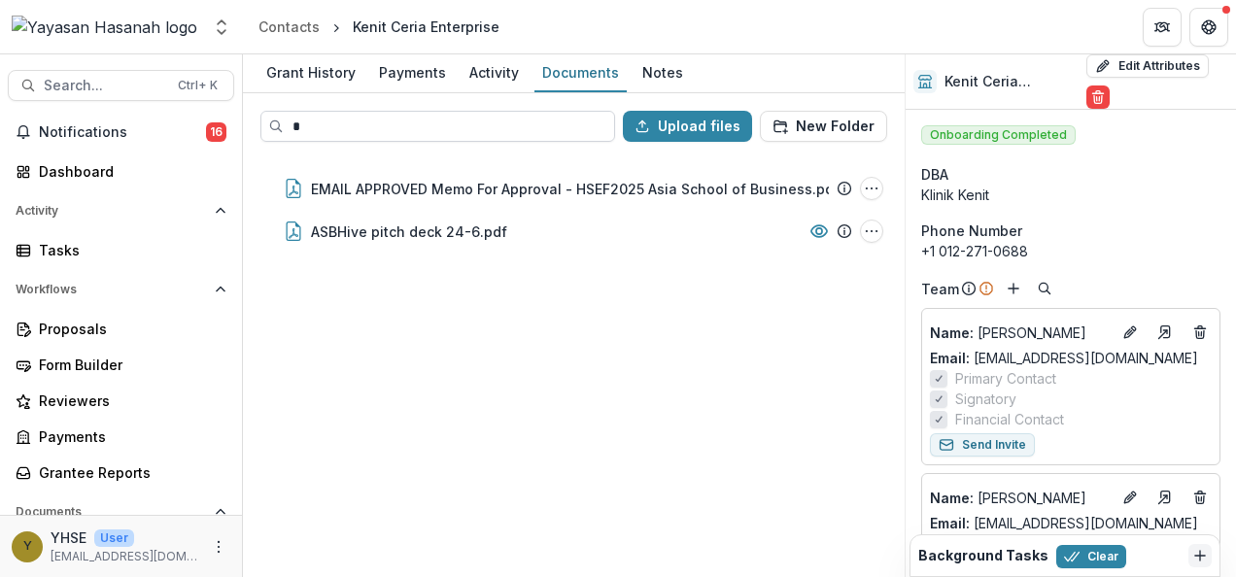
scroll to position [0, 0]
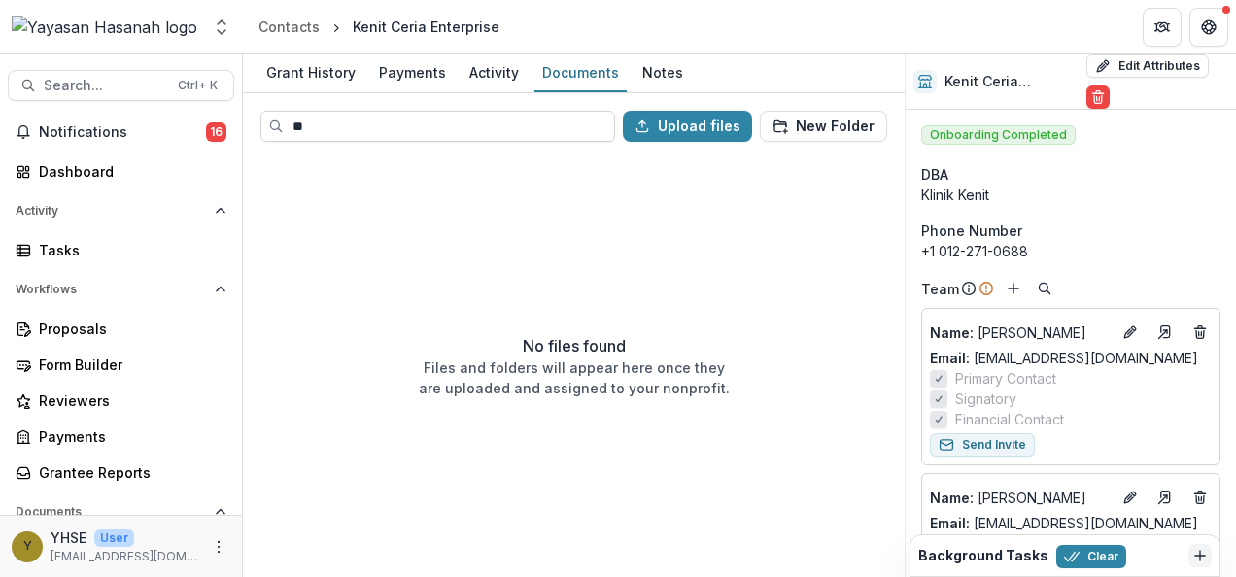
type input "*"
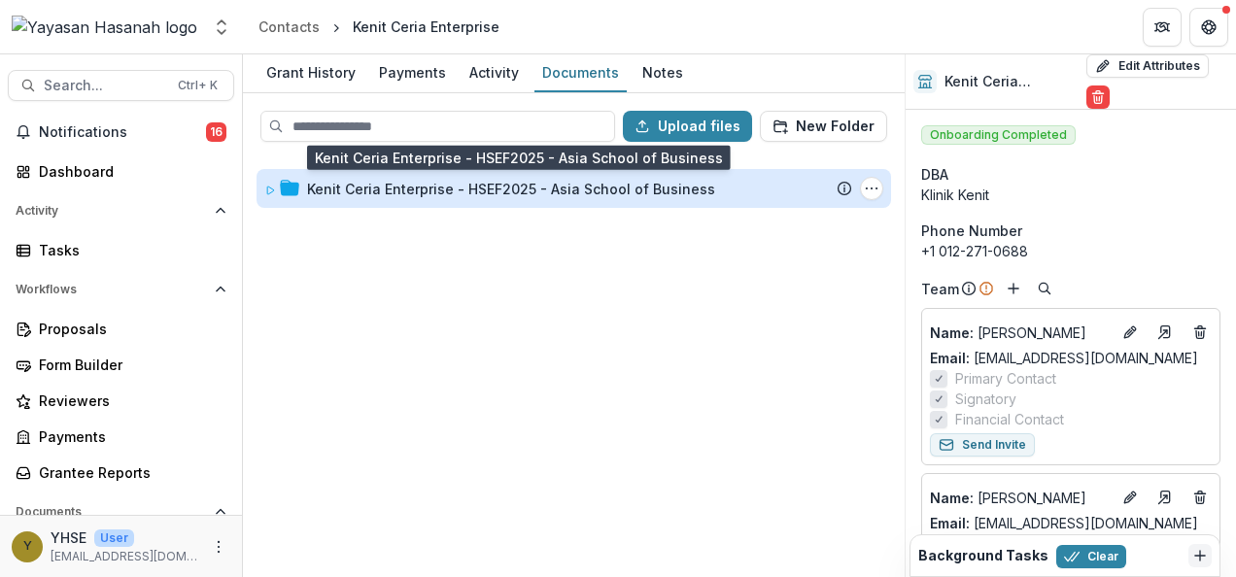
click at [454, 179] on div "Kenit Ceria Enterprise - HSEF2025 - Asia School of Business" at bounding box center [511, 189] width 408 height 20
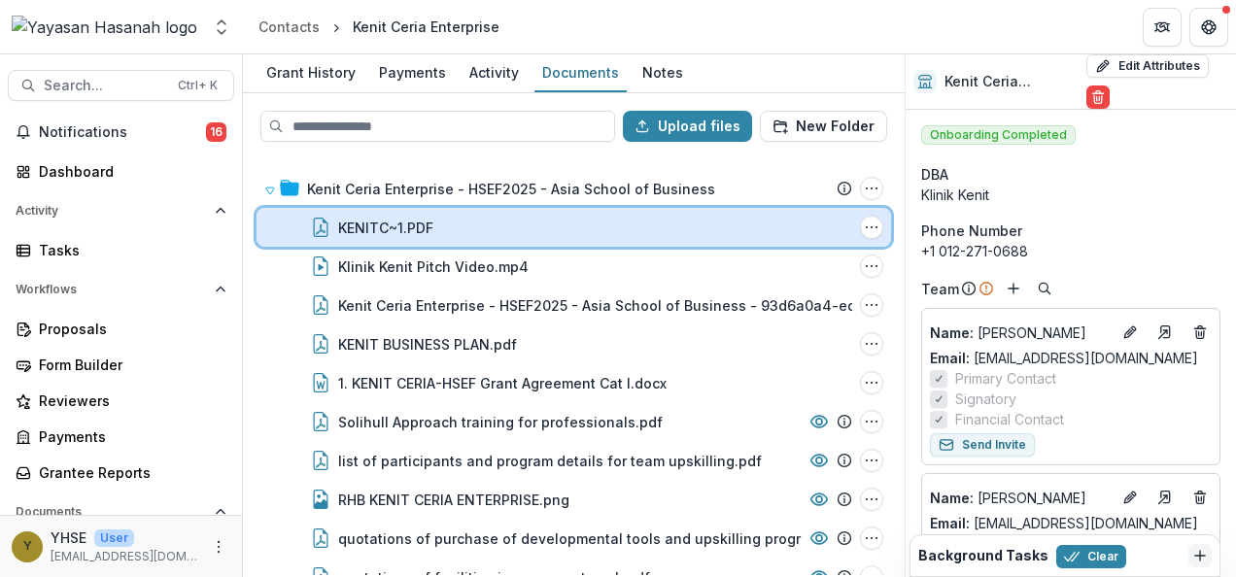
click at [733, 226] on div "KENITC~1.PDF" at bounding box center [595, 228] width 514 height 20
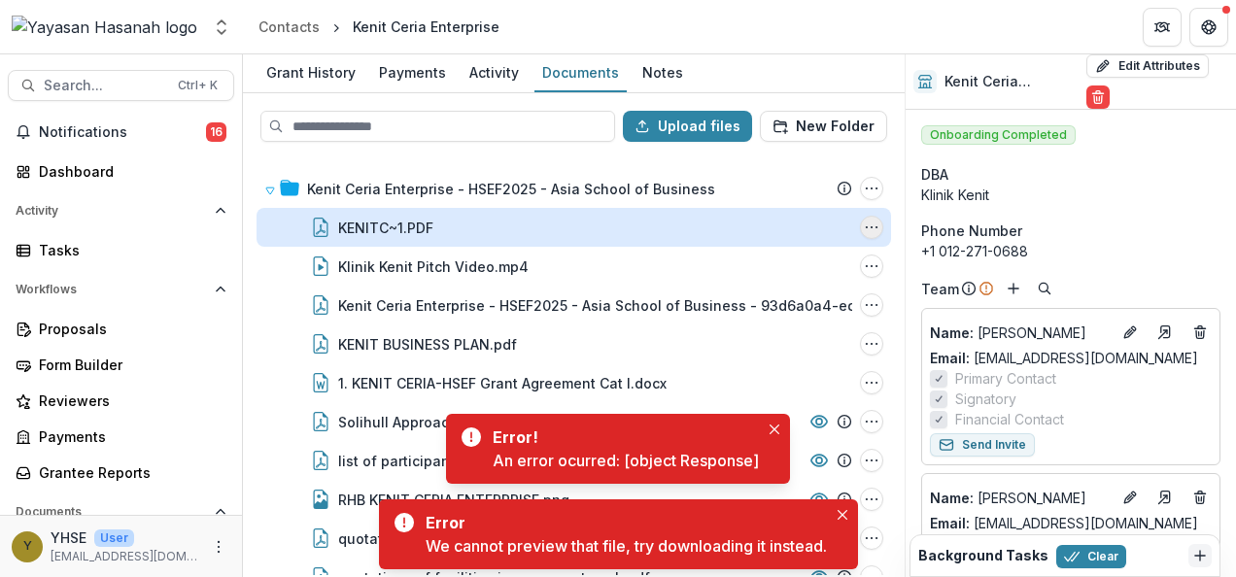
click at [873, 227] on icon "KENITC~1.PDF Options" at bounding box center [872, 228] width 16 height 16
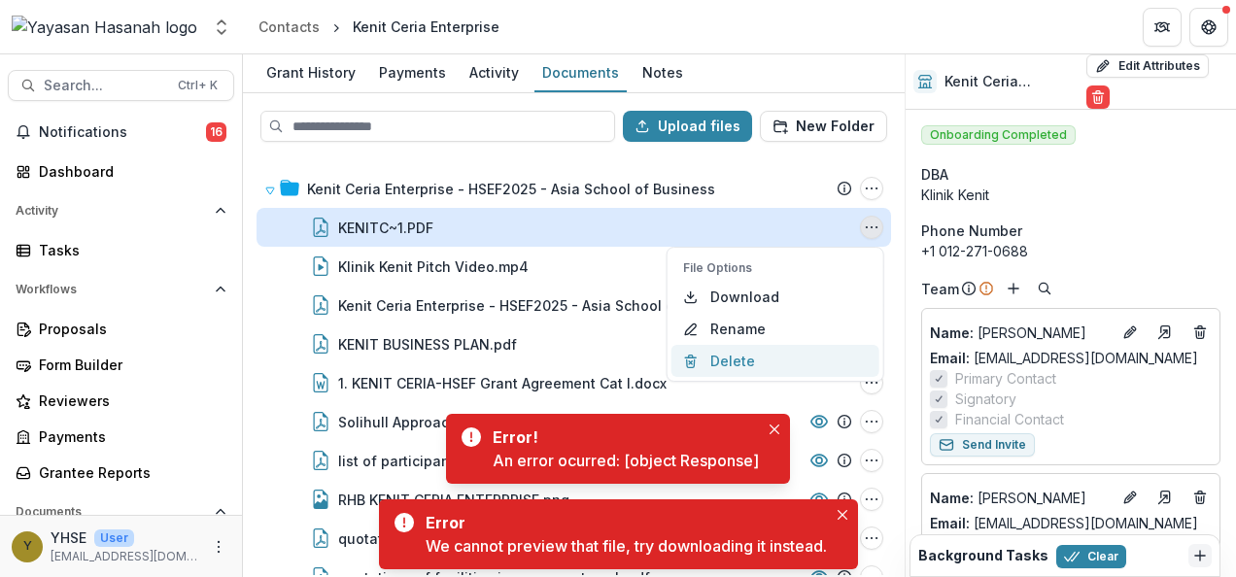
click at [787, 350] on button "Delete" at bounding box center [776, 361] width 208 height 32
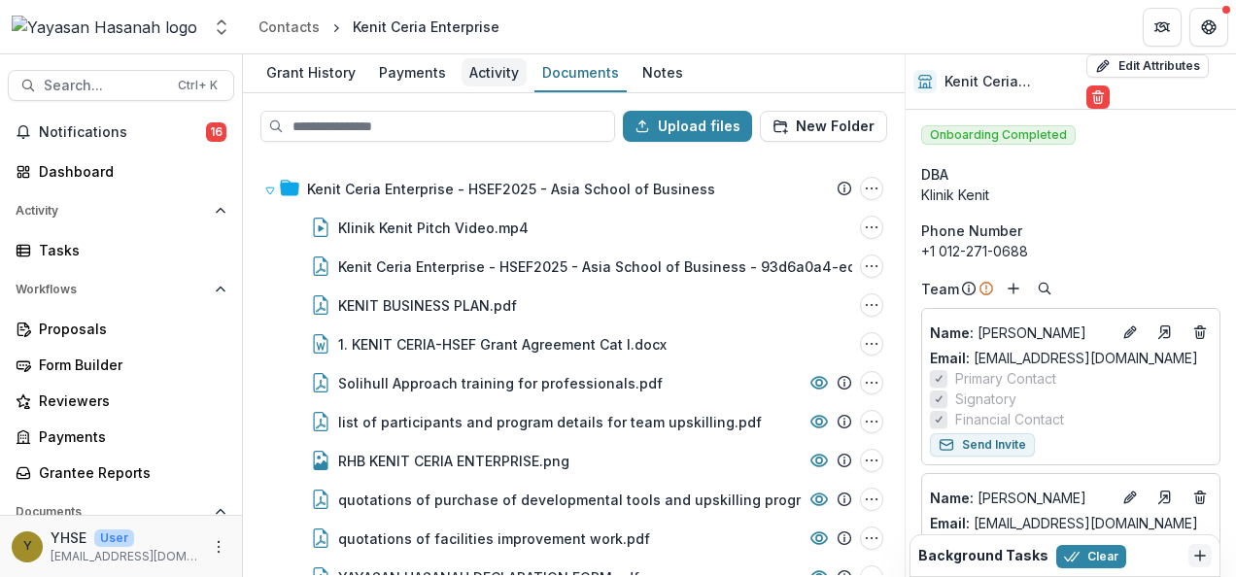
click at [510, 71] on div "Activity" at bounding box center [494, 72] width 65 height 28
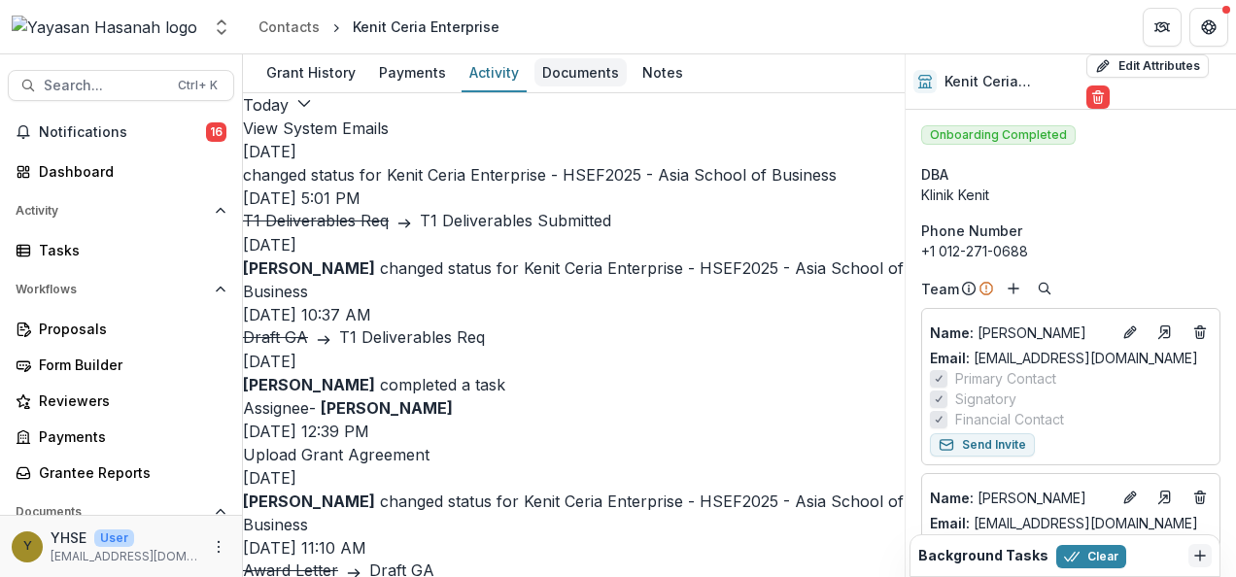
click at [595, 77] on div "Documents" at bounding box center [581, 72] width 92 height 28
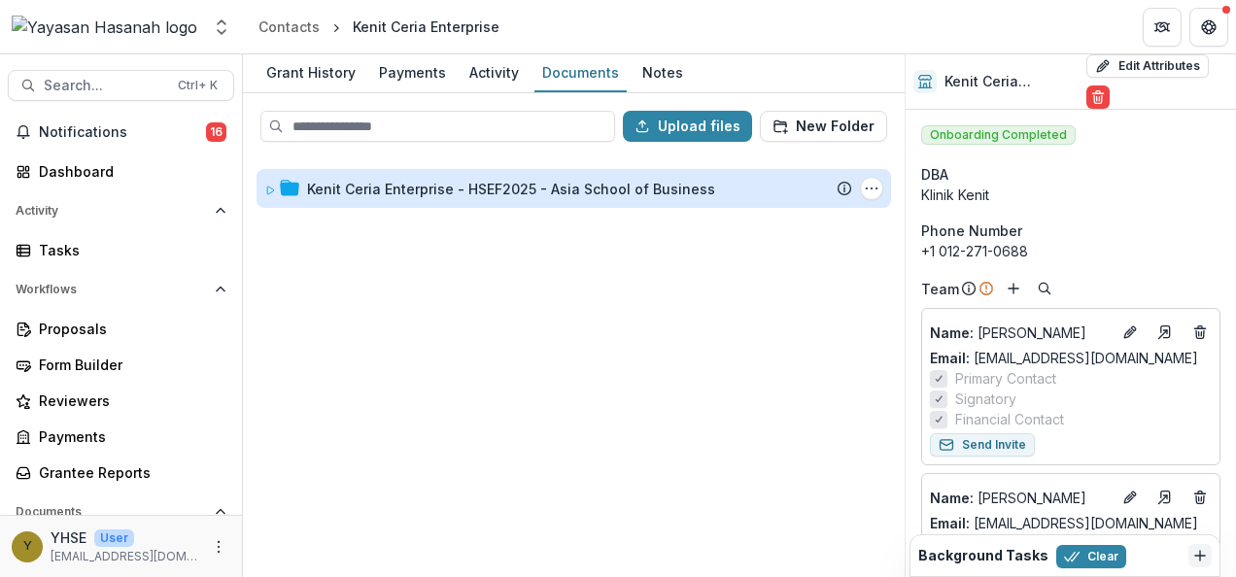
click at [698, 191] on div "Kenit Ceria Enterprise - HSEF2025 - Asia School of Business" at bounding box center [511, 189] width 408 height 20
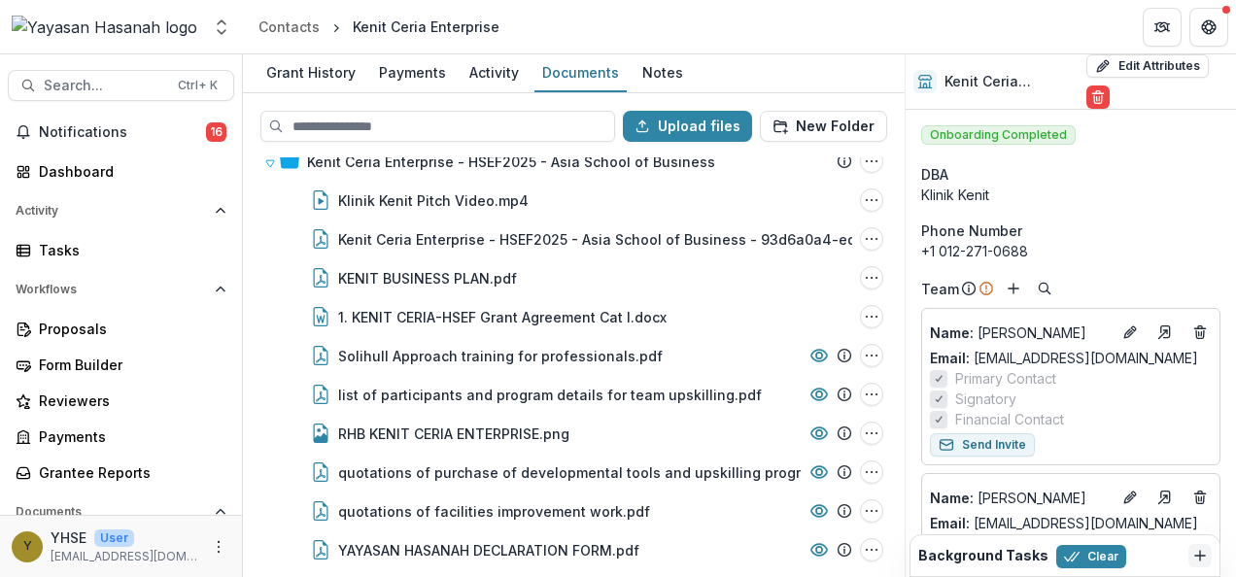
scroll to position [13, 0]
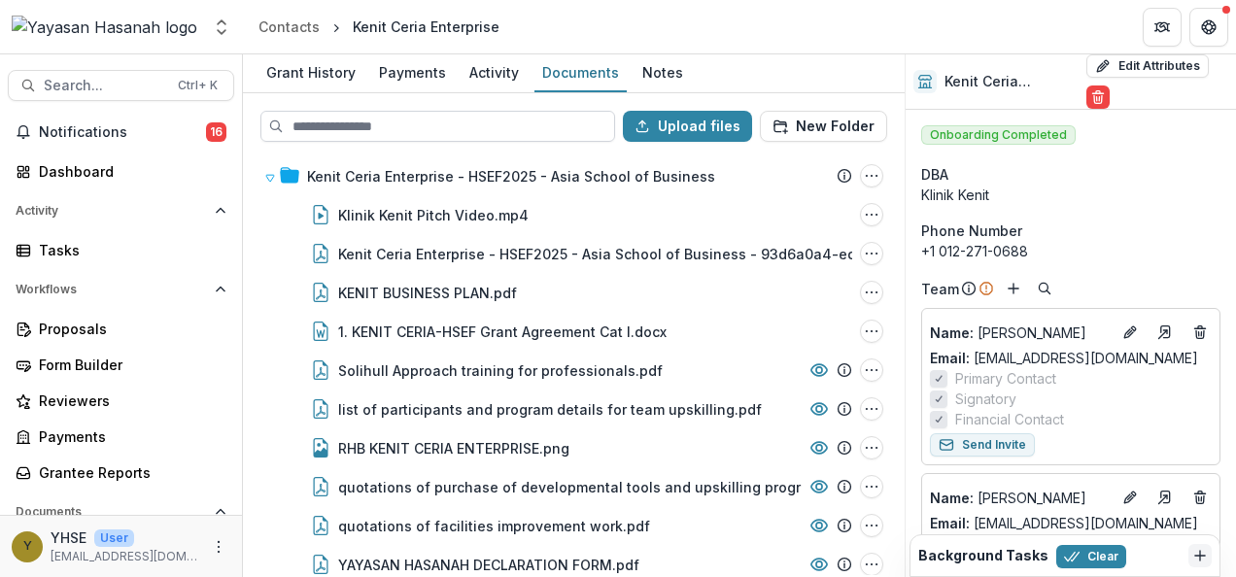
click at [471, 126] on input at bounding box center [437, 126] width 355 height 31
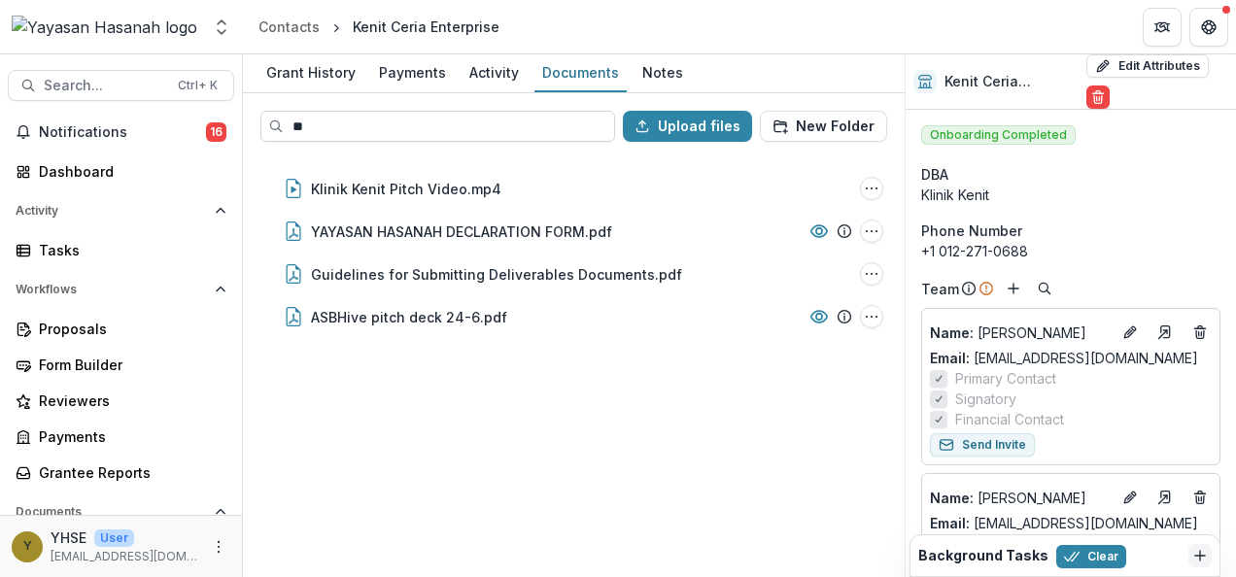
scroll to position [0, 0]
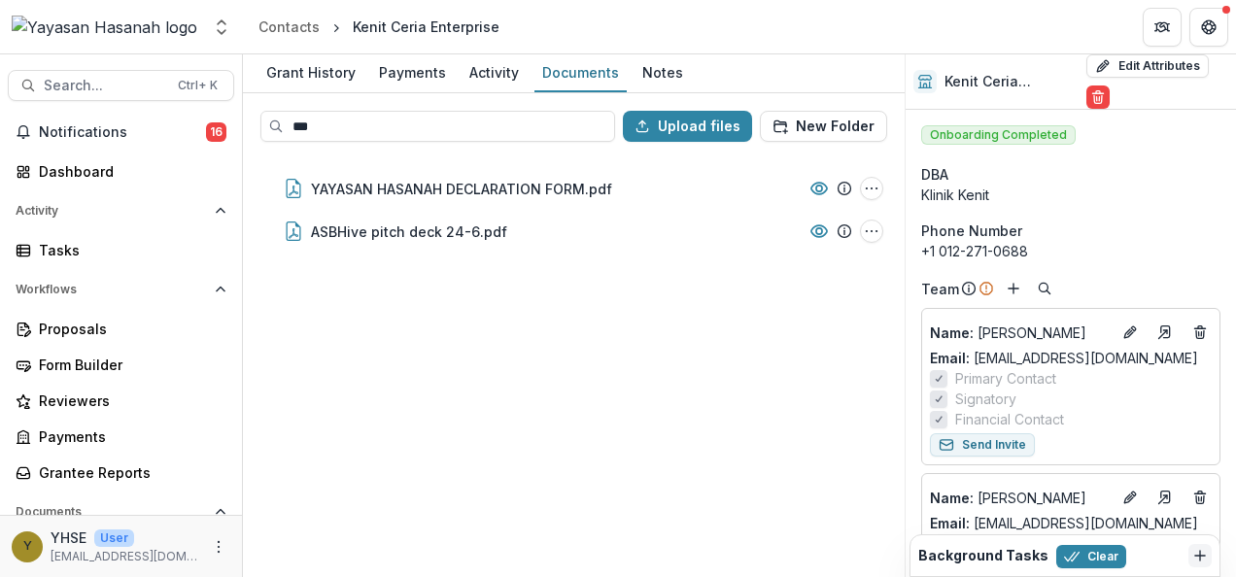
type input "***"
click at [580, 132] on input "***" at bounding box center [437, 126] width 355 height 31
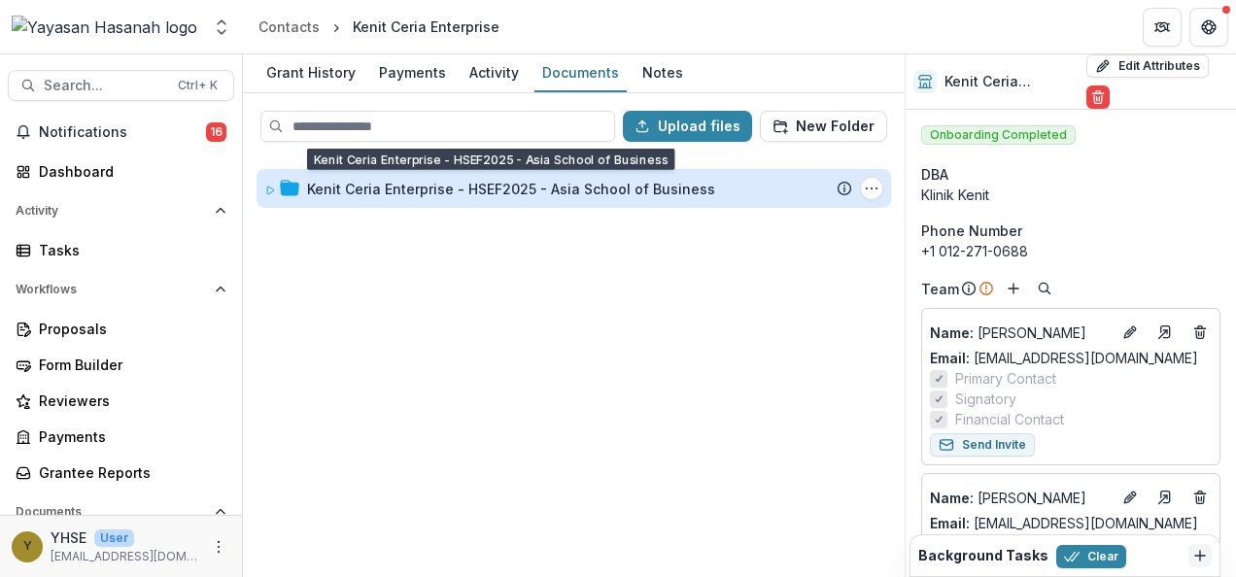
click at [612, 192] on div "Kenit Ceria Enterprise - HSEF2025 - Asia School of Business" at bounding box center [511, 189] width 408 height 20
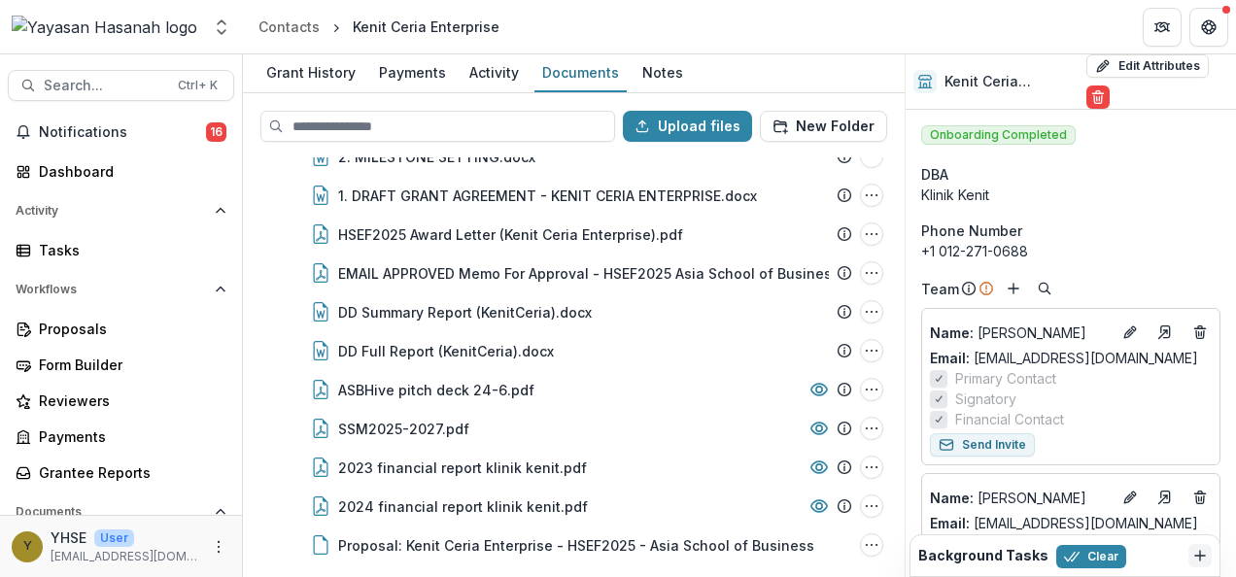
scroll to position [382, 0]
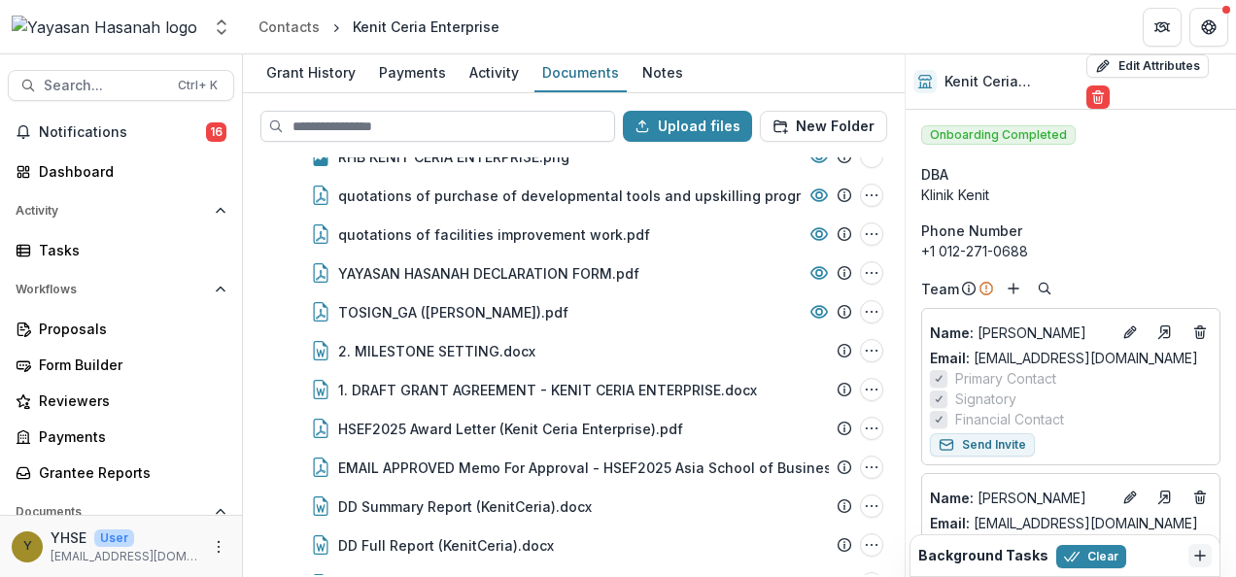
click at [330, 117] on input at bounding box center [437, 126] width 355 height 31
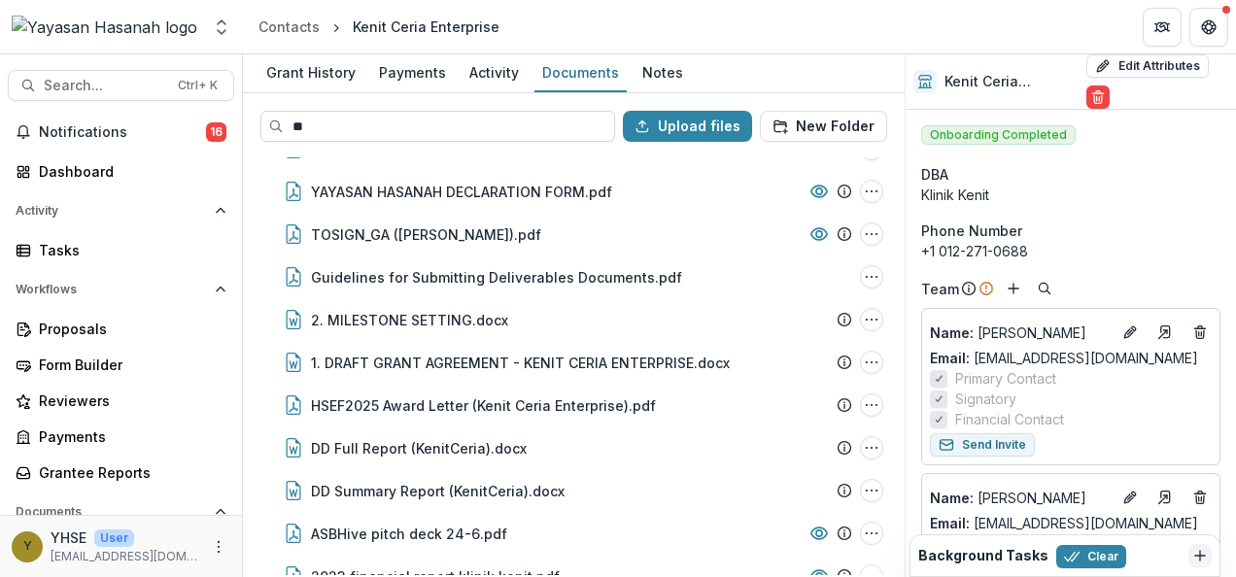
scroll to position [0, 0]
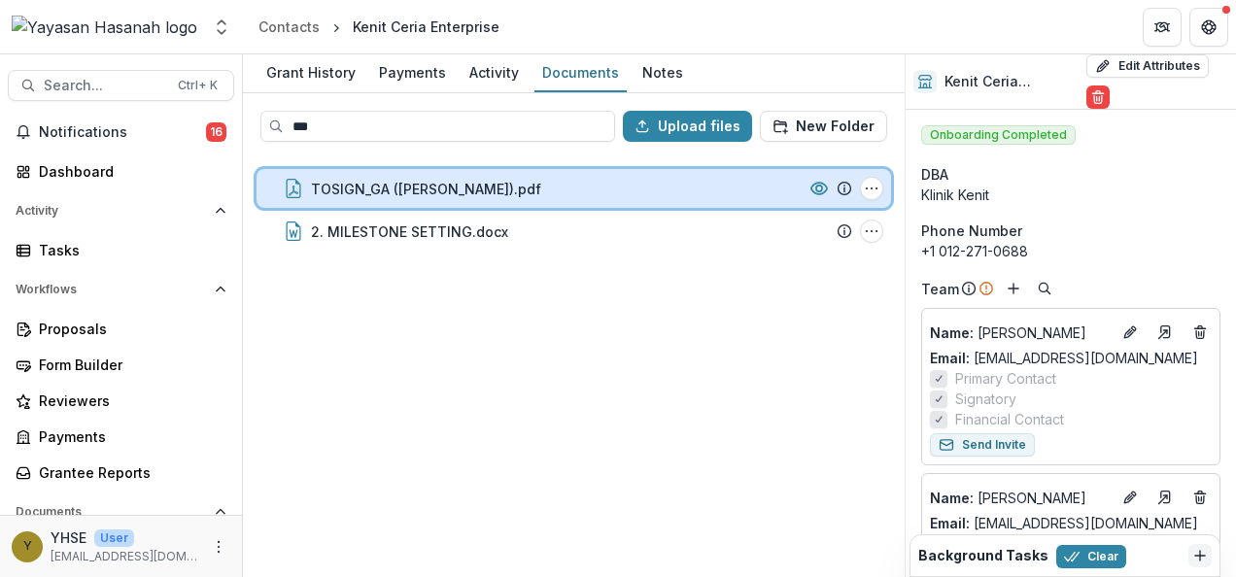
click at [536, 202] on div "TOSIGN_GA (Kenit Ceria).pdf File Options Download Rename Delete" at bounding box center [574, 188] width 635 height 39
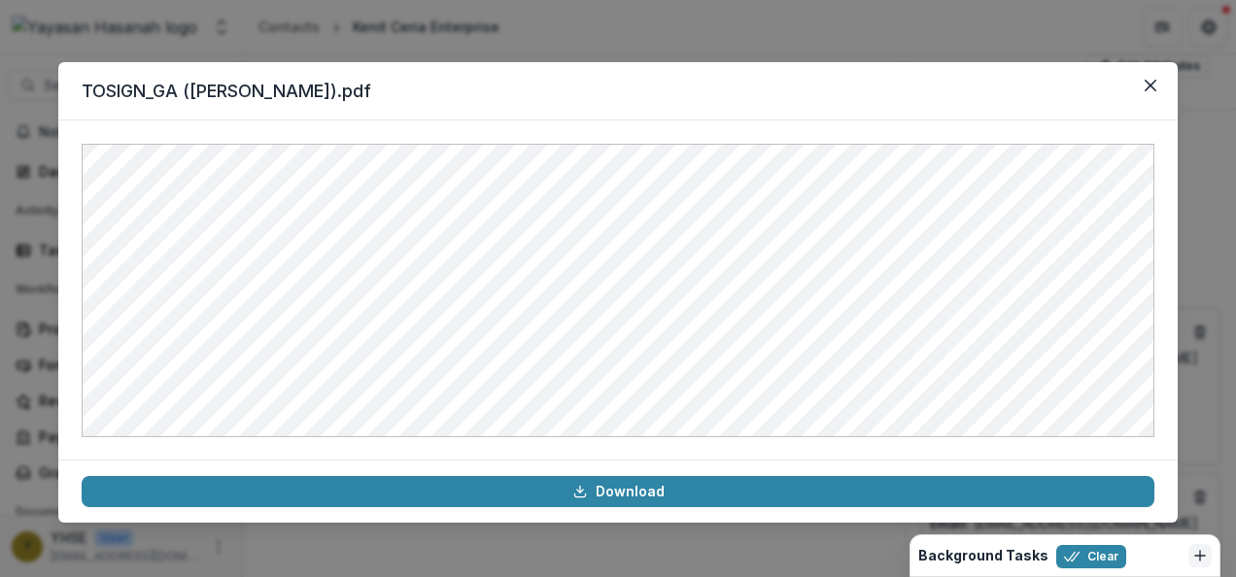
click at [1085, 87] on header "TOSIGN_GA (Kenit Ceria).pdf" at bounding box center [618, 91] width 1120 height 58
click at [1144, 85] on button "Close" at bounding box center [1150, 85] width 31 height 31
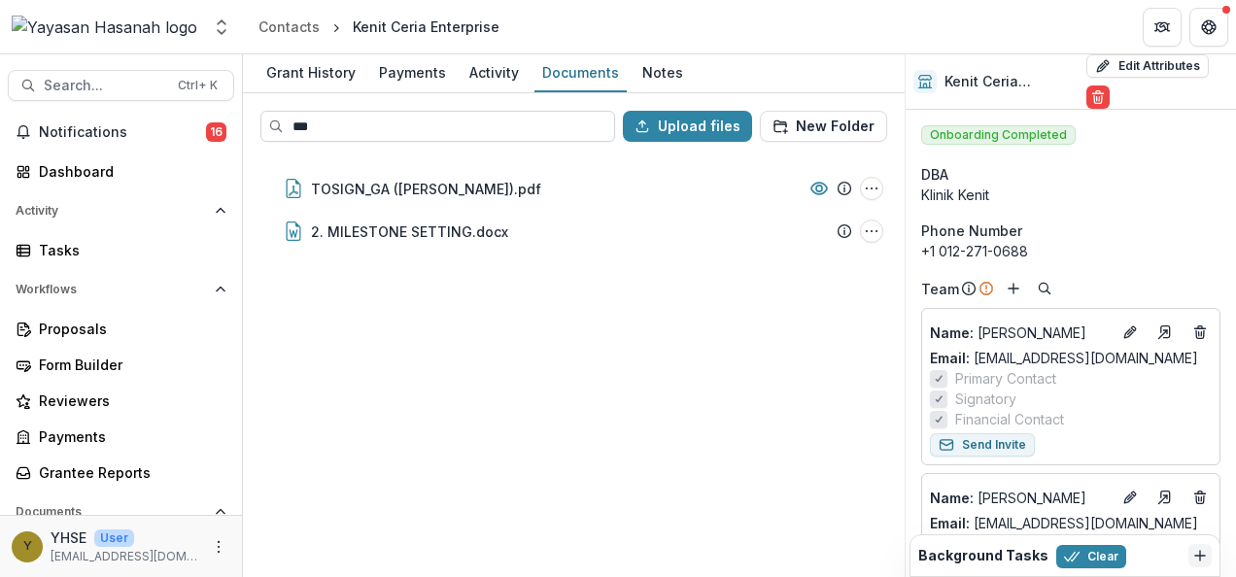
click at [510, 128] on input "**" at bounding box center [437, 126] width 355 height 31
type input "*"
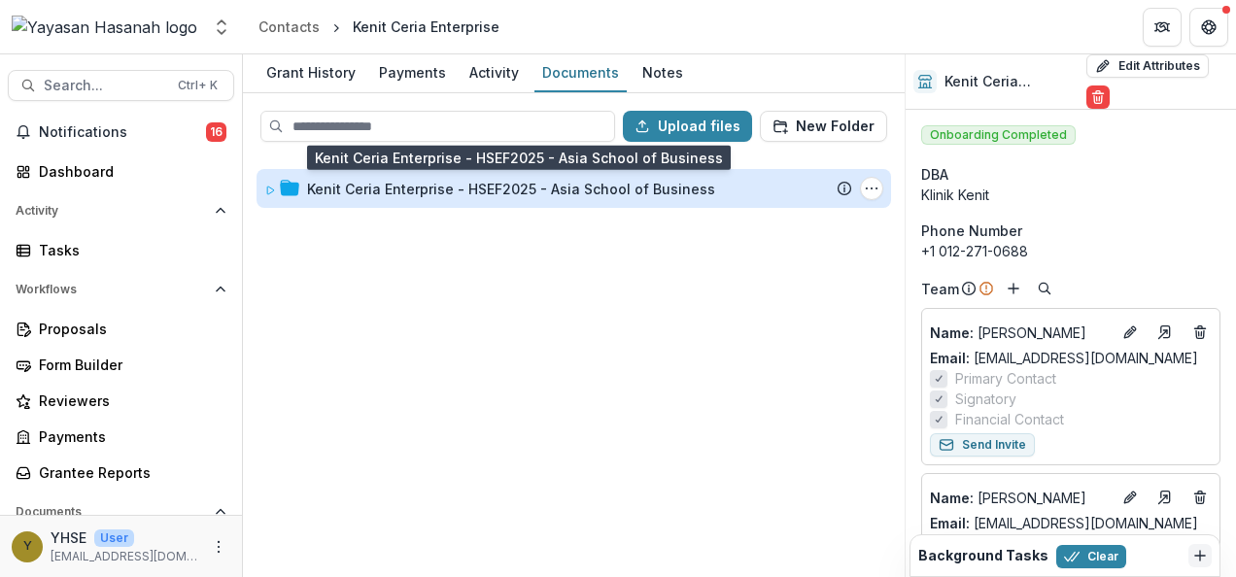
click at [596, 181] on div "Kenit Ceria Enterprise - HSEF2025 - Asia School of Business" at bounding box center [511, 189] width 408 height 20
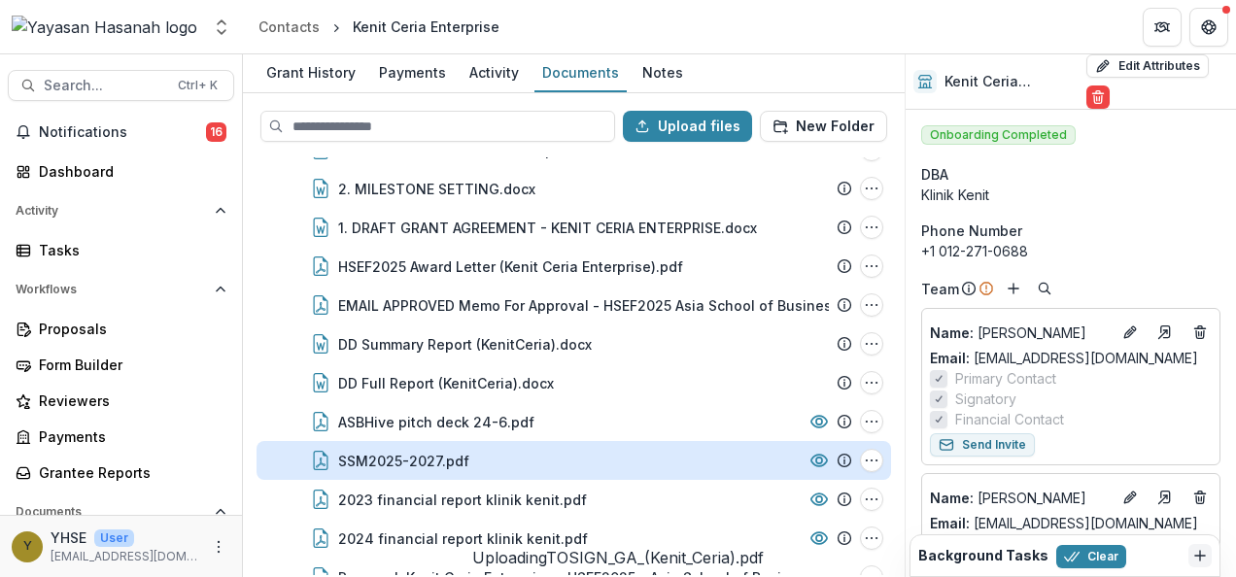
scroll to position [615, 0]
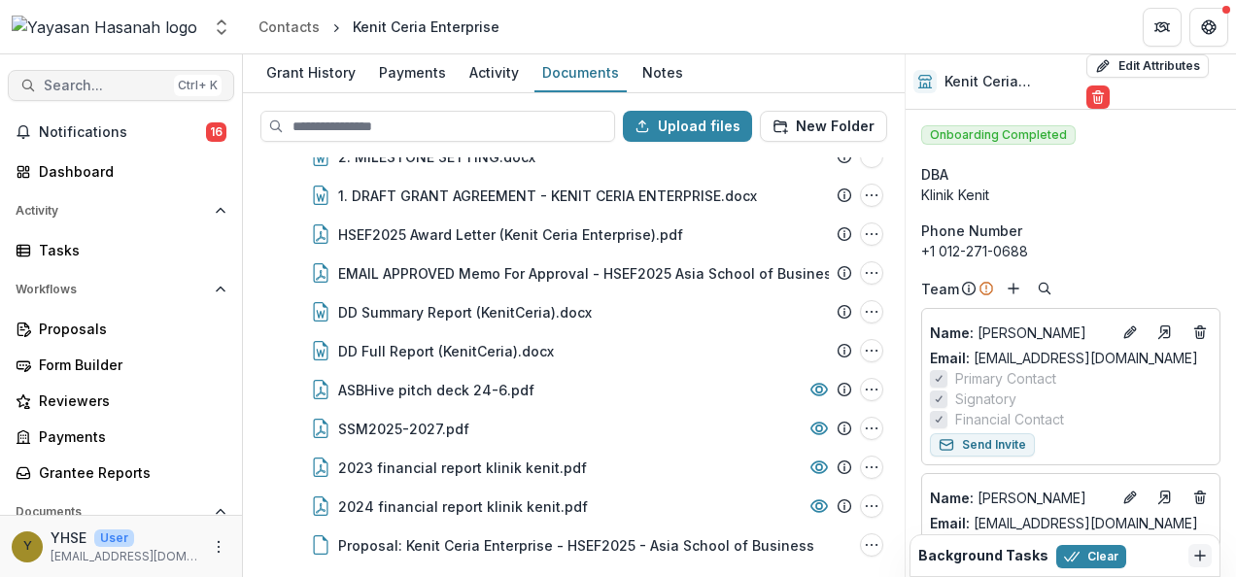
click at [91, 78] on span "Search..." at bounding box center [105, 86] width 122 height 17
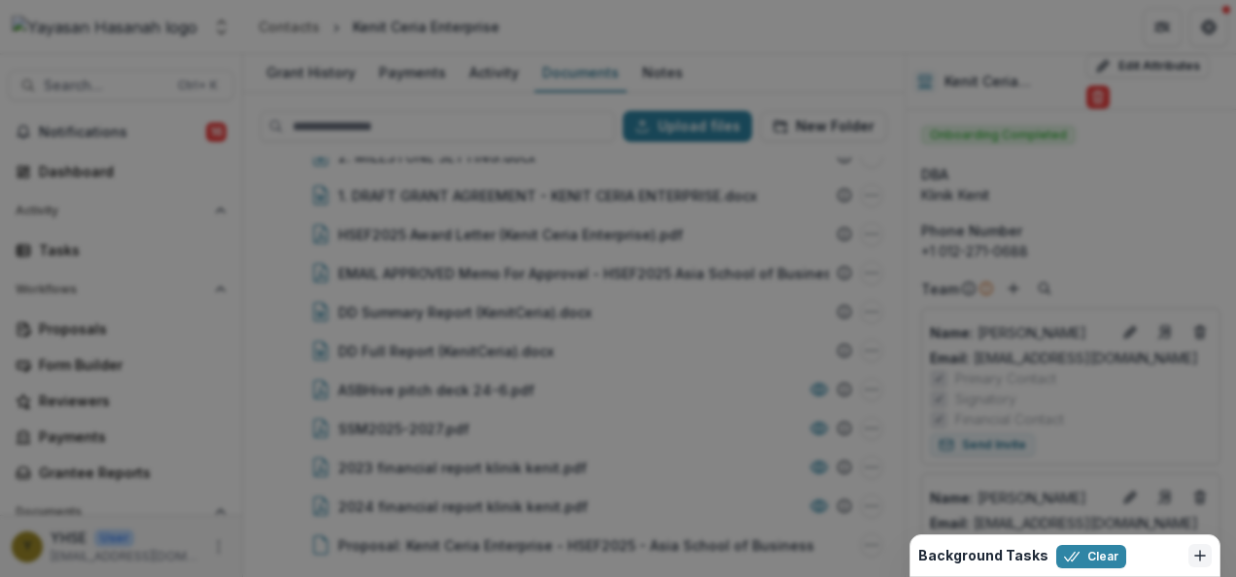
type input "******"
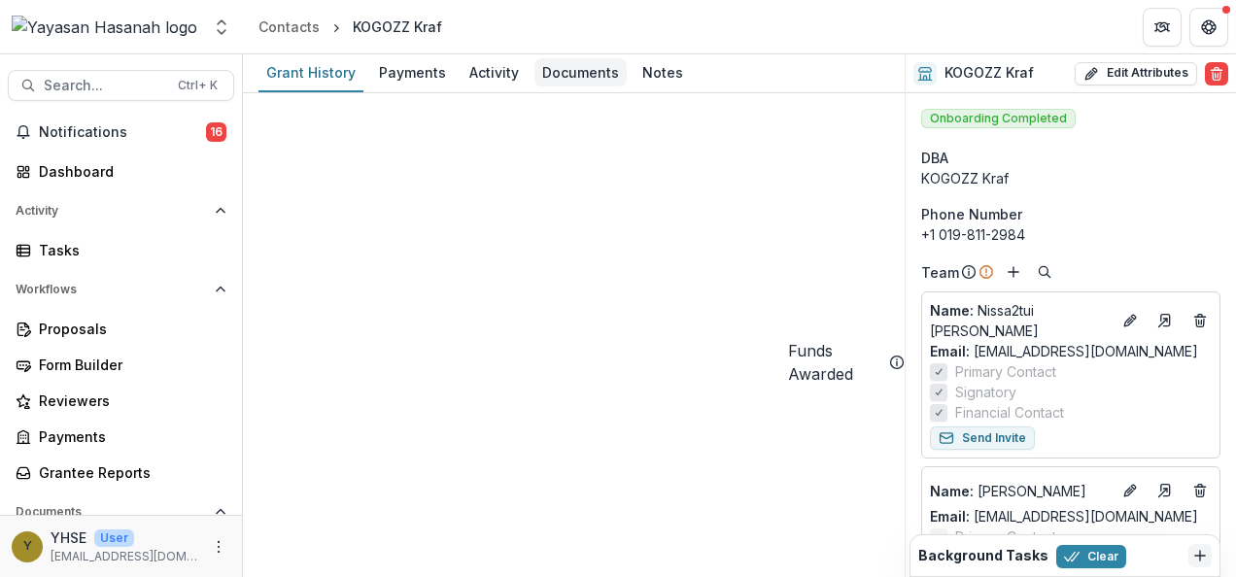
click at [567, 70] on div "Documents" at bounding box center [581, 72] width 92 height 28
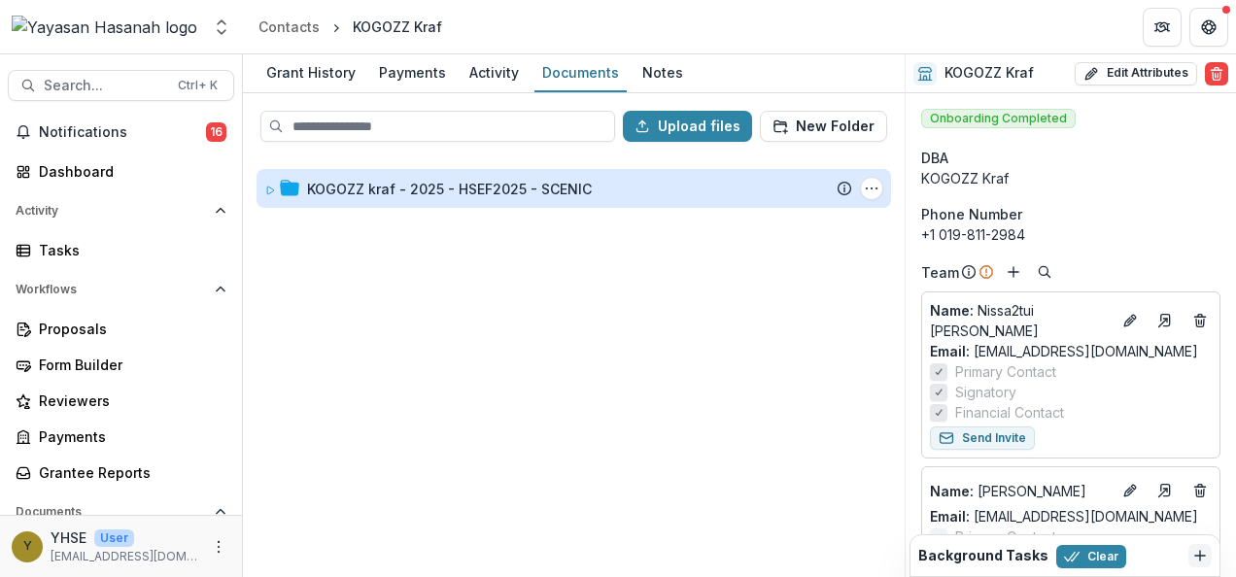
click at [490, 190] on div "KOGOZZ kraf - 2025 - HSEF2025 - SCENIC" at bounding box center [449, 189] width 285 height 20
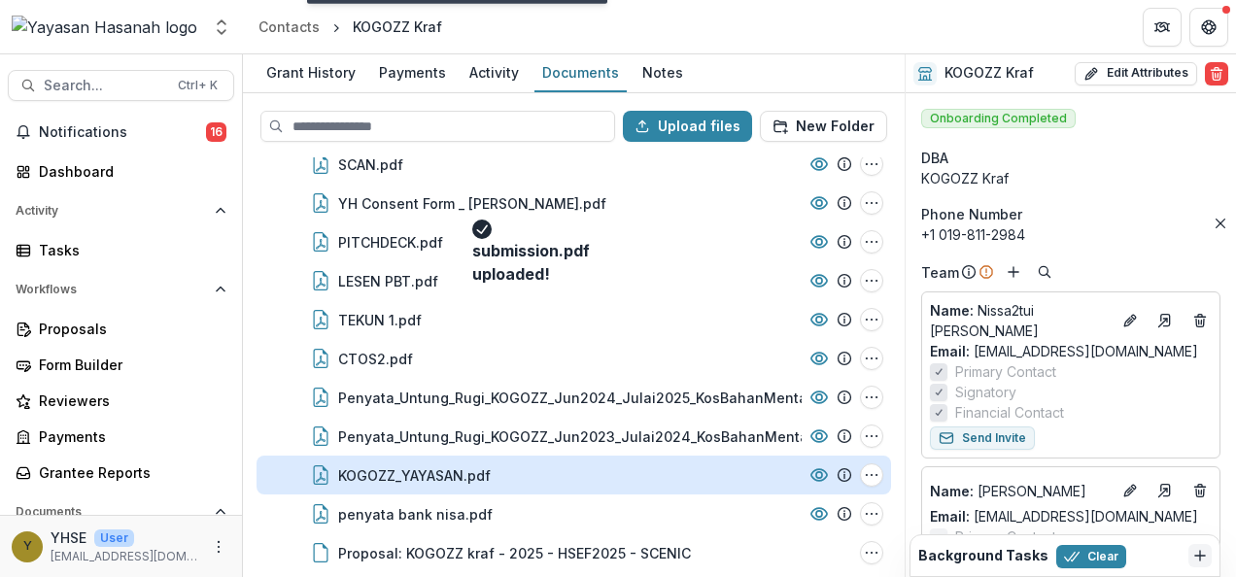
scroll to position [226, 0]
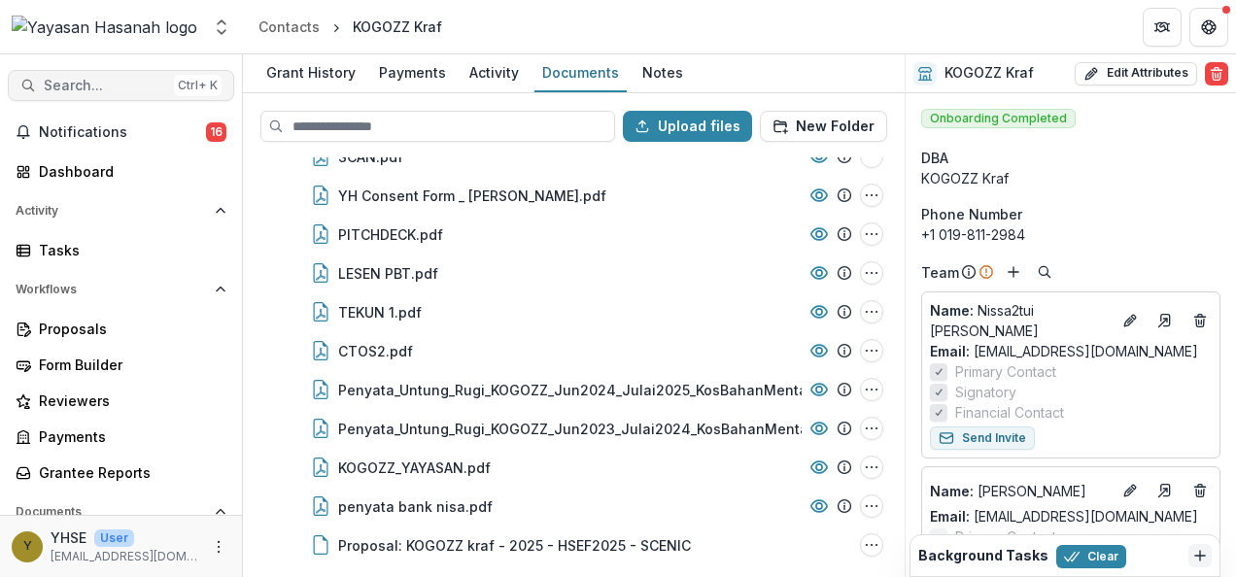
click at [157, 73] on button "Search... Ctrl + K" at bounding box center [121, 85] width 226 height 31
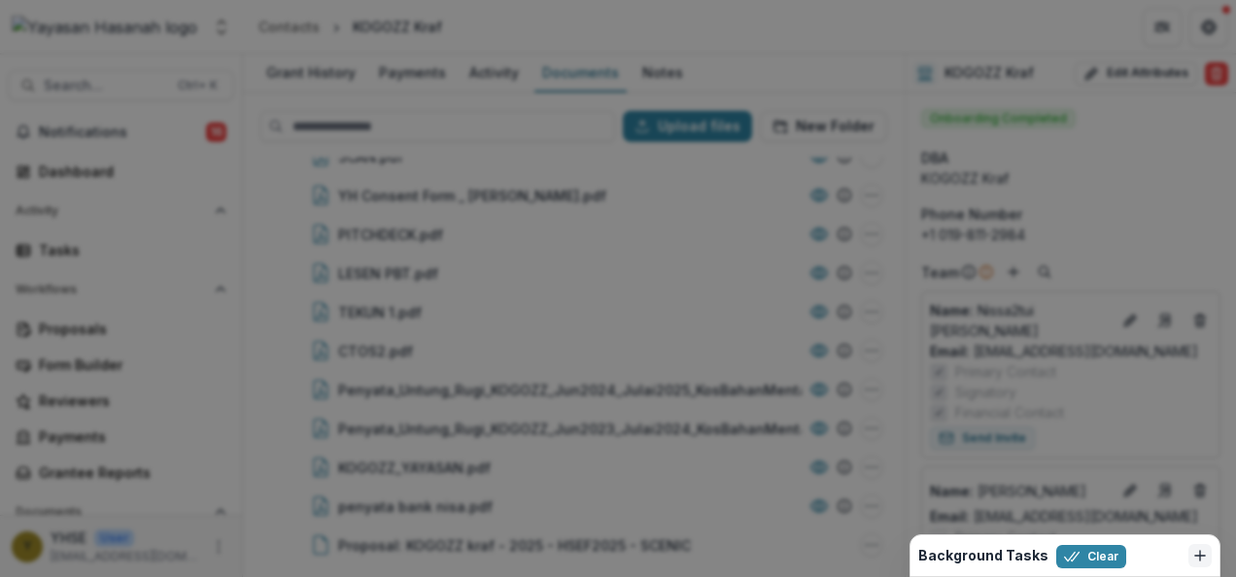
type input "******"
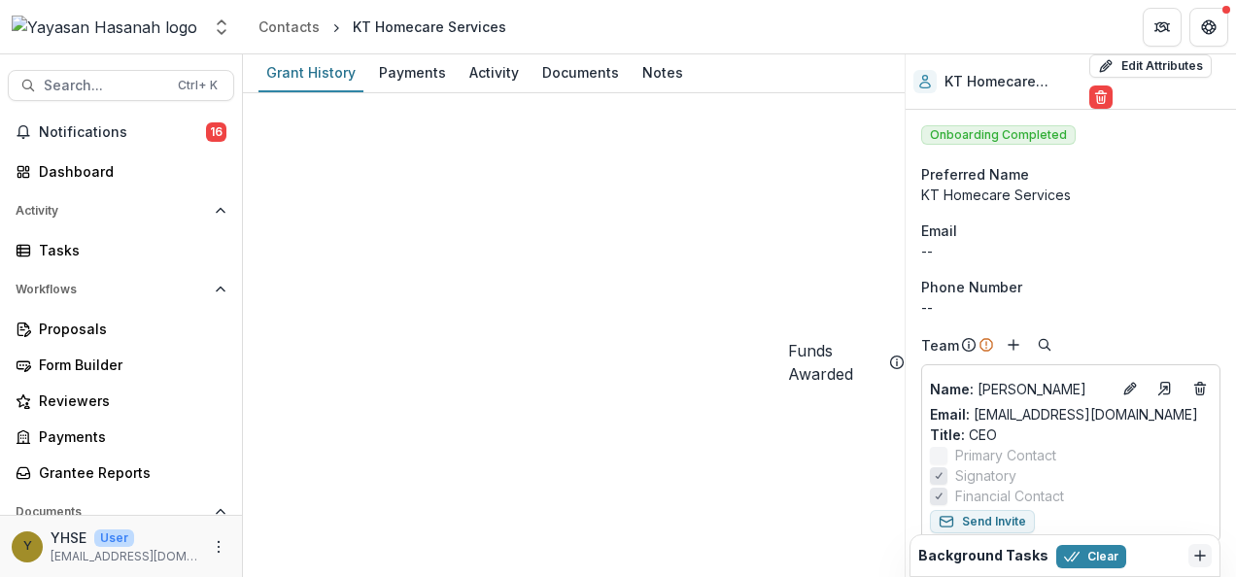
drag, startPoint x: 475, startPoint y: 134, endPoint x: 701, endPoint y: 25, distance: 250.4
click at [701, 23] on header "Contacts KT Homecare Services" at bounding box center [739, 26] width 993 height 53
click at [566, 66] on div "Documents" at bounding box center [581, 72] width 92 height 28
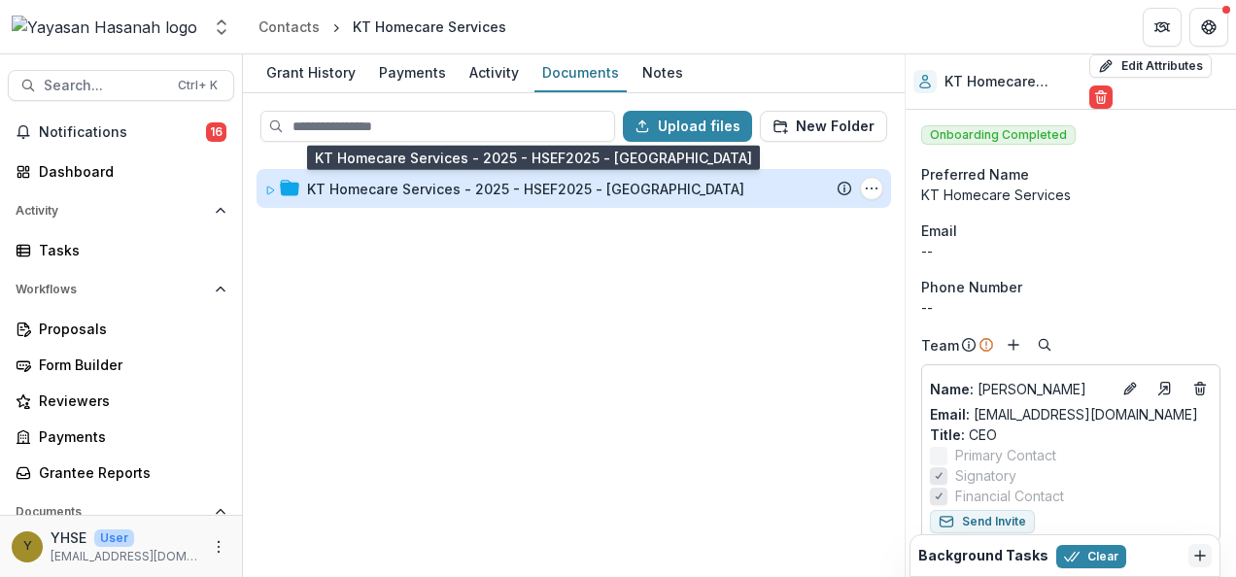
click at [414, 185] on div "KT Homecare Services - 2025 - HSEF2025 - MyHarapan" at bounding box center [525, 189] width 437 height 20
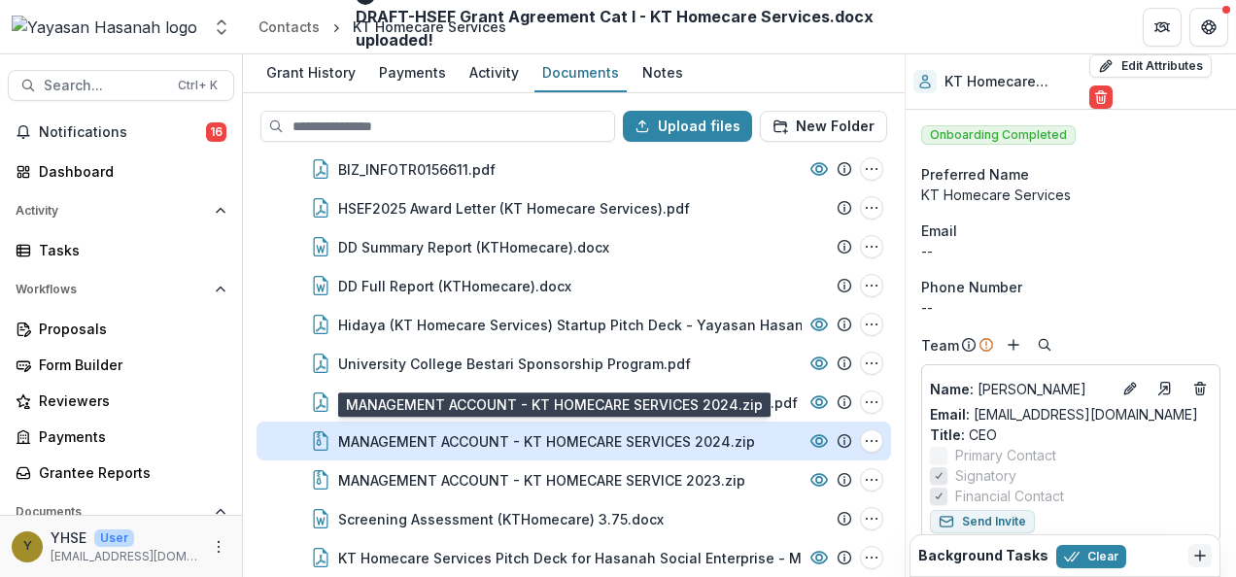
scroll to position [382, 0]
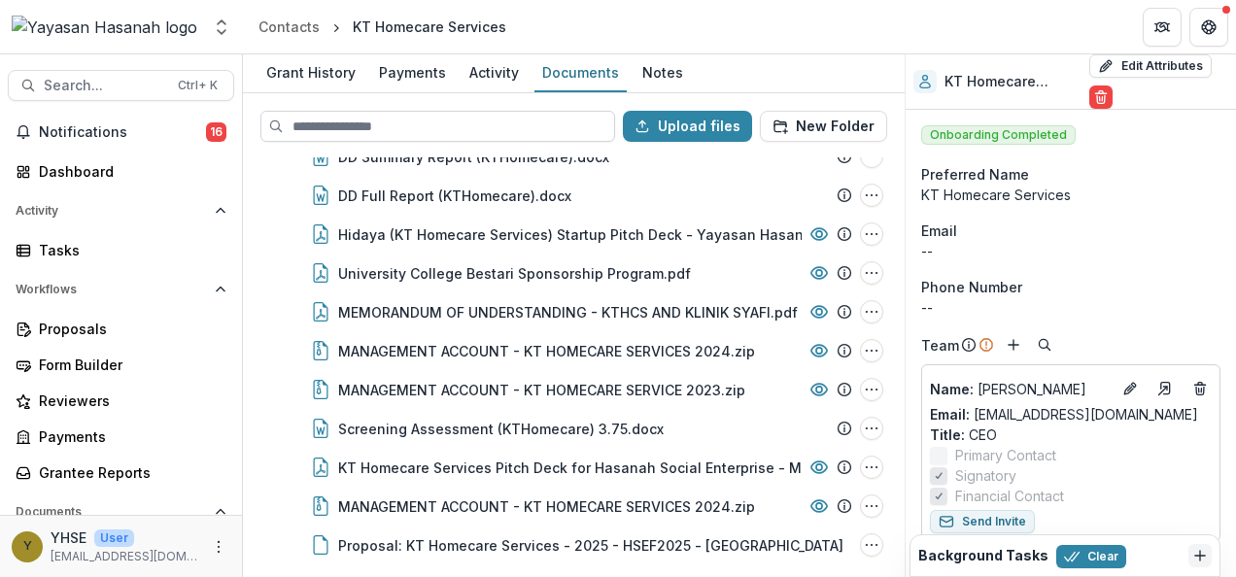
click at [368, 131] on input at bounding box center [437, 126] width 355 height 31
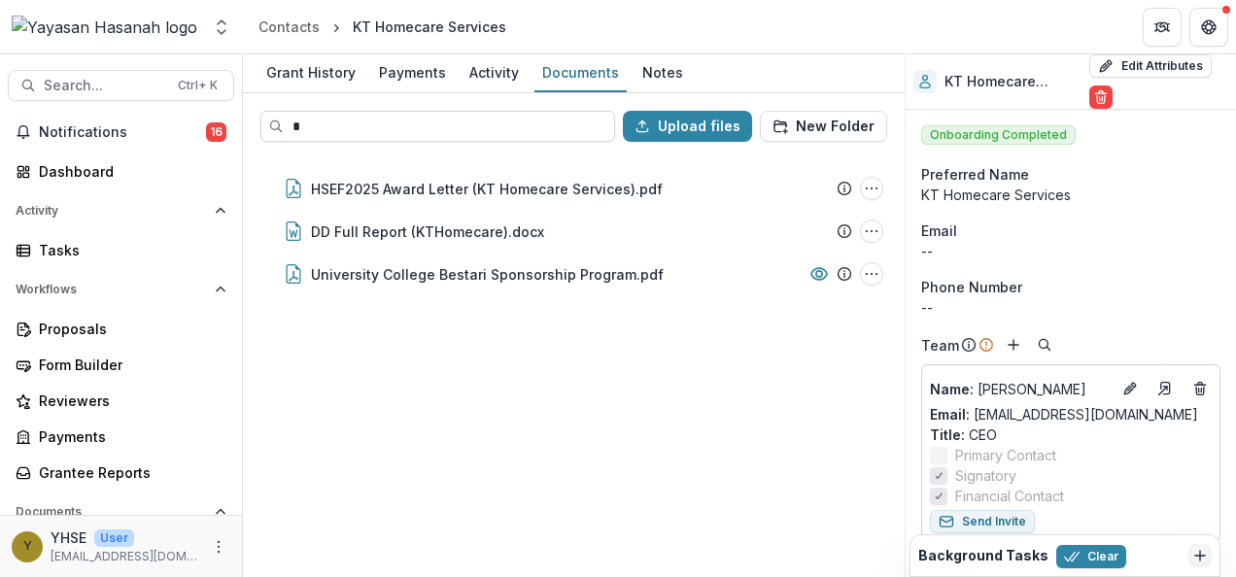
scroll to position [0, 0]
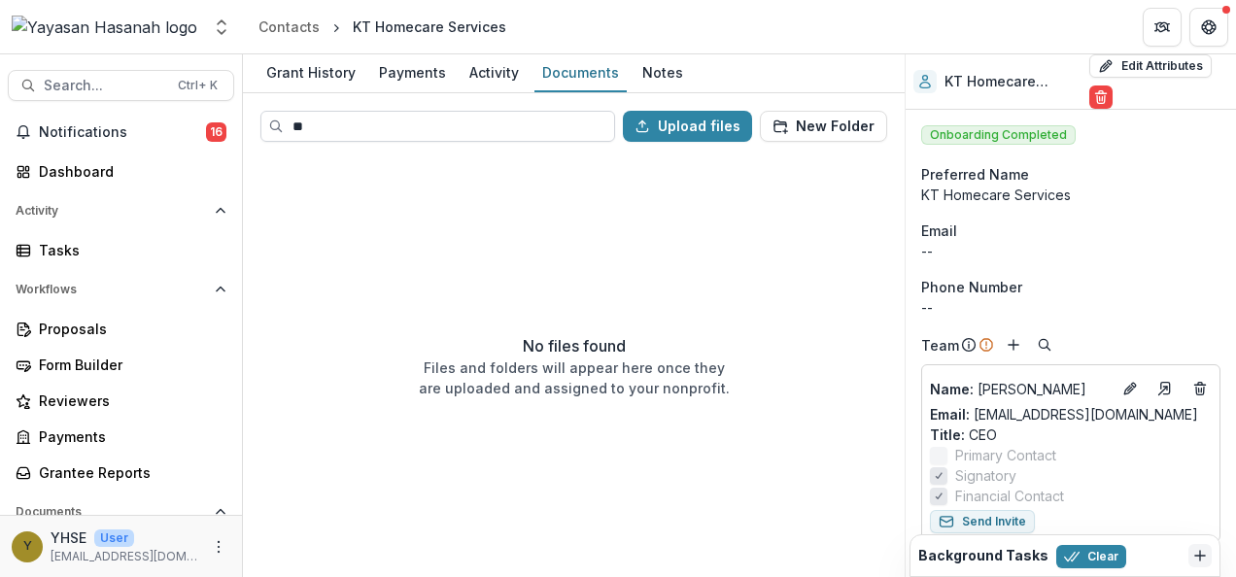
type input "*"
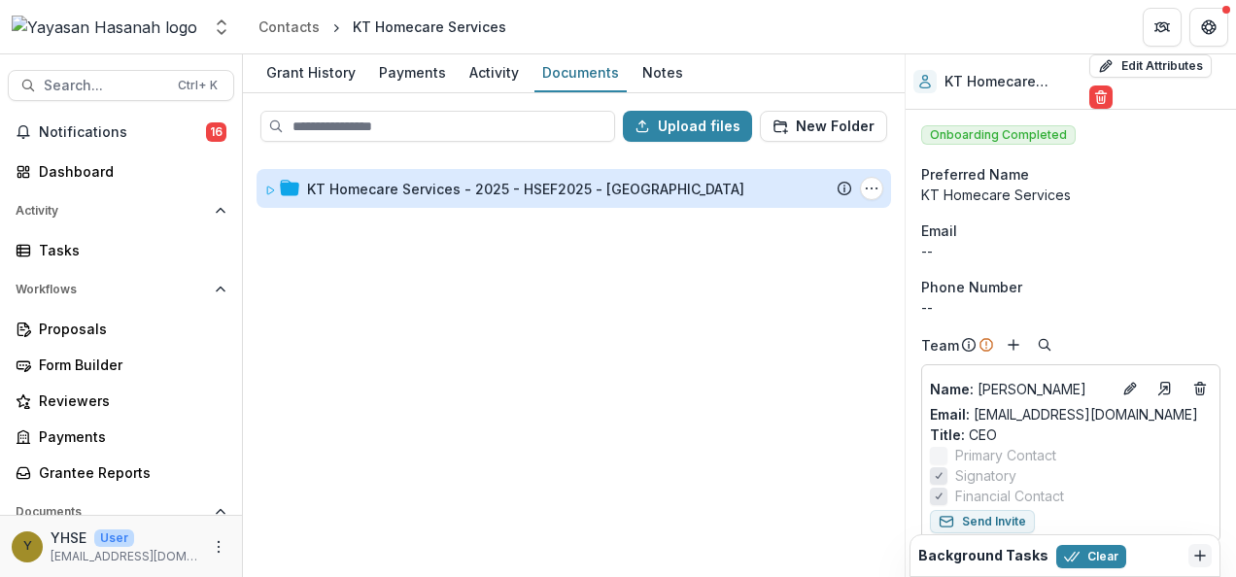
click at [377, 181] on div "KT Homecare Services - 2025 - HSEF2025 - MyHarapan" at bounding box center [525, 189] width 437 height 20
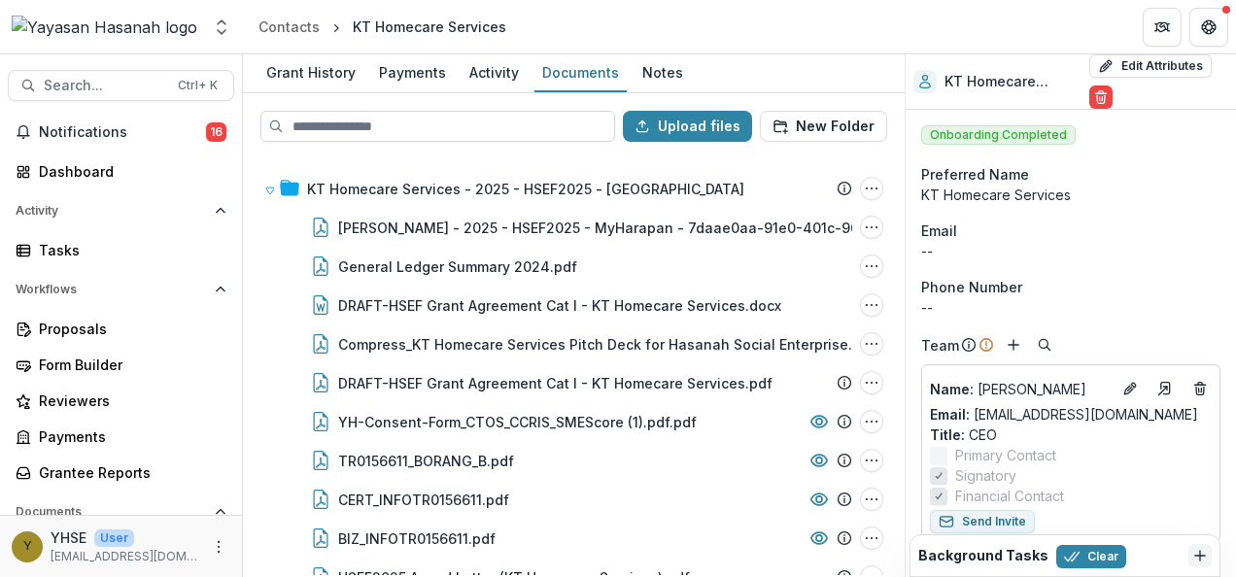
click at [482, 136] on input at bounding box center [437, 126] width 355 height 31
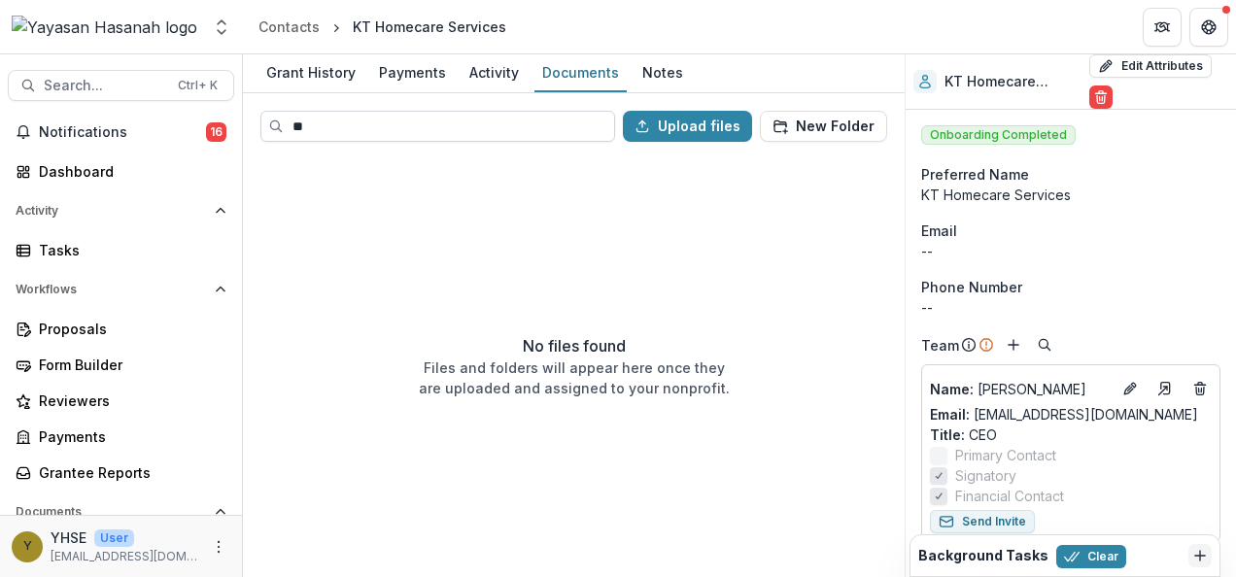
type input "*"
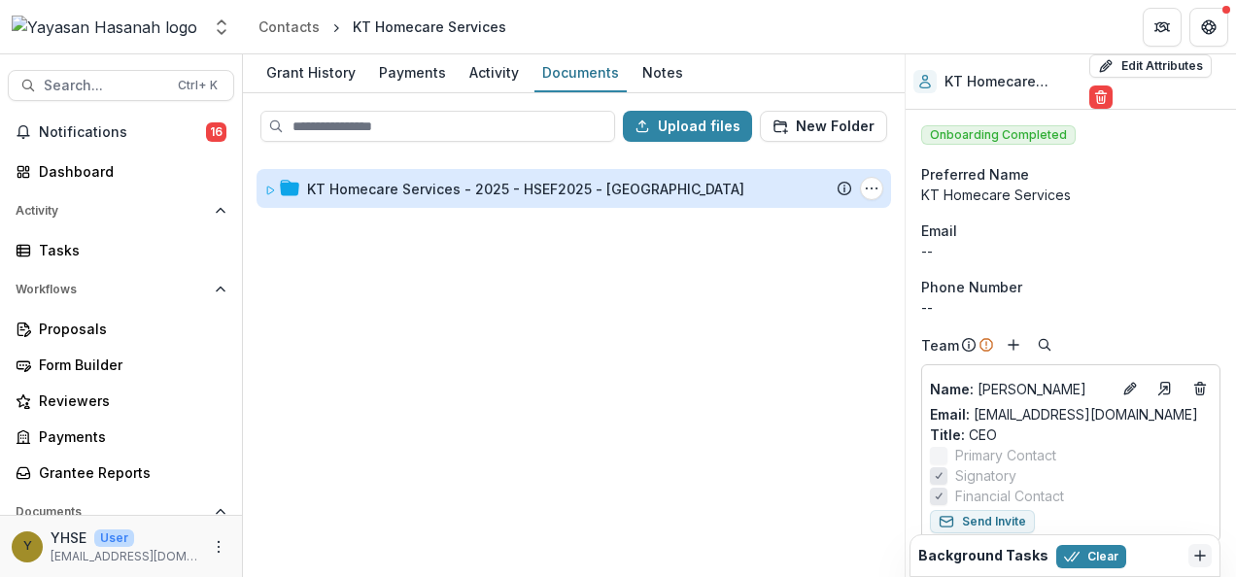
click at [509, 191] on div "KT Homecare Services - 2025 - HSEF2025 - MyHarapan" at bounding box center [525, 189] width 437 height 20
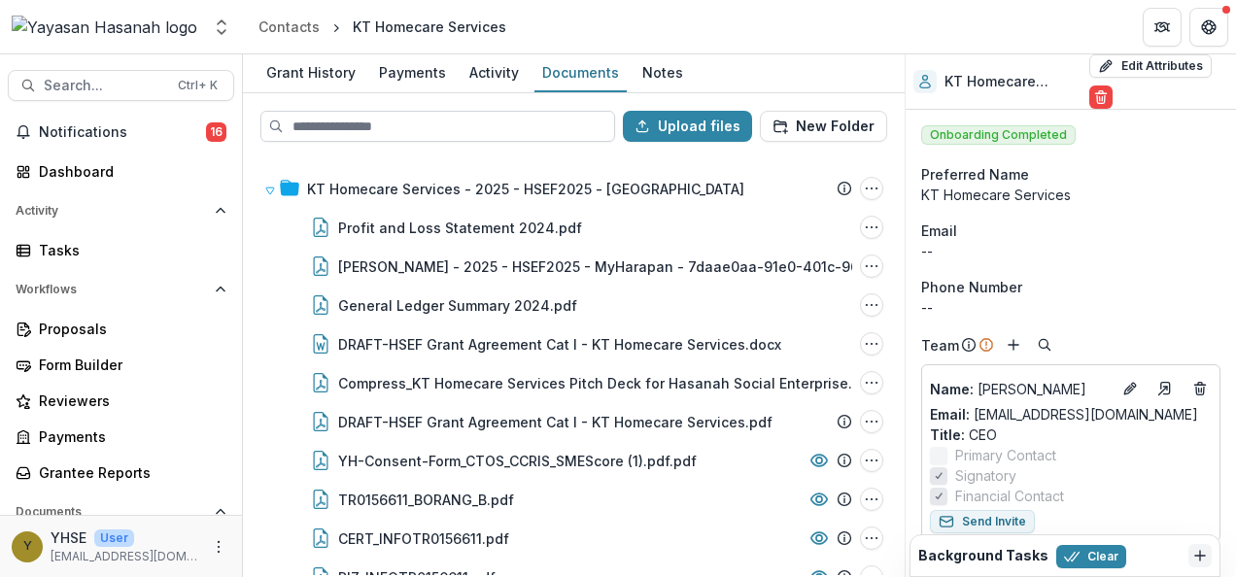
click at [420, 119] on input at bounding box center [437, 126] width 355 height 31
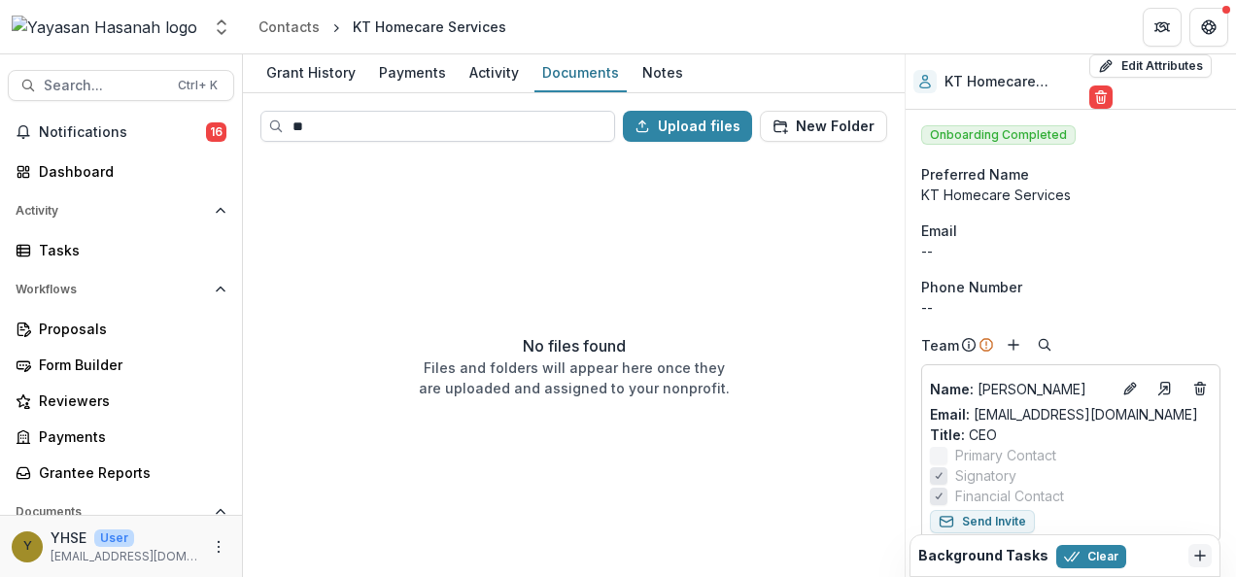
type input "*"
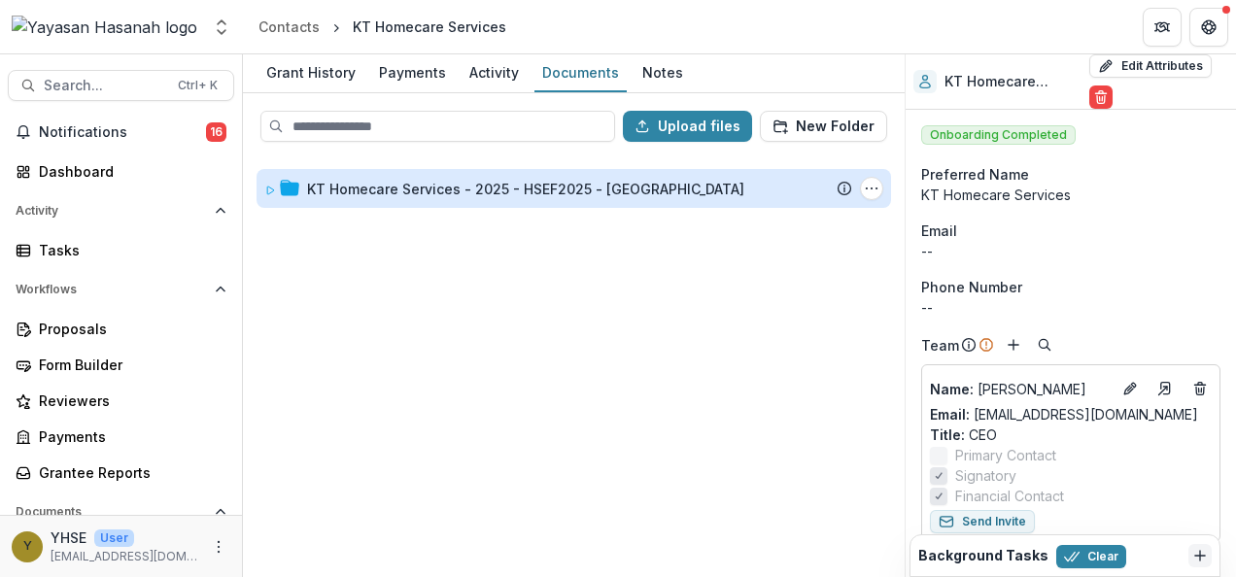
click at [433, 194] on div "KT Homecare Services - 2025 - HSEF2025 - MyHarapan" at bounding box center [525, 189] width 437 height 20
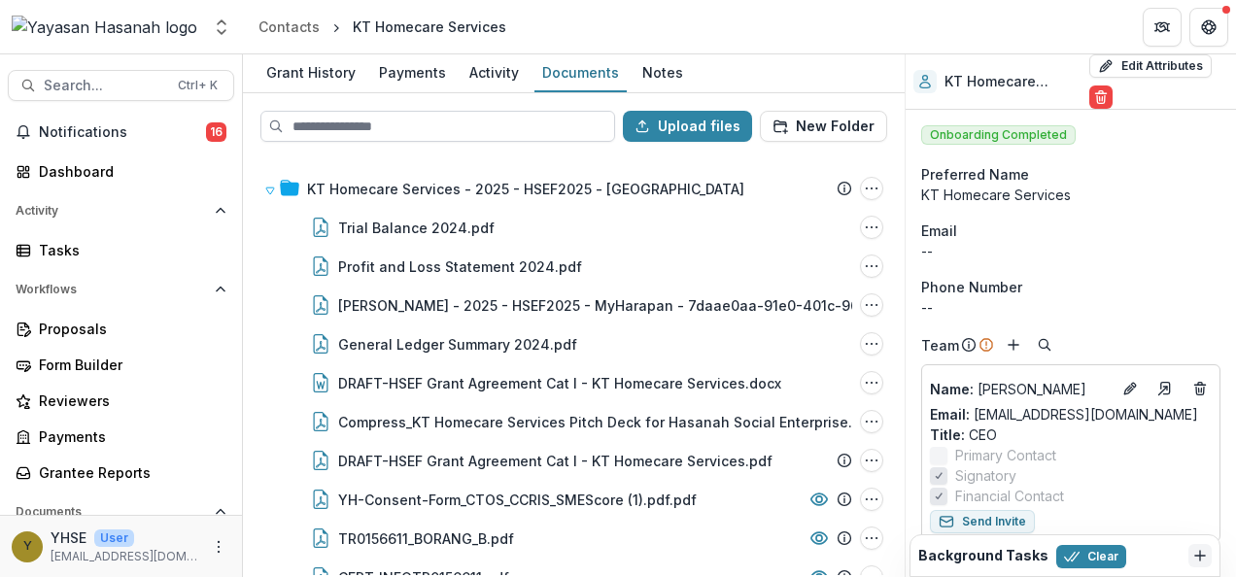
click at [444, 118] on input at bounding box center [437, 126] width 355 height 31
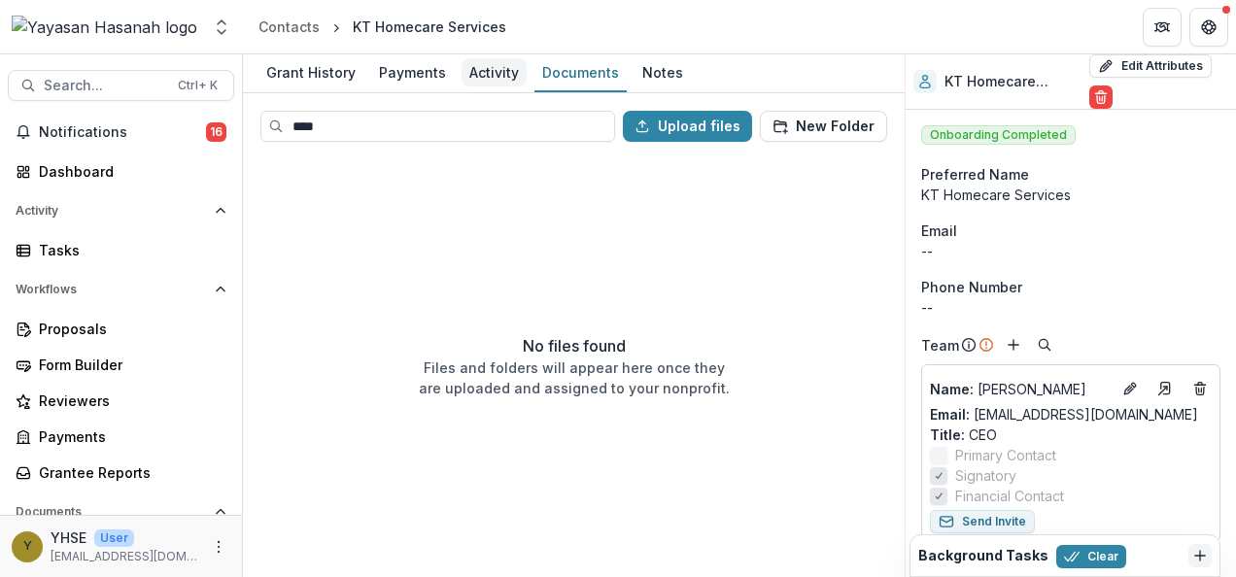
type input "****"
click at [492, 90] on link "Activity" at bounding box center [494, 73] width 65 height 38
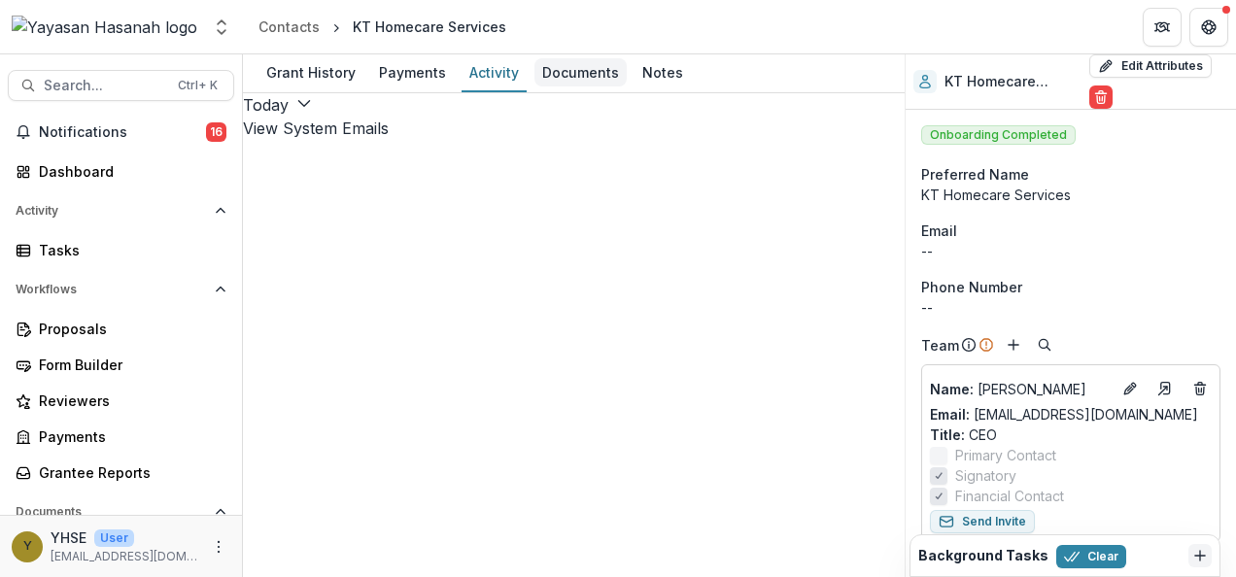
click at [572, 58] on div "Documents" at bounding box center [581, 72] width 92 height 28
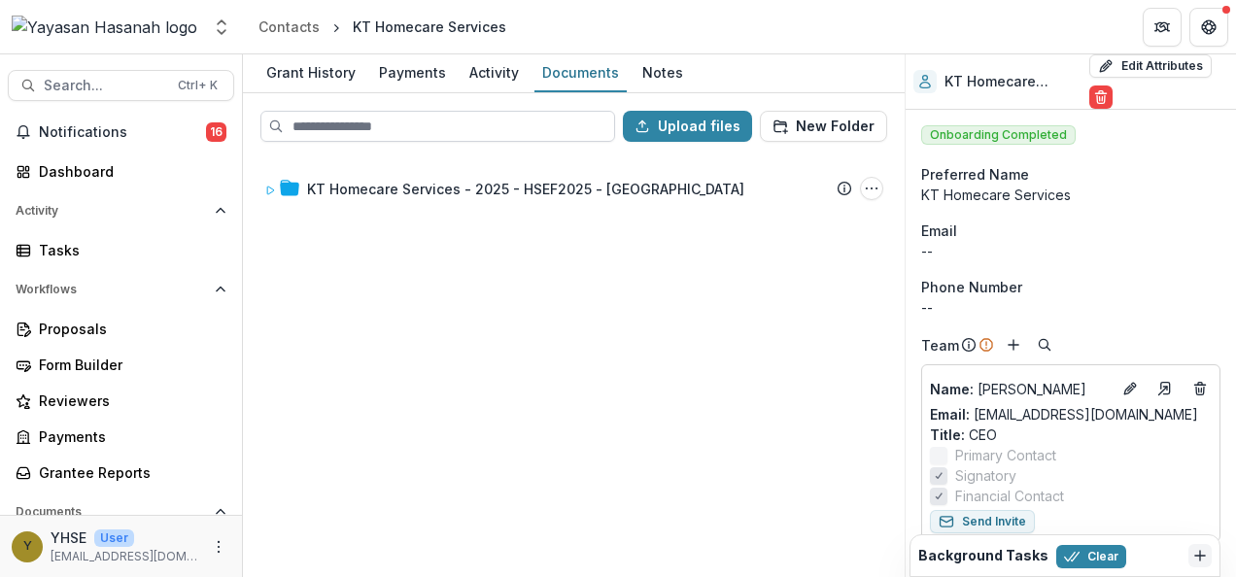
click at [478, 124] on input at bounding box center [437, 126] width 355 height 31
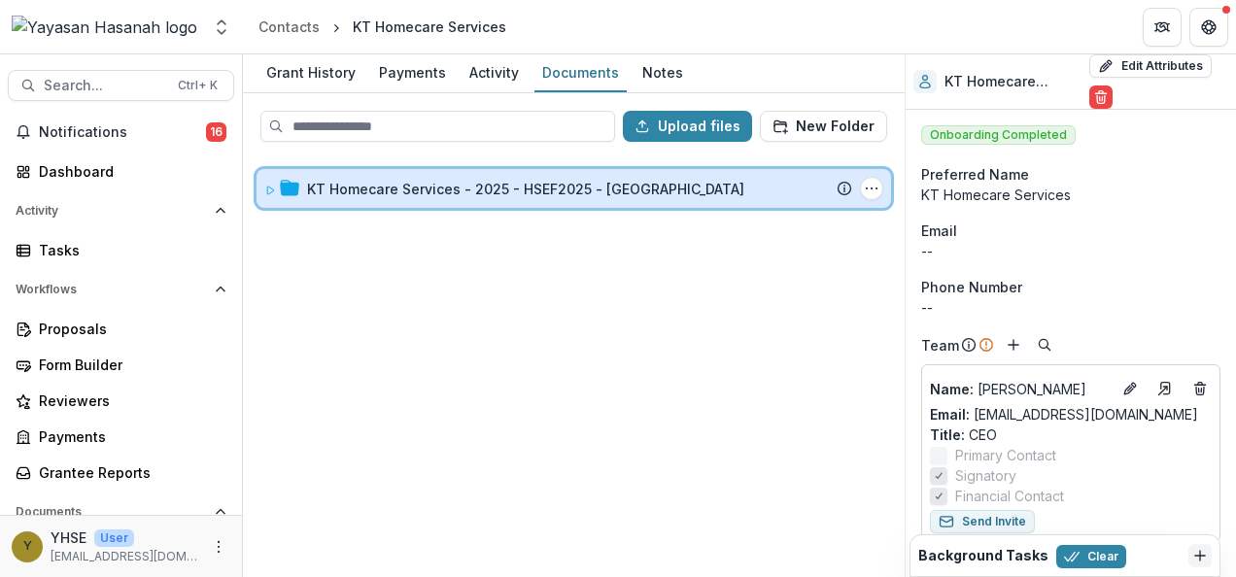
click at [448, 204] on div "KT Homecare Services - 2025 - HSEF2025 - MyHarapan Submission Temelio Proposal …" at bounding box center [574, 188] width 635 height 39
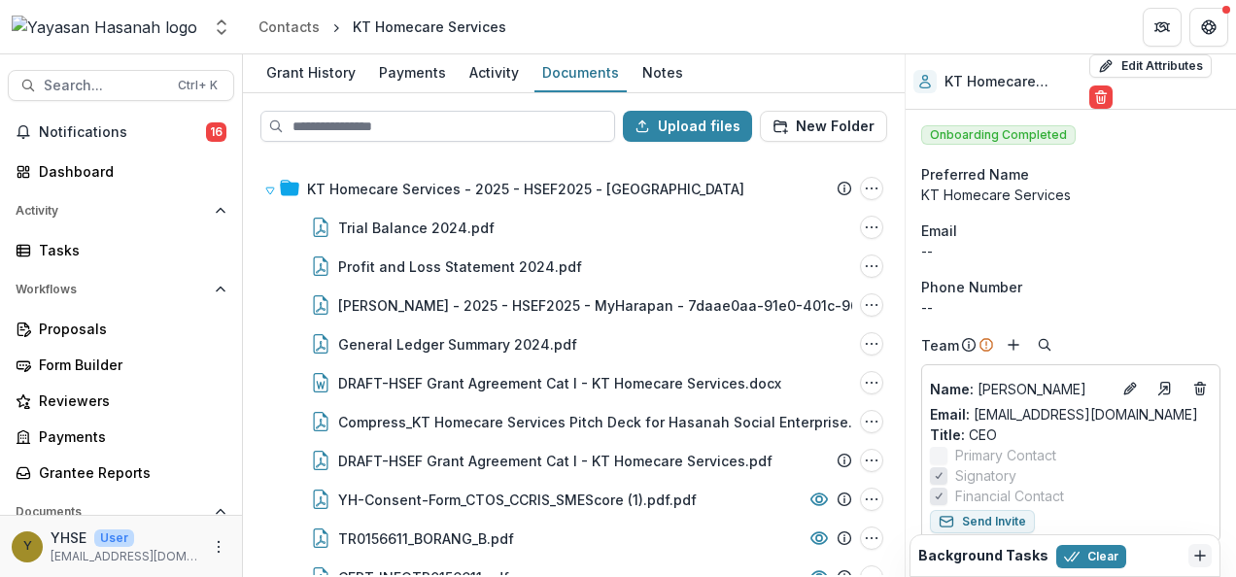
click at [441, 136] on input at bounding box center [437, 126] width 355 height 31
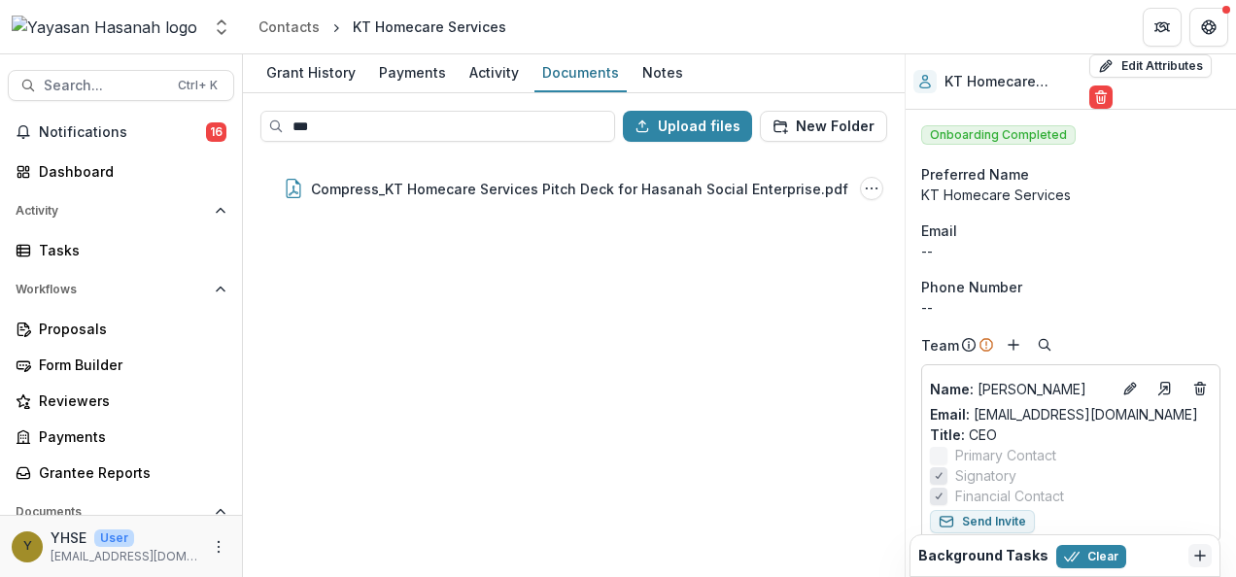
type input "***"
click at [472, 107] on div "*** Upload files New Folder" at bounding box center [574, 126] width 658 height 62
click at [472, 121] on input "***" at bounding box center [437, 126] width 355 height 31
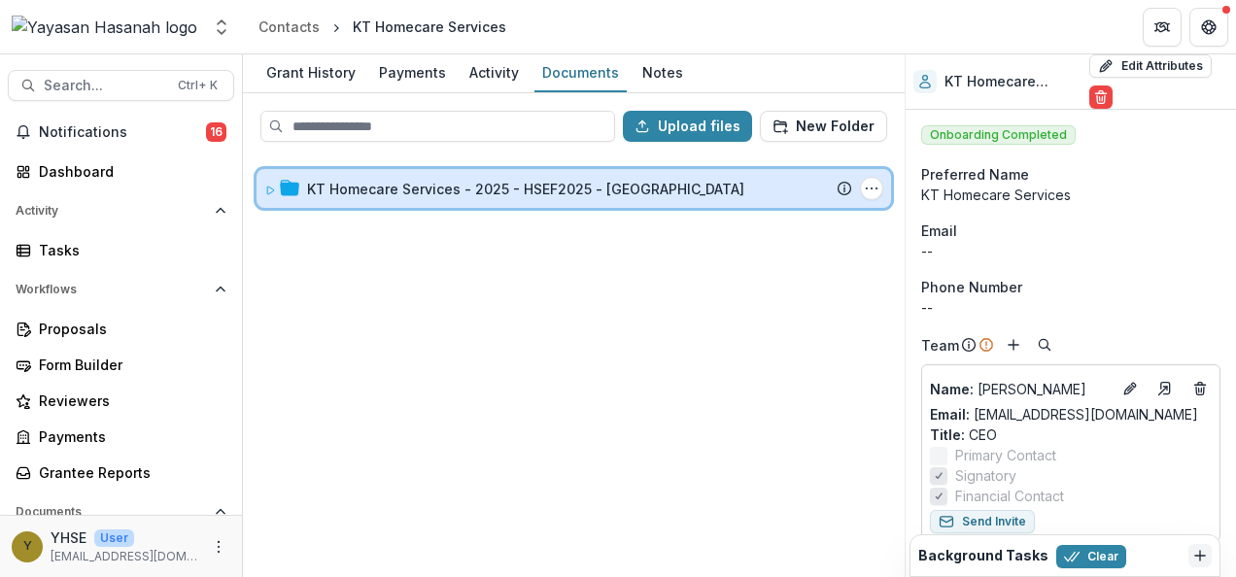
click at [411, 173] on div "KT Homecare Services - 2025 - HSEF2025 - MyHarapan Submission Temelio Proposal …" at bounding box center [574, 188] width 635 height 39
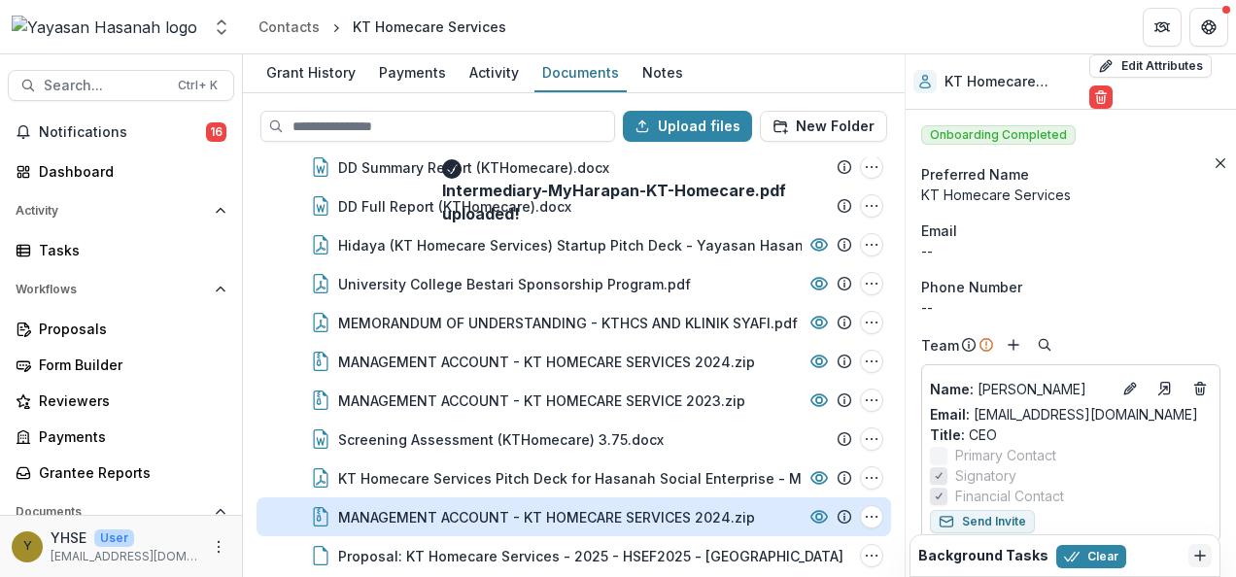
scroll to position [654, 0]
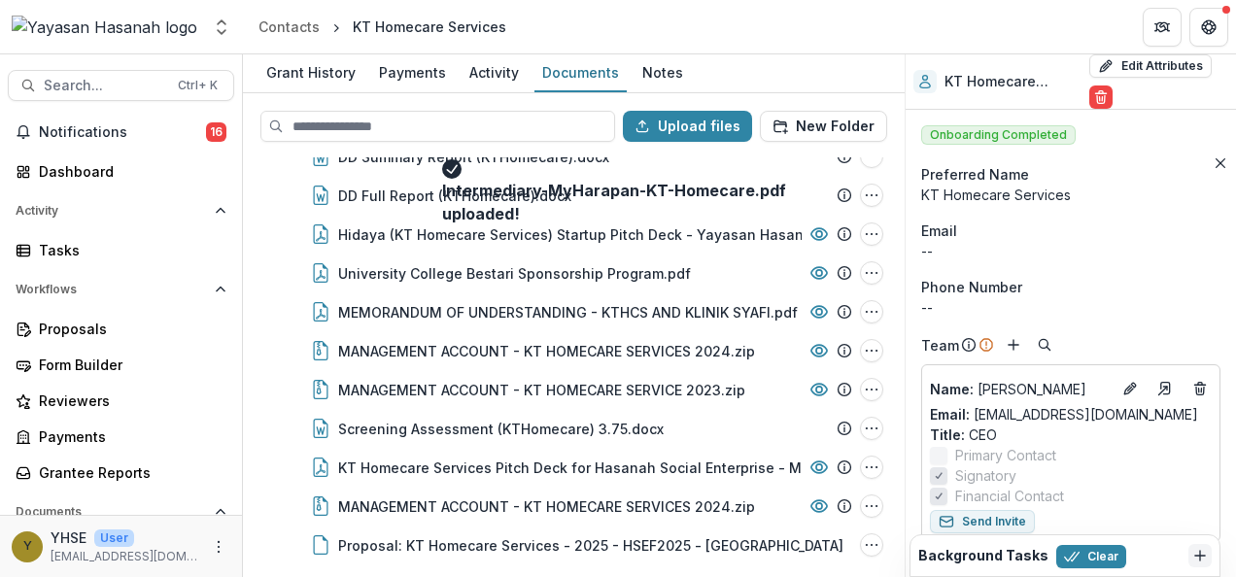
click at [656, 225] on div "uploaded!" at bounding box center [614, 213] width 344 height 23
click at [1216, 168] on icon "Close" at bounding box center [1221, 163] width 10 height 10
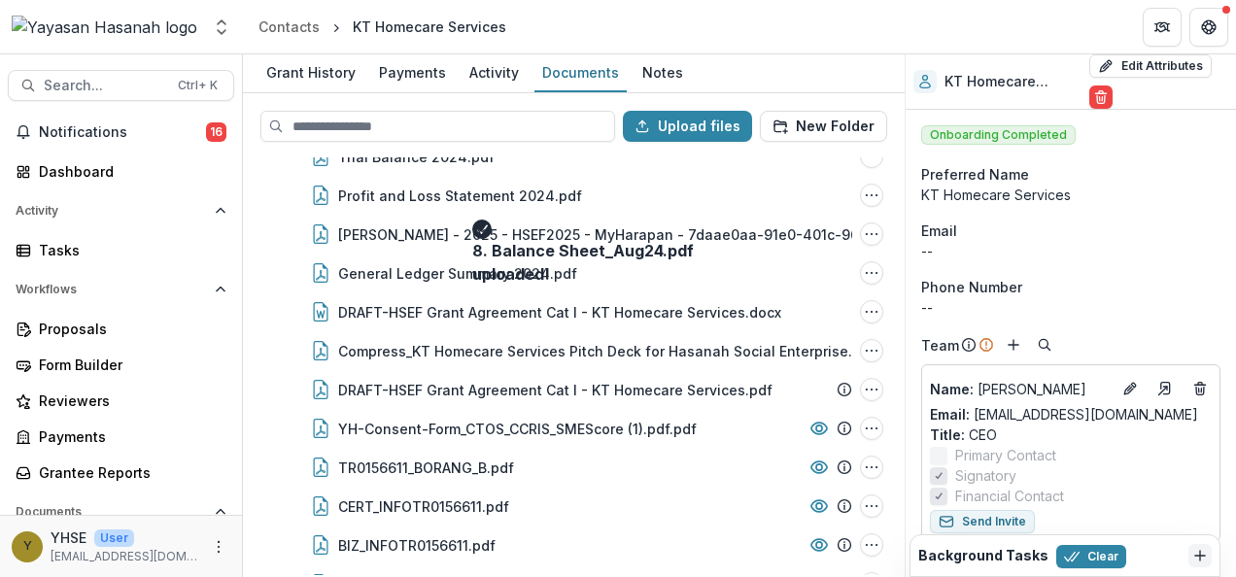
scroll to position [1198, 0]
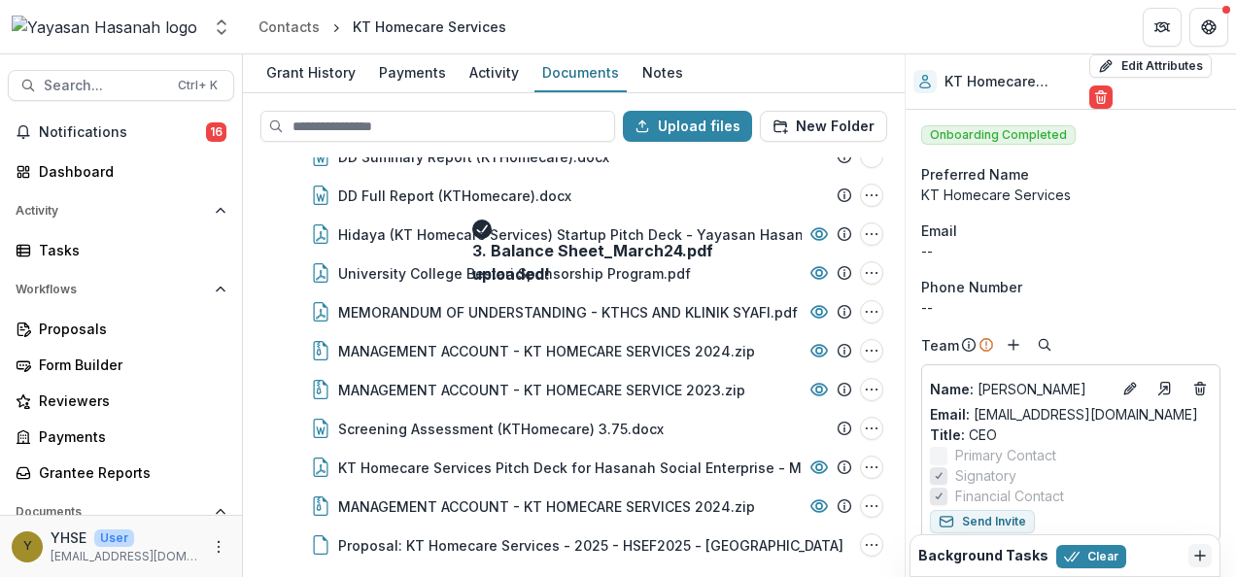
click at [576, 25] on header "Contacts KT Homecare Services" at bounding box center [739, 26] width 993 height 53
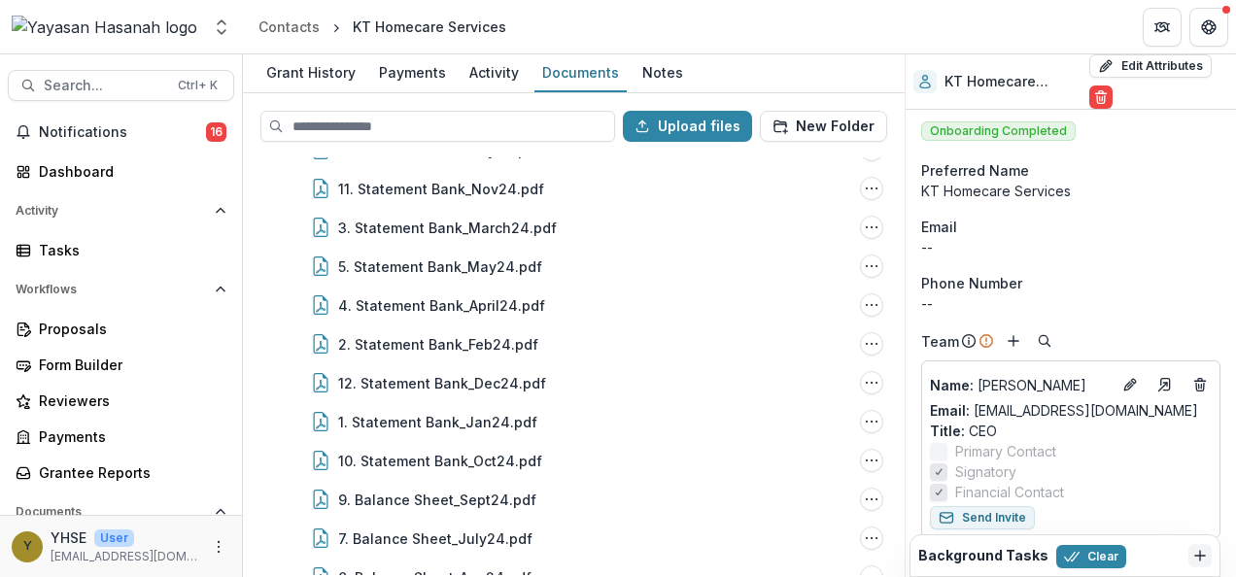
scroll to position [0, 0]
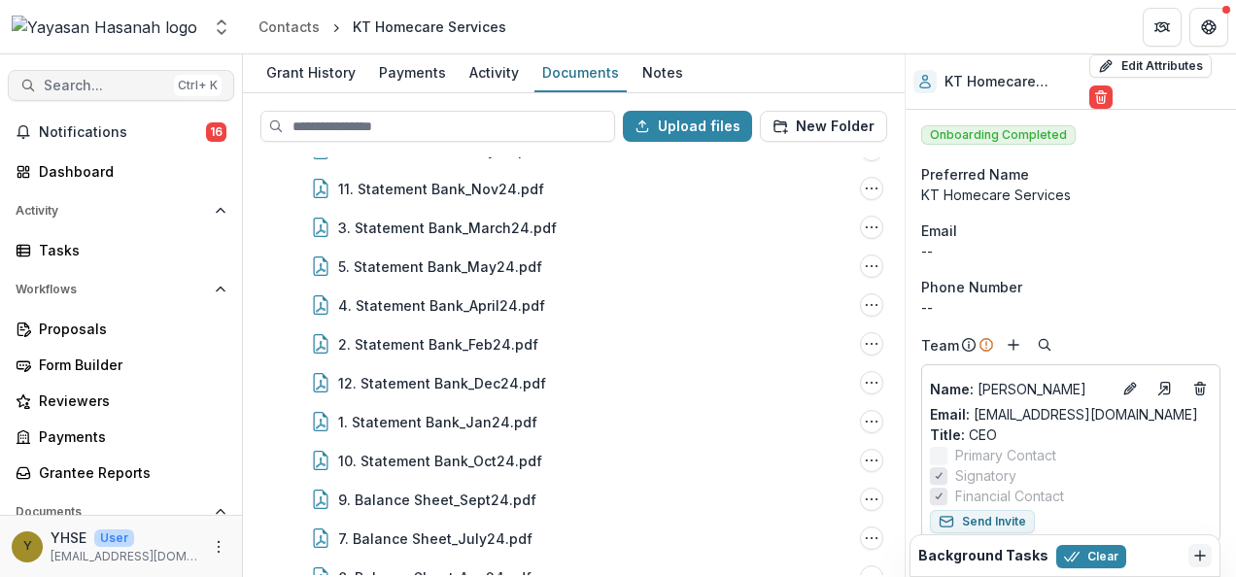
click at [101, 95] on button "Search... Ctrl + K" at bounding box center [121, 85] width 226 height 31
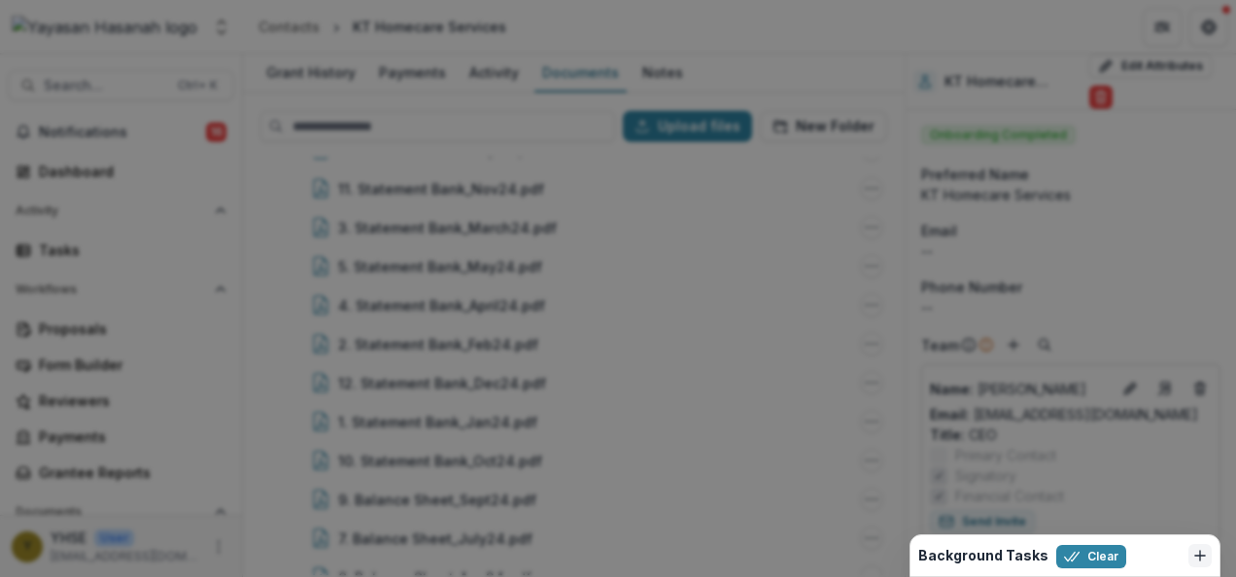
type input "**********"
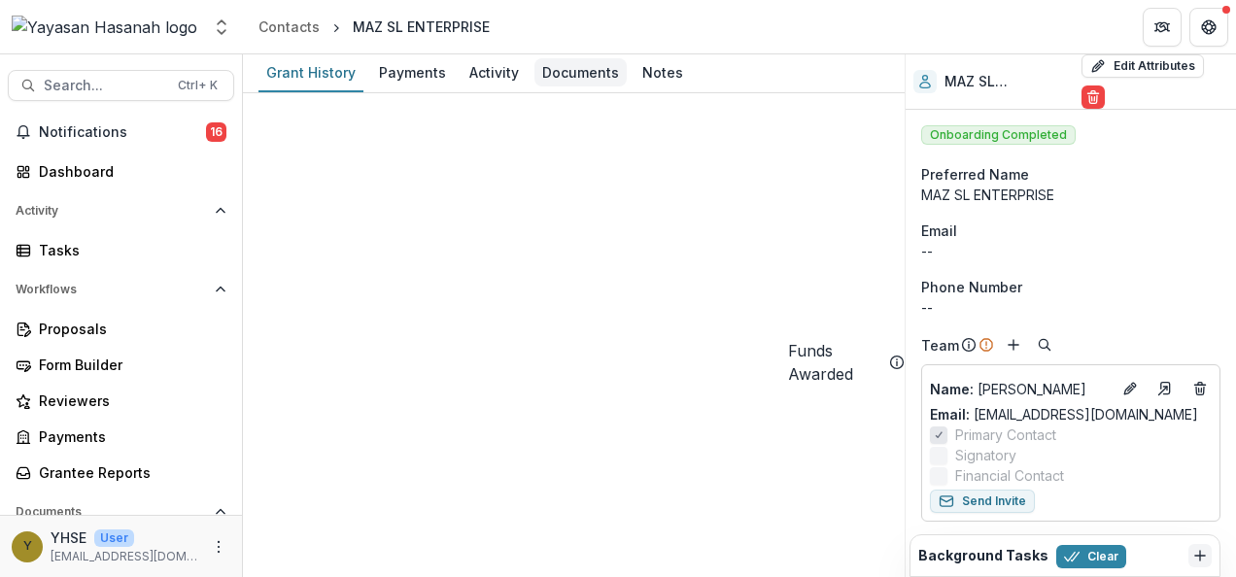
click at [542, 72] on div "Documents" at bounding box center [581, 72] width 92 height 28
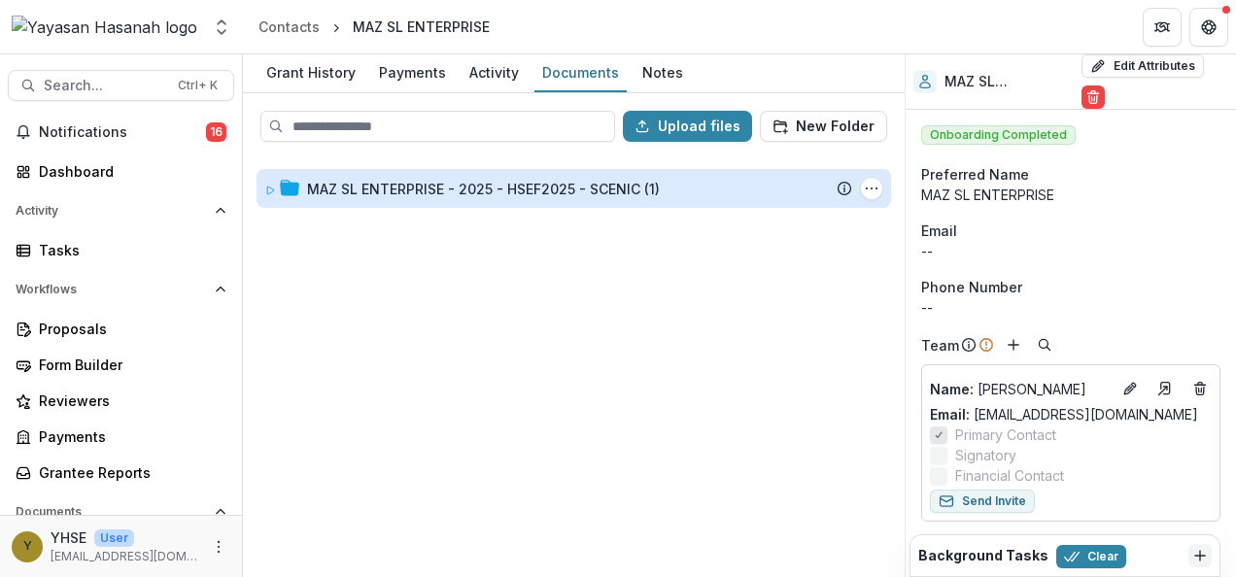
click at [565, 183] on div "MAZ SL ENTERPRISE - 2025 - HSEF2025 - SCENIC (1)" at bounding box center [483, 189] width 353 height 20
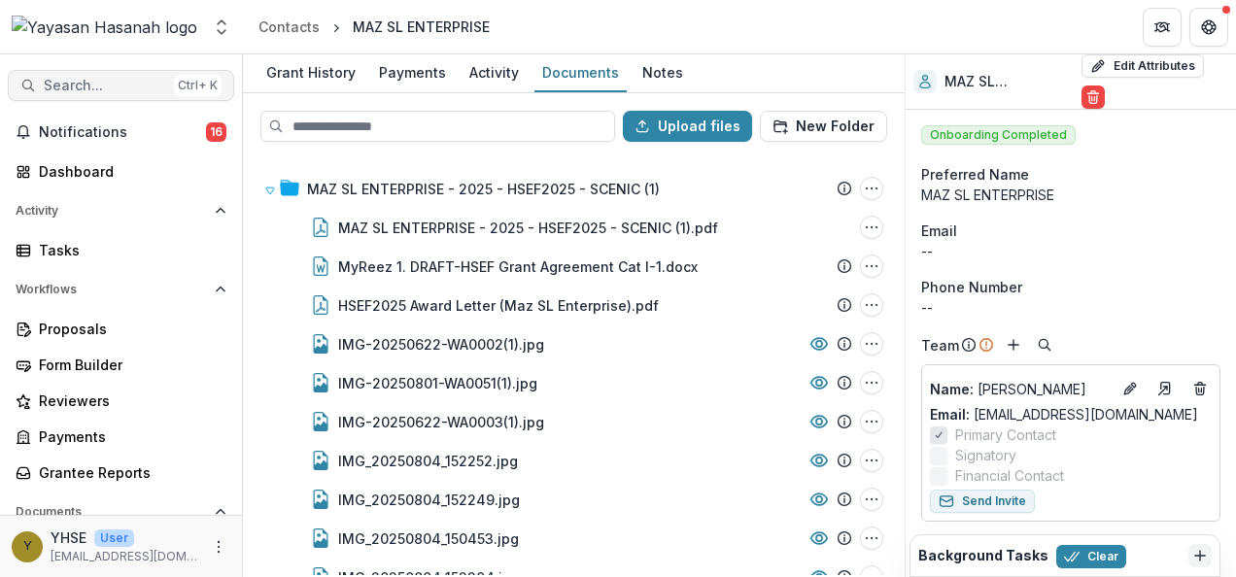
click at [138, 89] on span "Search..." at bounding box center [105, 86] width 122 height 17
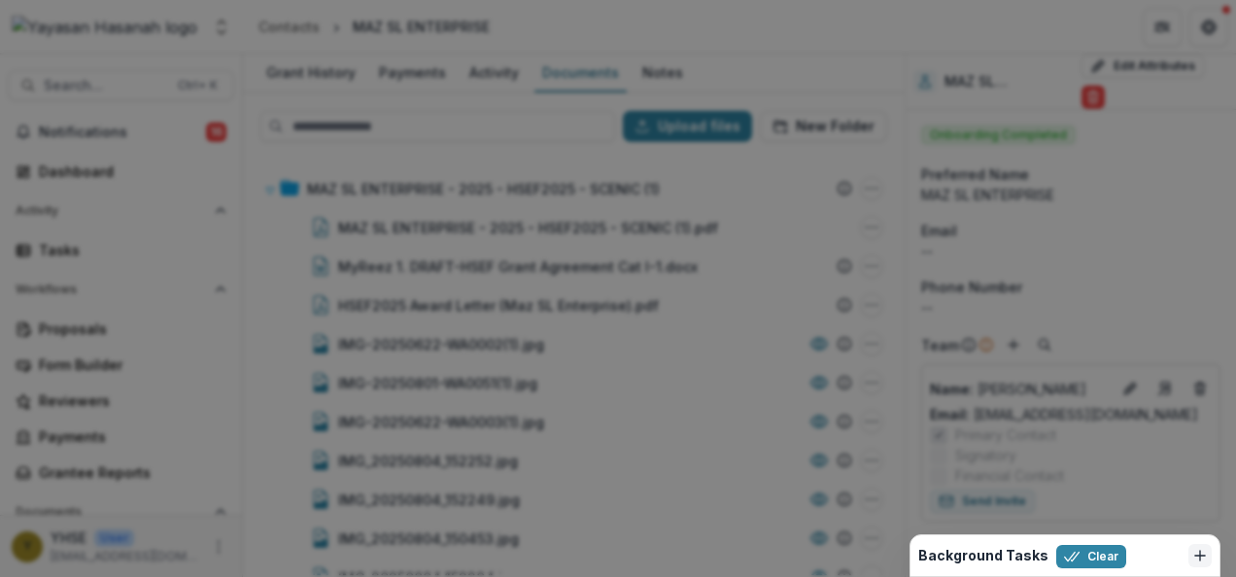
drag, startPoint x: 344, startPoint y: 88, endPoint x: 115, endPoint y: 103, distance: 229.8
type input "*****"
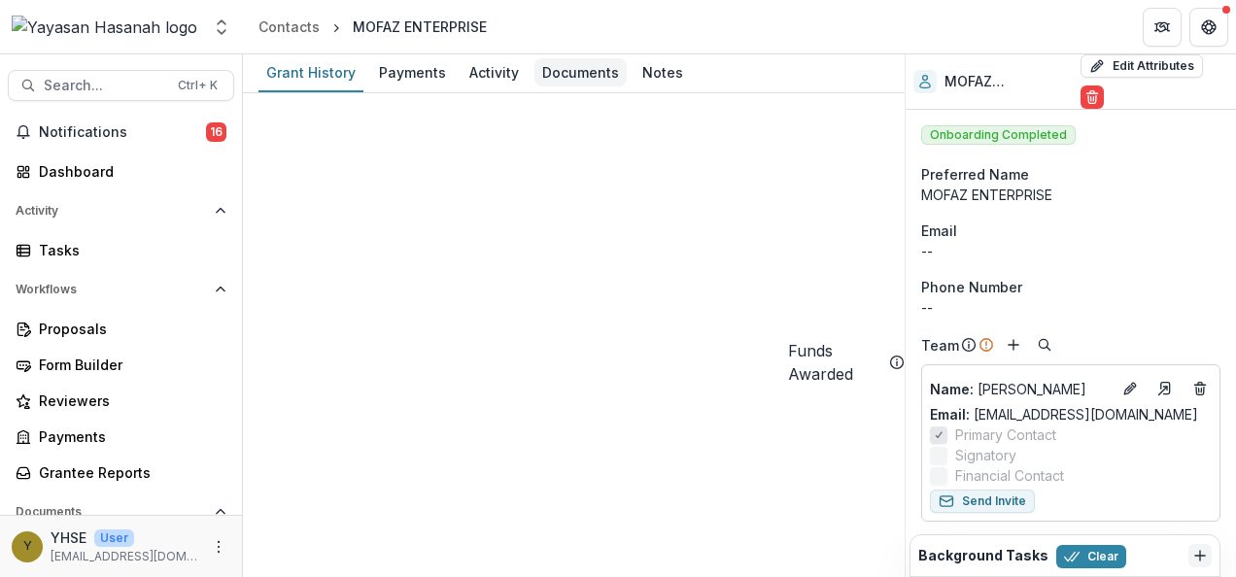
click at [581, 67] on div "Documents" at bounding box center [581, 72] width 92 height 28
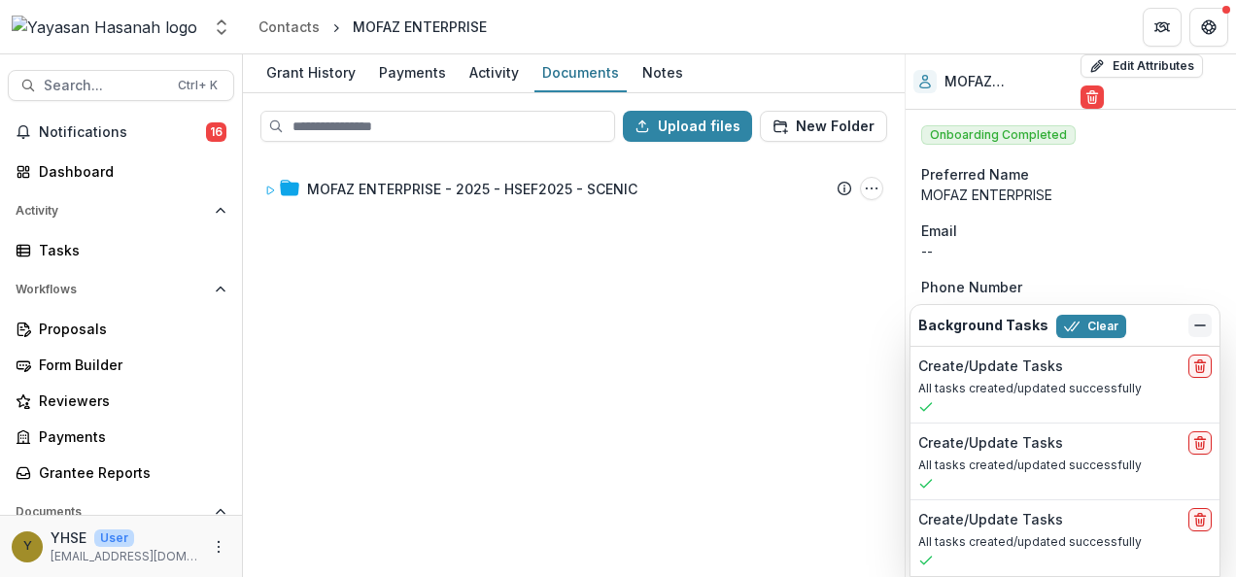
click at [1196, 326] on icon "Dismiss" at bounding box center [1201, 326] width 16 height 16
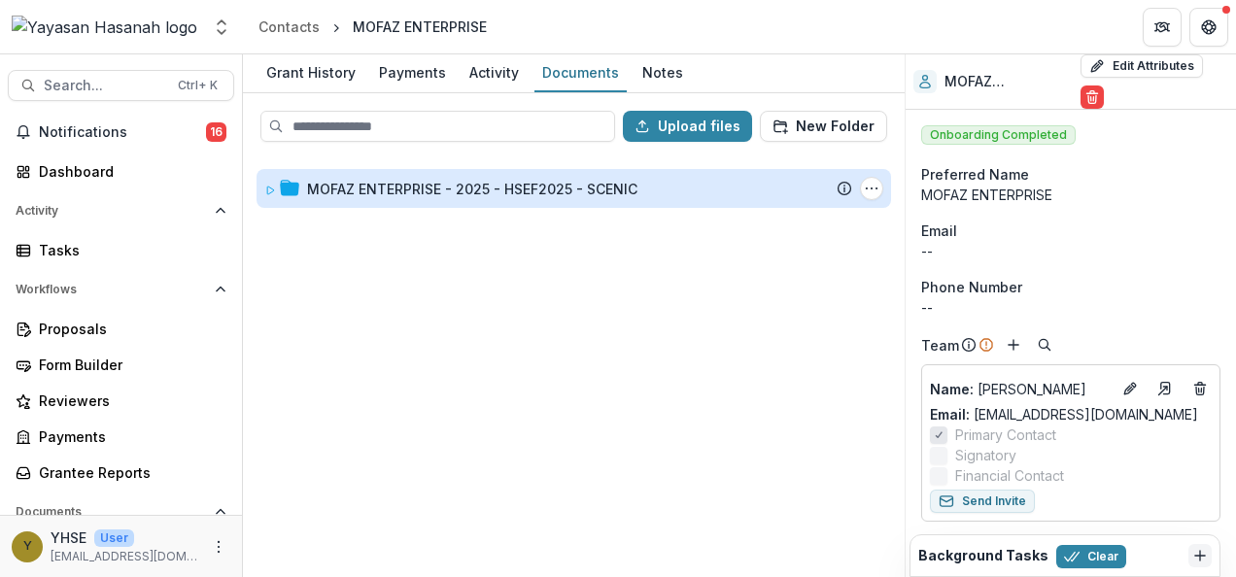
click at [452, 187] on div "MOFAZ ENTERPRISE - 2025 - HSEF2025 - SCENIC" at bounding box center [472, 189] width 330 height 20
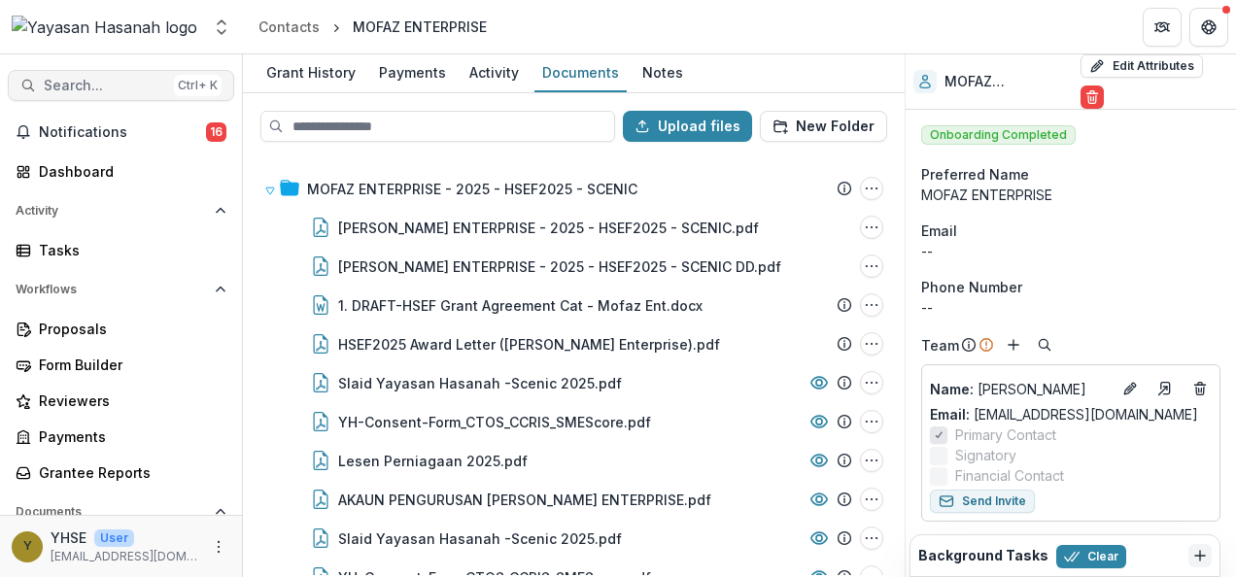
click at [164, 88] on button "Search... Ctrl + K" at bounding box center [121, 85] width 226 height 31
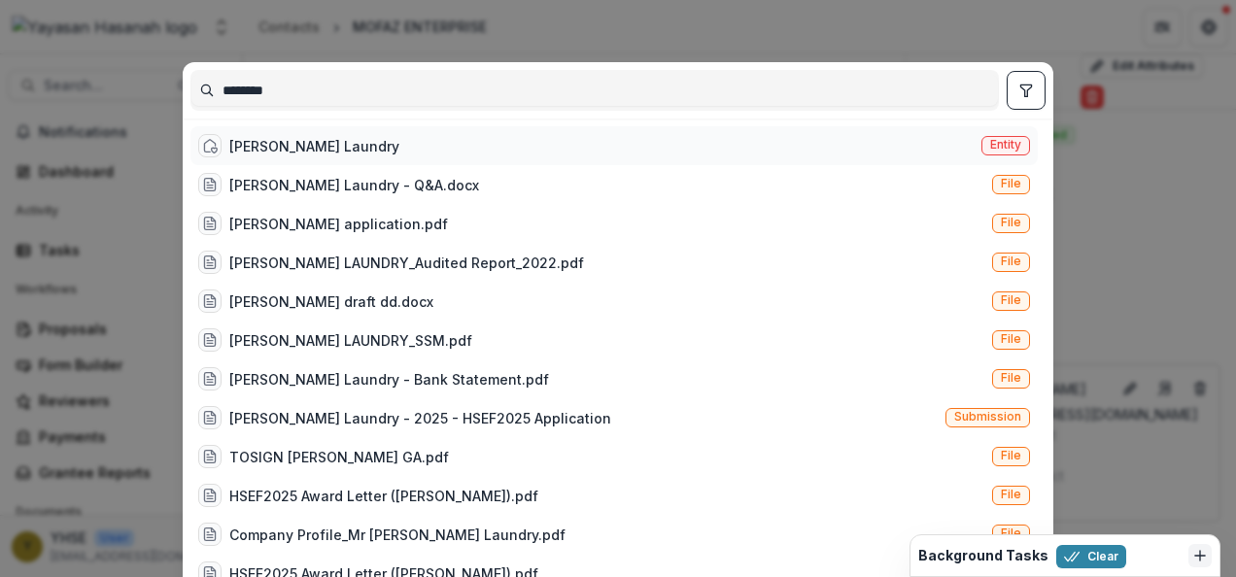
type input "********"
click at [347, 140] on div "[PERSON_NAME] Laundry Entity" at bounding box center [615, 145] width 848 height 39
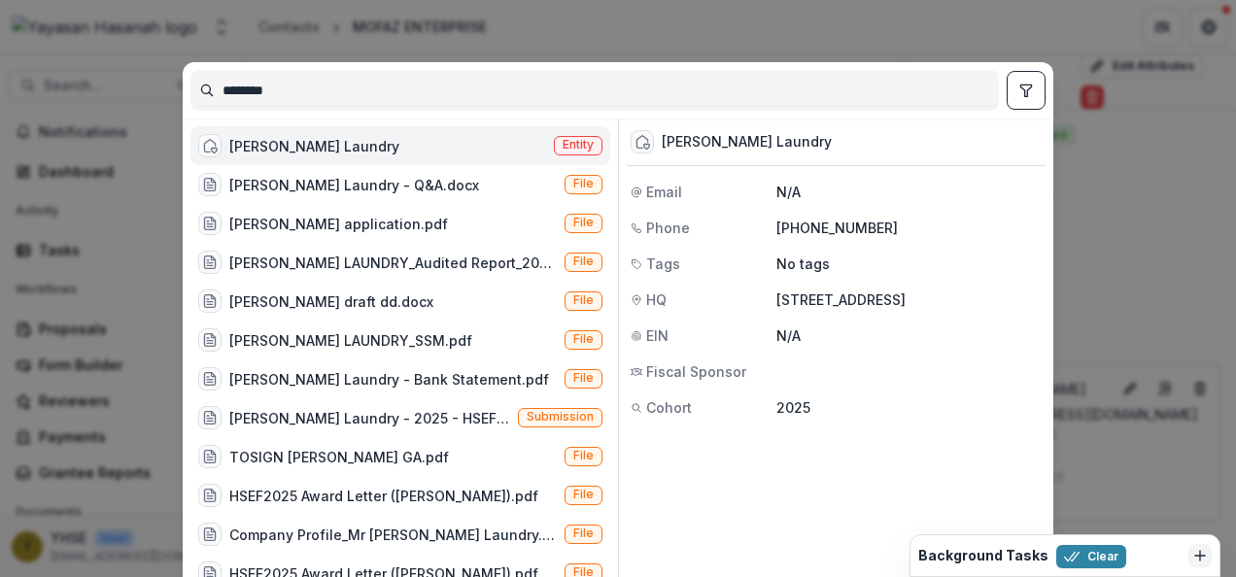
click at [313, 138] on div "[PERSON_NAME] Laundry" at bounding box center [314, 146] width 170 height 20
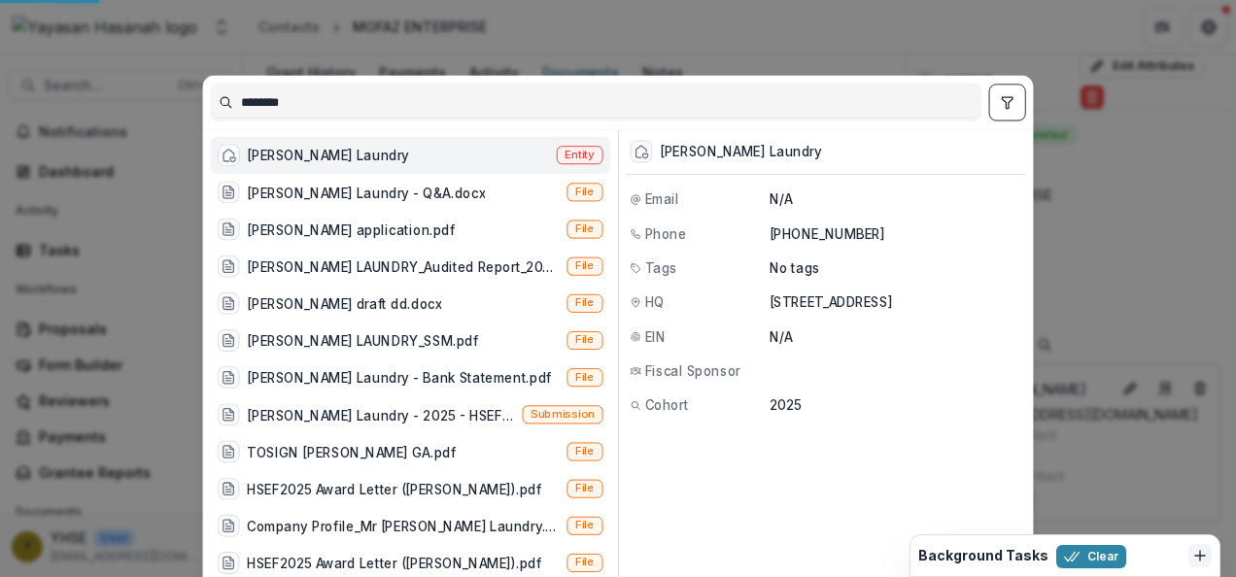
click at [313, 138] on div "[PERSON_NAME] Laundry Entity" at bounding box center [410, 155] width 400 height 37
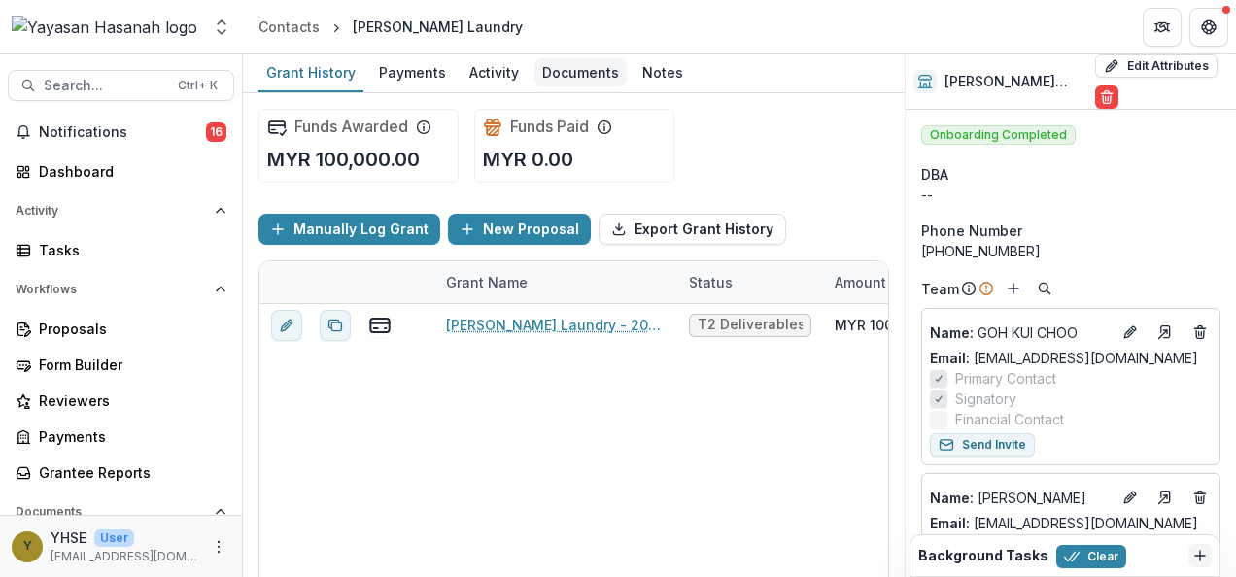
click at [549, 68] on div "Documents" at bounding box center [581, 72] width 92 height 28
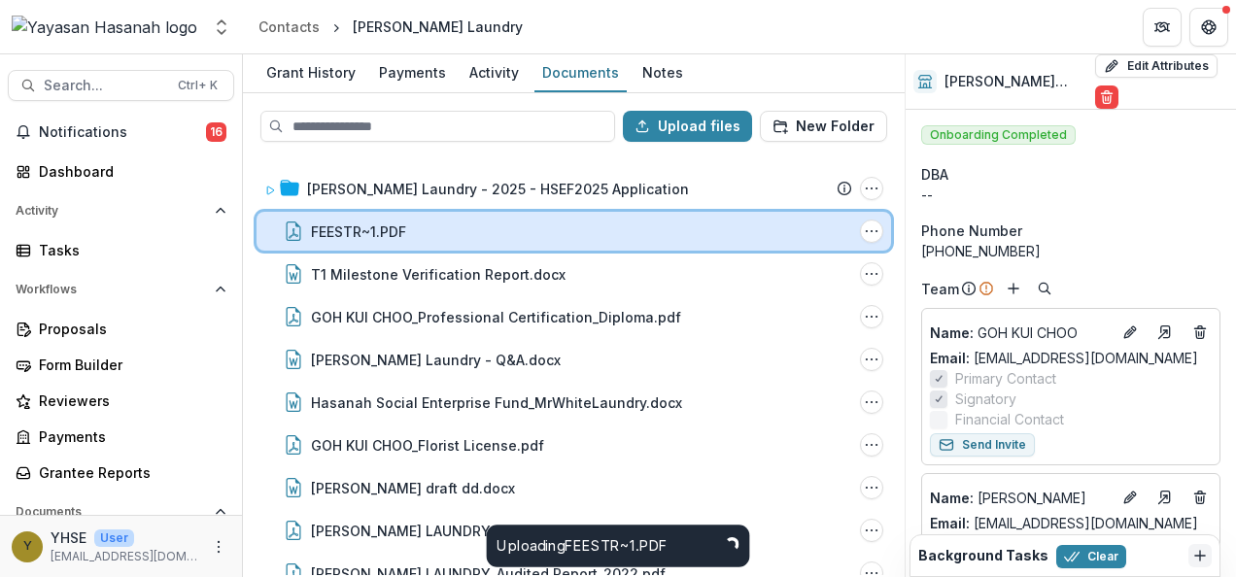
click at [500, 229] on div "FEESTR~1.PDF" at bounding box center [581, 232] width 541 height 20
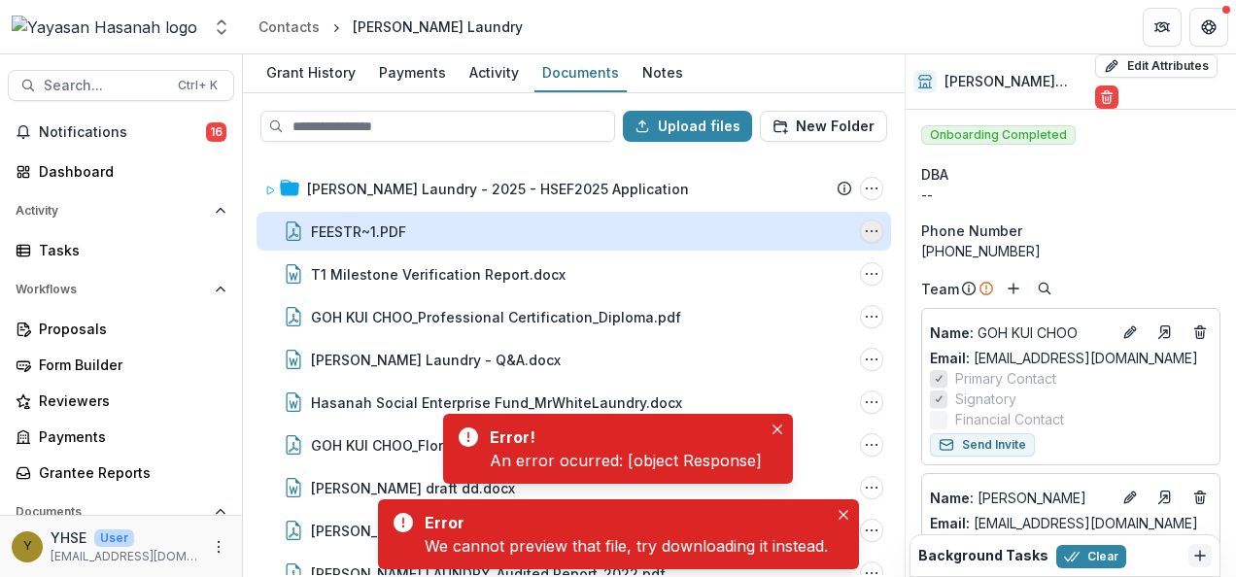
click at [865, 231] on icon "FEESTR~1.PDF Options" at bounding box center [872, 232] width 16 height 16
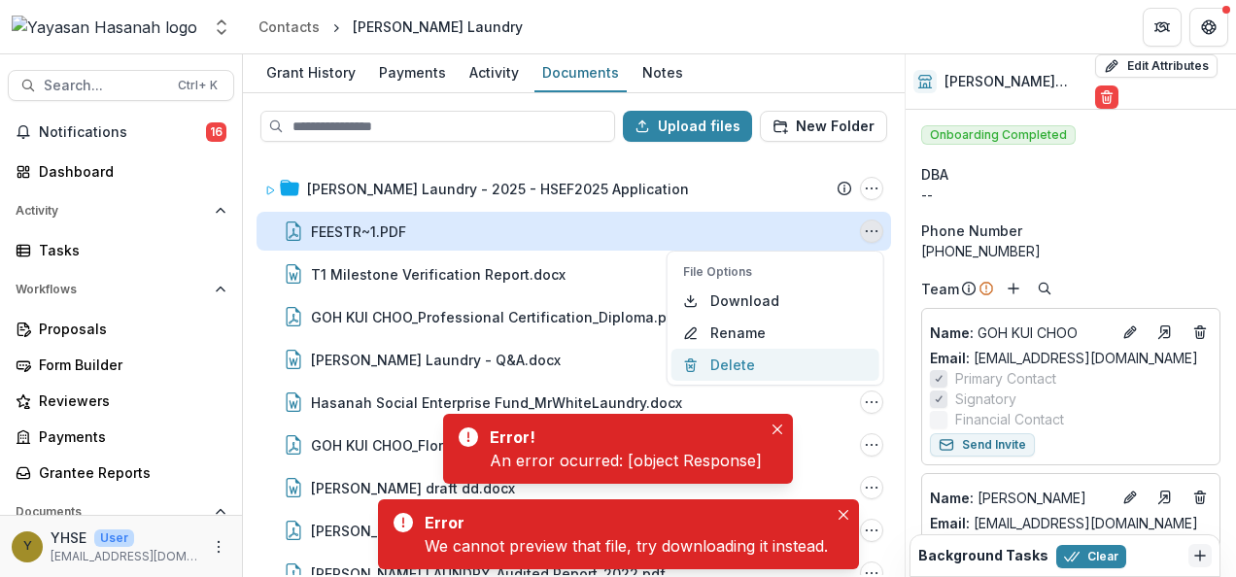
click at [777, 350] on button "Delete" at bounding box center [776, 365] width 208 height 32
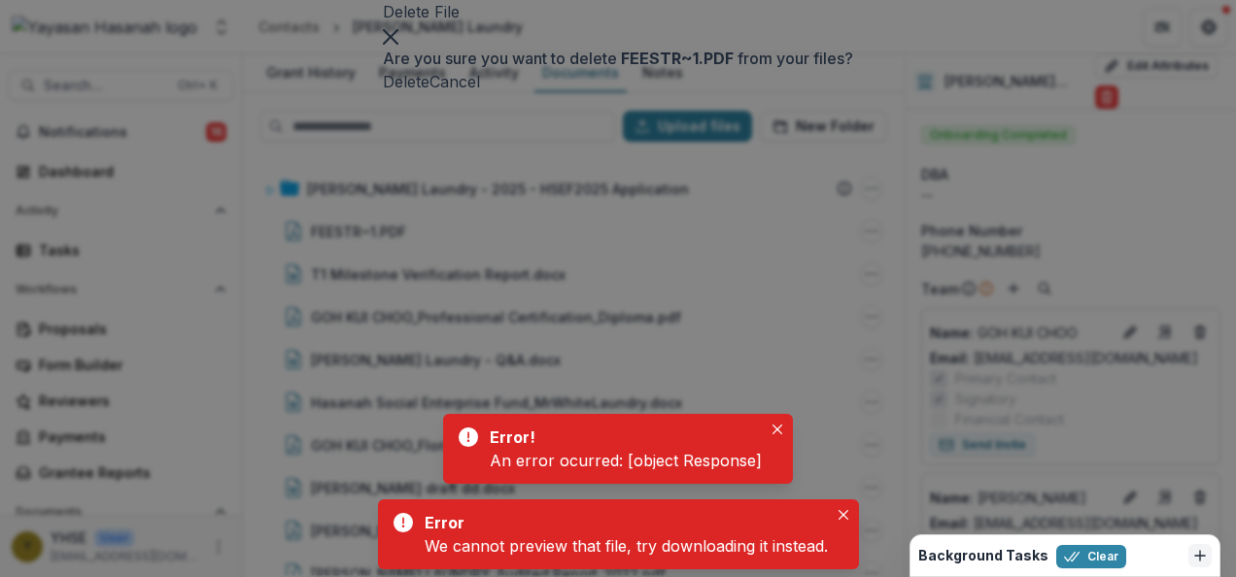
click at [430, 93] on button "Delete" at bounding box center [406, 81] width 47 height 23
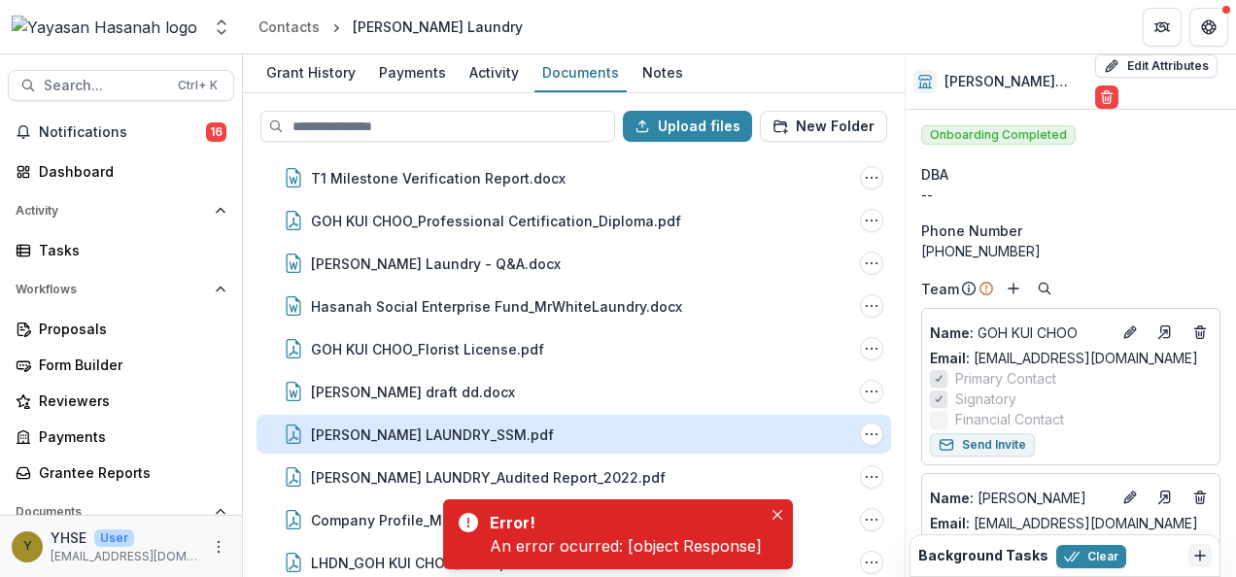
scroll to position [97, 0]
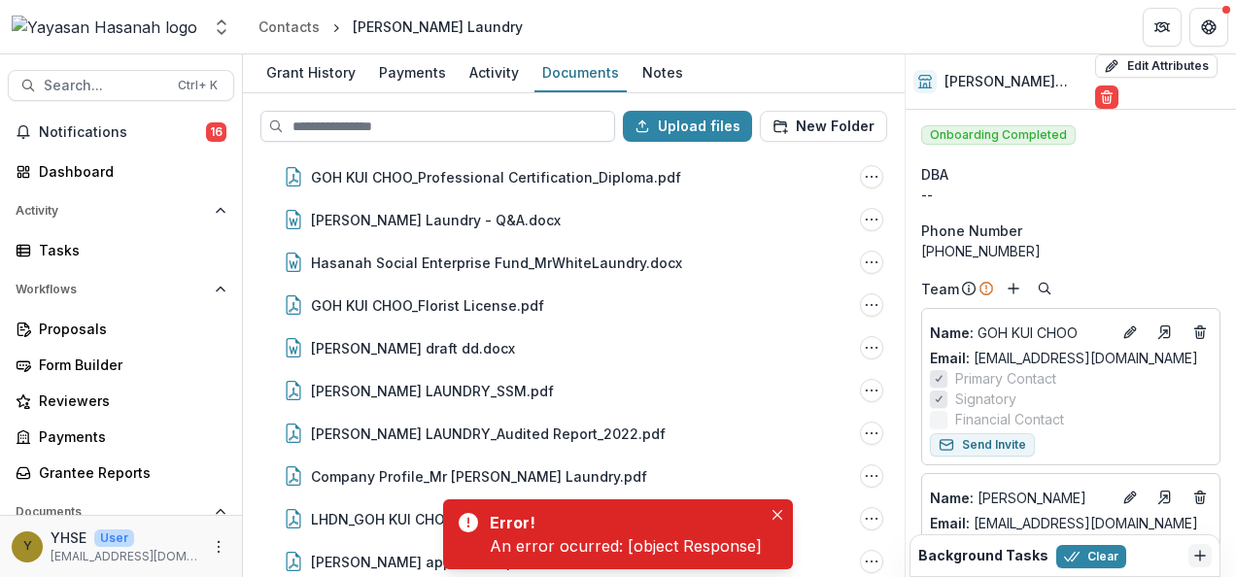
click at [402, 127] on input at bounding box center [437, 126] width 355 height 31
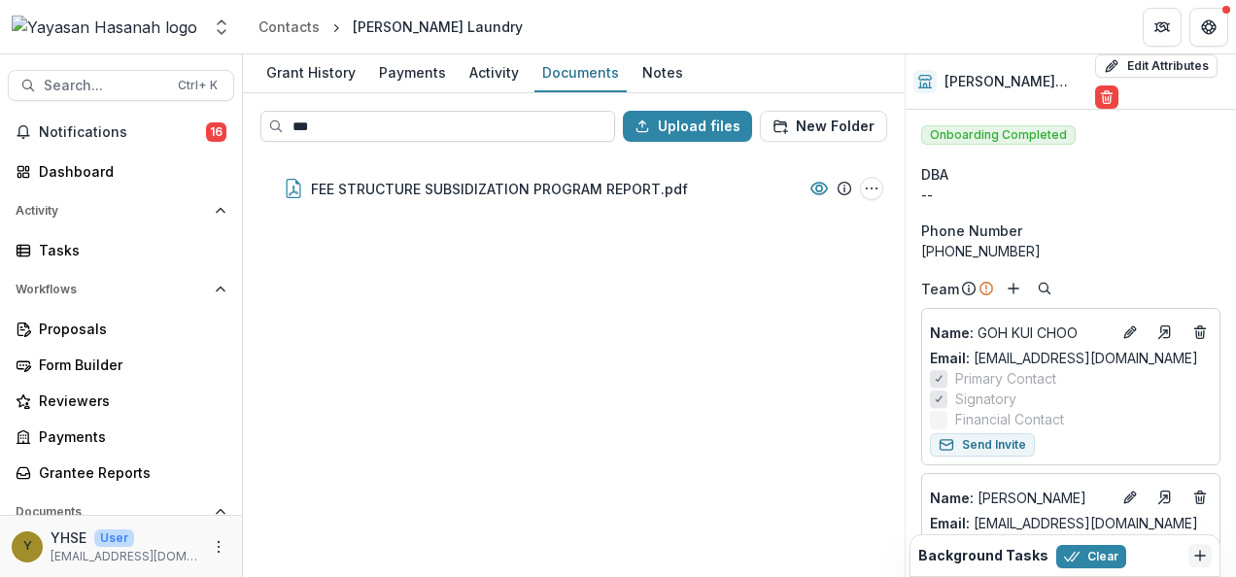
scroll to position [0, 0]
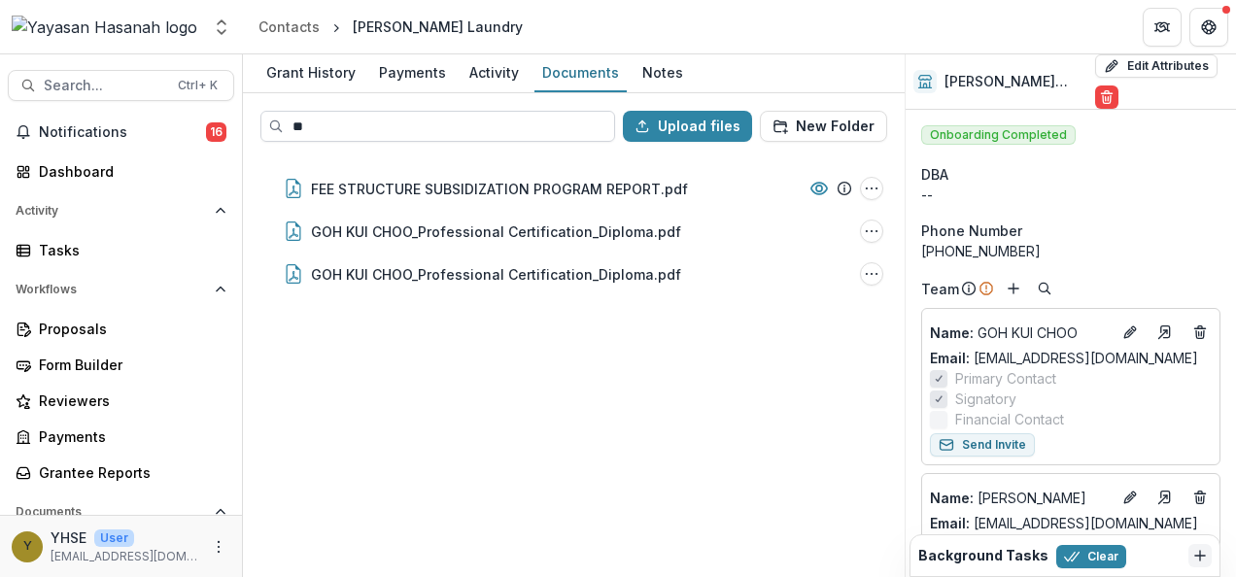
type input "*"
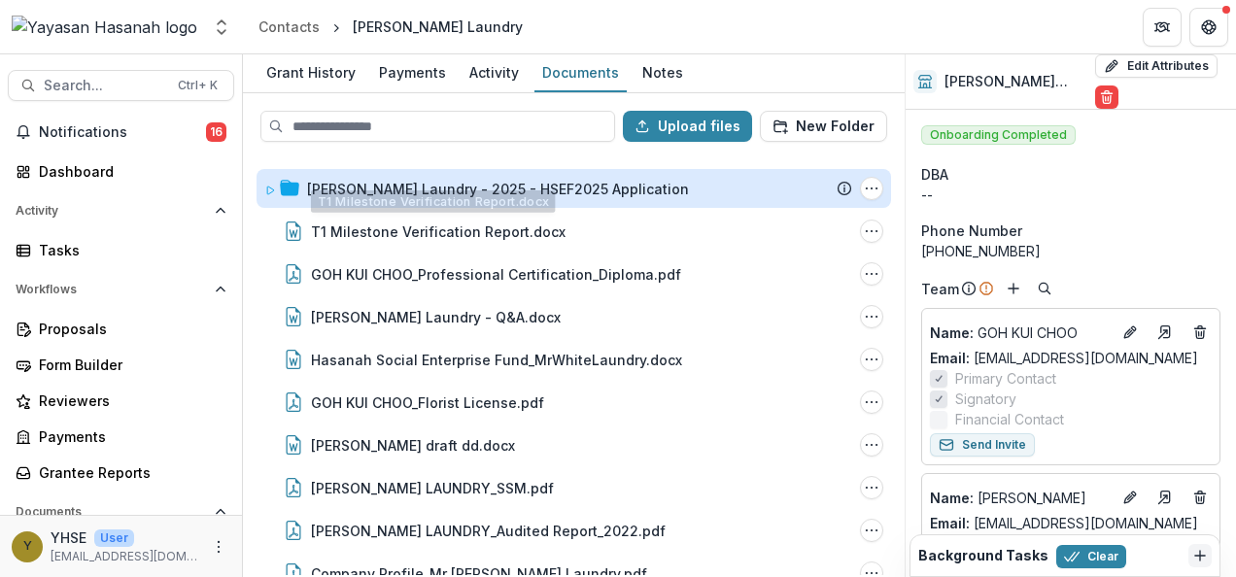
click at [482, 187] on div "[PERSON_NAME] Laundry - 2025 - HSEF2025 Application" at bounding box center [498, 189] width 382 height 20
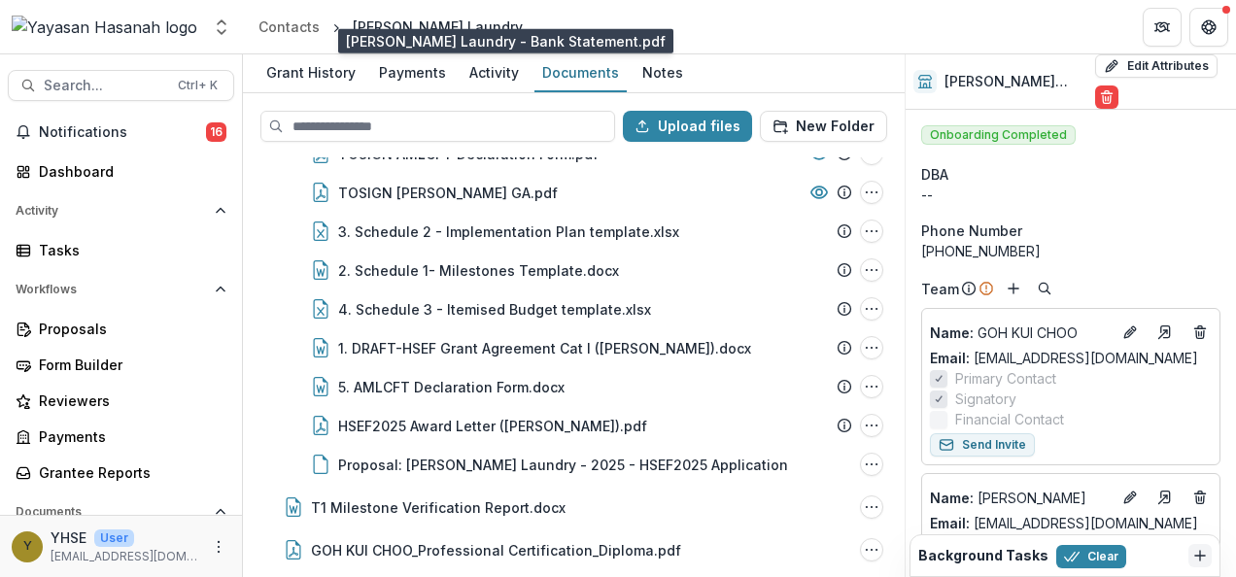
scroll to position [389, 0]
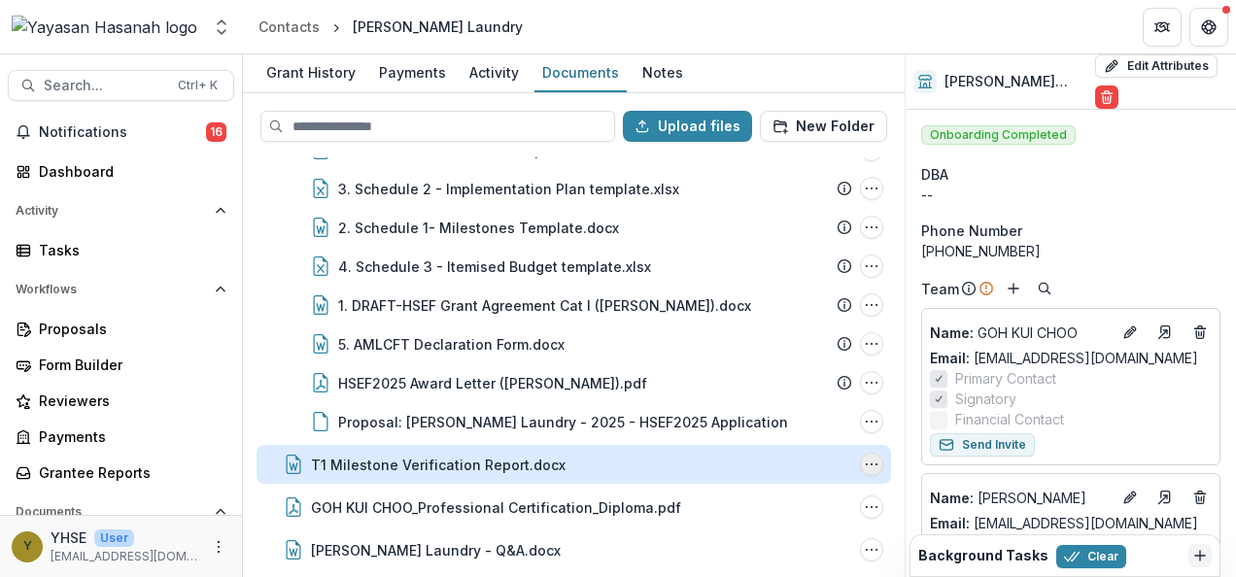
click at [864, 472] on button "T1 Milestone Verification Report.docx Options" at bounding box center [871, 464] width 23 height 23
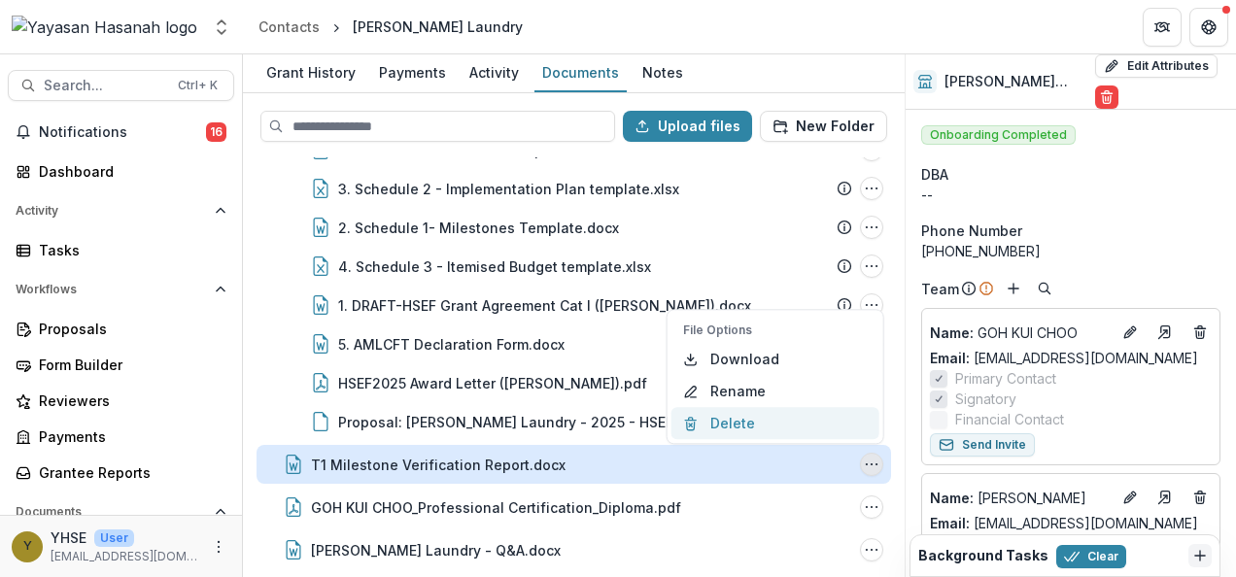
click at [782, 423] on button "Delete" at bounding box center [776, 423] width 208 height 32
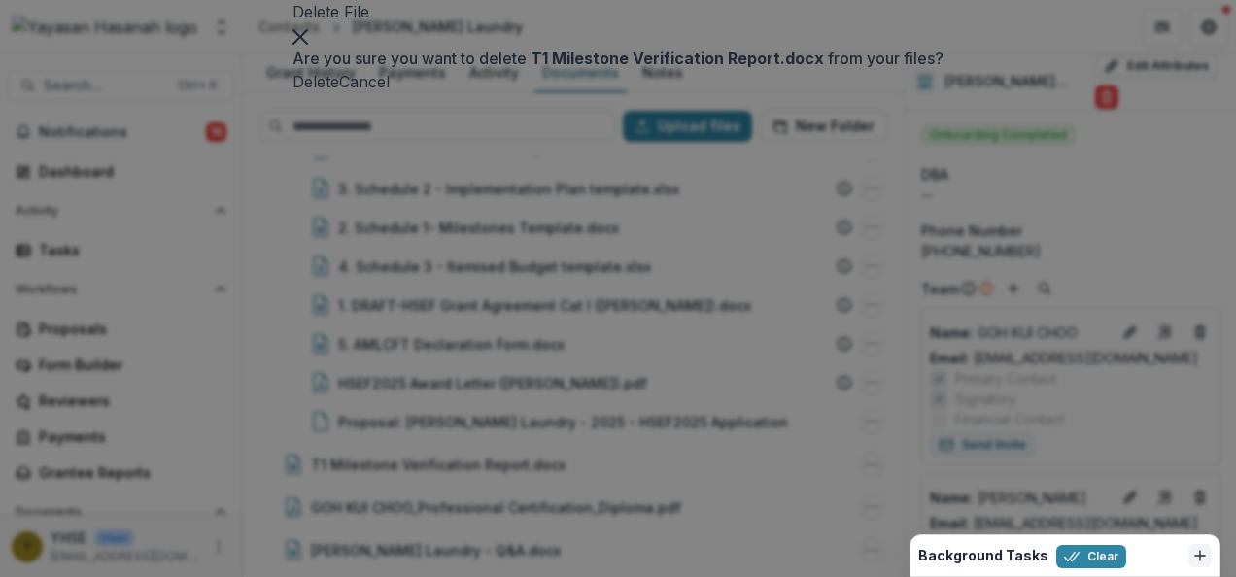
click at [339, 93] on button "Delete" at bounding box center [316, 81] width 47 height 23
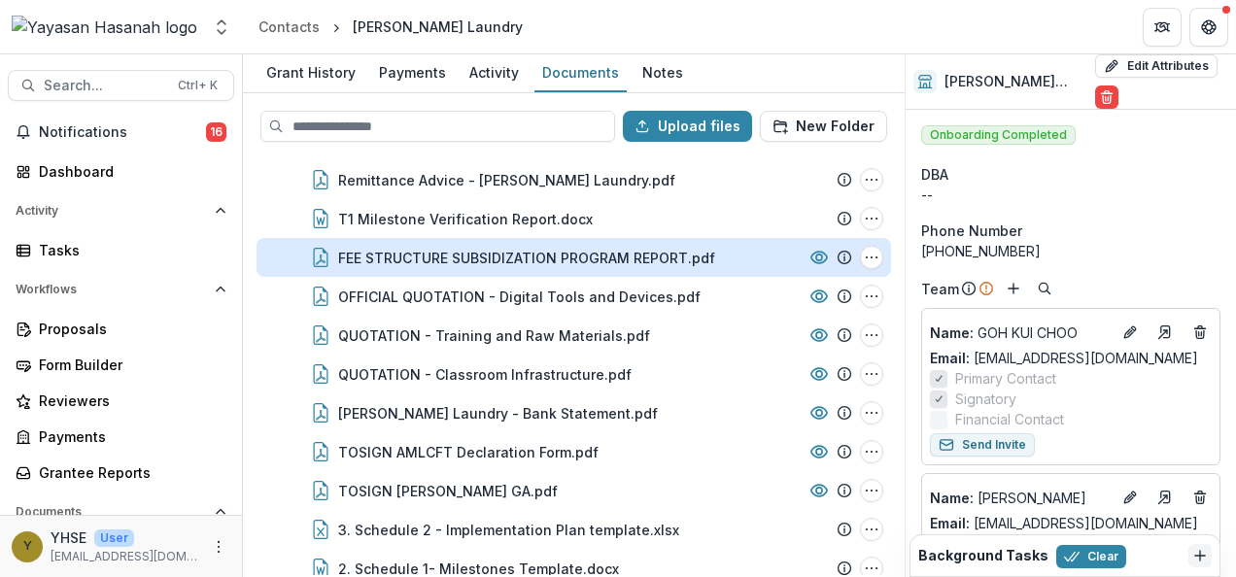
scroll to position [0, 0]
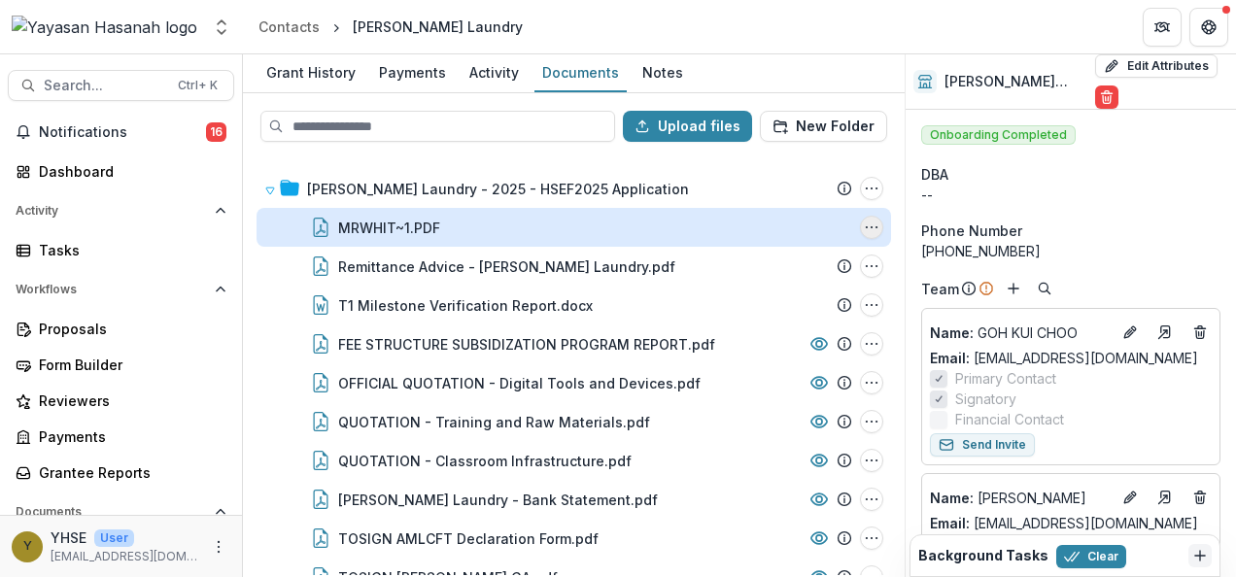
click at [864, 224] on icon "MRWHIT~1.PDF Options" at bounding box center [872, 228] width 16 height 16
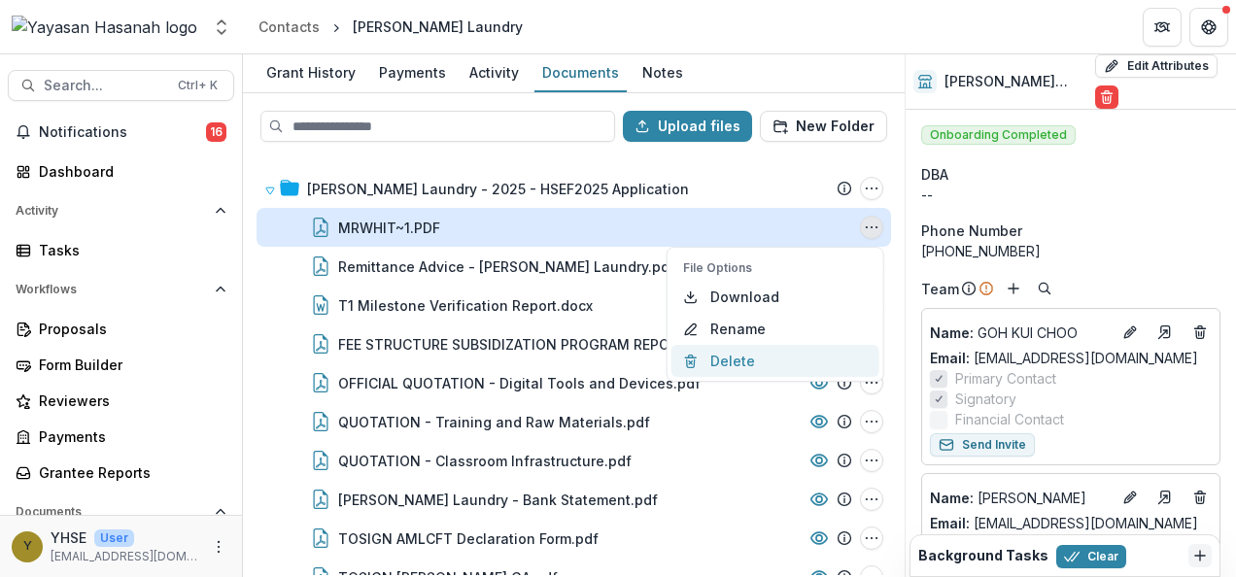
click at [755, 346] on button "Delete" at bounding box center [776, 361] width 208 height 32
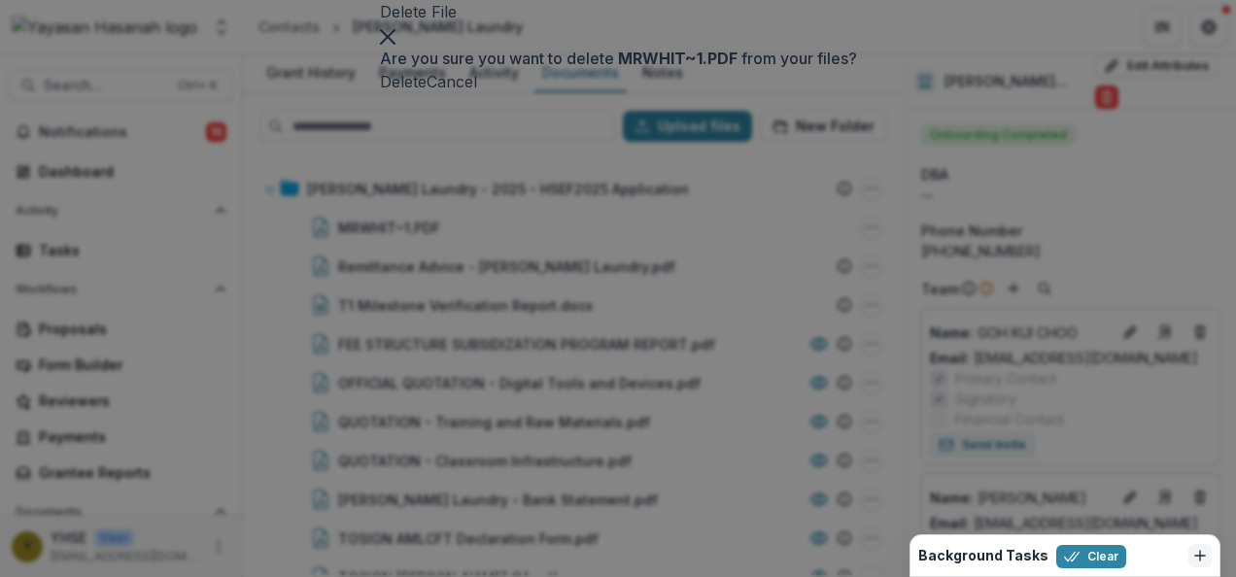
click at [427, 93] on button "Delete" at bounding box center [403, 81] width 47 height 23
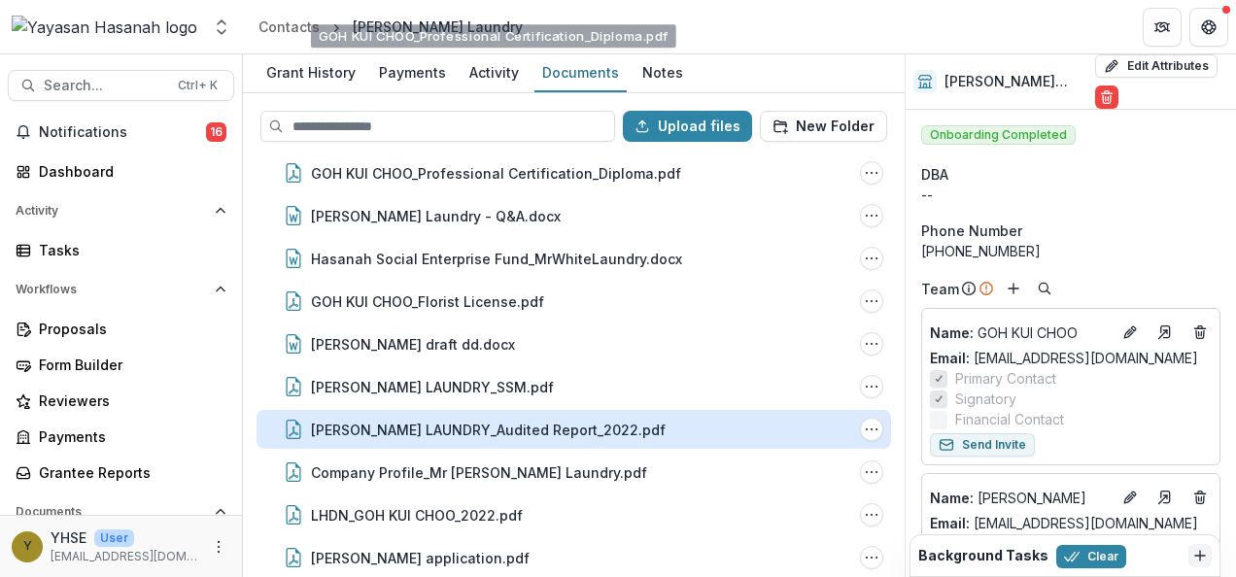
scroll to position [864, 0]
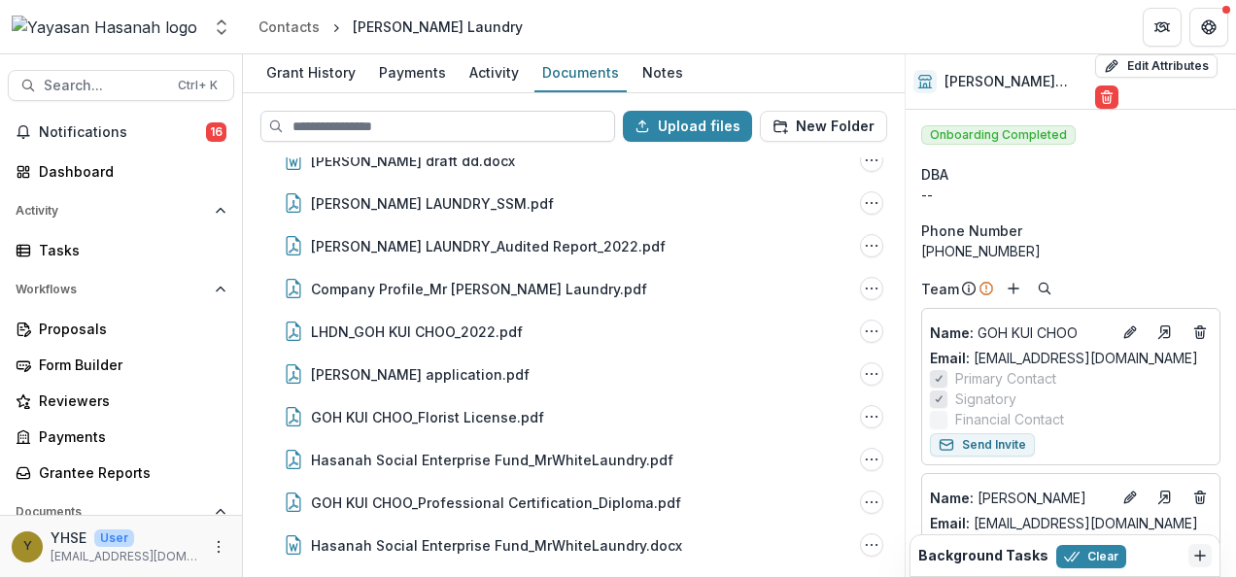
click at [454, 121] on input at bounding box center [437, 126] width 355 height 31
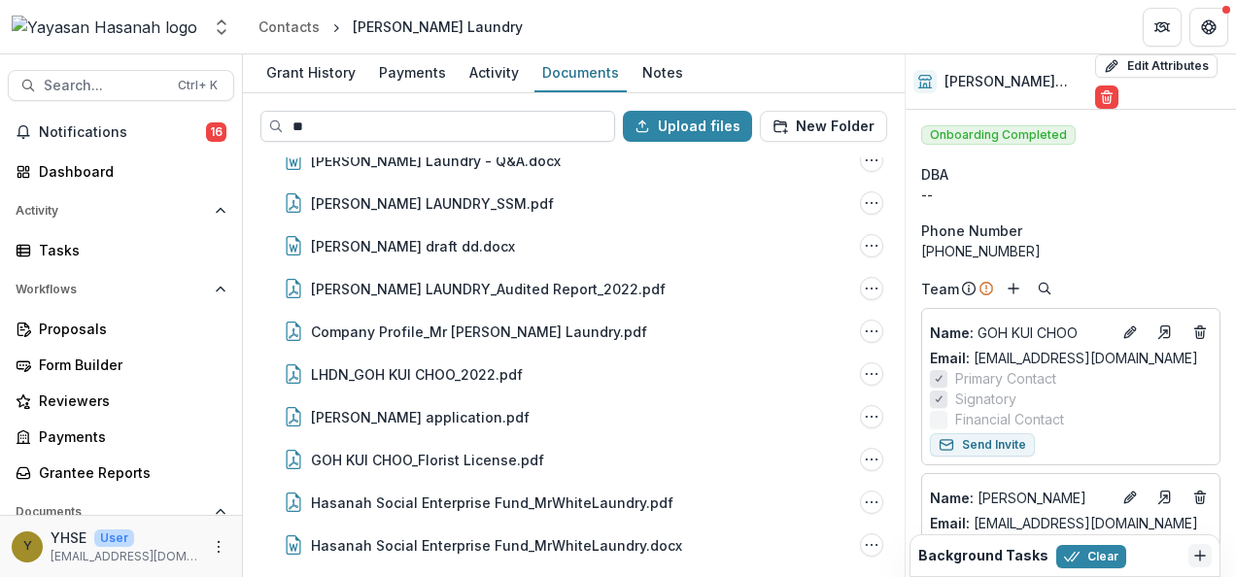
scroll to position [0, 0]
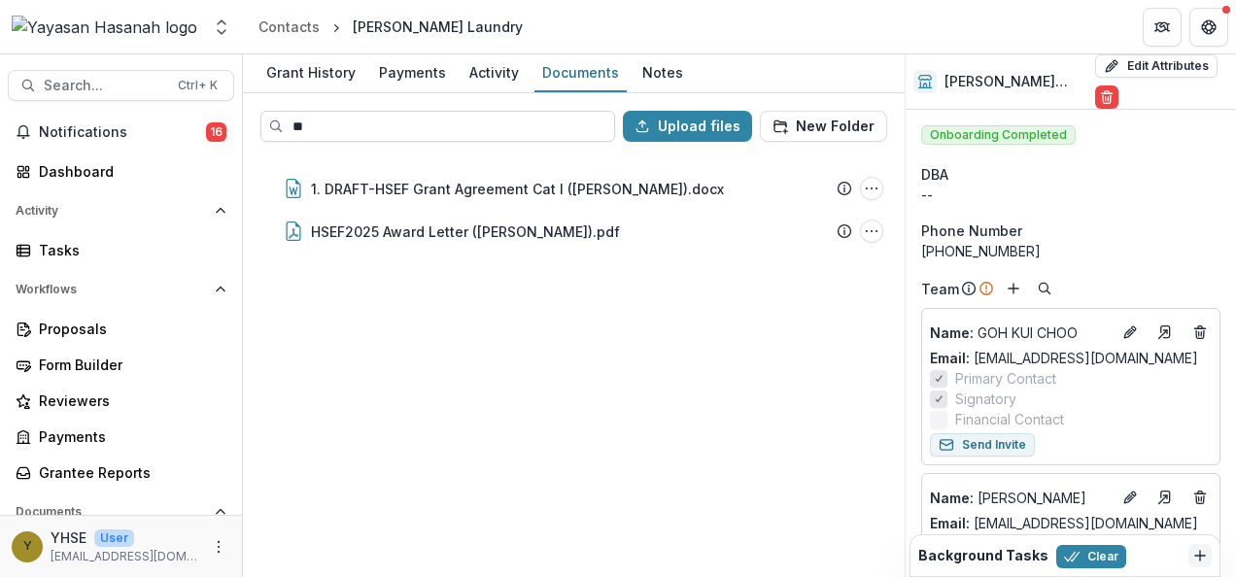
type input "*"
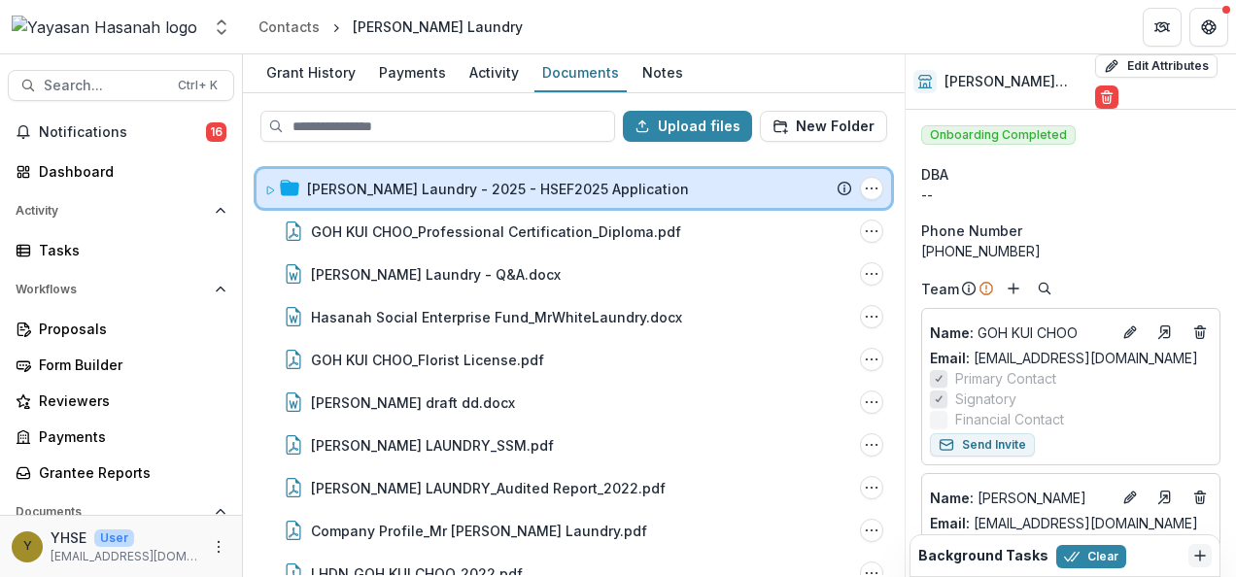
click at [484, 176] on div "[PERSON_NAME] Laundry - 2025 - HSEF2025 Application Submission Temelio Proposal…" at bounding box center [574, 188] width 635 height 39
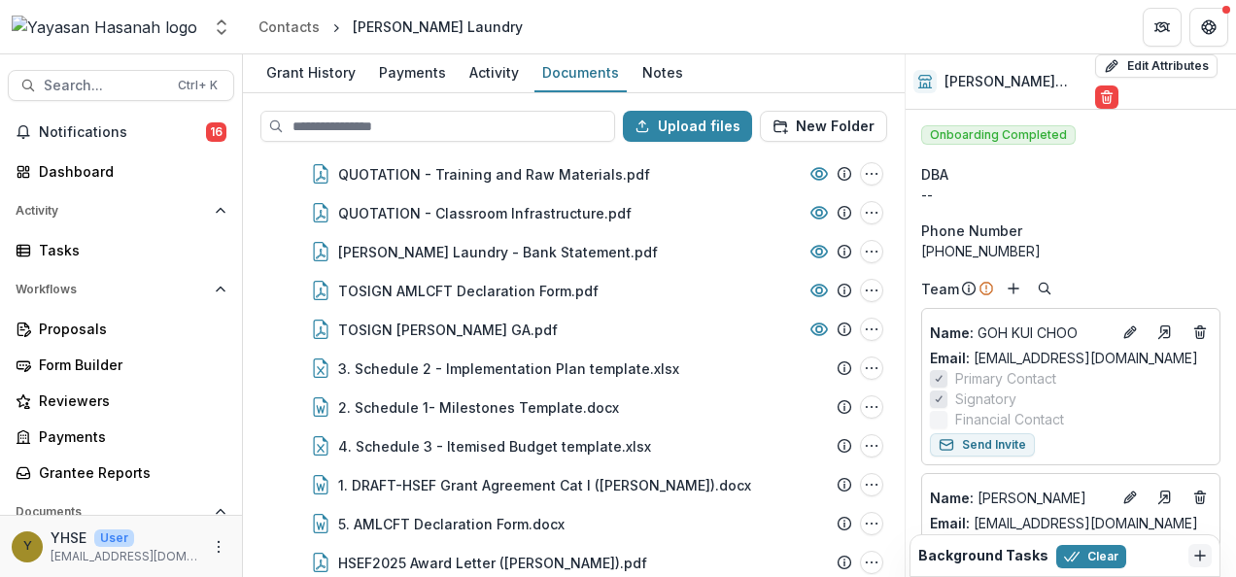
scroll to position [184, 0]
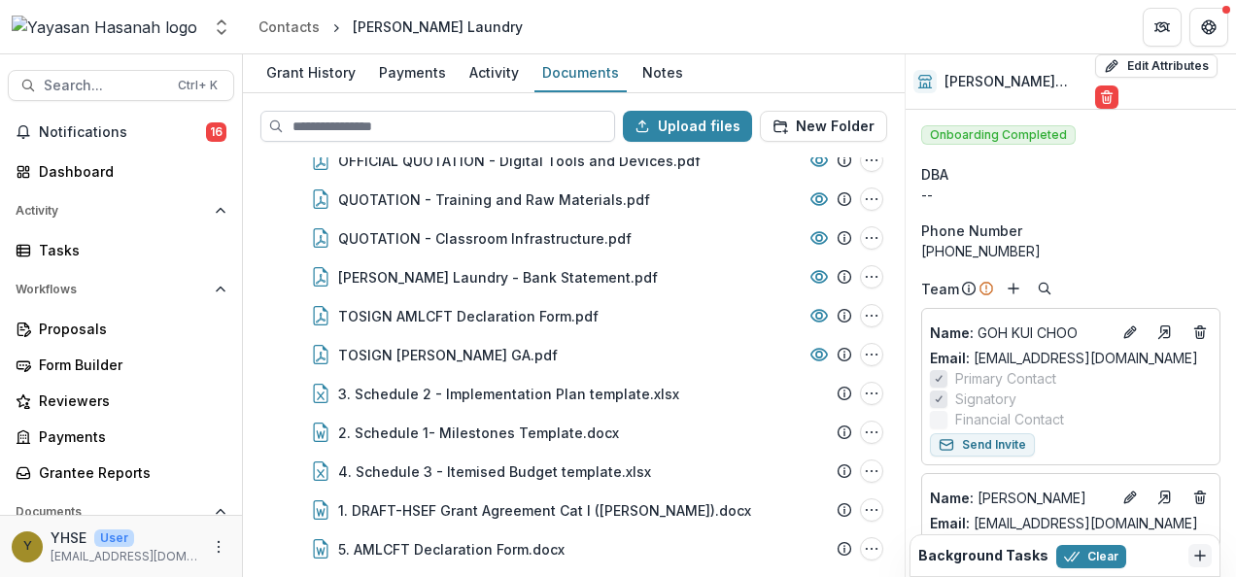
click at [500, 123] on input at bounding box center [437, 126] width 355 height 31
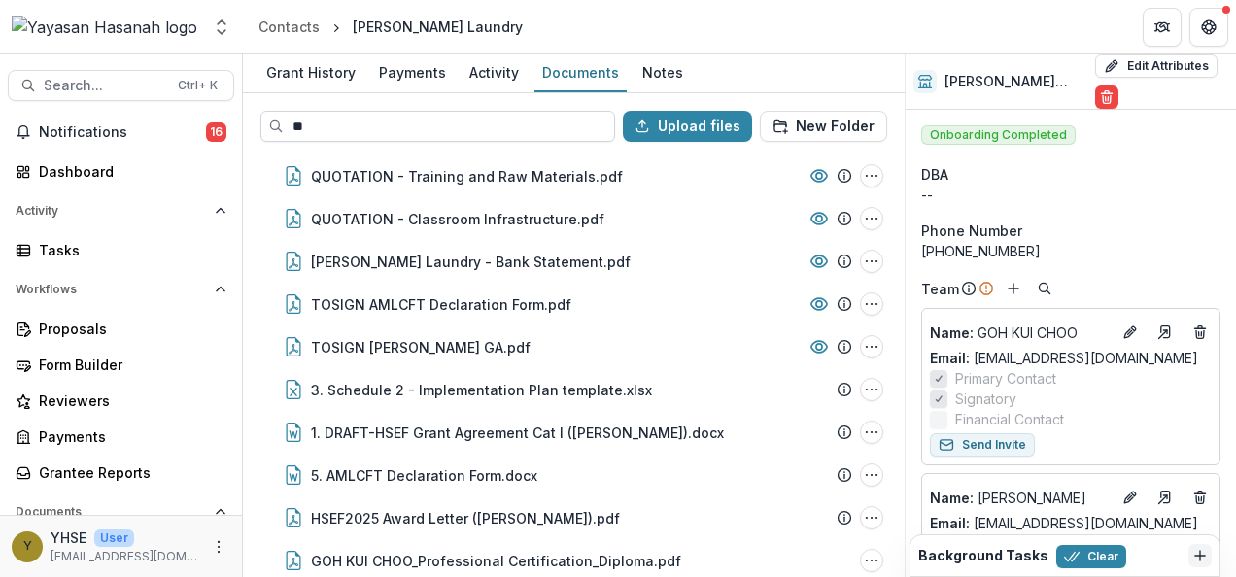
scroll to position [0, 0]
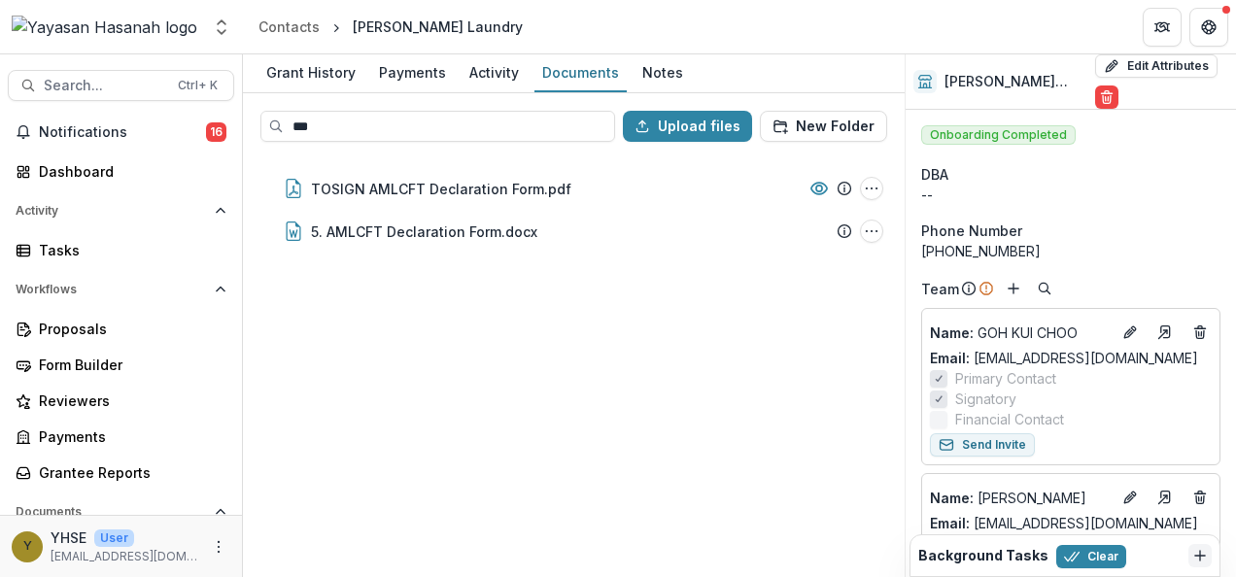
type input "***"
click at [503, 136] on input "***" at bounding box center [437, 126] width 355 height 31
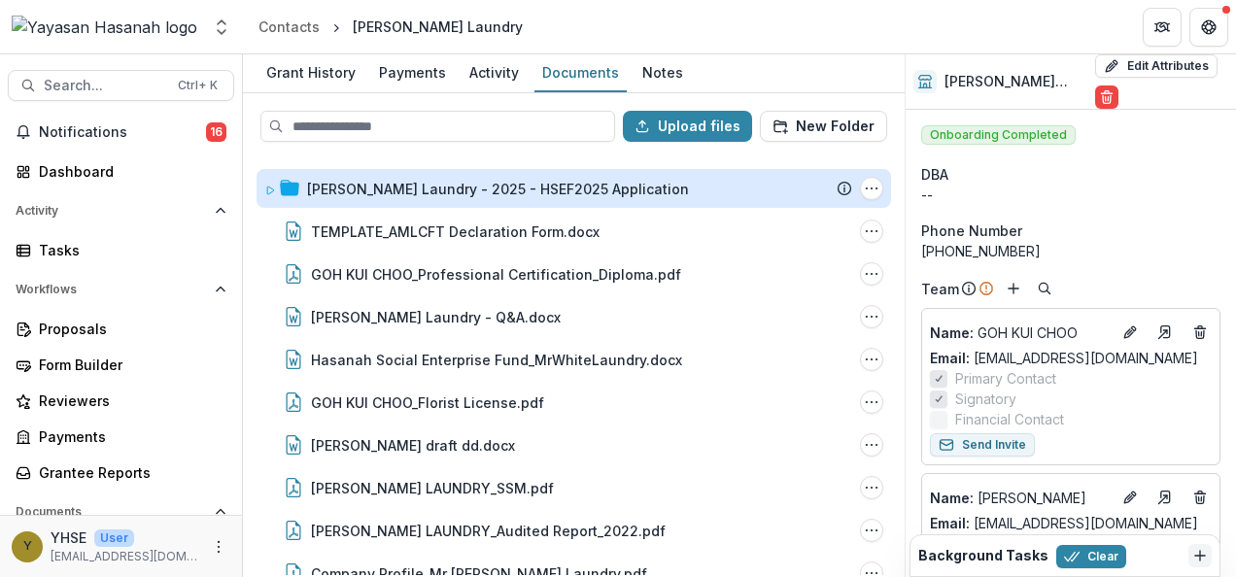
click at [518, 191] on div "[PERSON_NAME] Laundry - 2025 - HSEF2025 Application" at bounding box center [498, 189] width 382 height 20
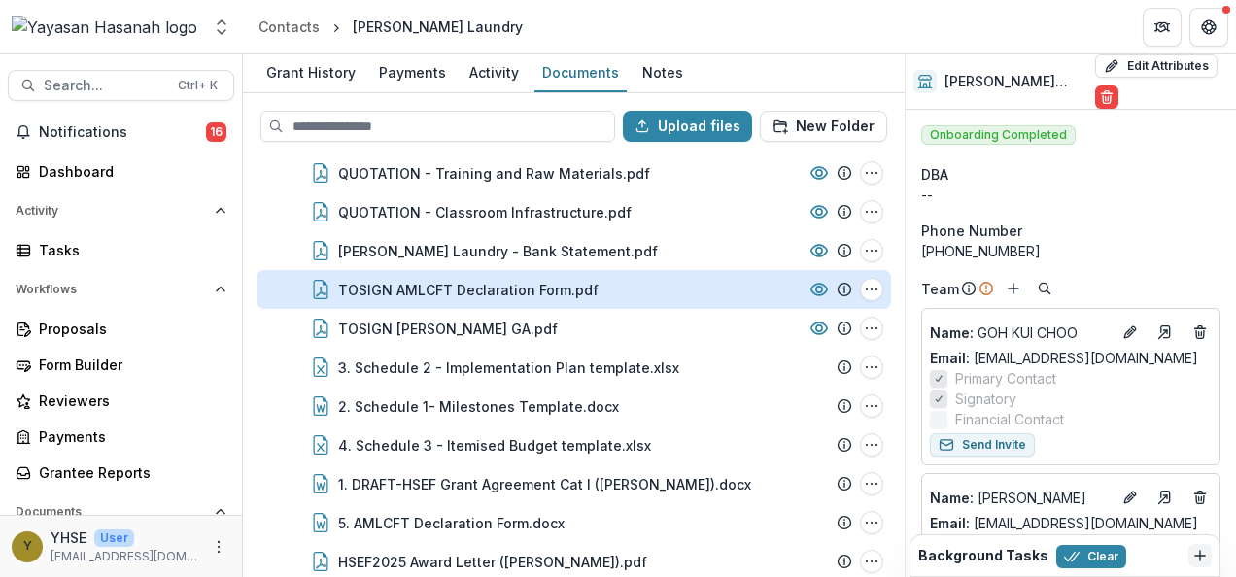
scroll to position [292, 0]
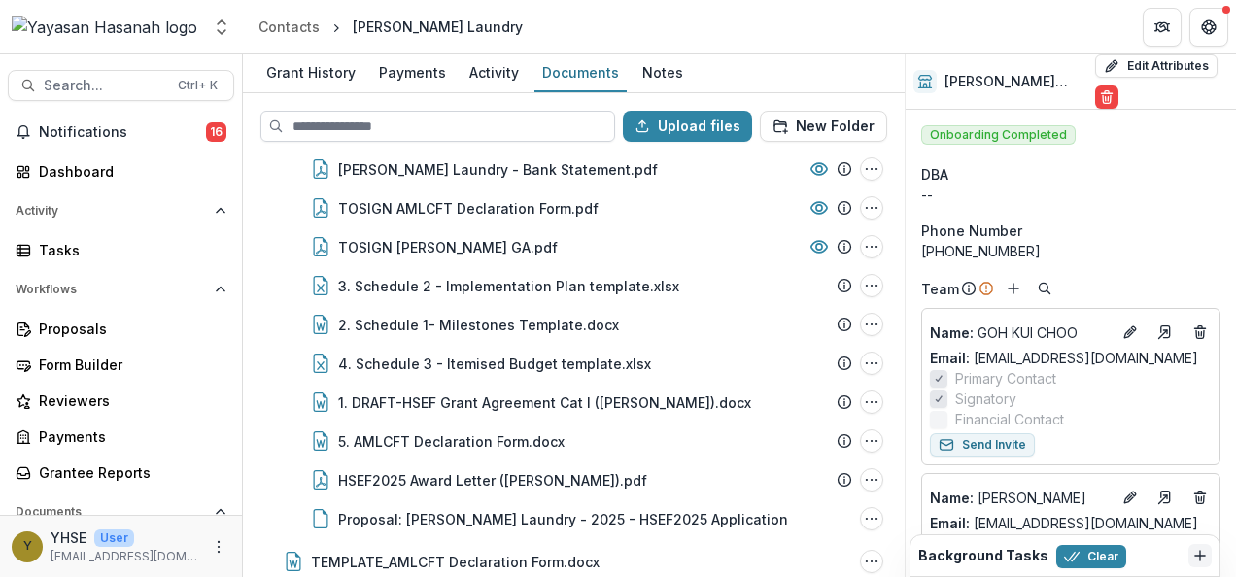
click at [464, 127] on input at bounding box center [437, 126] width 355 height 31
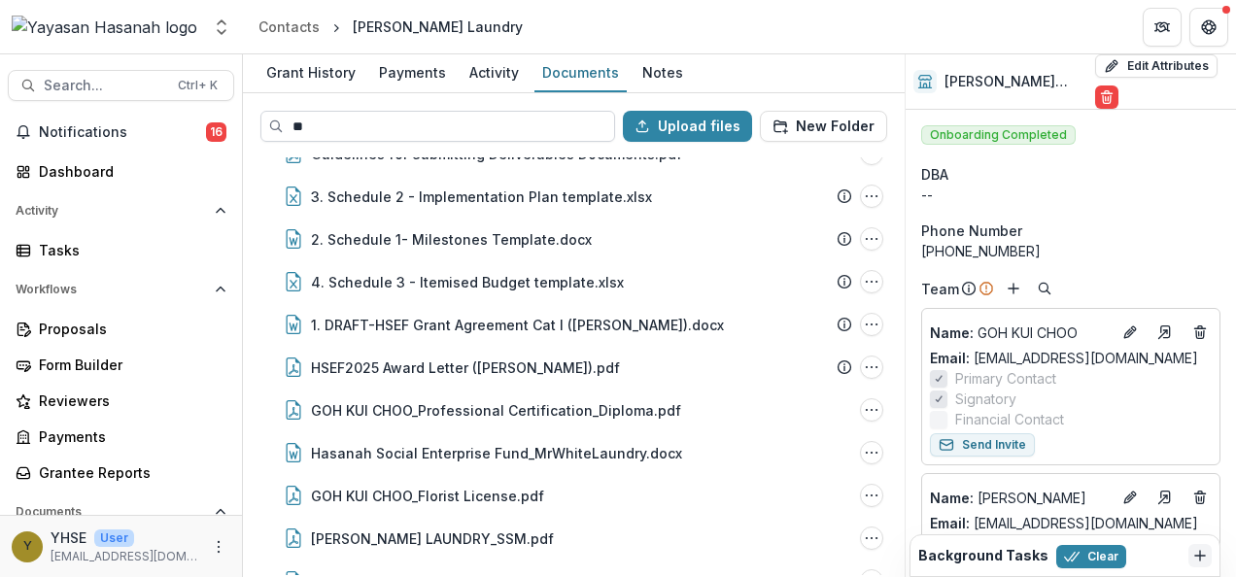
scroll to position [0, 0]
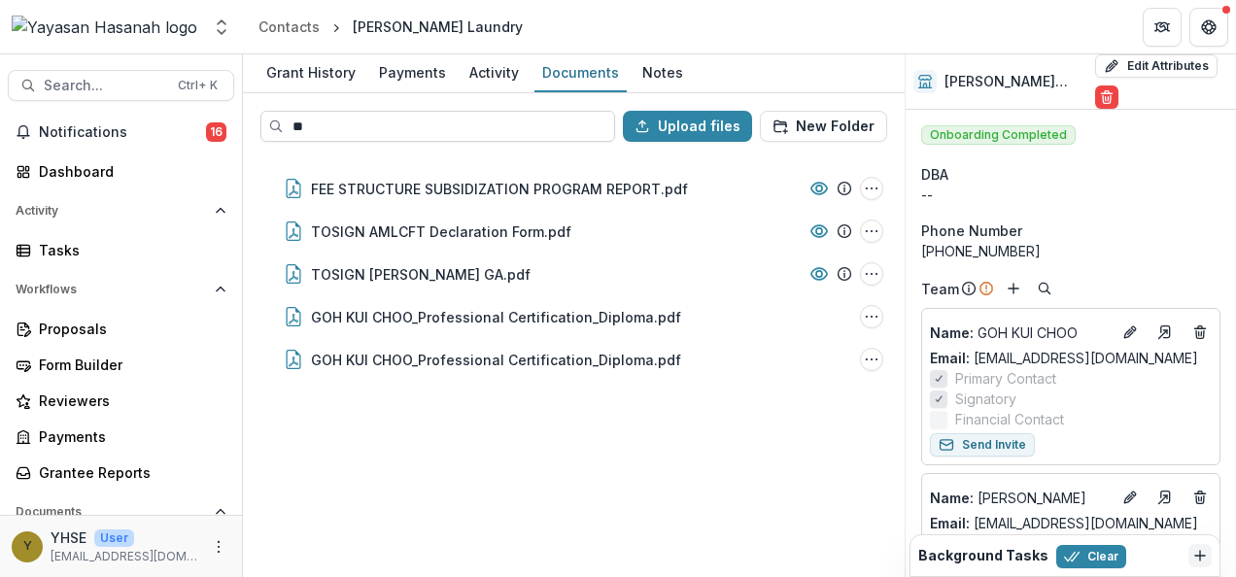
type input "*"
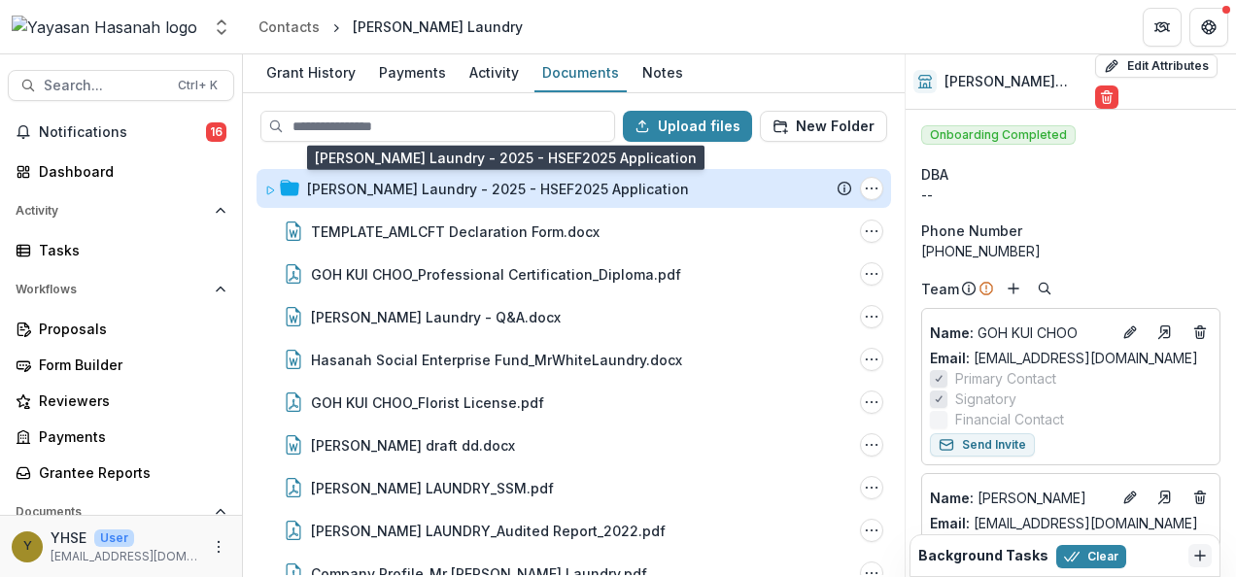
click at [518, 191] on div "[PERSON_NAME] Laundry - 2025 - HSEF2025 Application" at bounding box center [498, 189] width 382 height 20
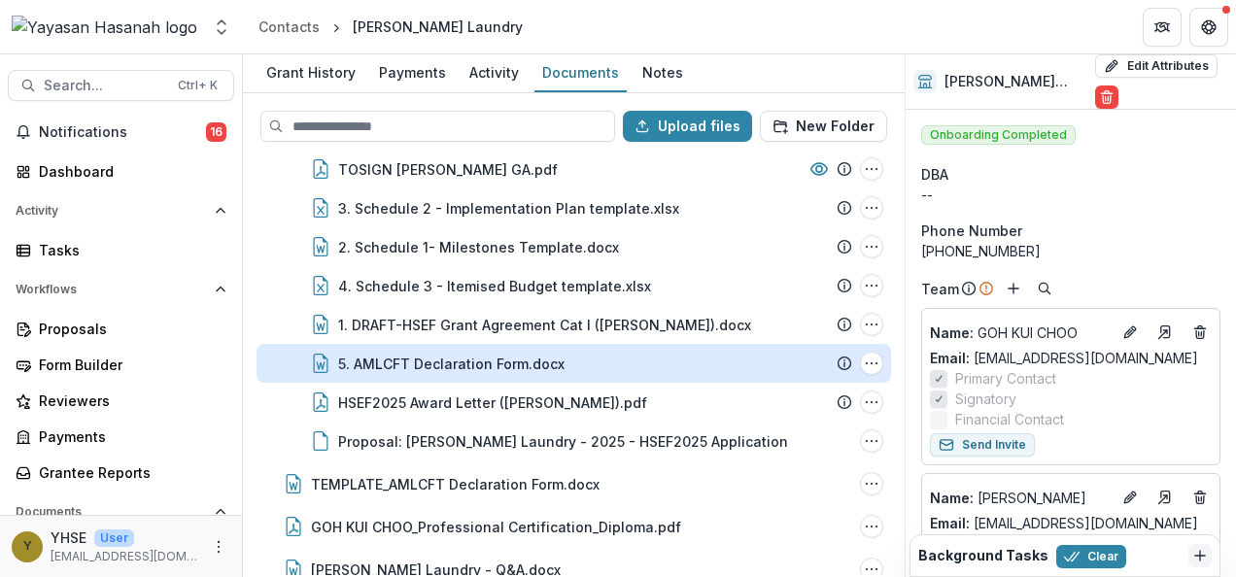
scroll to position [875, 0]
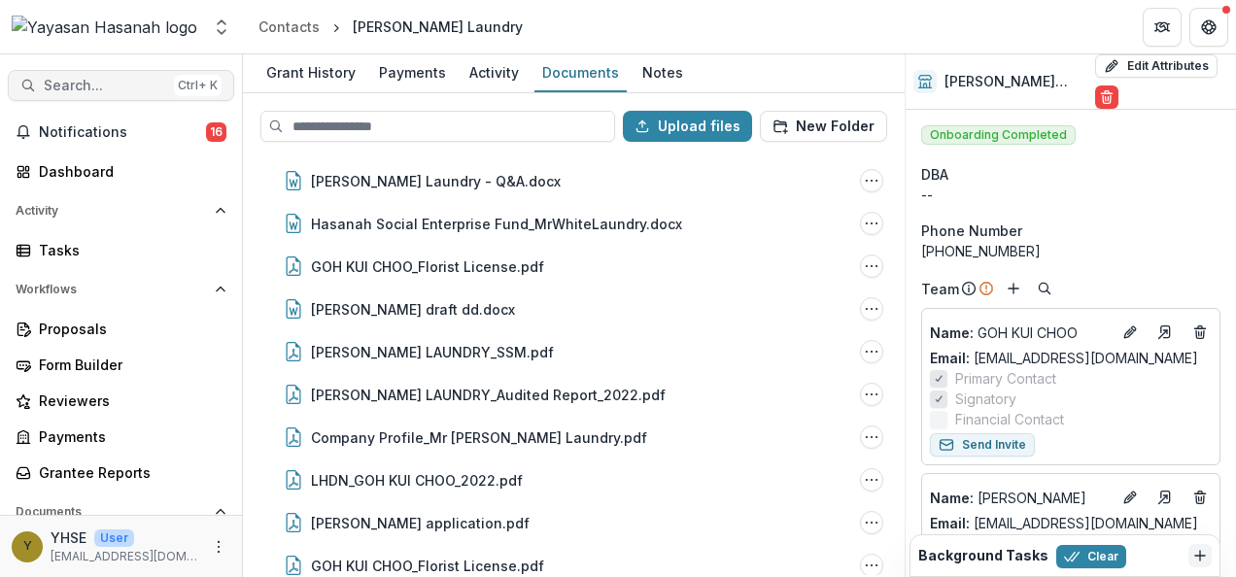
click at [91, 83] on span "Search..." at bounding box center [105, 86] width 122 height 17
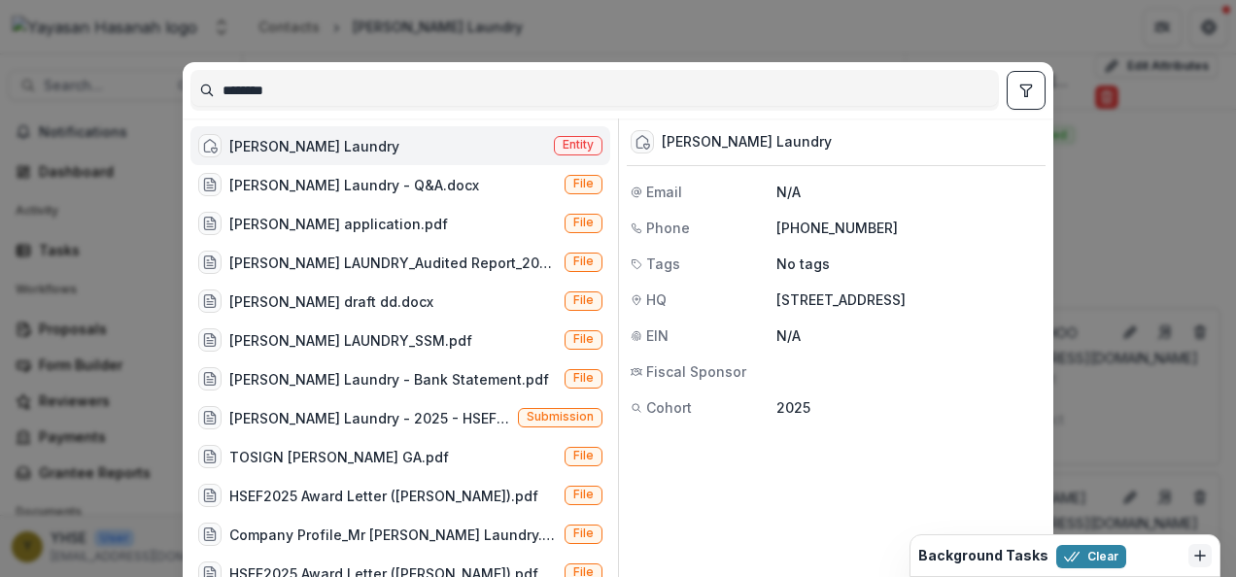
click at [451, 97] on input "********" at bounding box center [594, 90] width 807 height 31
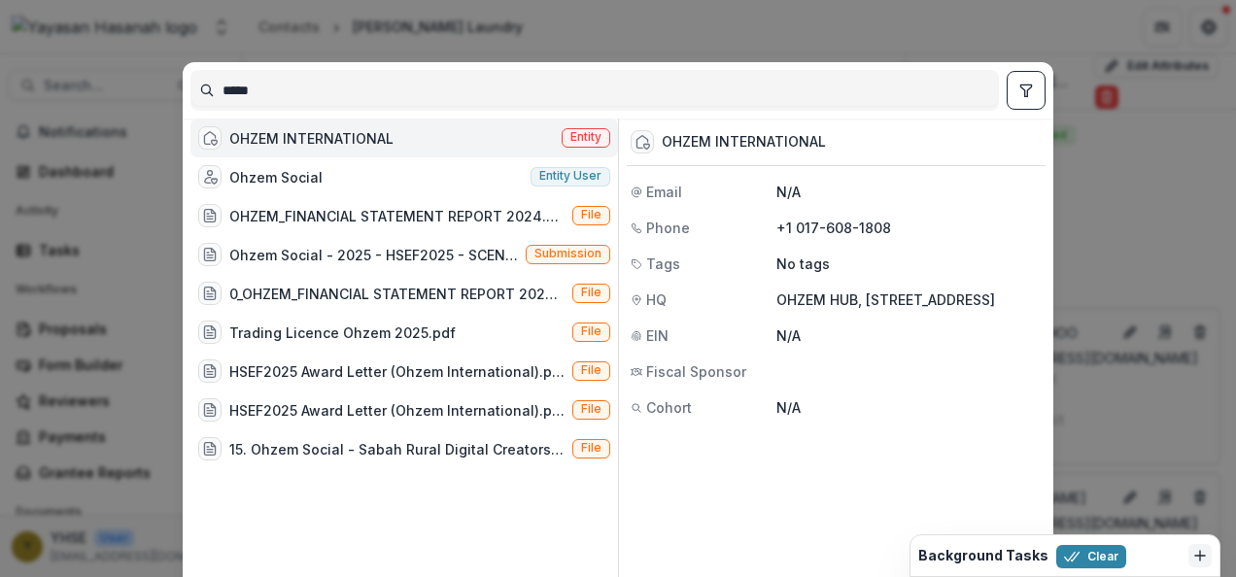
type input "*****"
click at [296, 169] on div "Ohzem Social Entity user" at bounding box center [405, 176] width 428 height 39
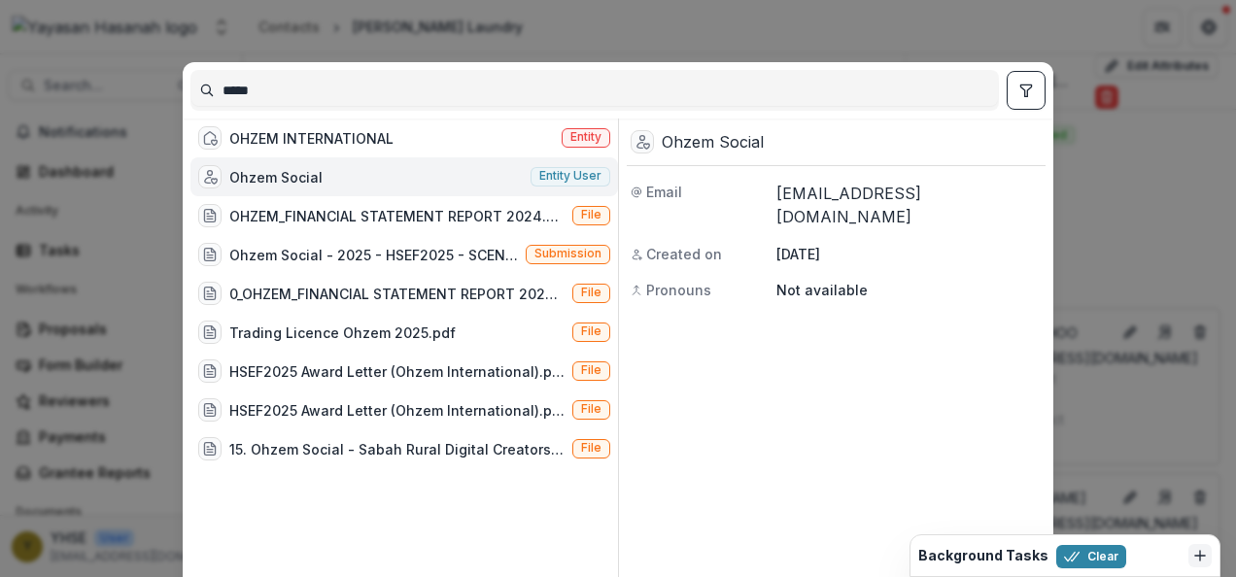
click at [307, 178] on div "Ohzem Social" at bounding box center [275, 177] width 93 height 20
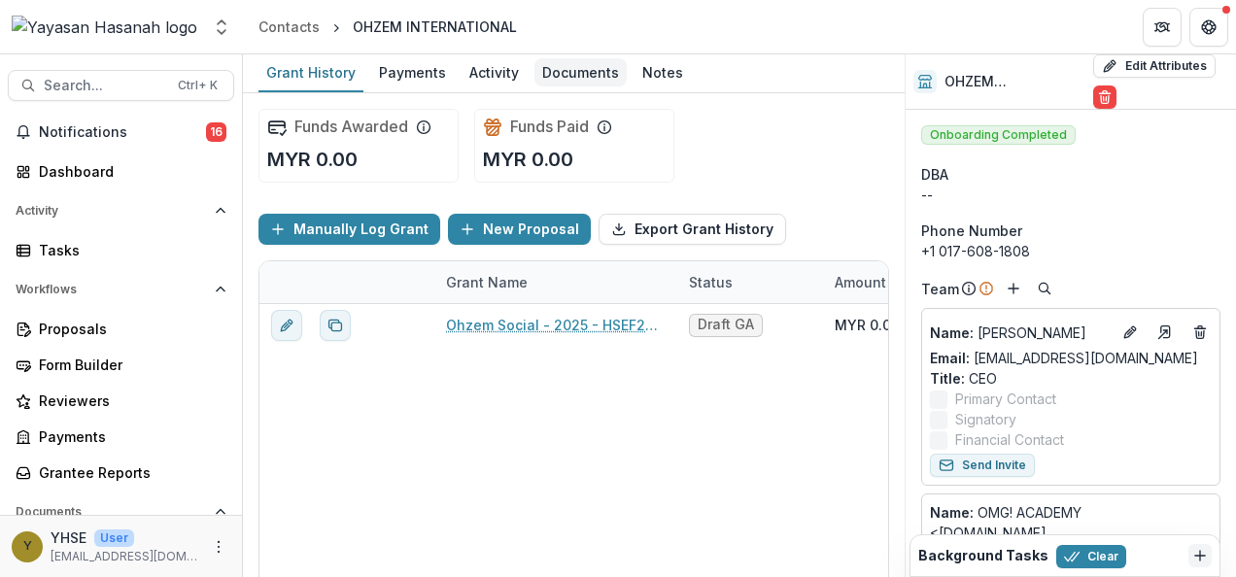
click at [595, 64] on div "Documents" at bounding box center [581, 72] width 92 height 28
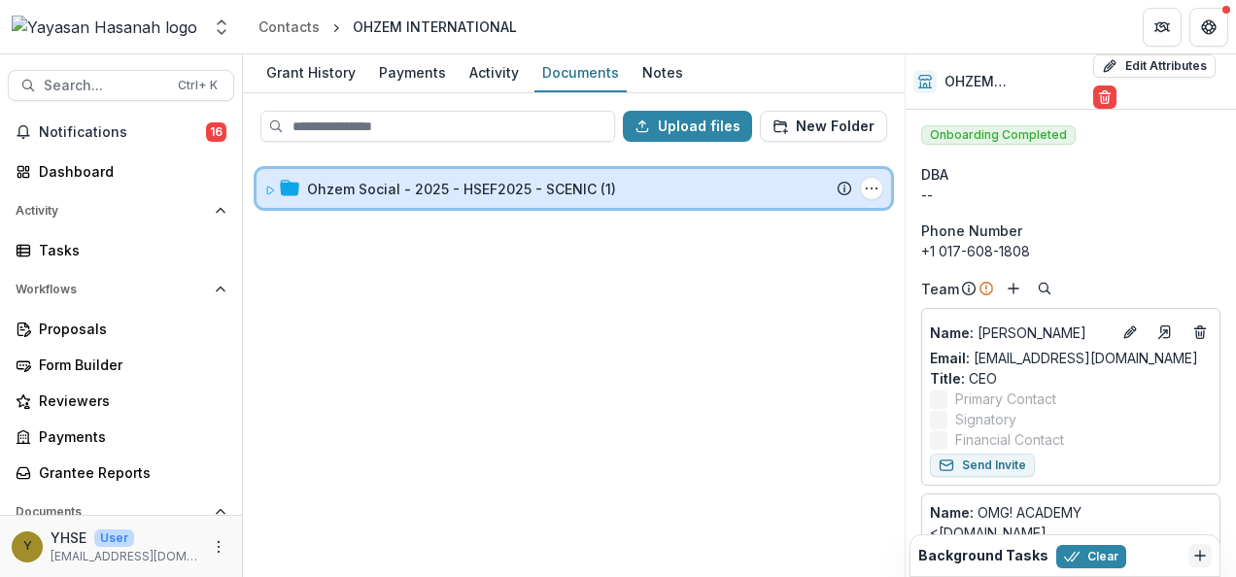
click at [389, 198] on div "Ohzem Social - 2025 - HSEF2025 - SCENIC (1) Submission Temelio Proposal Attache…" at bounding box center [574, 188] width 635 height 39
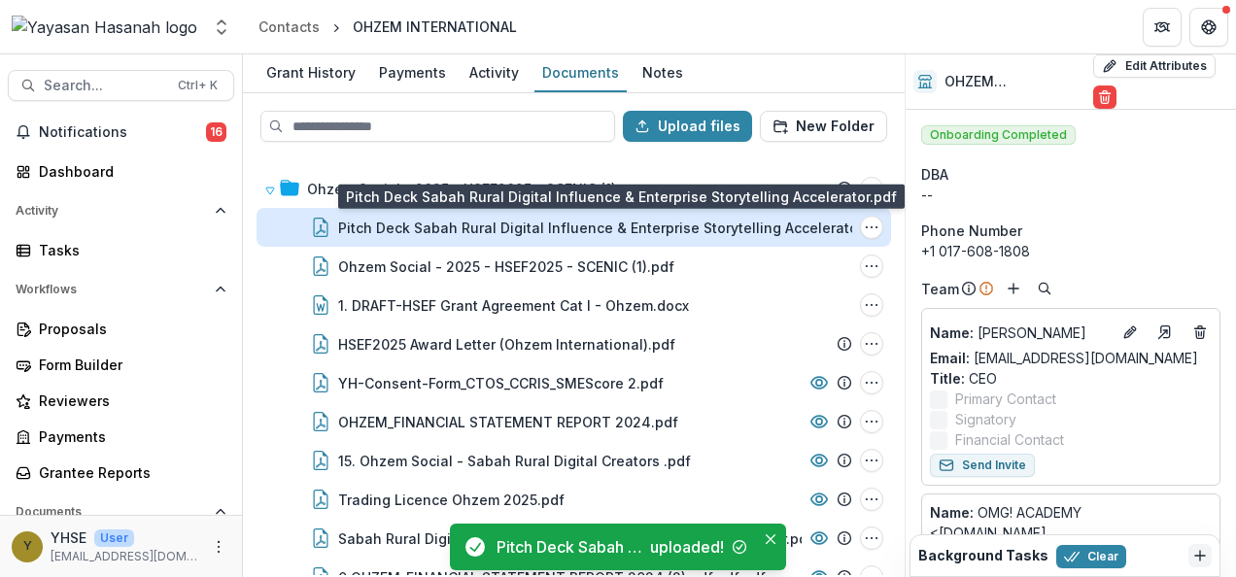
click at [692, 231] on div "Pitch Deck Sabah Rural Digital Influence & Enterprise Storytelling Accelerator.…" at bounding box center [613, 228] width 551 height 20
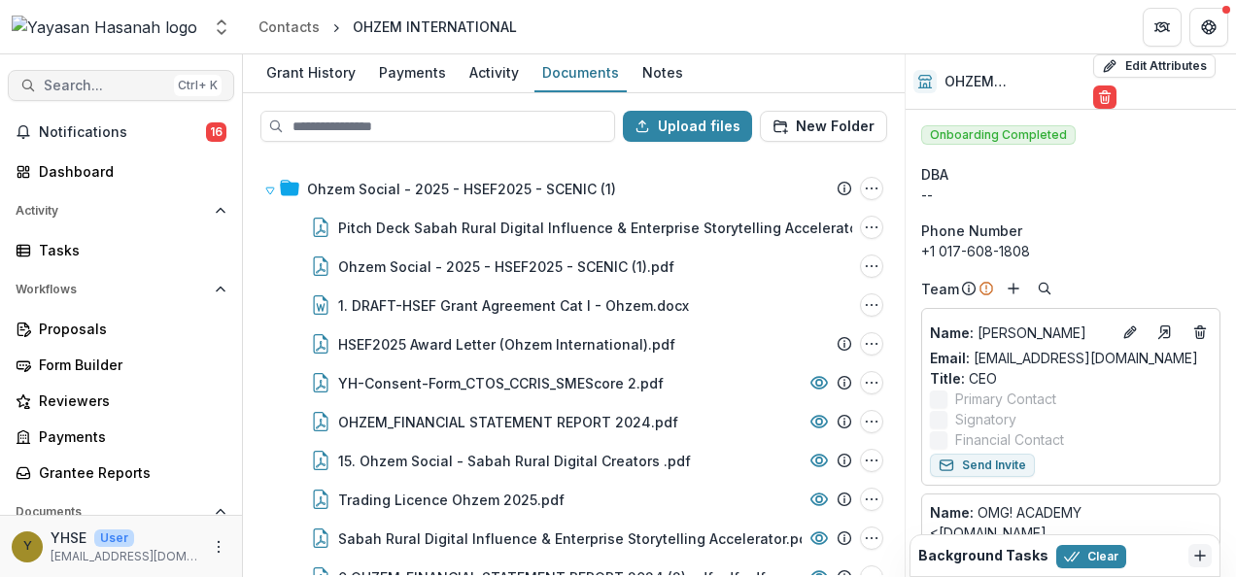
click at [130, 82] on span "Search..." at bounding box center [105, 86] width 122 height 17
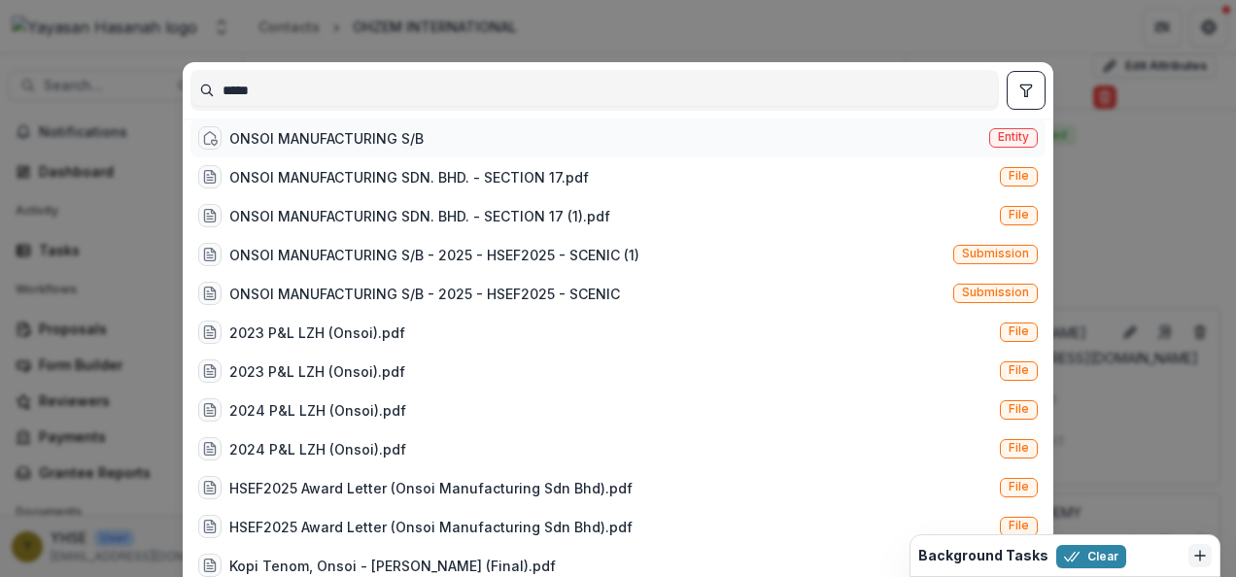
type input "*****"
click at [469, 147] on div "ONSOI MANUFACTURING S/B Entity" at bounding box center [618, 138] width 855 height 39
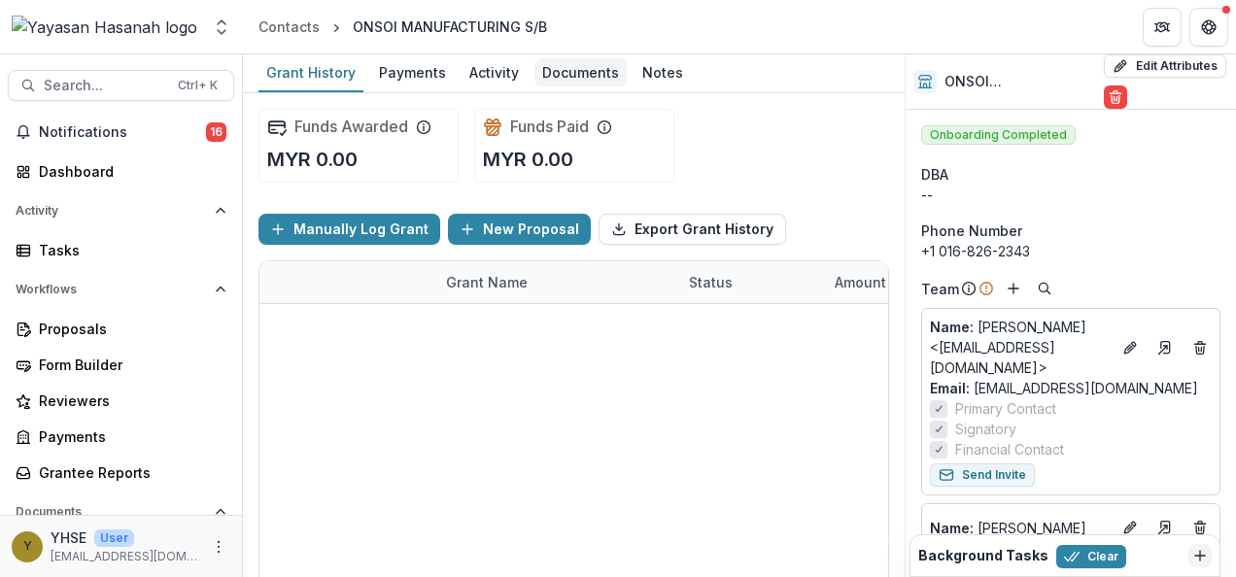
click at [570, 76] on div "Documents" at bounding box center [581, 72] width 92 height 28
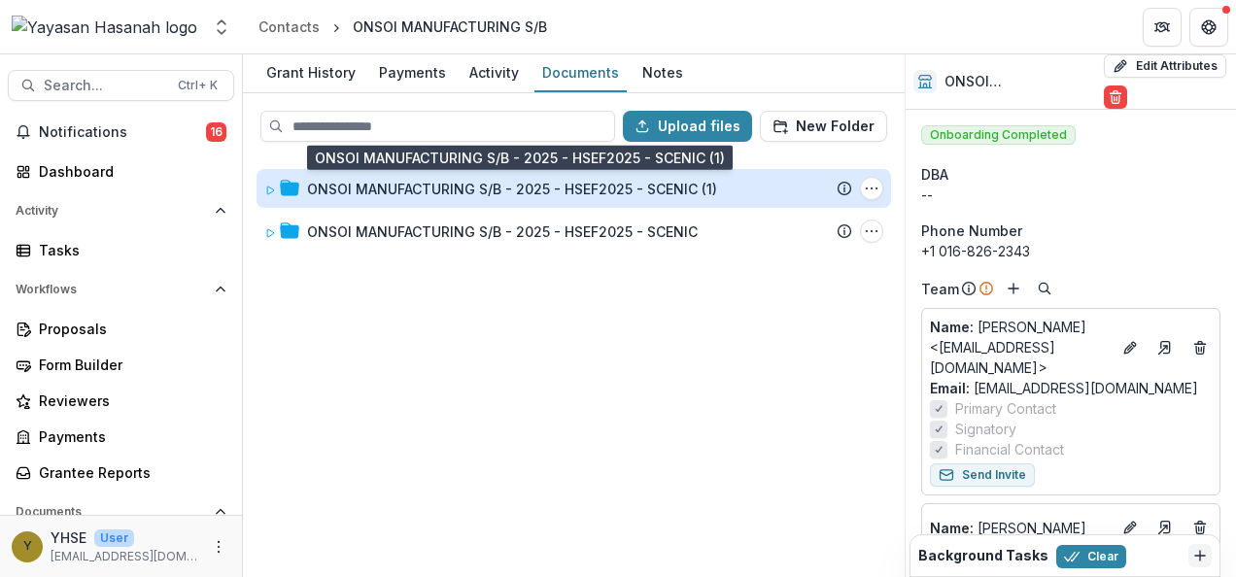
click at [566, 182] on div "ONSOI MANUFACTURING S/B - 2025 - HSEF2025 - SCENIC (1)" at bounding box center [512, 189] width 410 height 20
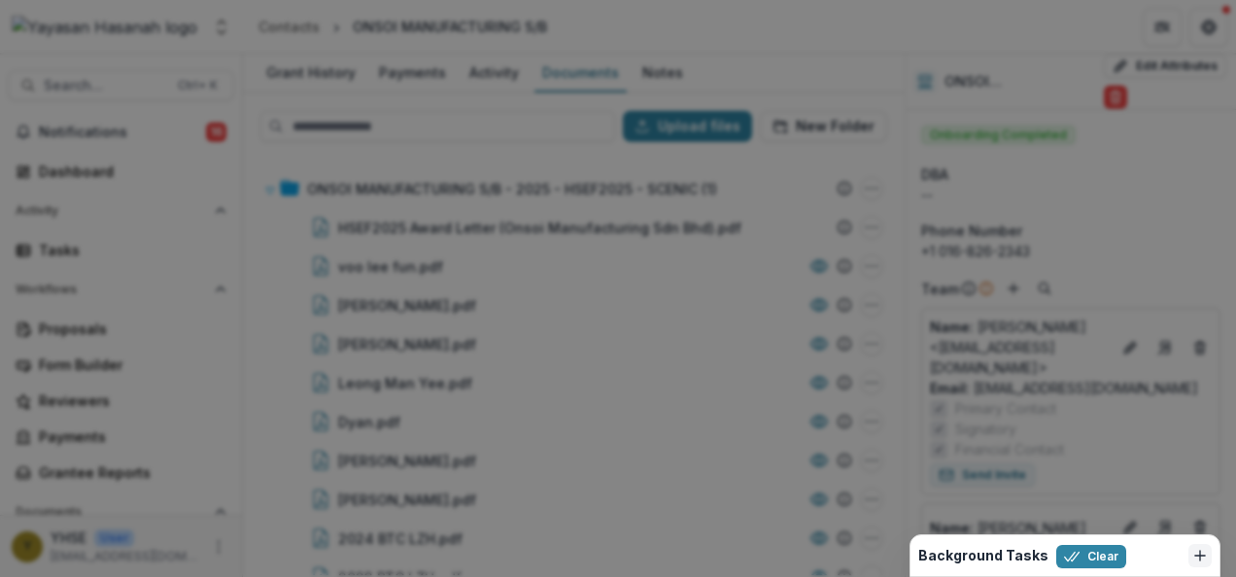
drag, startPoint x: 1159, startPoint y: 89, endPoint x: 1121, endPoint y: 136, distance: 60.1
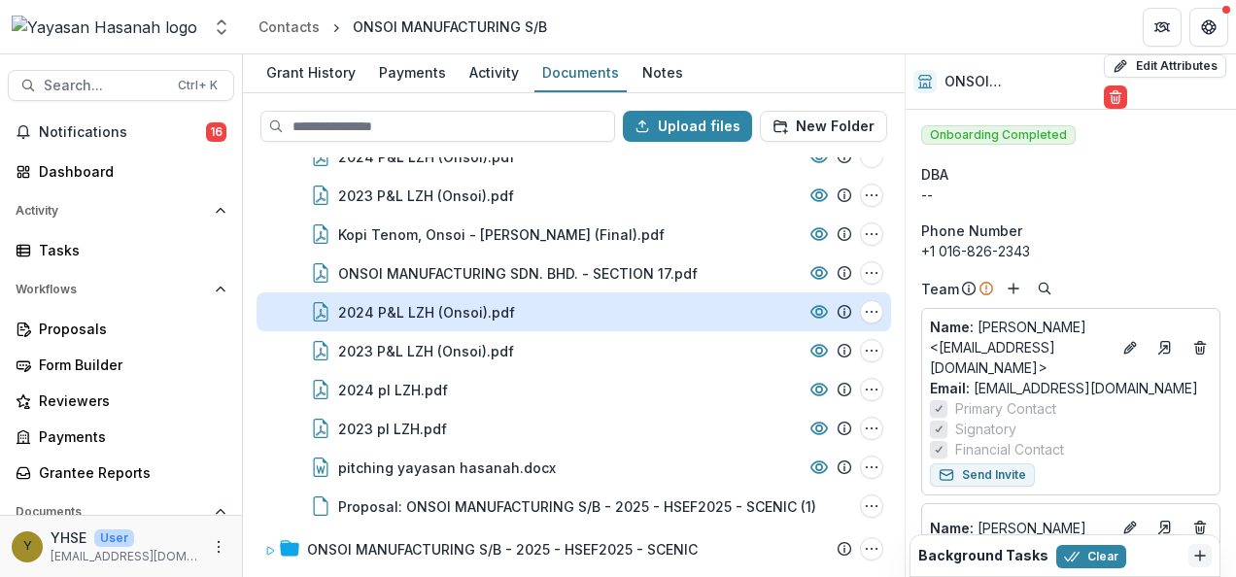
scroll to position [541, 0]
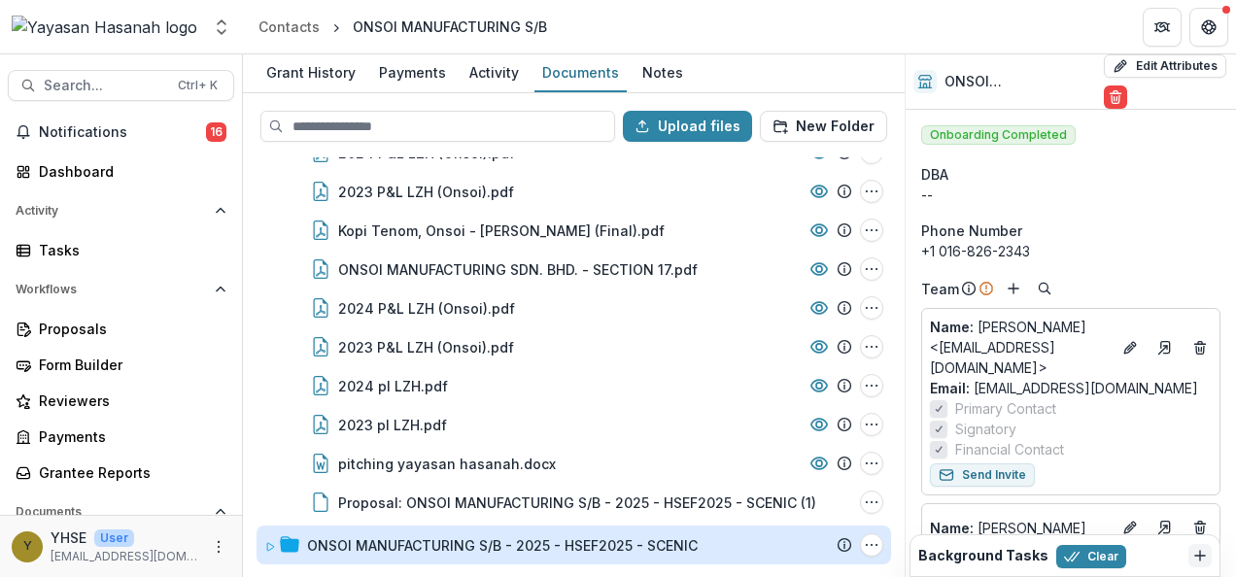
click at [537, 548] on div "ONSOI MANUFACTURING S/B - 2025 - HSEF2025 - SCENIC" at bounding box center [502, 546] width 391 height 20
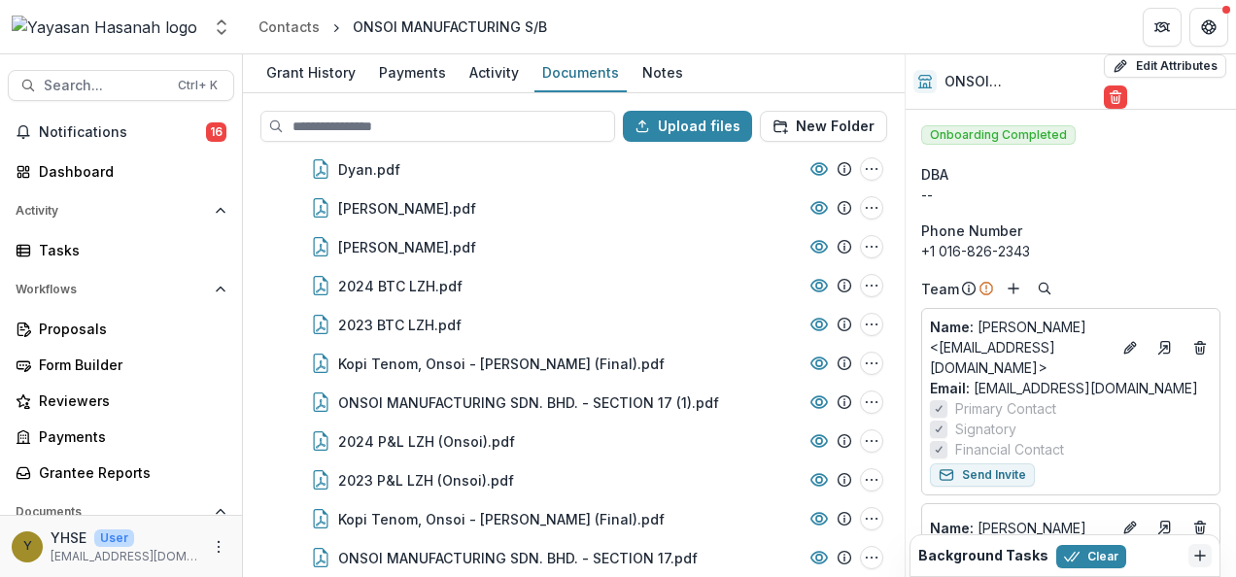
scroll to position [0, 0]
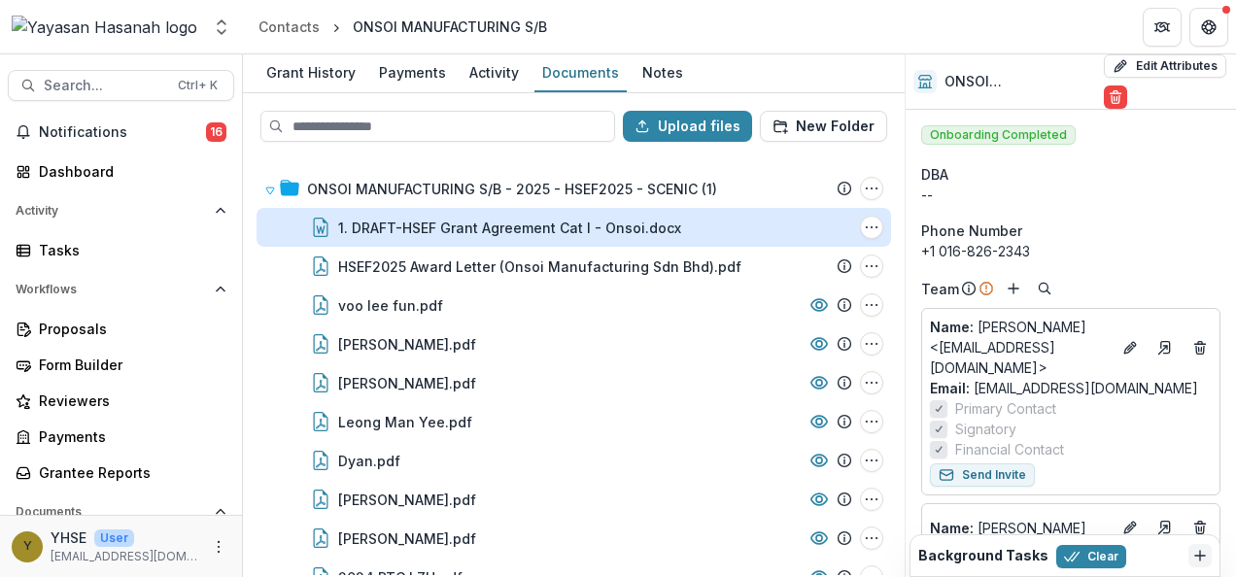
click at [490, 225] on div "1. DRAFT-HSEF Grant Agreement Cat I - Onsoi.docx" at bounding box center [509, 228] width 343 height 20
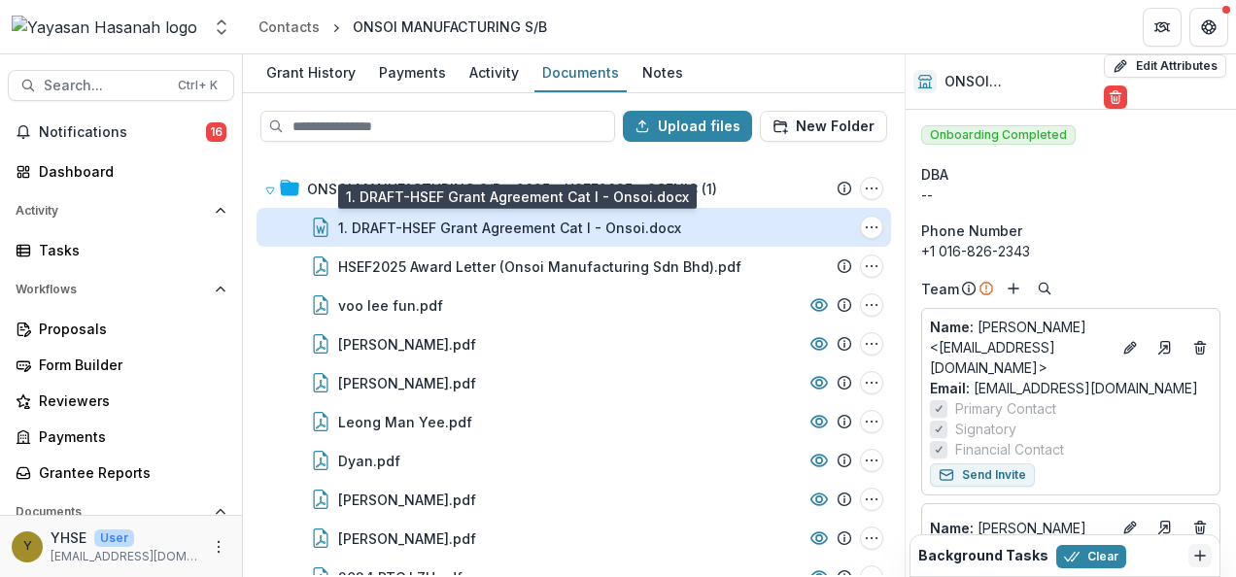
click at [666, 225] on div "1. DRAFT-HSEF Grant Agreement Cat I - Onsoi.docx" at bounding box center [509, 228] width 343 height 20
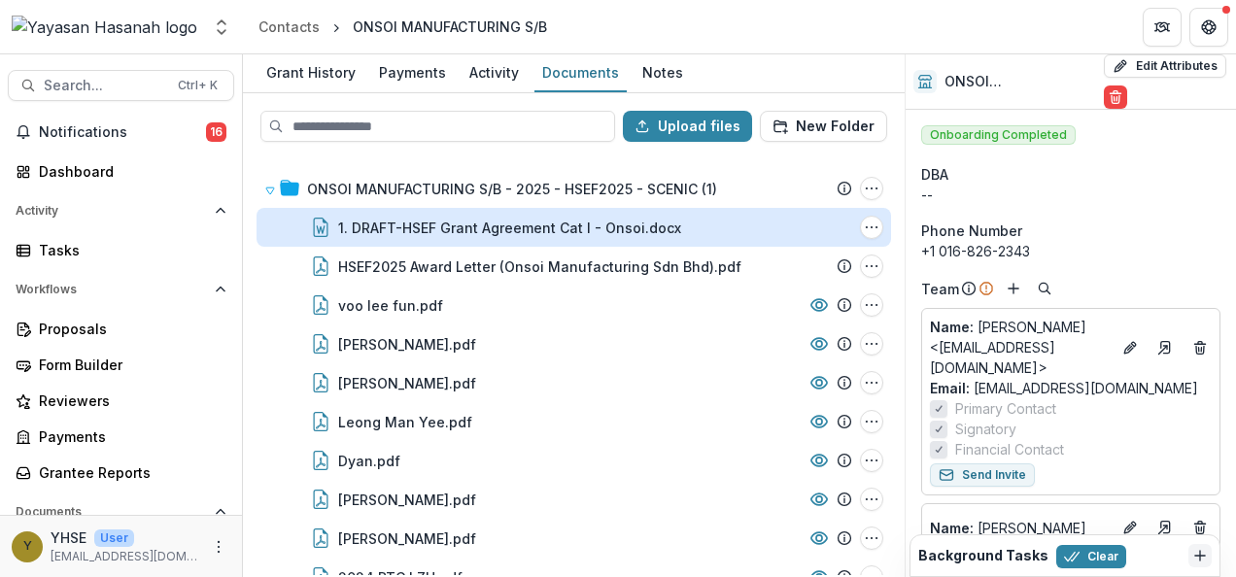
click at [527, 220] on div "1. DRAFT-HSEF Grant Agreement Cat I - Onsoi.docx" at bounding box center [509, 228] width 343 height 20
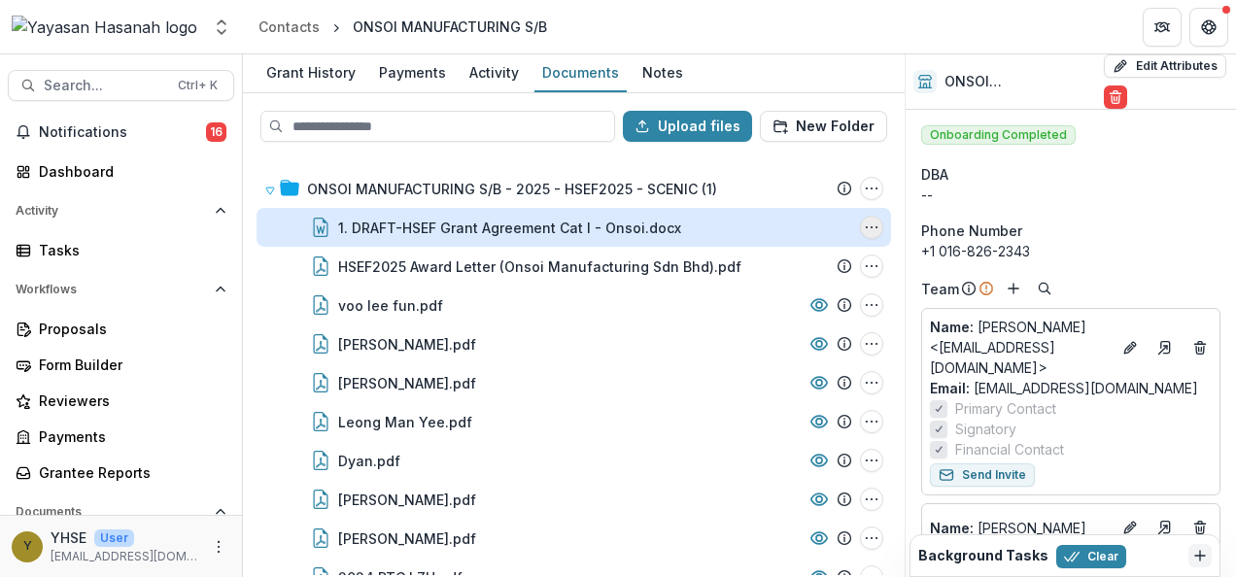
click at [865, 223] on icon "1. DRAFT-HSEF Grant Agreement Cat I - Onsoi.docx Options" at bounding box center [872, 228] width 16 height 16
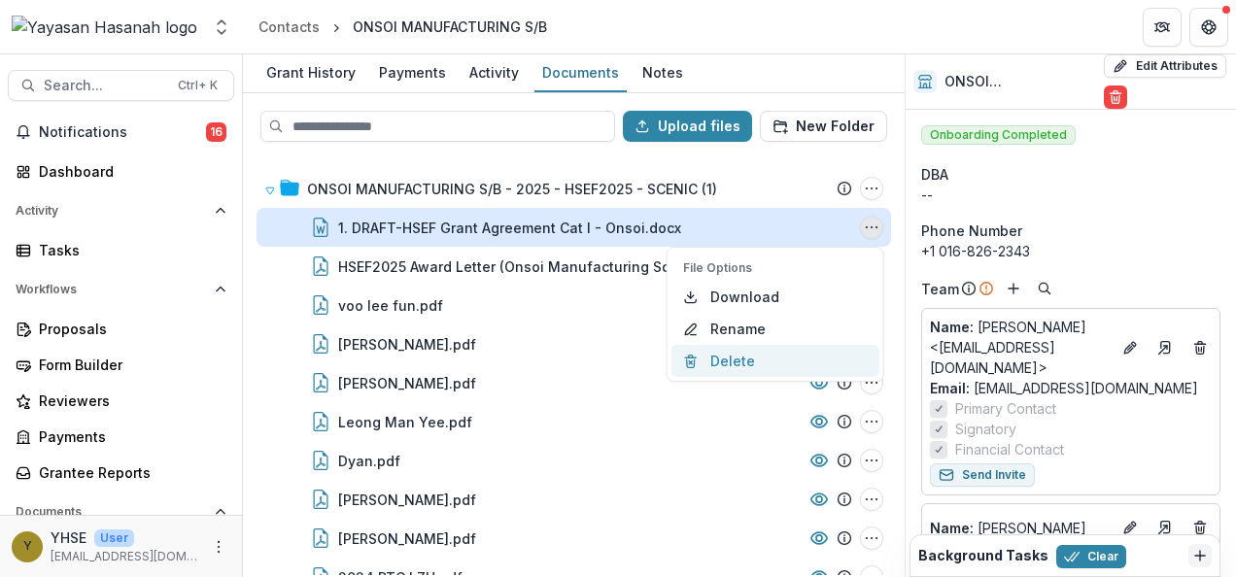
click at [764, 345] on button "Delete" at bounding box center [776, 361] width 208 height 32
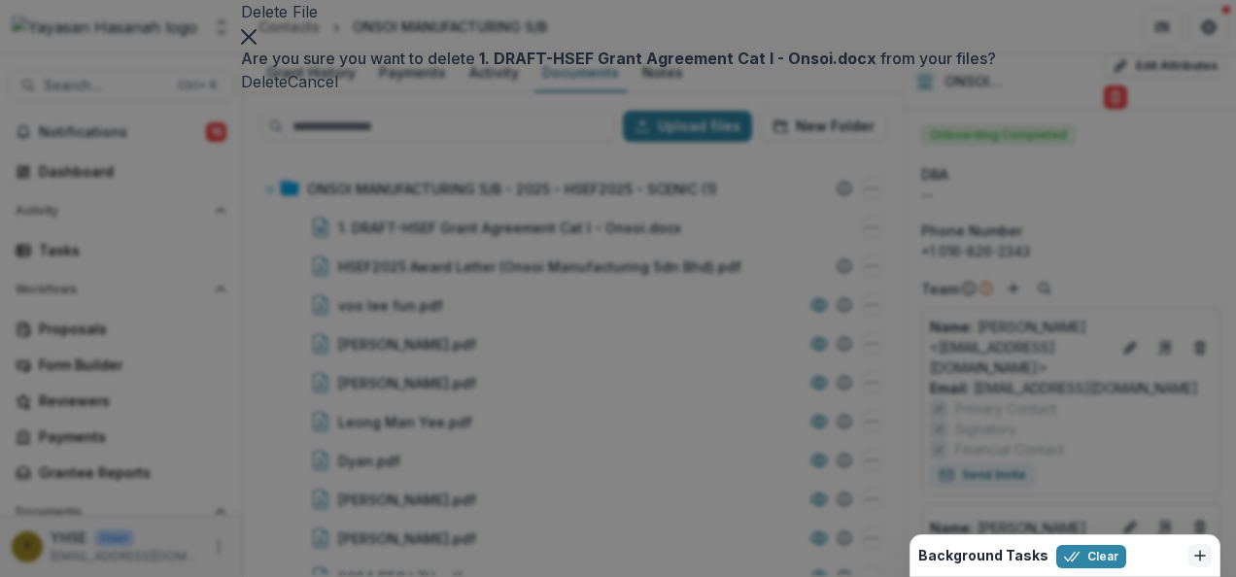
click at [288, 93] on button "Delete" at bounding box center [264, 81] width 47 height 23
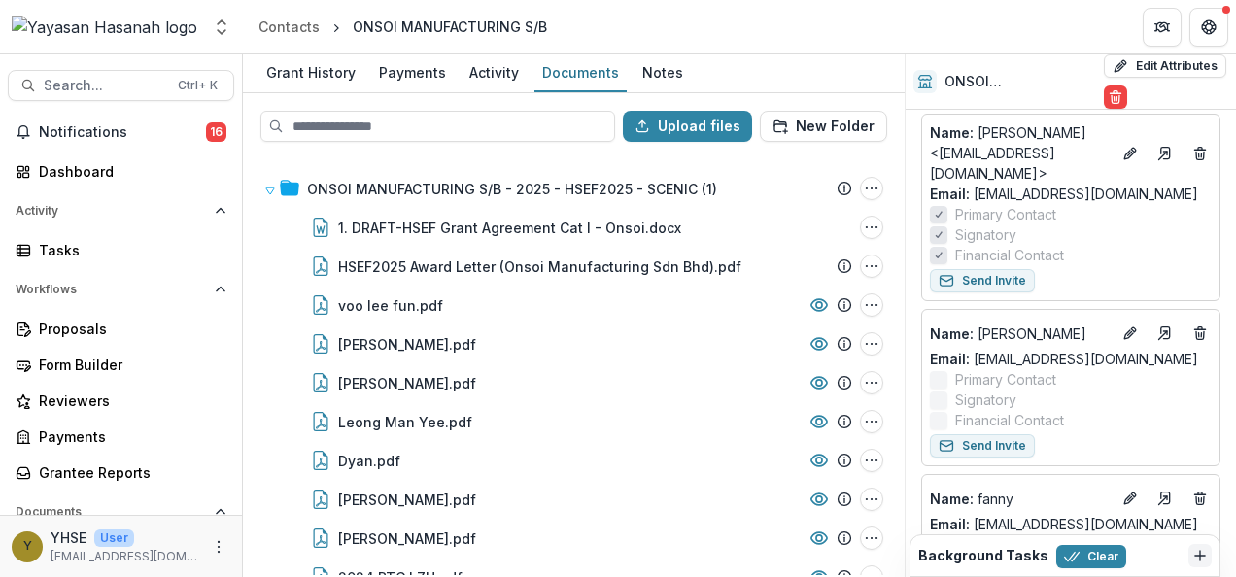
click at [524, 69] on div "Grant History Payments Activity Documents Notes" at bounding box center [574, 73] width 662 height 39
click at [587, 73] on div "Documents" at bounding box center [581, 72] width 92 height 28
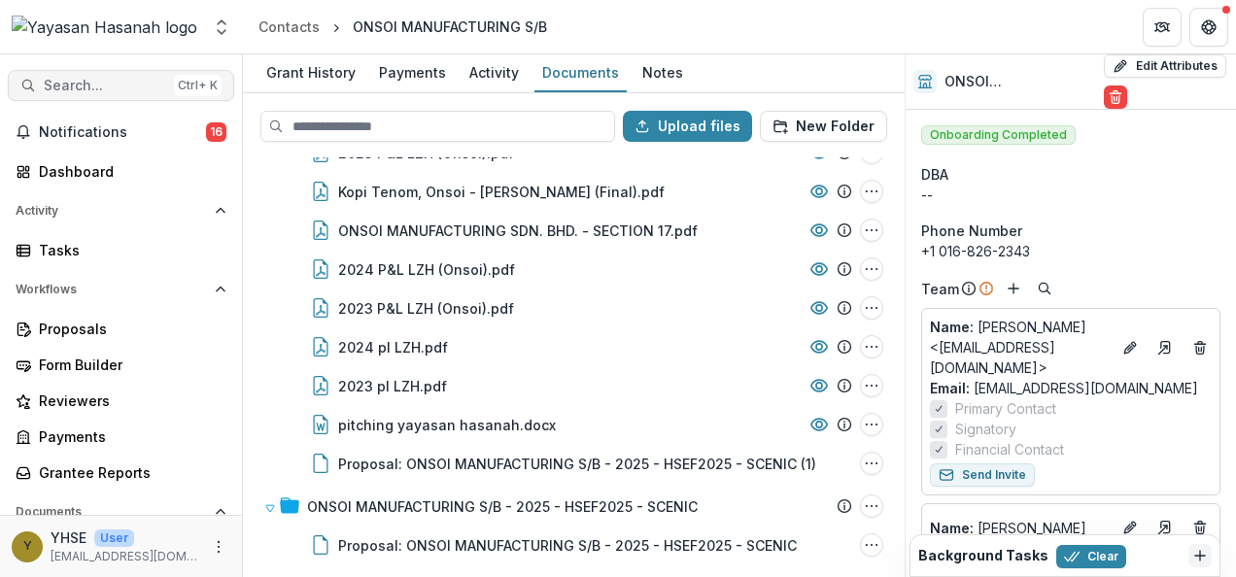
click at [93, 87] on span "Search..." at bounding box center [105, 86] width 122 height 17
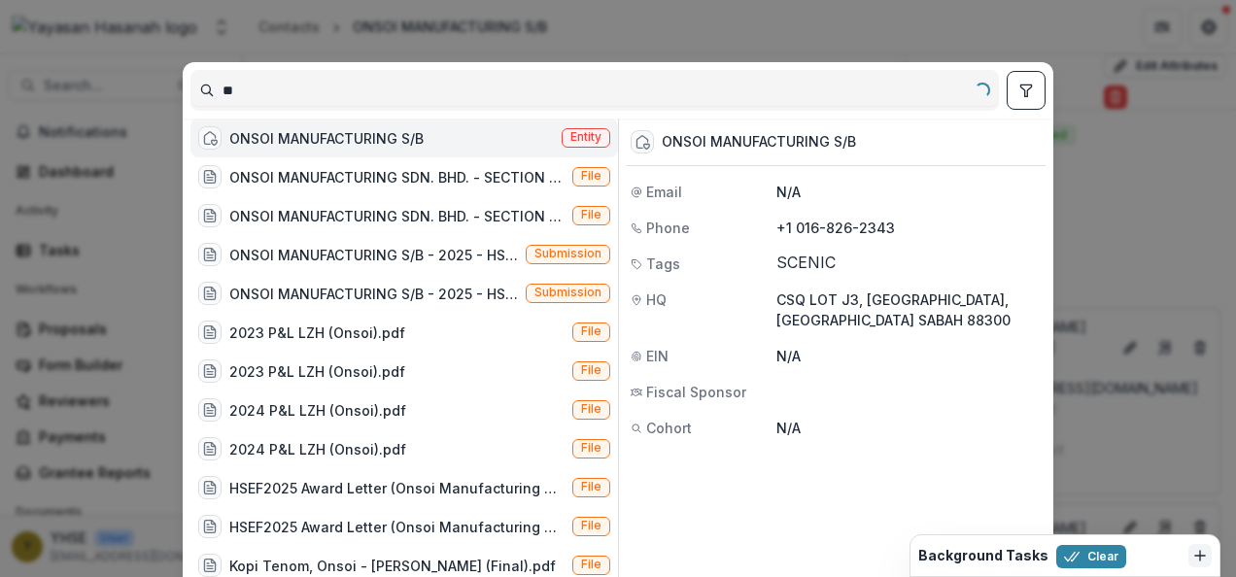
type input "*"
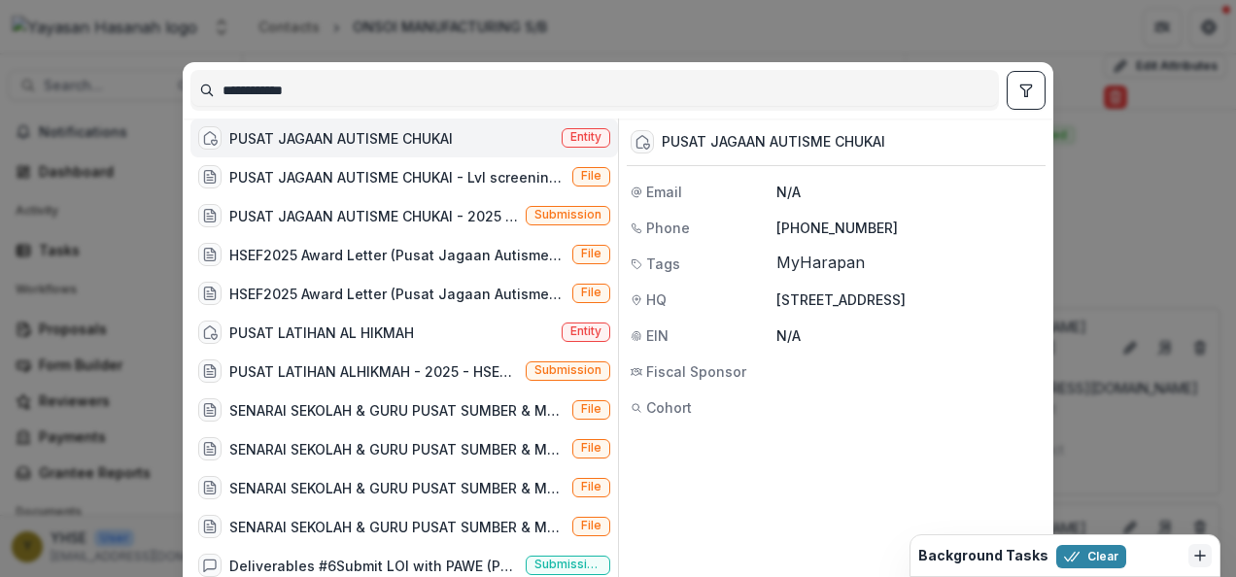
type input "**********"
click at [408, 146] on div "PUSAT JAGAAN AUTISME CHUKAI" at bounding box center [341, 138] width 224 height 20
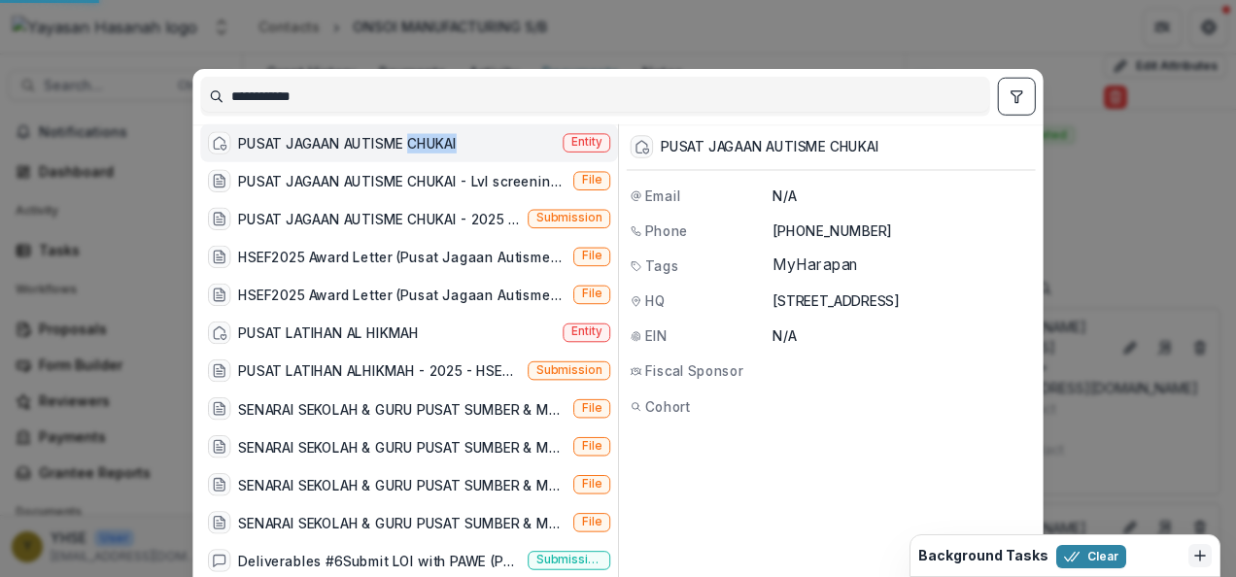
click at [408, 146] on div "PUSAT JAGAAN AUTISME CHUKAI" at bounding box center [347, 143] width 219 height 20
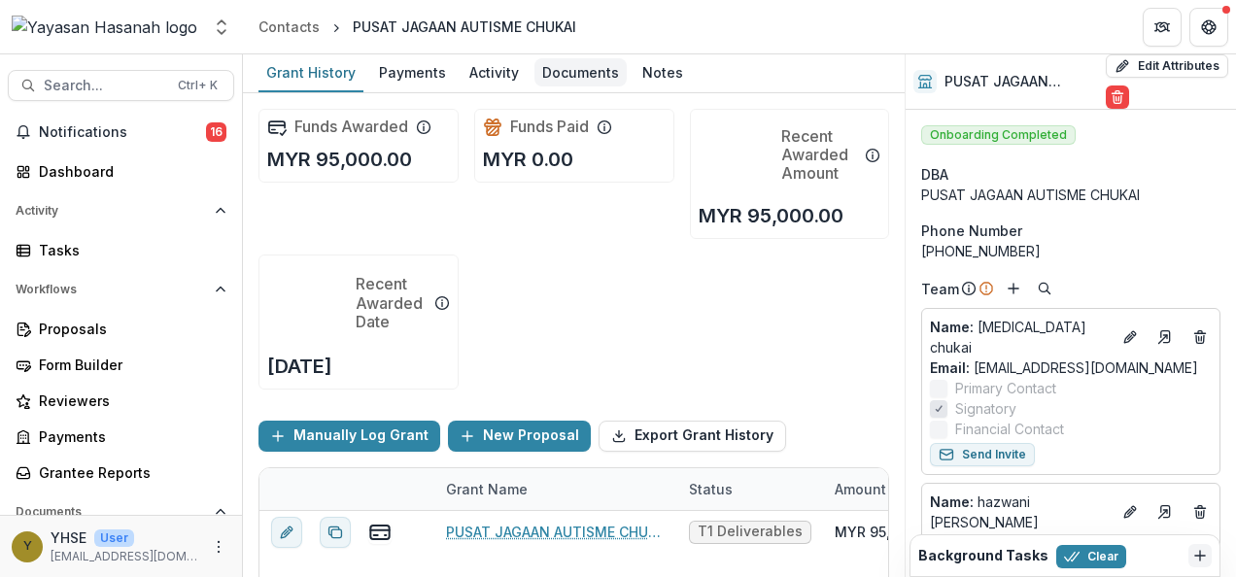
drag, startPoint x: 408, startPoint y: 146, endPoint x: 583, endPoint y: 71, distance: 190.3
click at [583, 71] on div "Documents" at bounding box center [581, 72] width 92 height 28
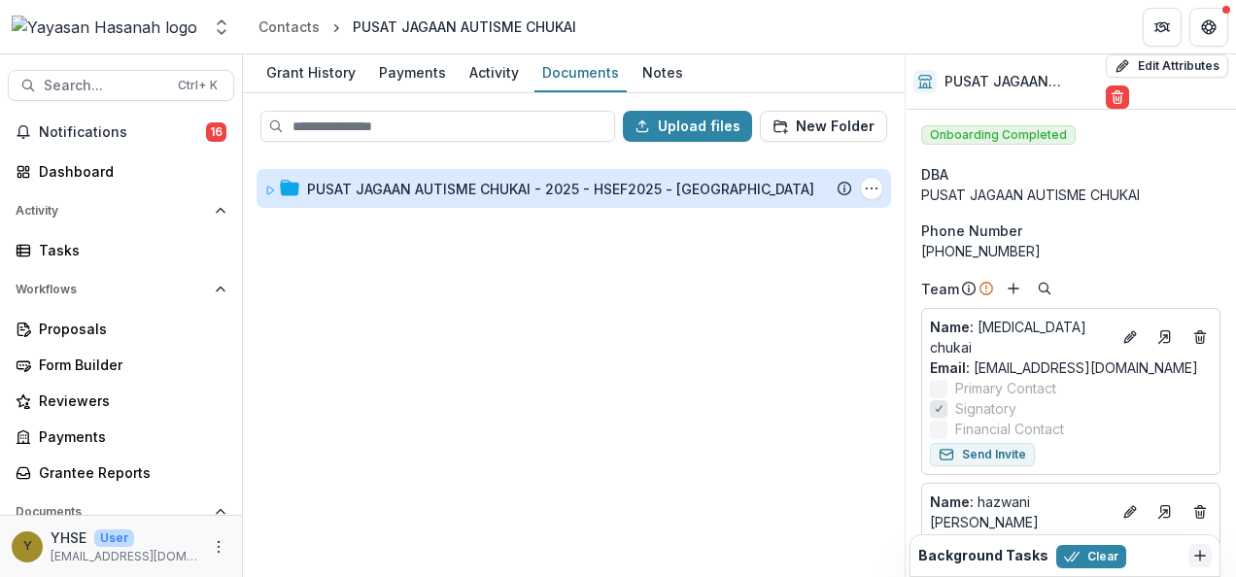
click at [647, 187] on div "PUSAT JAGAAN AUTISME CHUKAI - 2025 - HSEF2025 - [GEOGRAPHIC_DATA]" at bounding box center [560, 189] width 507 height 20
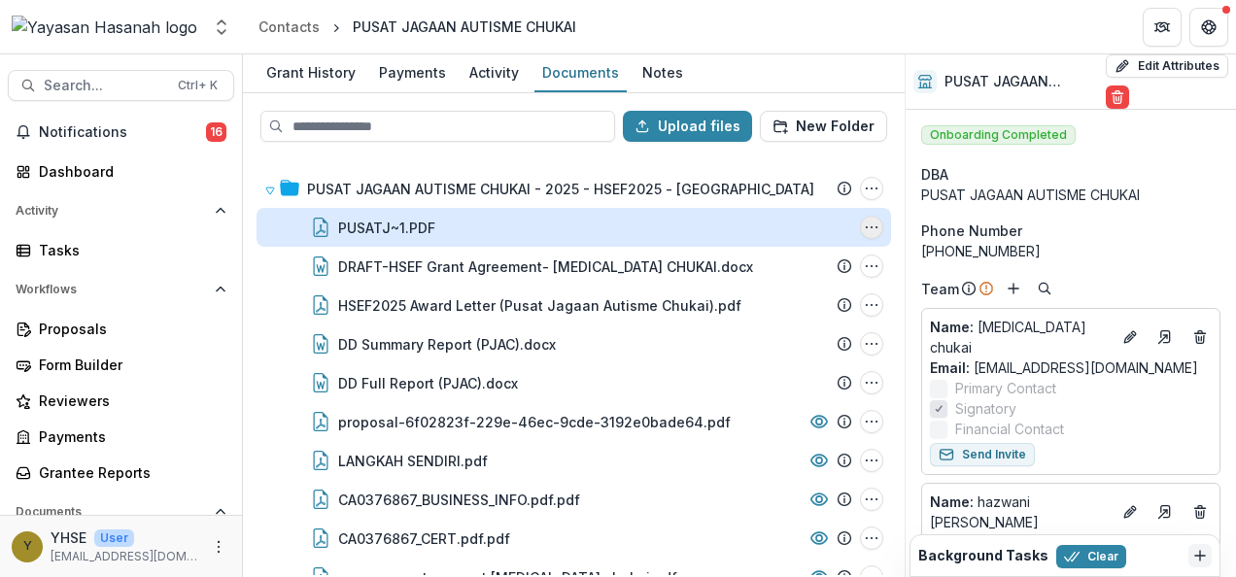
click at [873, 231] on icon "PUSATJ~1.PDF Options" at bounding box center [872, 228] width 16 height 16
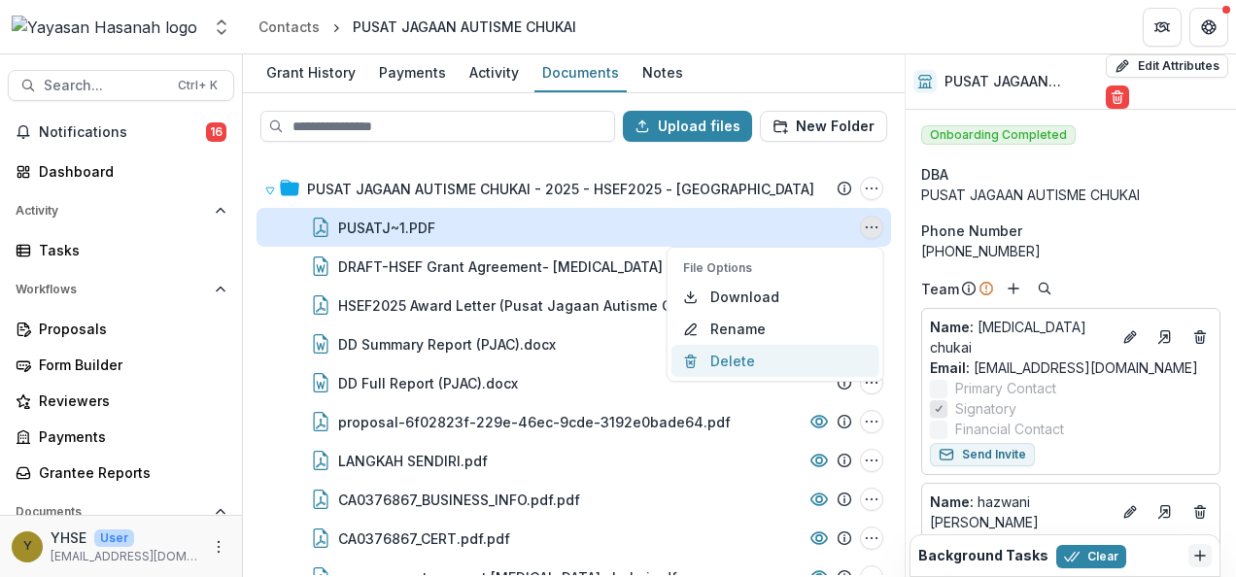
click at [775, 352] on button "Delete" at bounding box center [776, 361] width 208 height 32
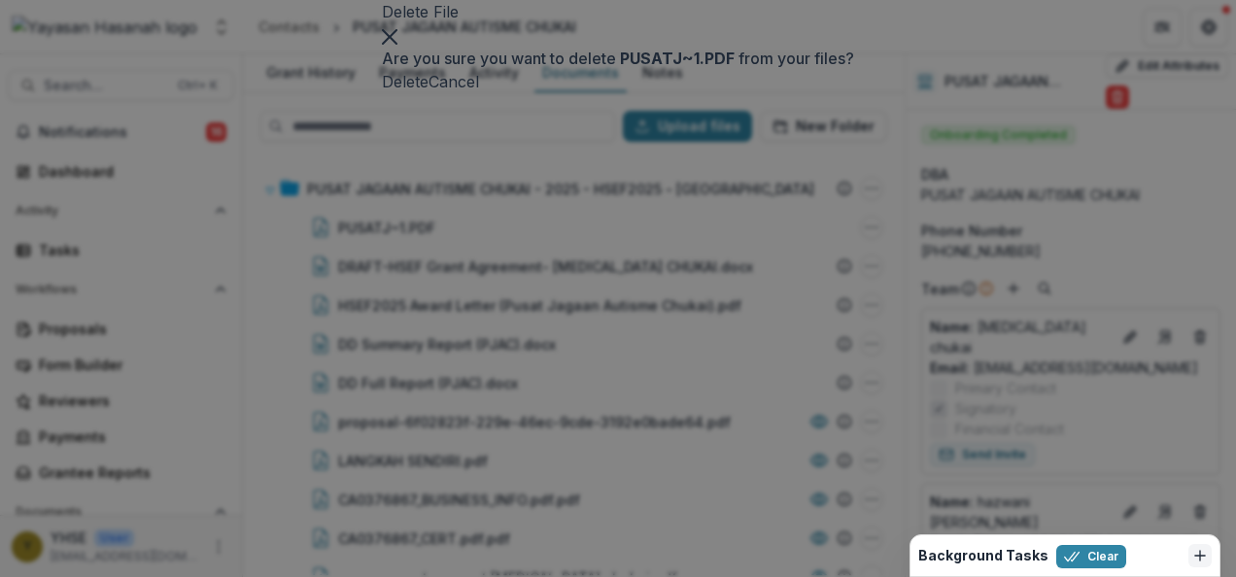
click at [429, 93] on button "Delete" at bounding box center [405, 81] width 47 height 23
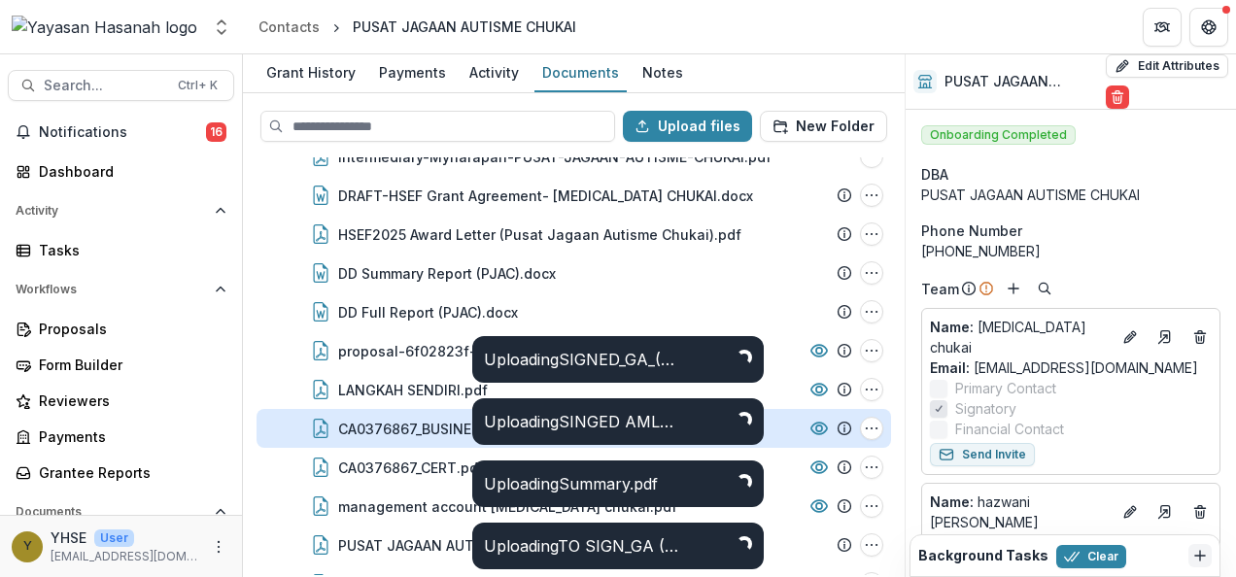
scroll to position [460, 0]
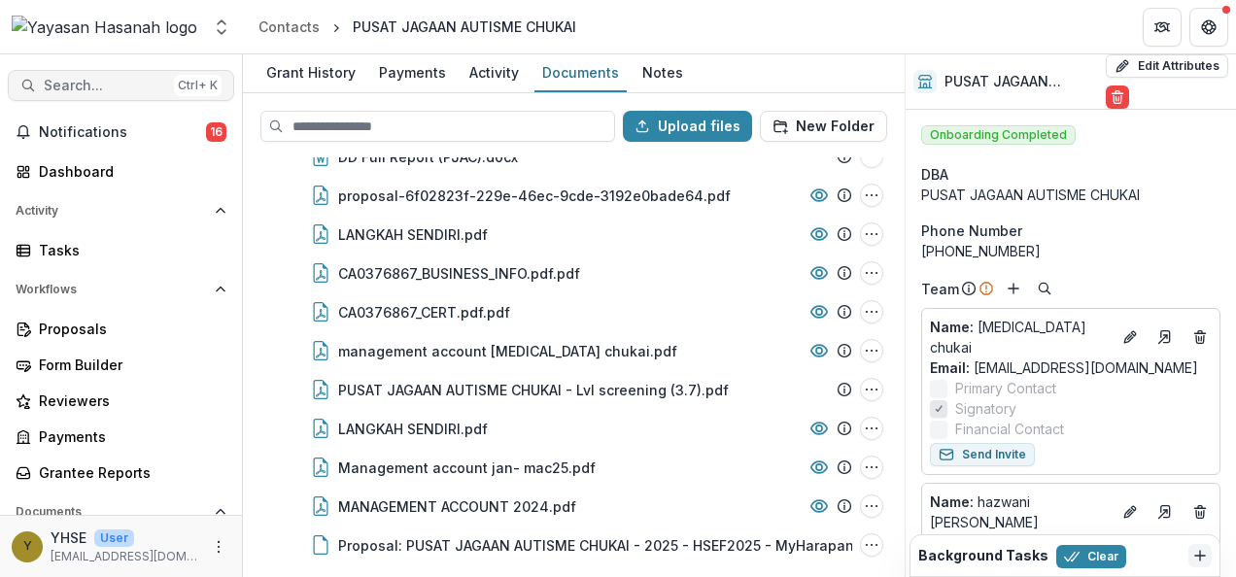
click at [101, 86] on span "Search..." at bounding box center [105, 86] width 122 height 17
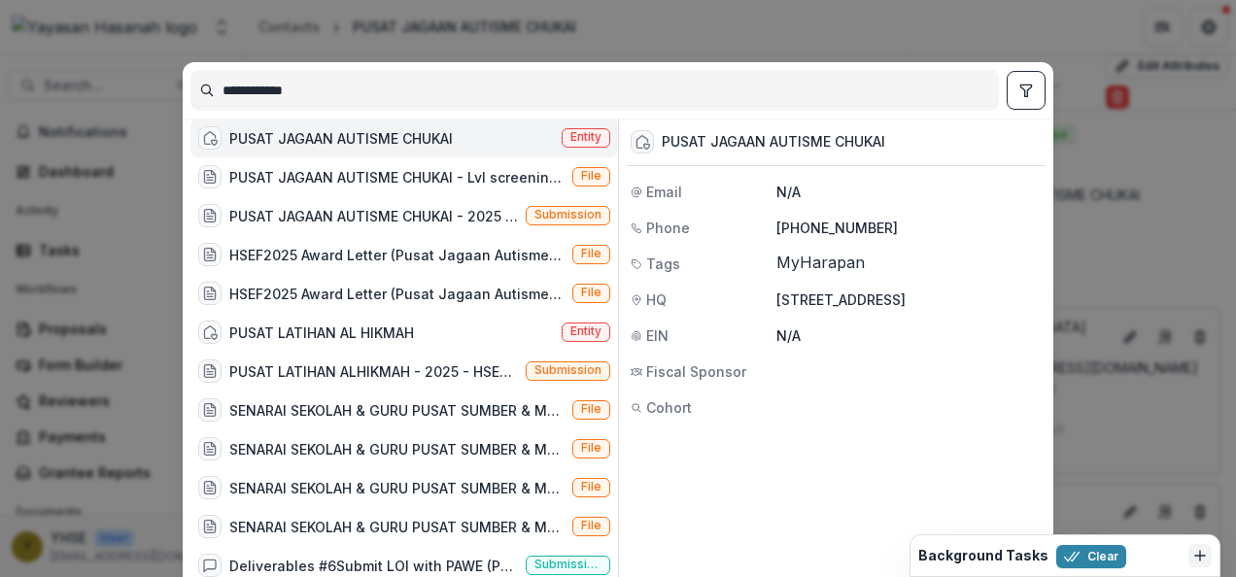
click at [263, 77] on input "**********" at bounding box center [594, 90] width 807 height 31
click at [314, 86] on input "**********" at bounding box center [594, 90] width 807 height 31
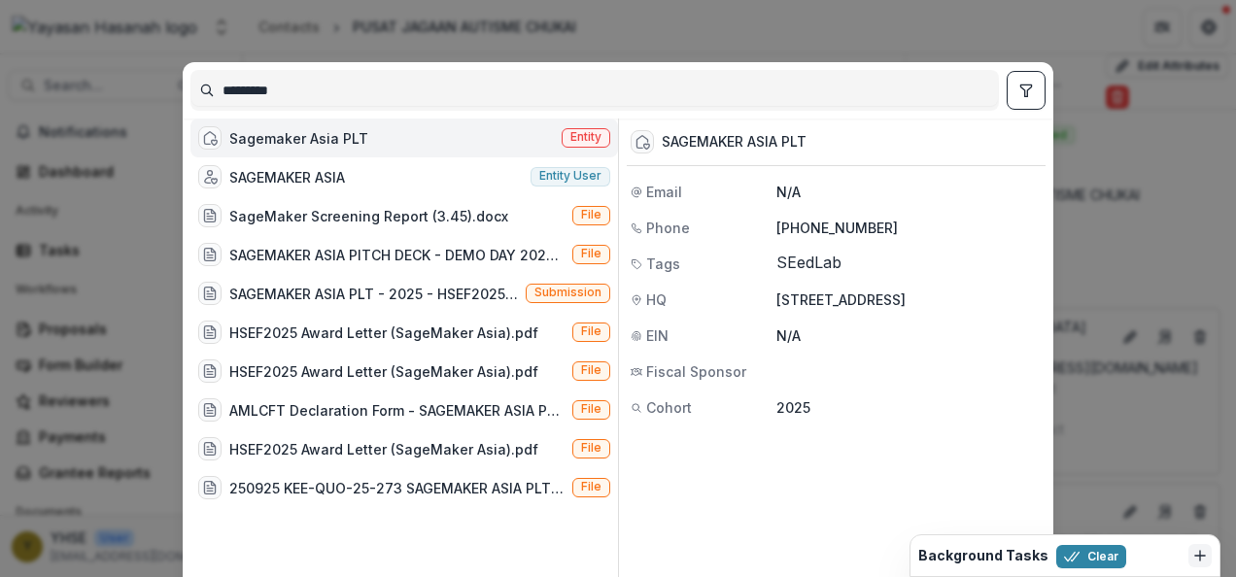
type input "*********"
click at [367, 140] on div "Sagemaker Asia PLT Entity" at bounding box center [405, 138] width 428 height 39
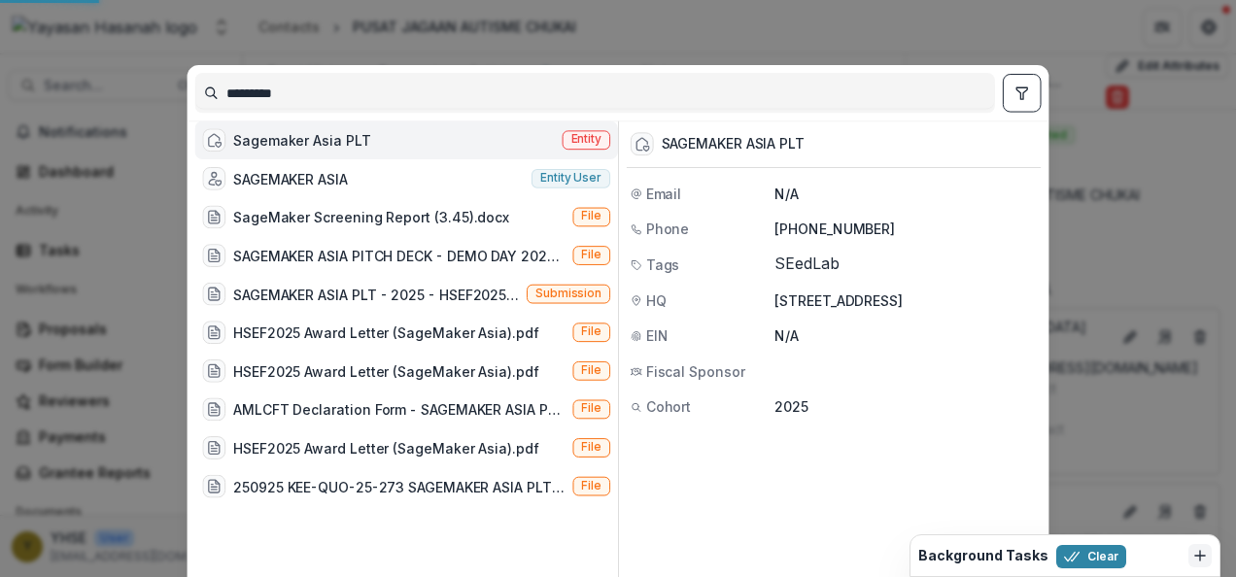
click at [367, 140] on div "Sagemaker Asia PLT Entity" at bounding box center [406, 140] width 424 height 39
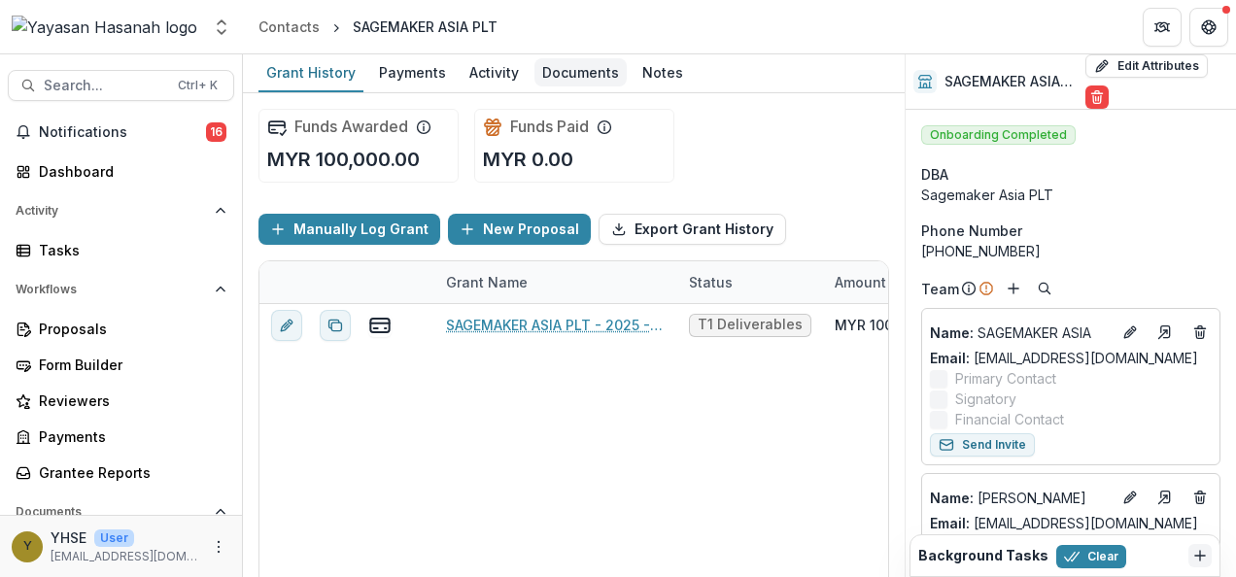
click at [572, 64] on div "Documents" at bounding box center [581, 72] width 92 height 28
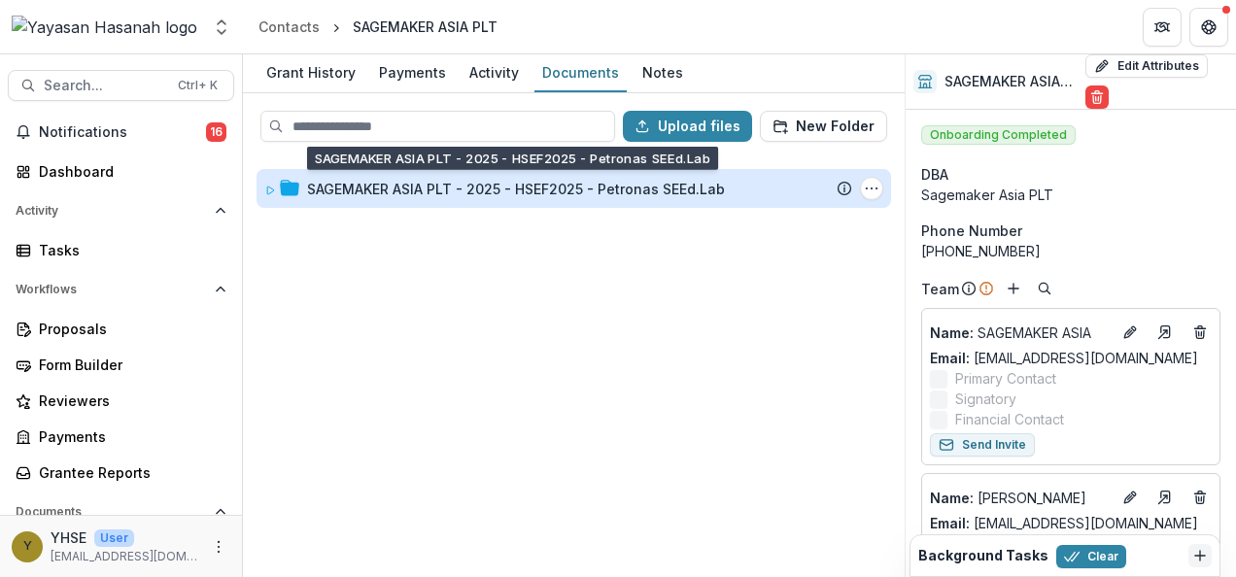
click at [454, 189] on div "SAGEMAKER ASIA PLT - 2025 - HSEF2025 - Petronas SEEd.Lab" at bounding box center [516, 189] width 418 height 20
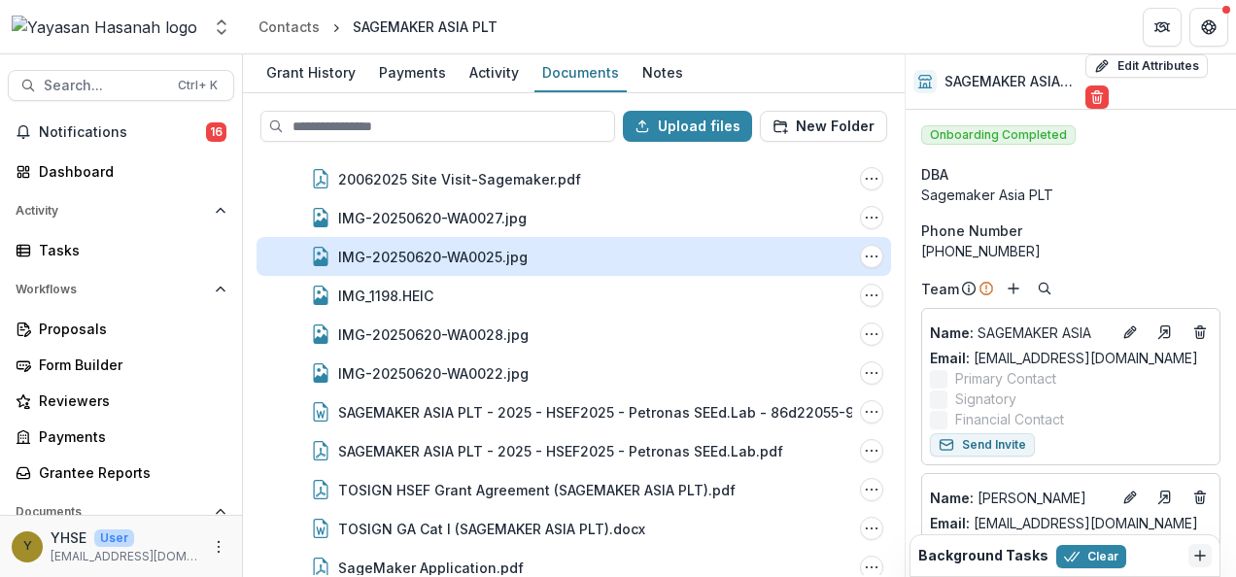
scroll to position [292, 0]
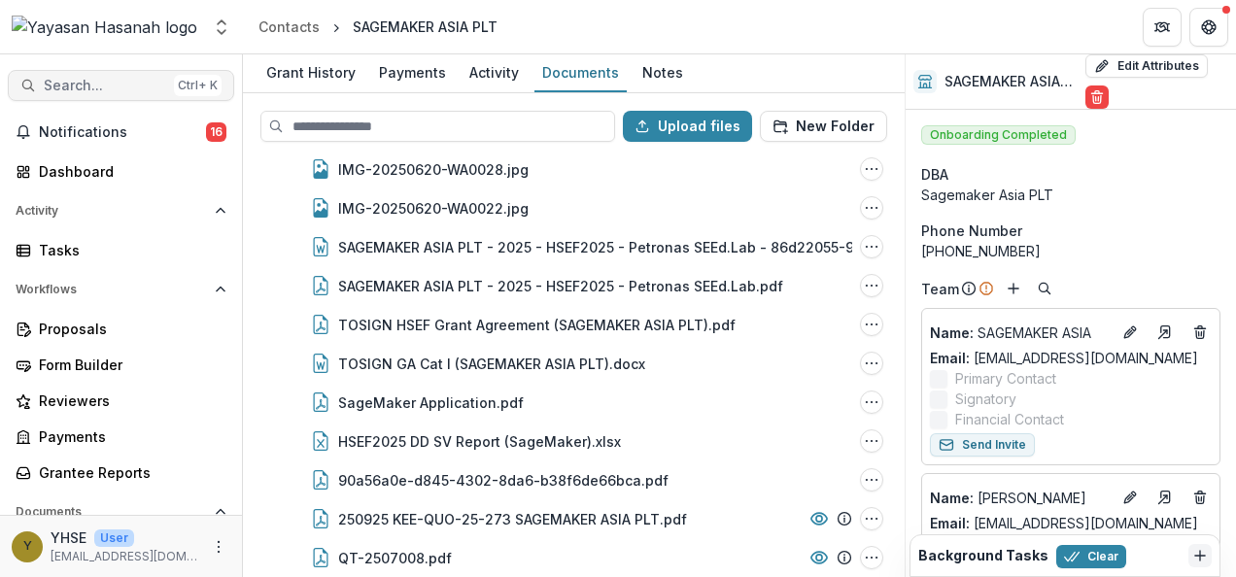
click at [94, 67] on div "Search... Ctrl + K Notifications 16 Dashboard Activity Tasks Workflows Proposal…" at bounding box center [121, 315] width 243 height 523
click at [97, 82] on span "Search..." at bounding box center [105, 86] width 122 height 17
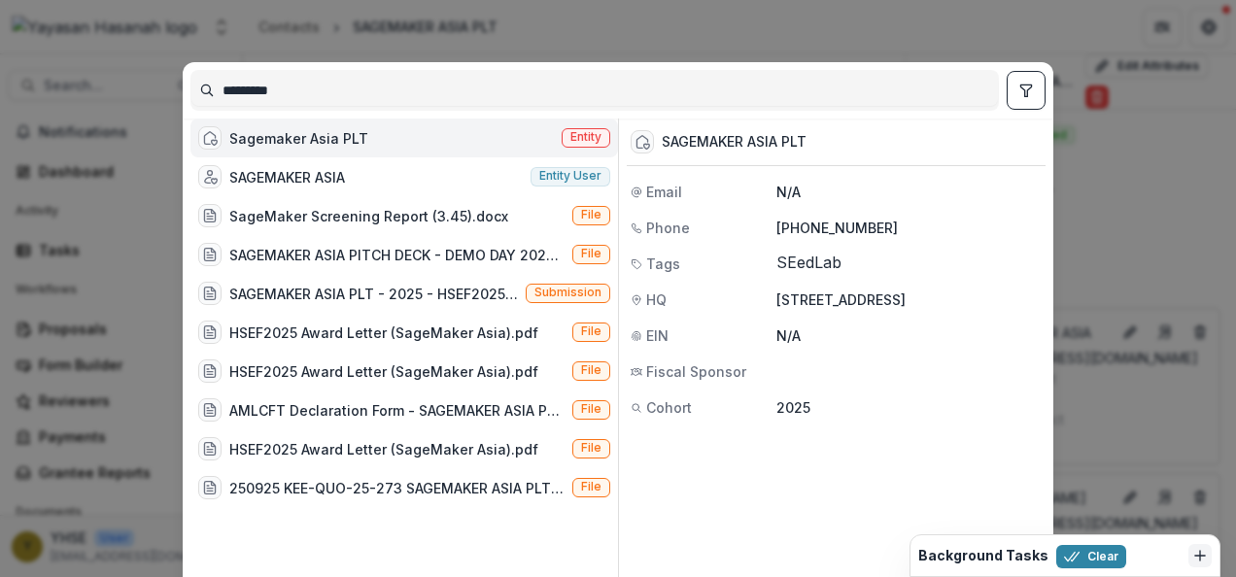
click at [276, 86] on input "*********" at bounding box center [594, 90] width 807 height 31
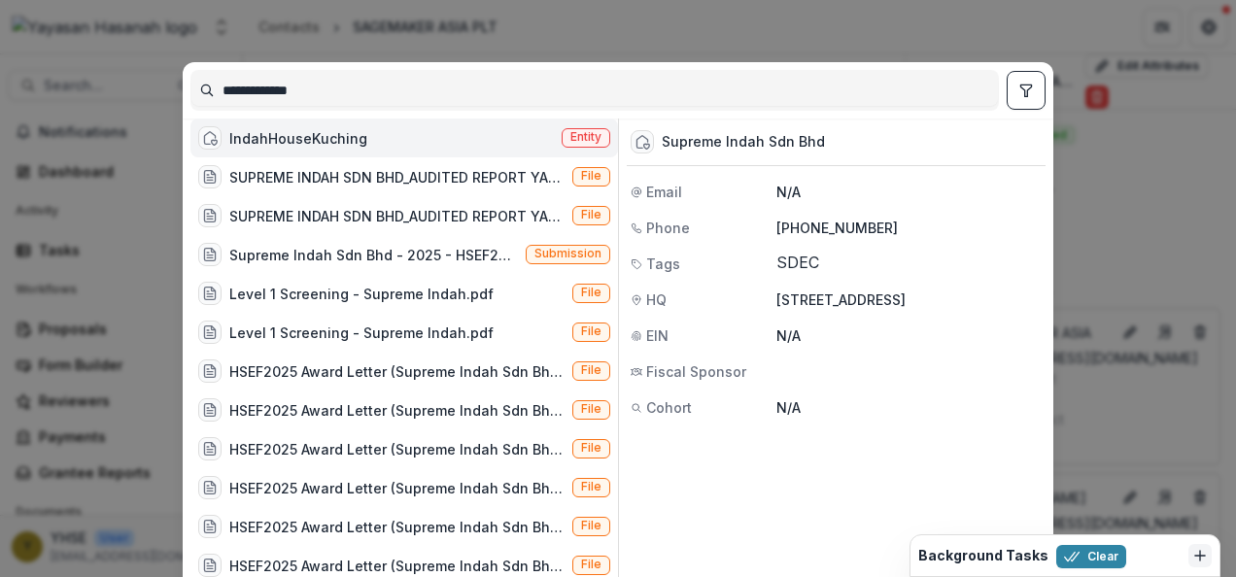
type input "**********"
click at [573, 144] on span "Entity" at bounding box center [586, 137] width 31 height 14
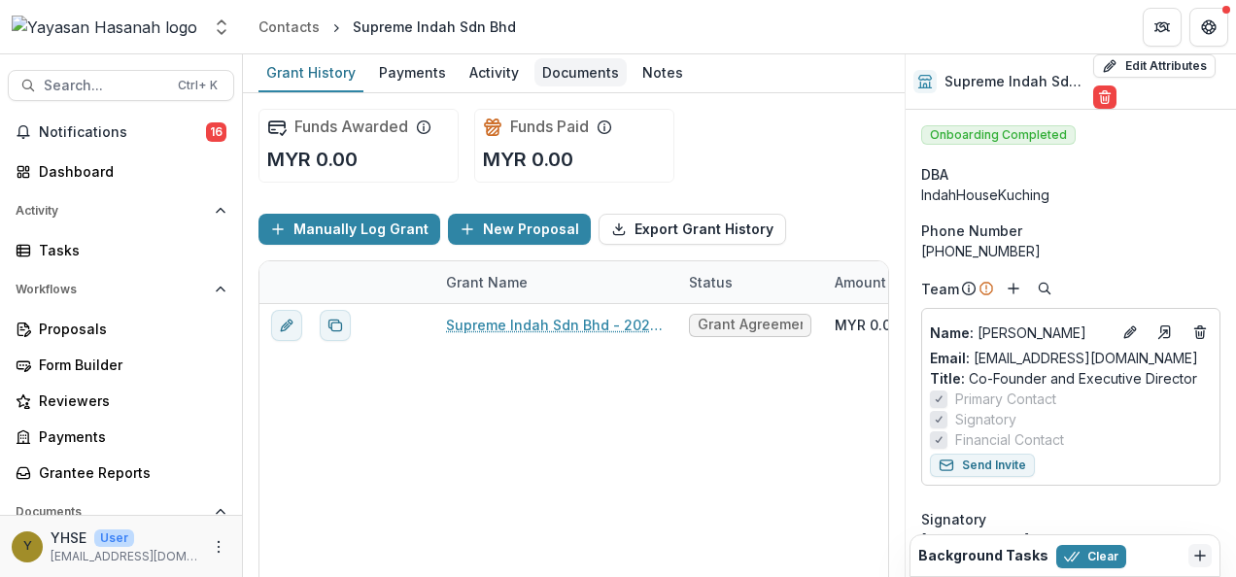
click at [544, 74] on div "Documents" at bounding box center [581, 72] width 92 height 28
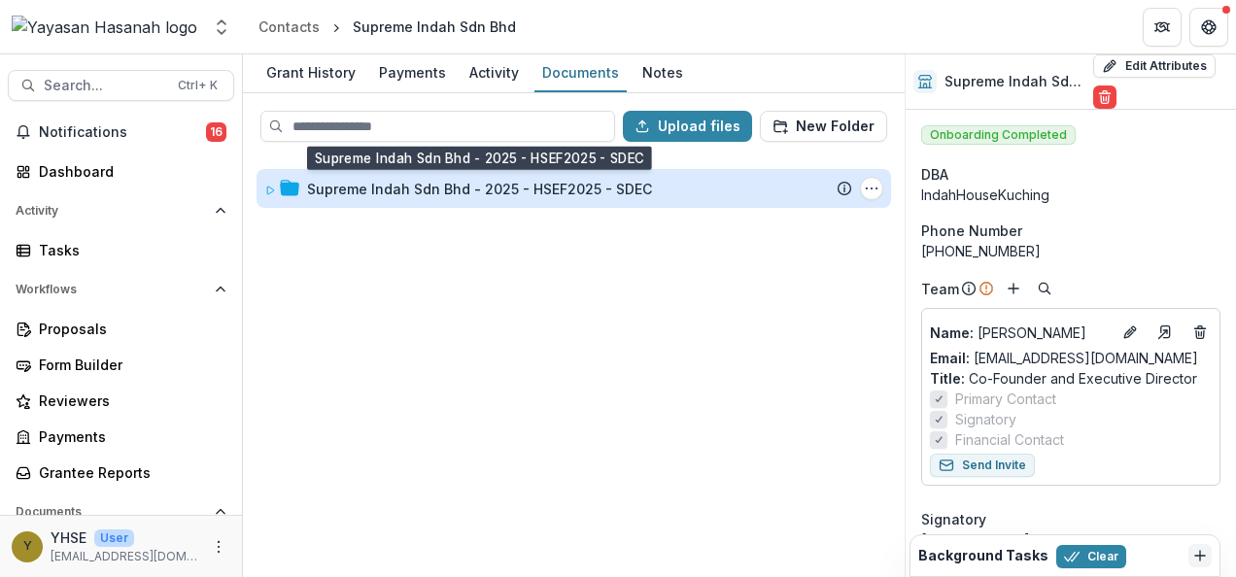
click at [470, 189] on div "Supreme Indah Sdn Bhd - 2025 - HSEF2025 - SDEC" at bounding box center [479, 189] width 345 height 20
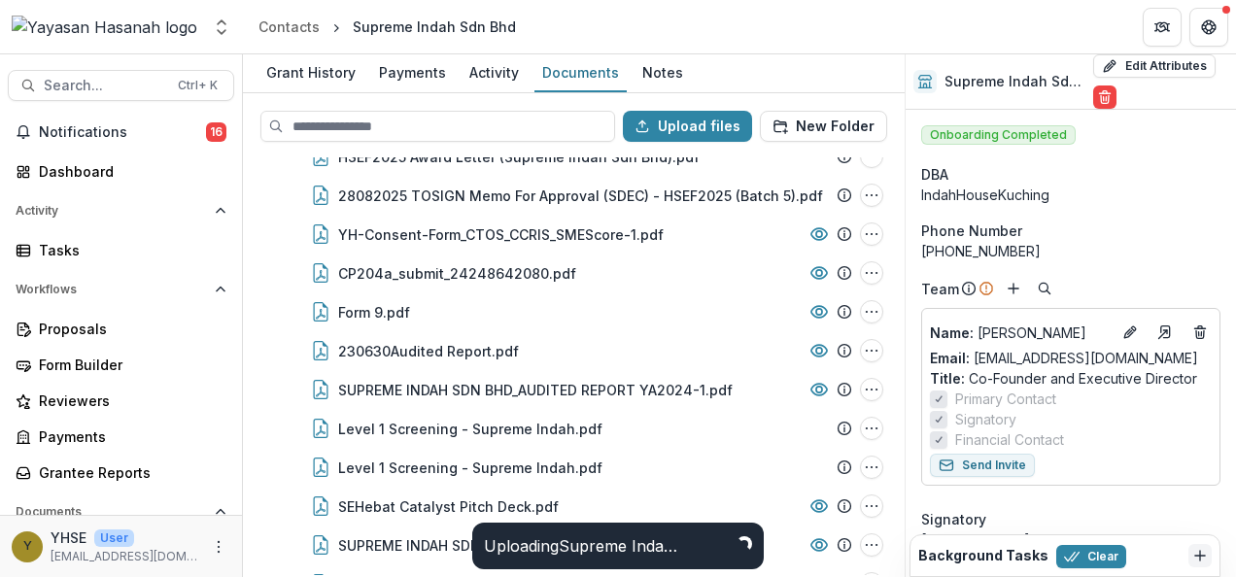
scroll to position [304, 0]
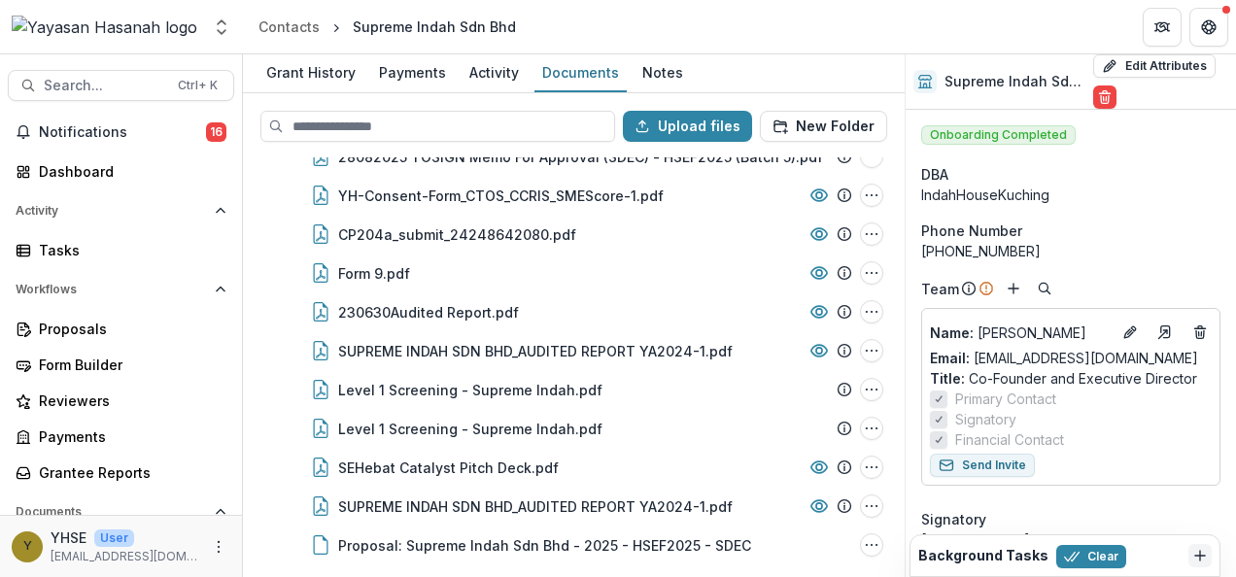
click at [1054, 37] on header "Contacts Supreme Indah Sdn Bhd" at bounding box center [739, 26] width 993 height 53
click at [156, 88] on span "Search..." at bounding box center [105, 86] width 122 height 17
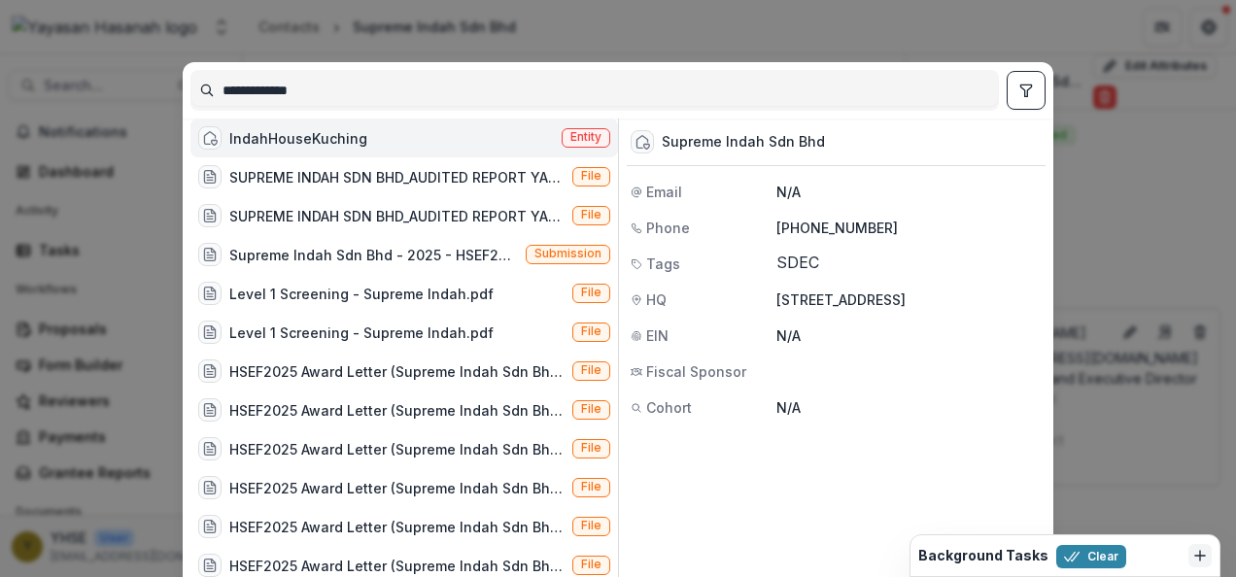
click at [296, 90] on input "**********" at bounding box center [594, 90] width 807 height 31
click at [296, 89] on input "**********" at bounding box center [594, 90] width 807 height 31
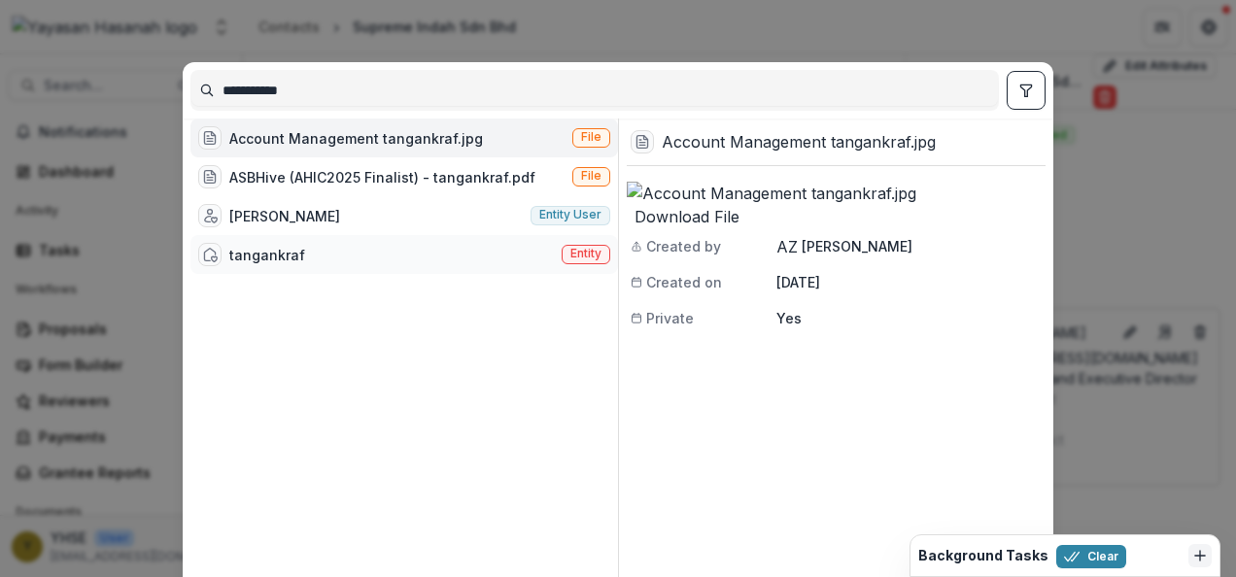
type input "**********"
click at [454, 259] on div "tangankraf Entity" at bounding box center [405, 254] width 428 height 39
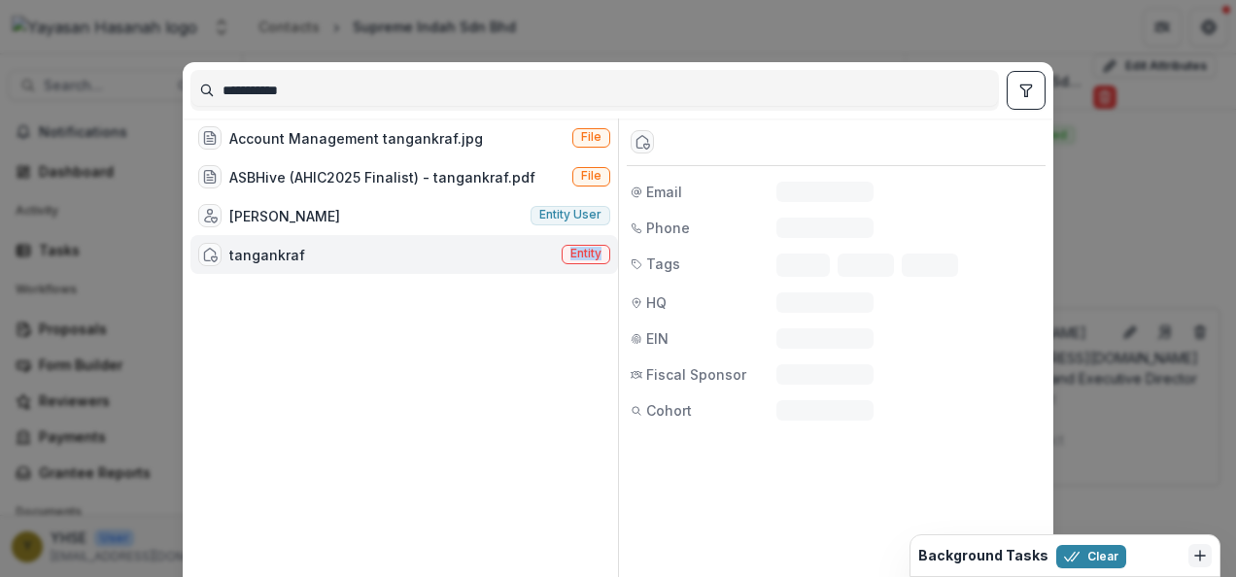
click at [454, 259] on div "tangankraf Entity" at bounding box center [405, 254] width 428 height 39
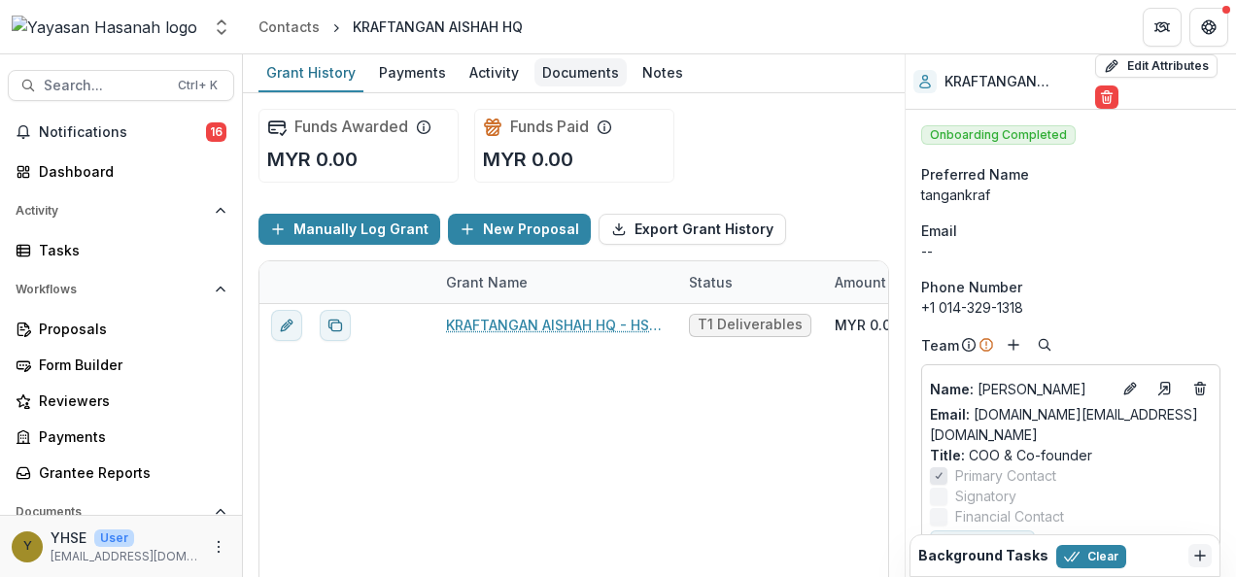
click at [564, 77] on div "Documents" at bounding box center [581, 72] width 92 height 28
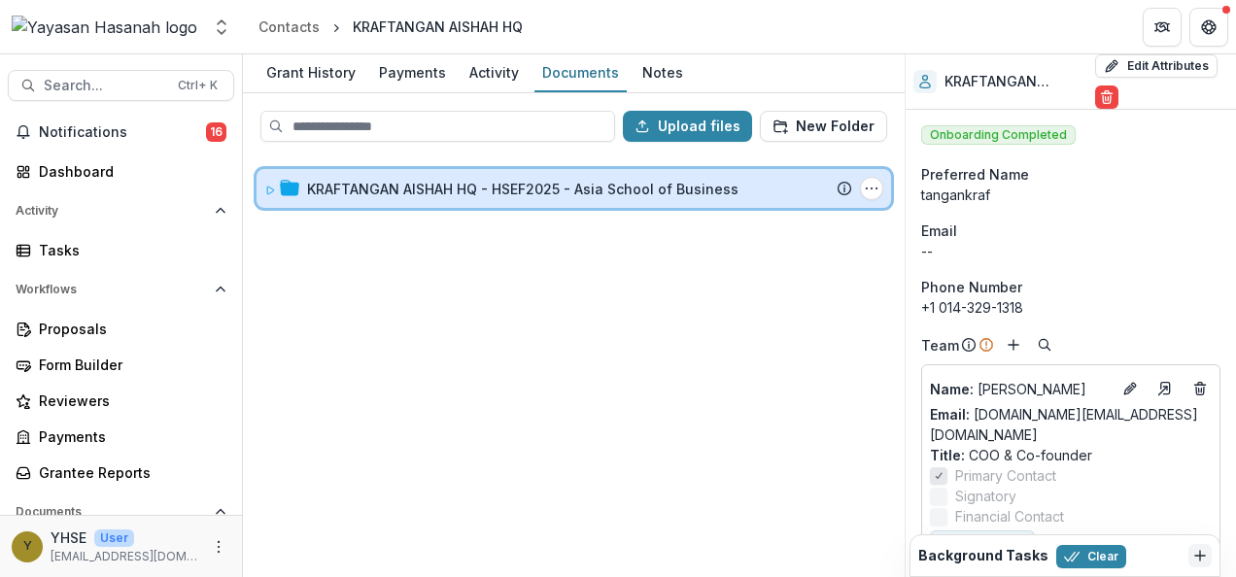
click at [554, 200] on div "KRAFTANGAN AISHAH HQ - HSEF2025 - Asia School of Business Submission Temelio Pr…" at bounding box center [574, 188] width 635 height 39
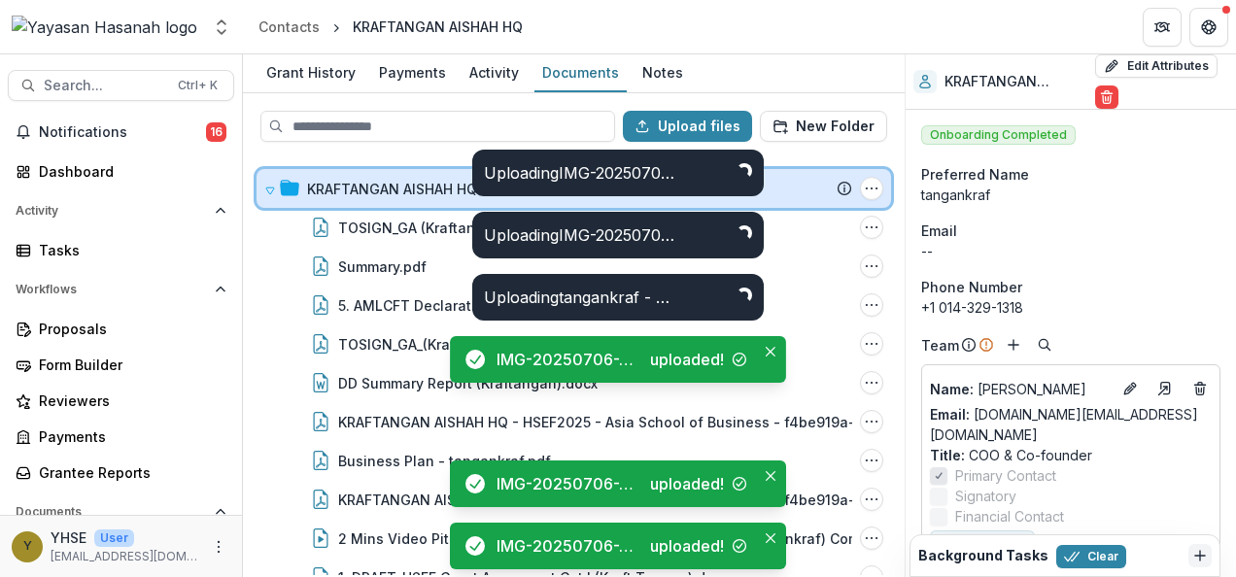
scroll to position [97, 0]
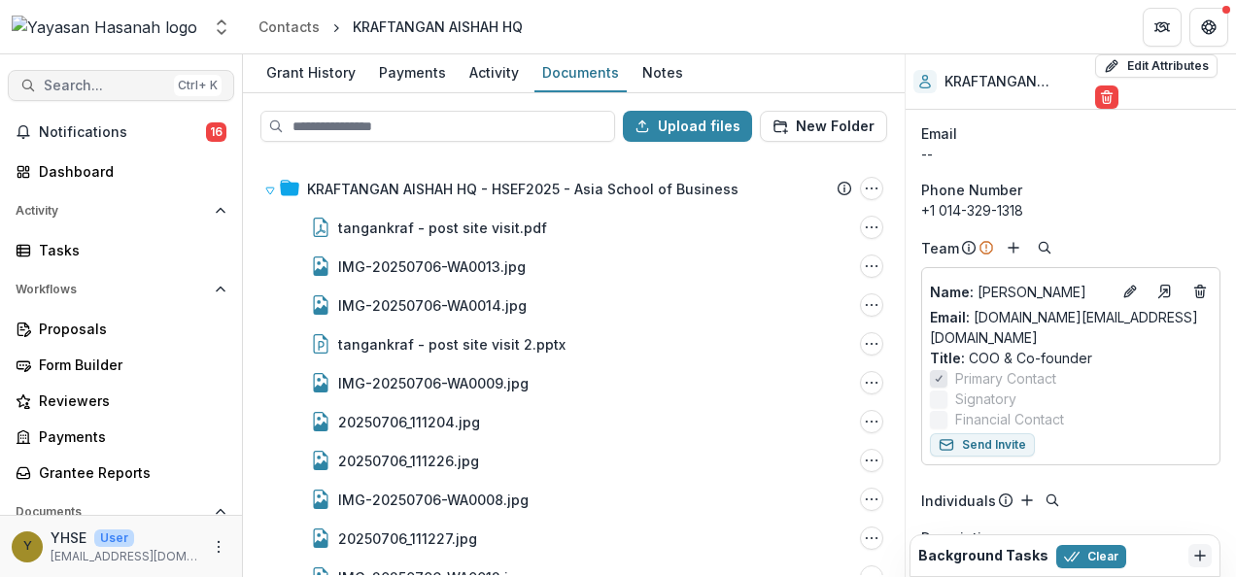
click at [102, 87] on span "Search..." at bounding box center [105, 86] width 122 height 17
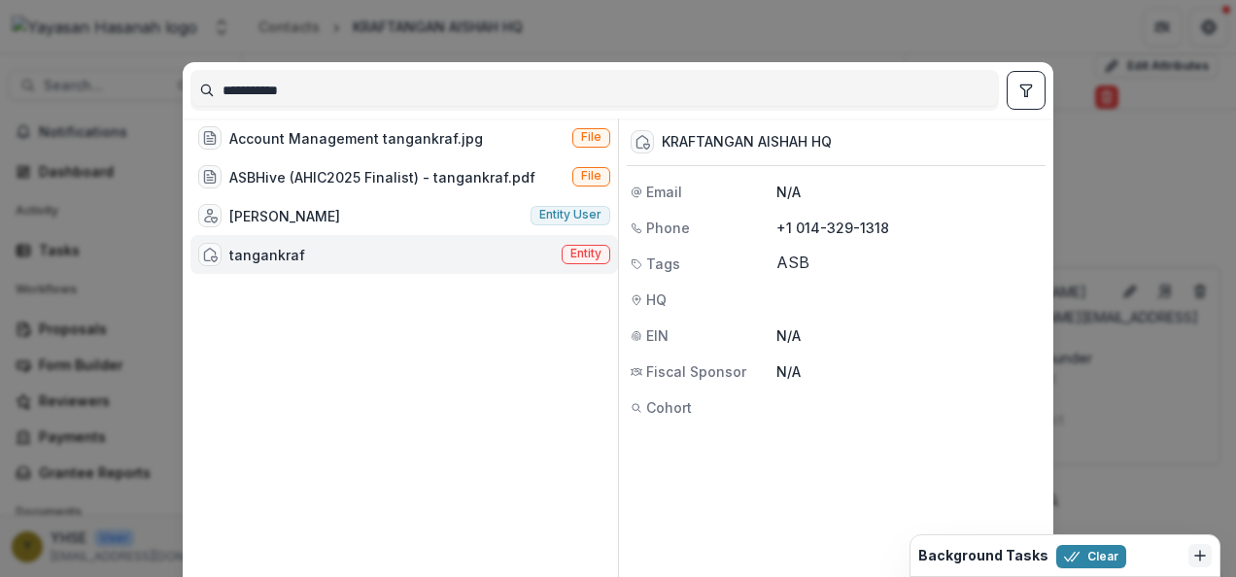
click at [397, 86] on input "**********" at bounding box center [594, 90] width 807 height 31
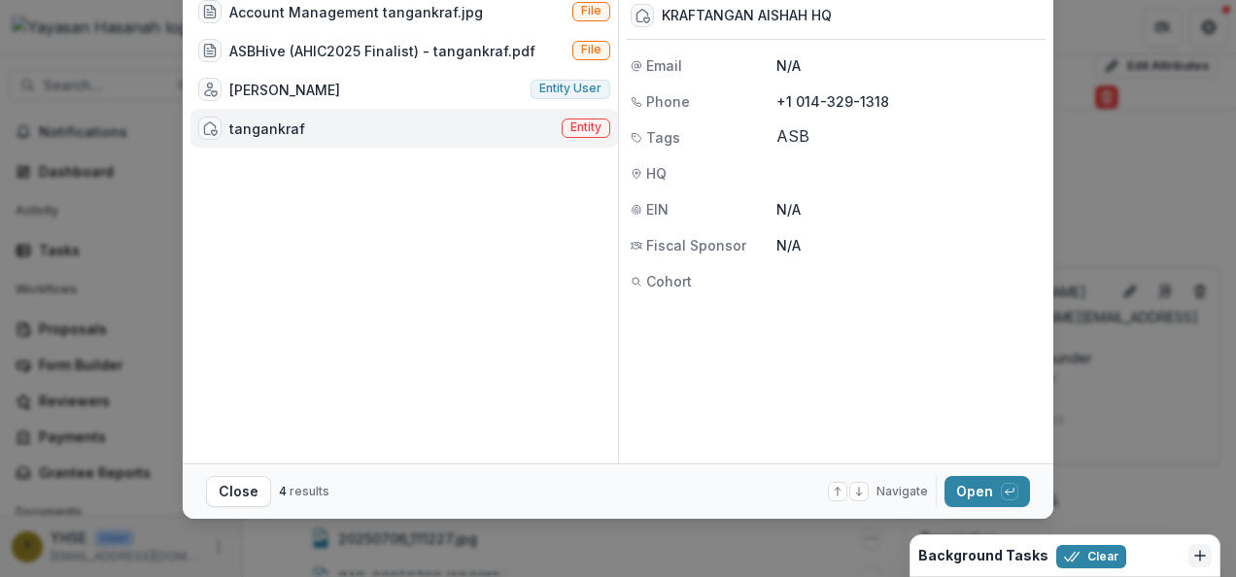
click at [760, 576] on html "Skip to content Aggregate Analysis Foundations Yayasan Hasanah Team Settings Ad…" at bounding box center [618, 288] width 1236 height 577
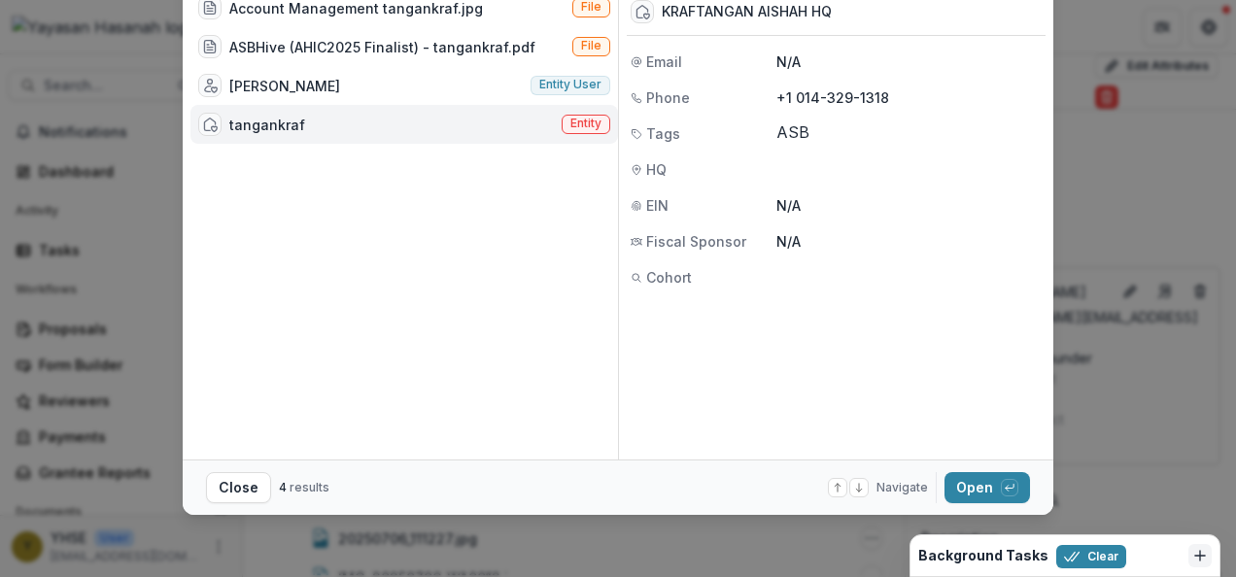
click at [1215, 241] on div "**********" at bounding box center [618, 288] width 1236 height 577
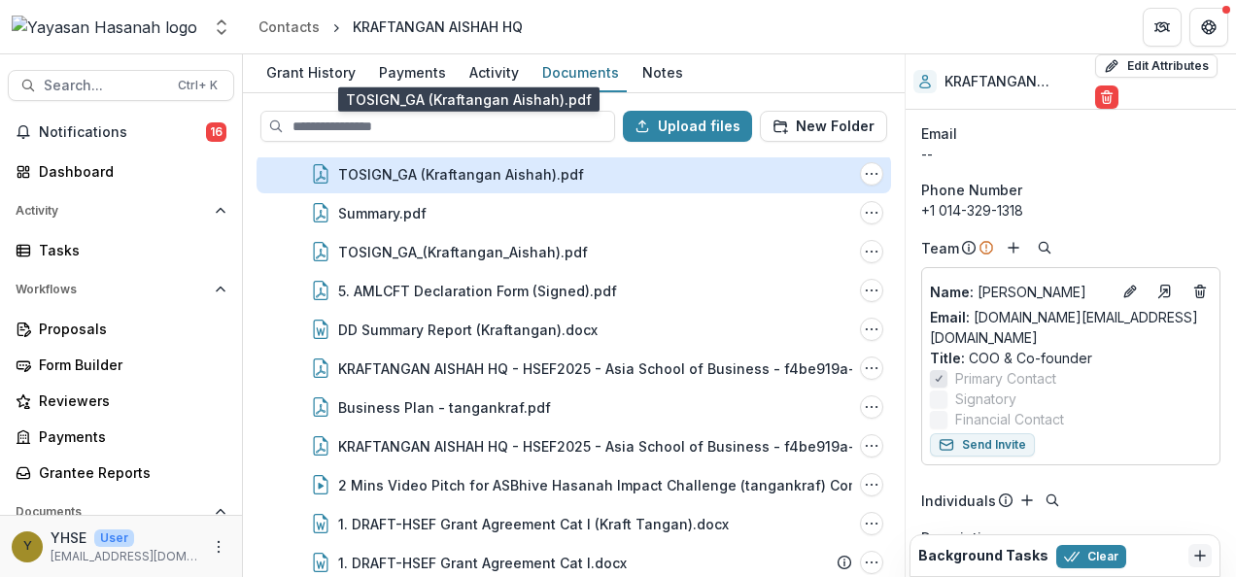
scroll to position [680, 0]
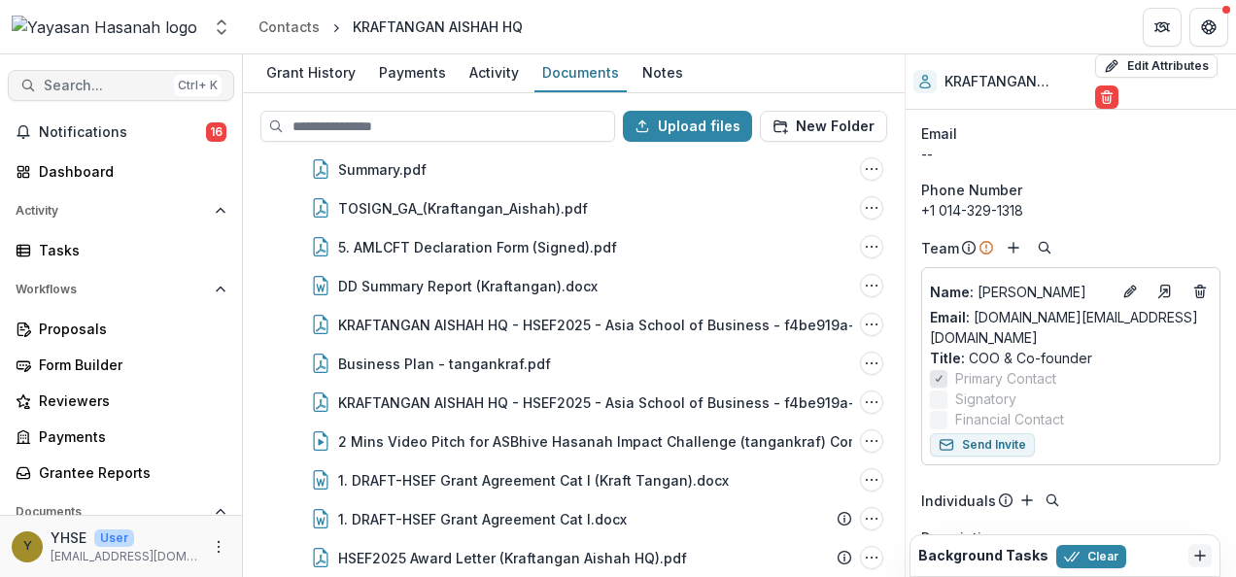
click at [123, 81] on span "Search..." at bounding box center [105, 86] width 122 height 17
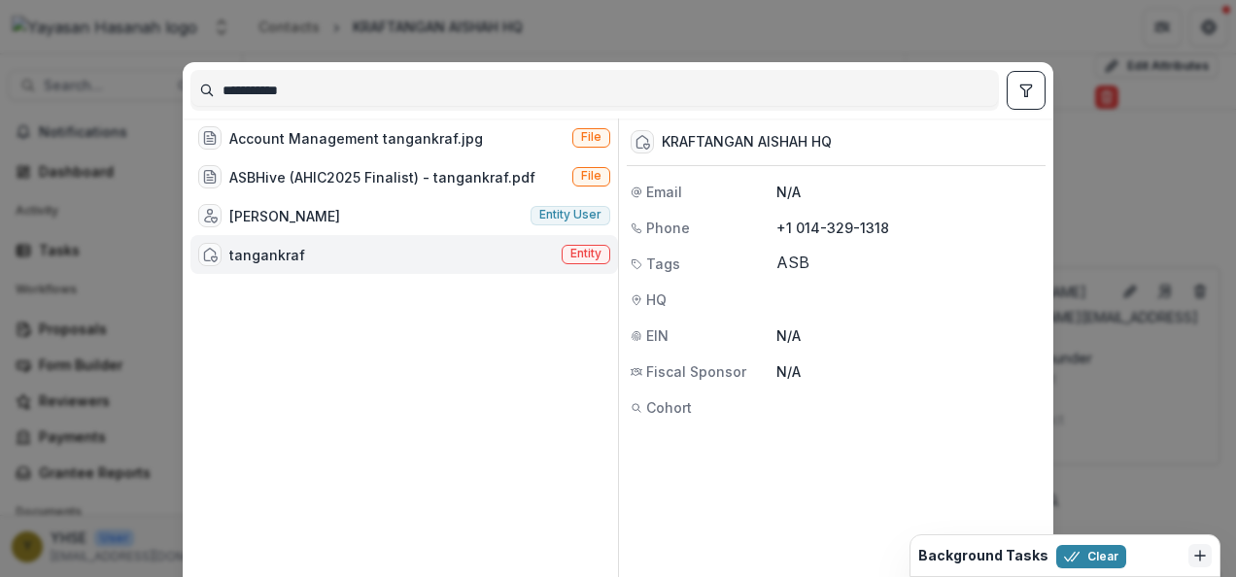
click at [411, 83] on input "**********" at bounding box center [594, 90] width 807 height 31
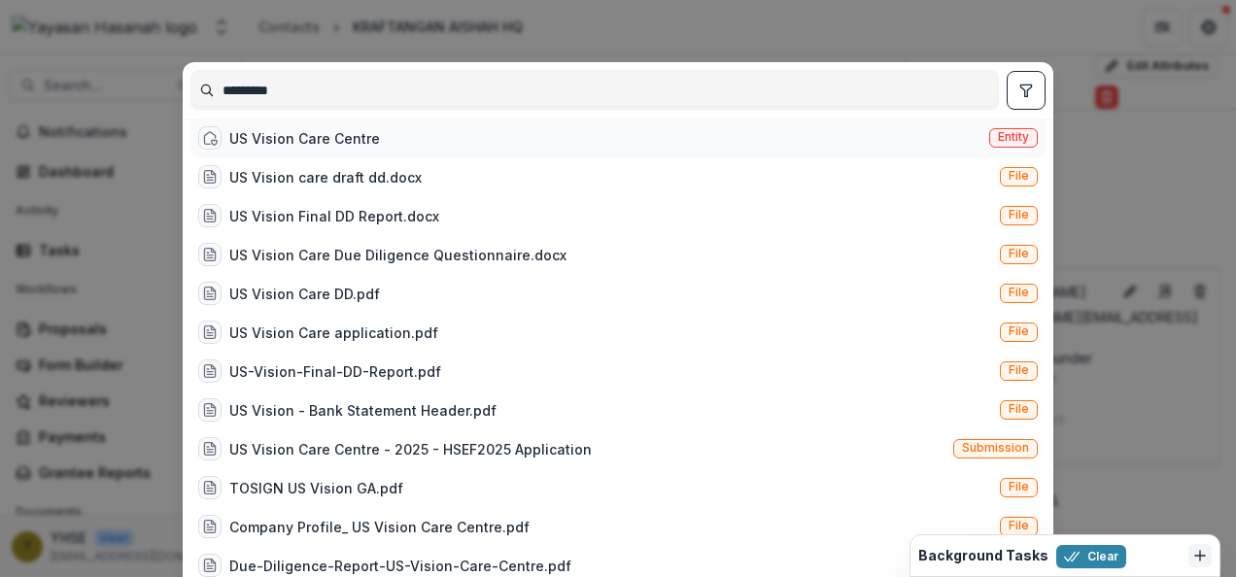
type input "*********"
click at [421, 142] on div "US Vision Care Centre Entity" at bounding box center [618, 138] width 855 height 39
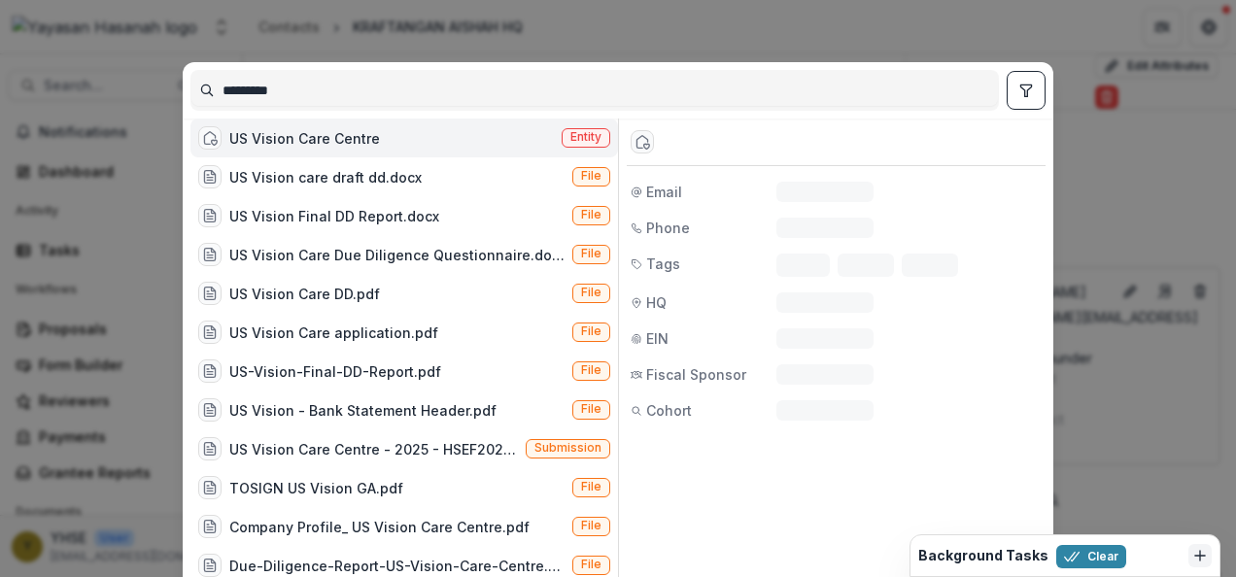
click at [421, 142] on div "US Vision Care Centre Entity" at bounding box center [405, 138] width 428 height 39
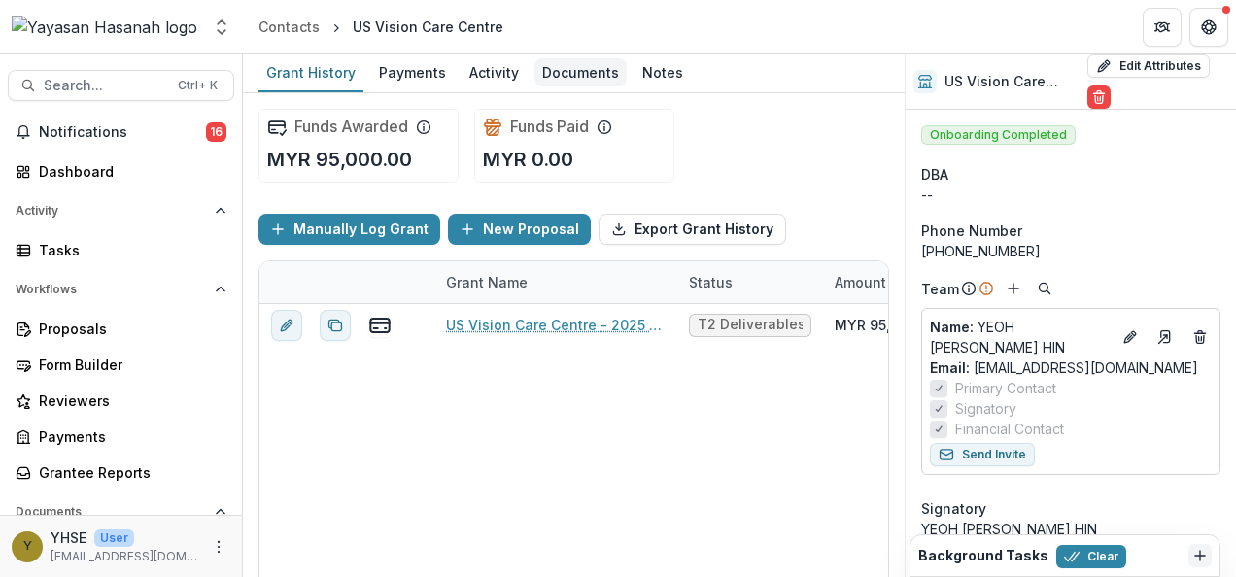
click at [568, 74] on div "Documents" at bounding box center [581, 72] width 92 height 28
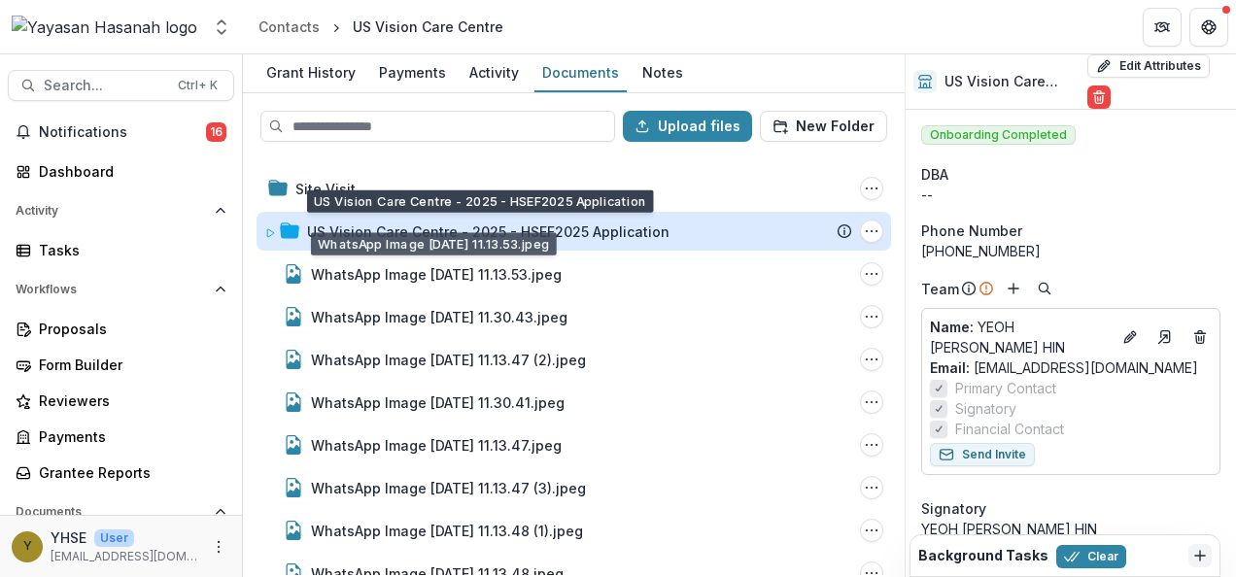
click at [463, 231] on div "US Vision Care Centre - 2025 - HSEF2025 Application" at bounding box center [488, 232] width 363 height 20
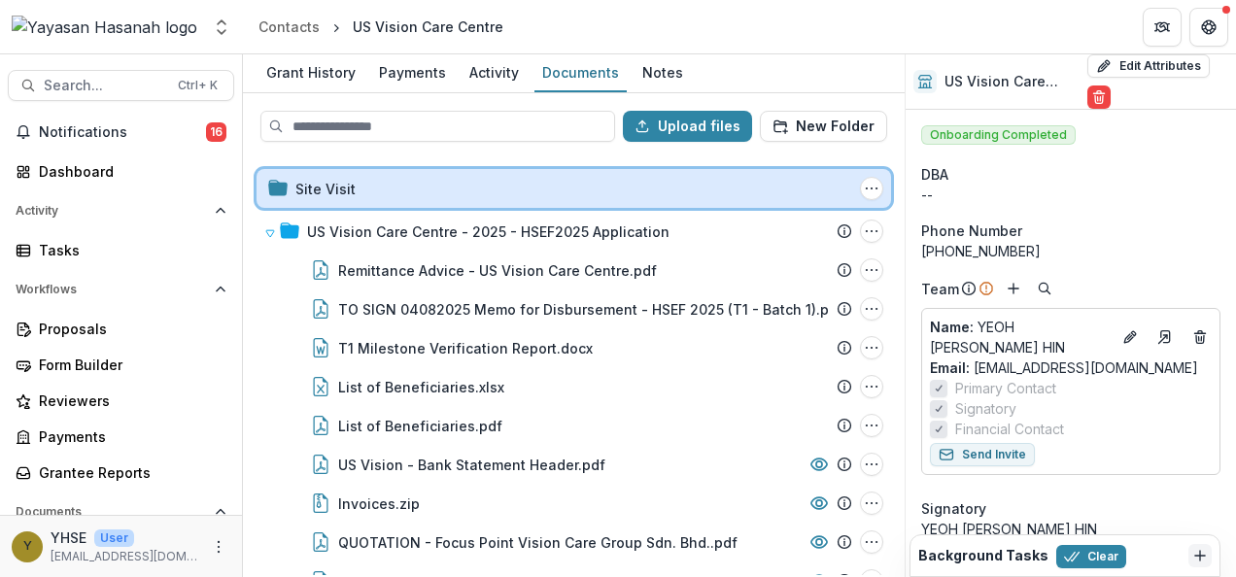
click at [426, 179] on div "Site Visit" at bounding box center [573, 189] width 557 height 20
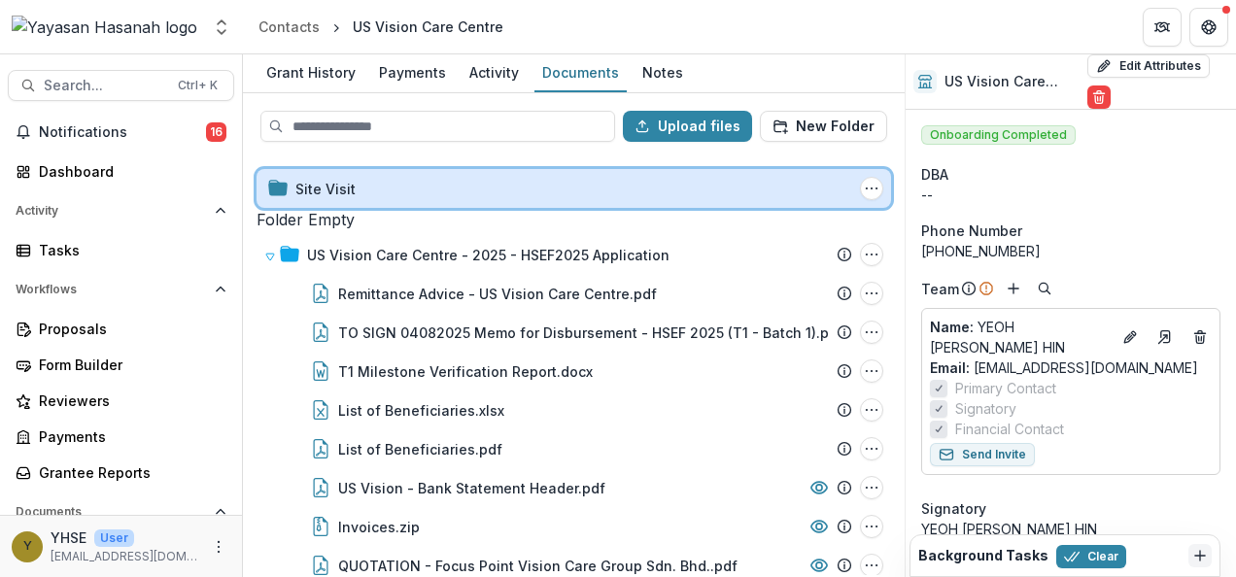
click at [437, 188] on div "Site Visit" at bounding box center [573, 189] width 557 height 20
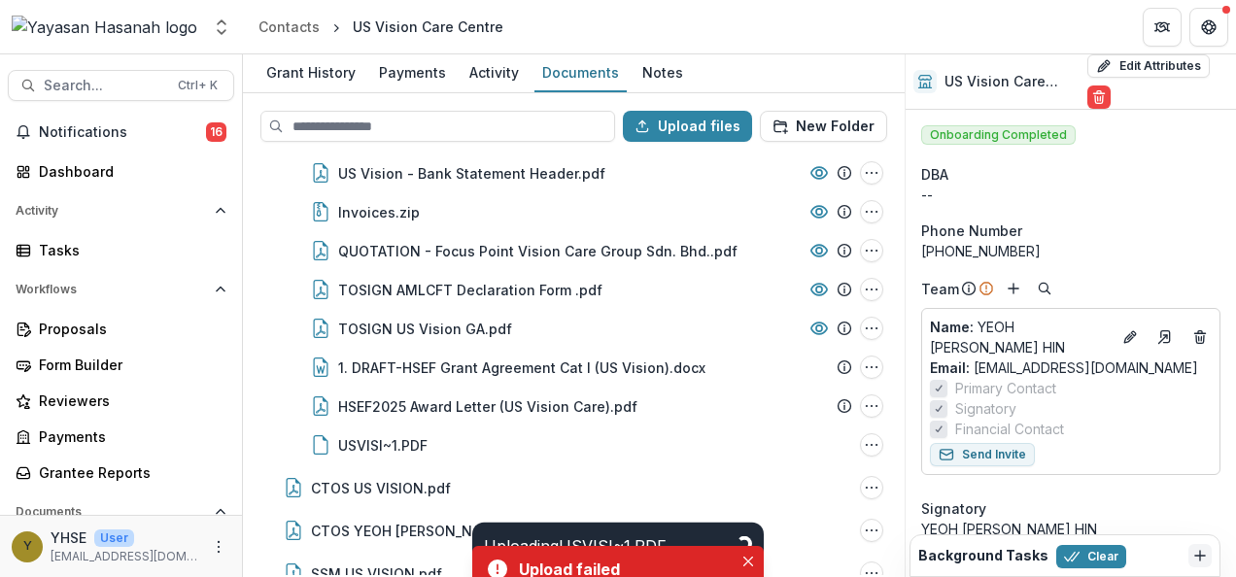
scroll to position [330, 0]
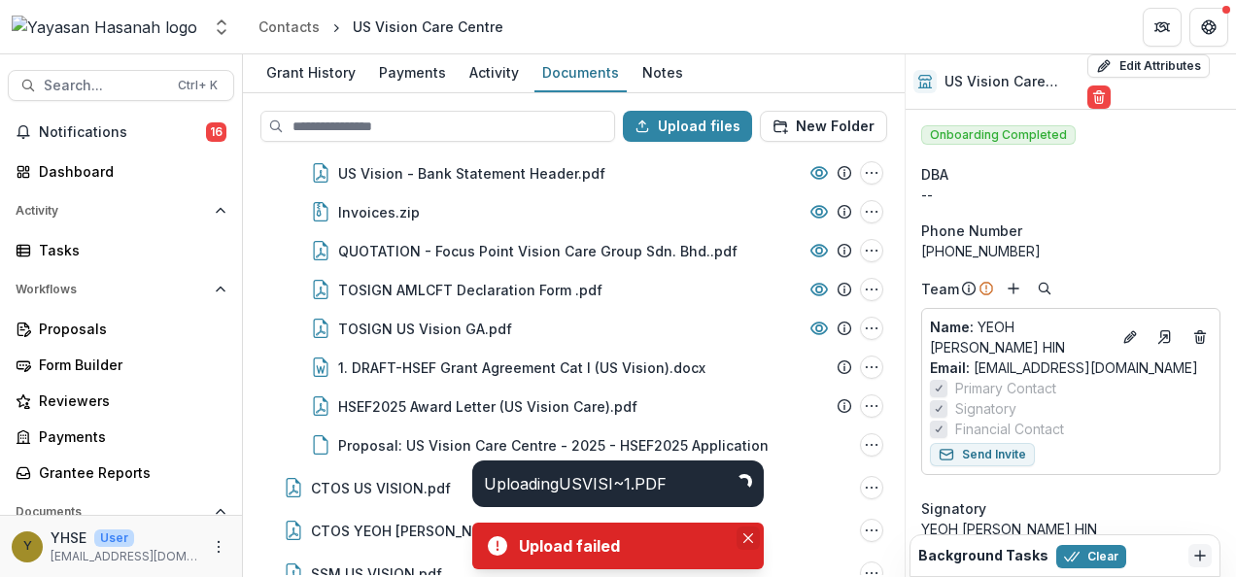
click at [750, 544] on button "Close" at bounding box center [748, 538] width 23 height 23
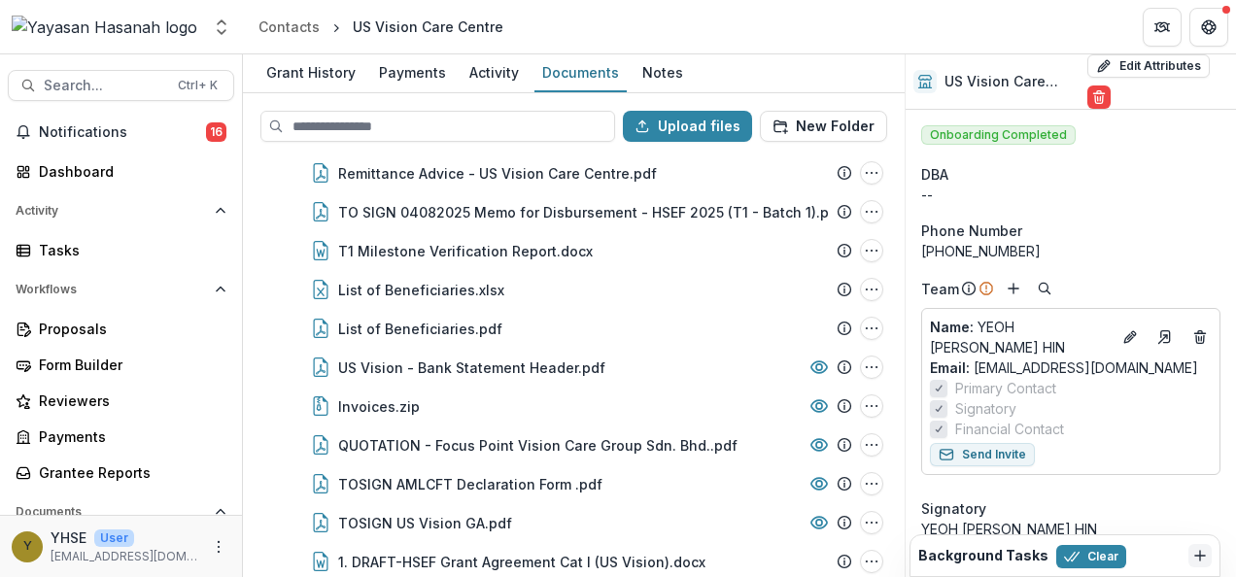
scroll to position [233, 0]
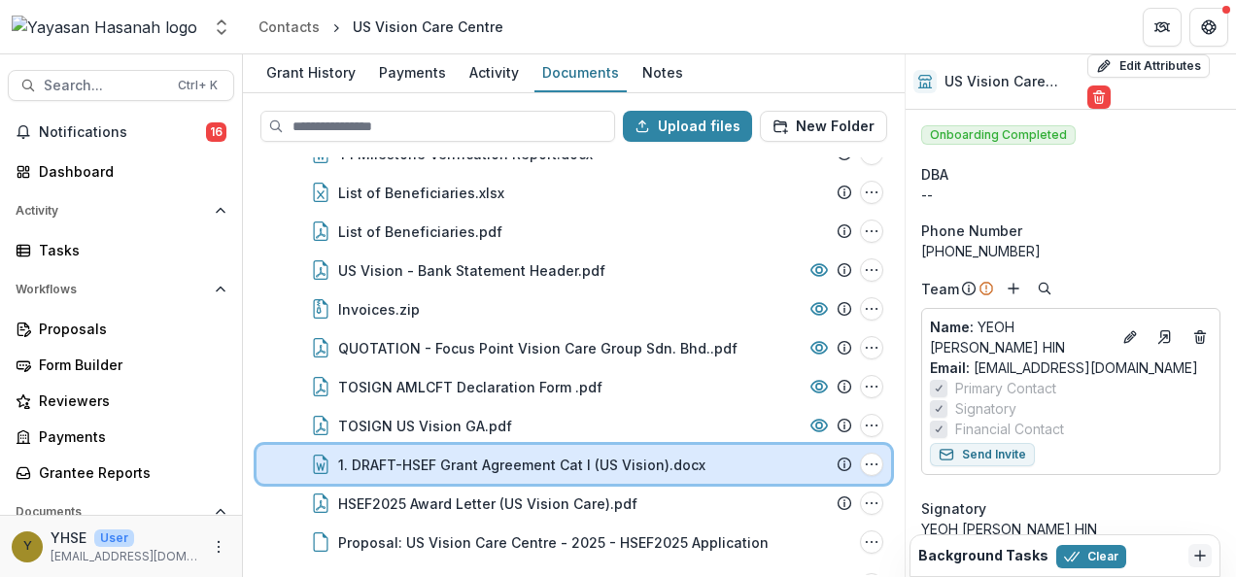
click at [871, 450] on div "1. DRAFT-HSEF Grant Agreement Cat I (US Vision).docx File Options Download Rena…" at bounding box center [574, 464] width 635 height 39
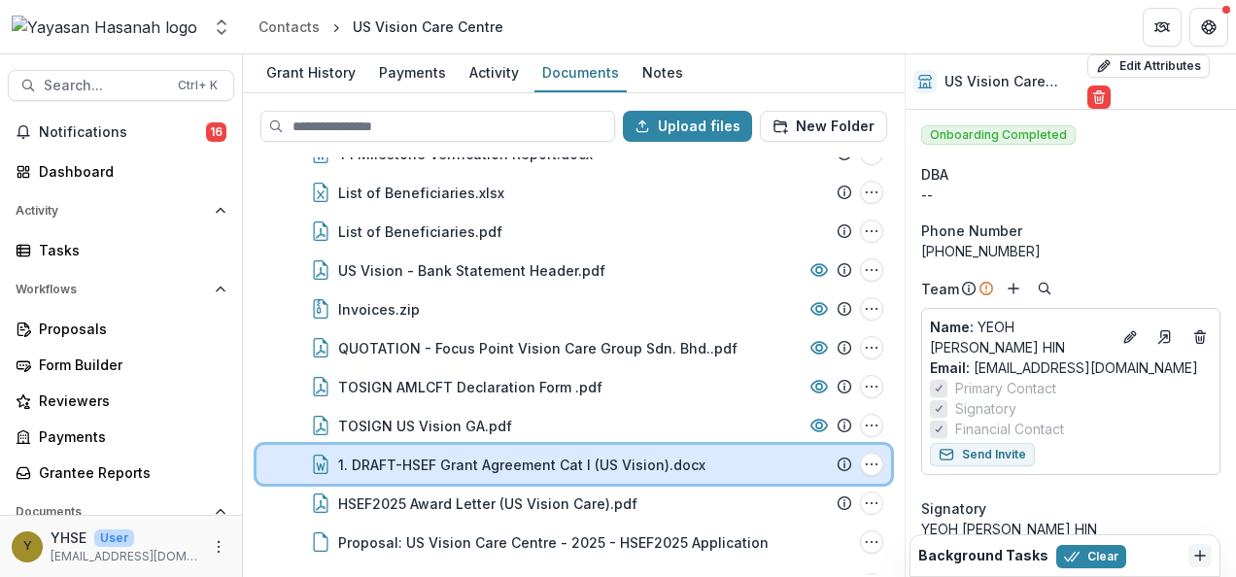
click at [857, 445] on div "1. DRAFT-HSEF Grant Agreement Cat I (US Vision).docx File Options Download Rena…" at bounding box center [574, 464] width 635 height 39
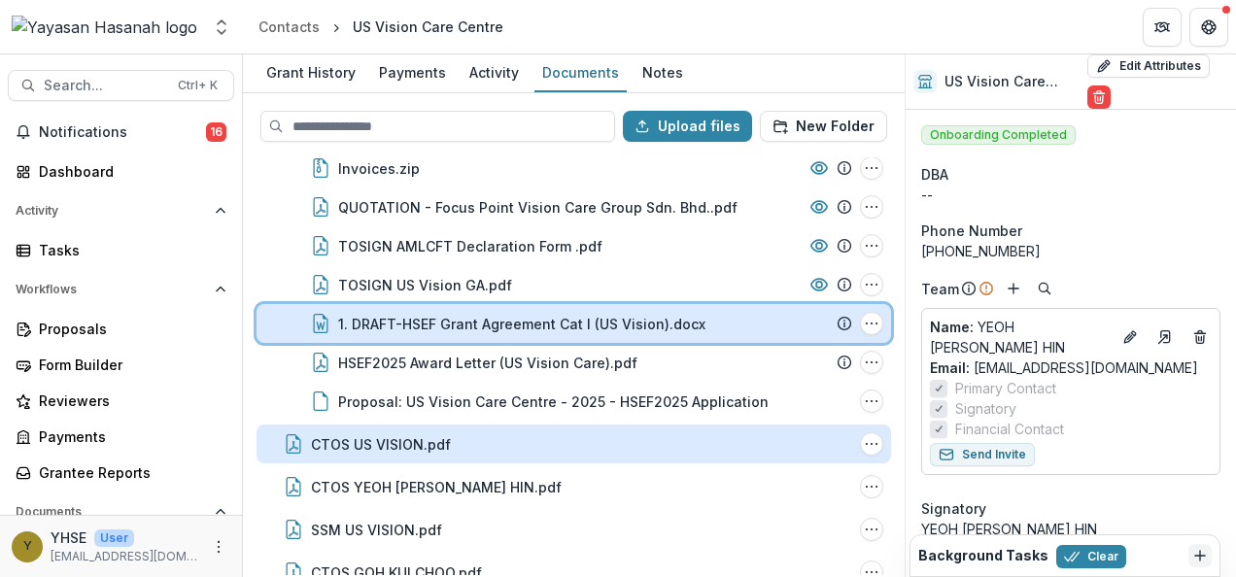
scroll to position [0, 0]
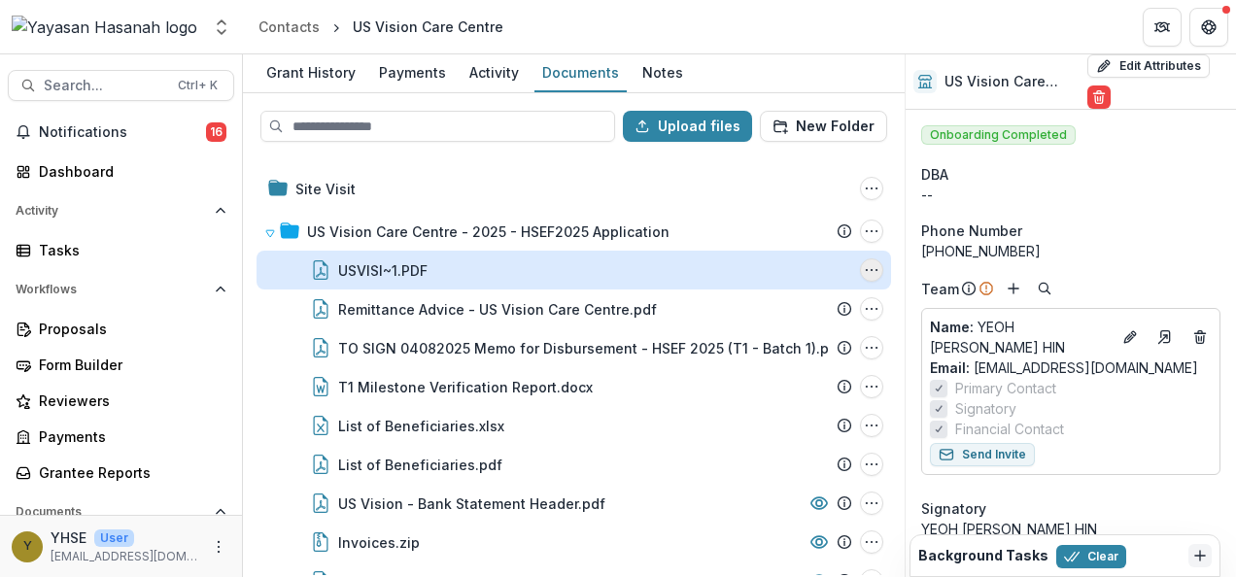
click at [868, 262] on icon "USVISI~1.PDF Options" at bounding box center [872, 270] width 16 height 16
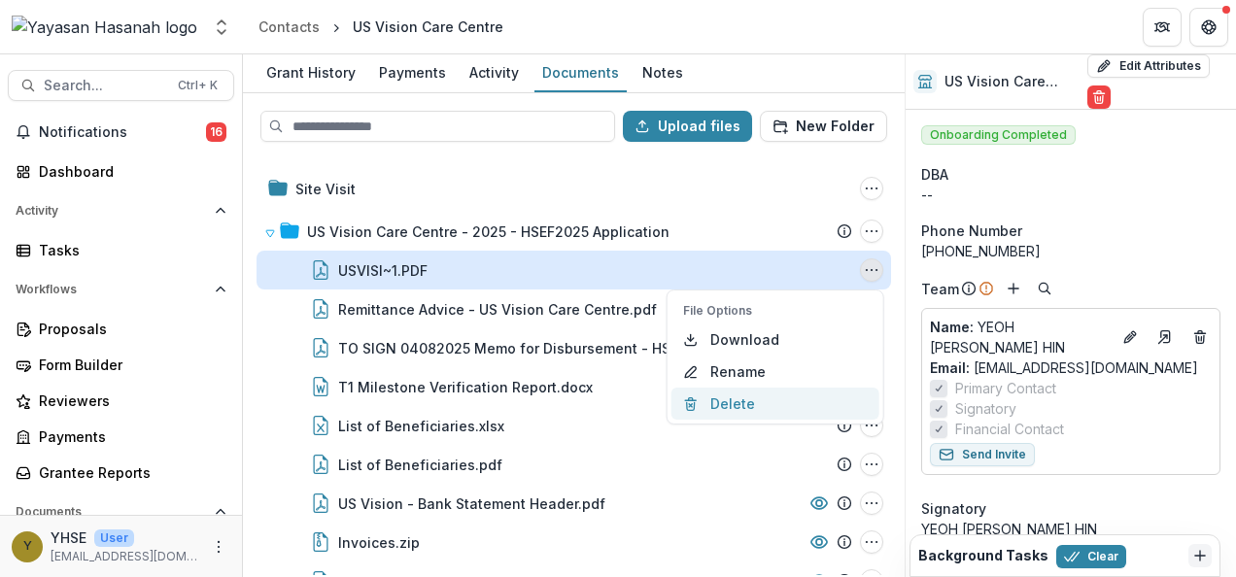
click at [765, 407] on button "Delete" at bounding box center [776, 404] width 208 height 32
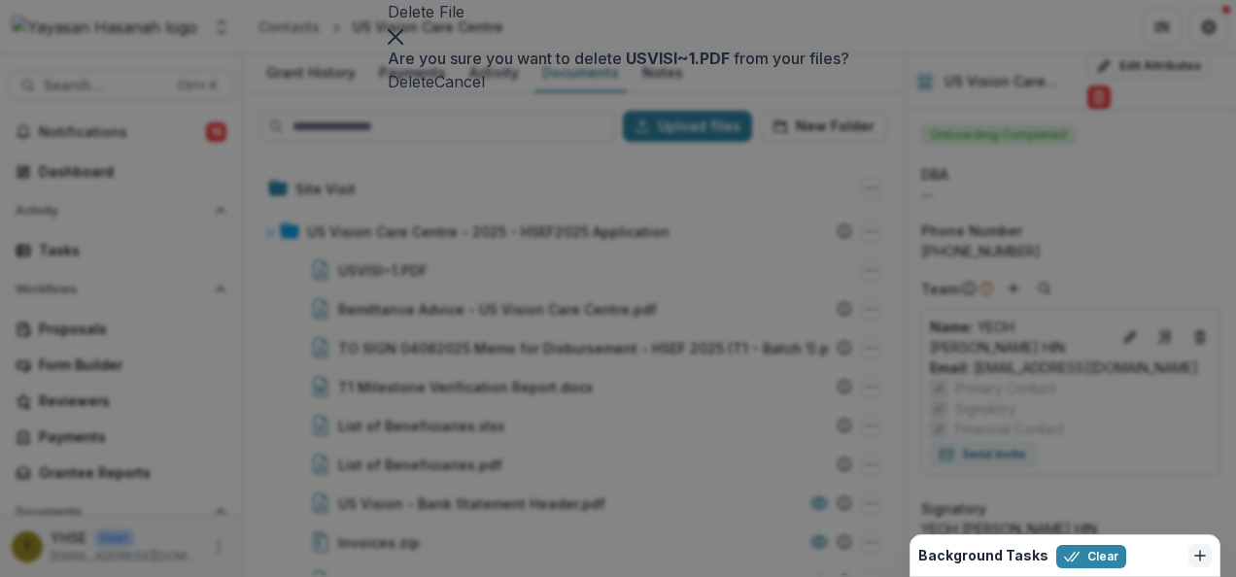
click at [434, 93] on button "Delete" at bounding box center [411, 81] width 47 height 23
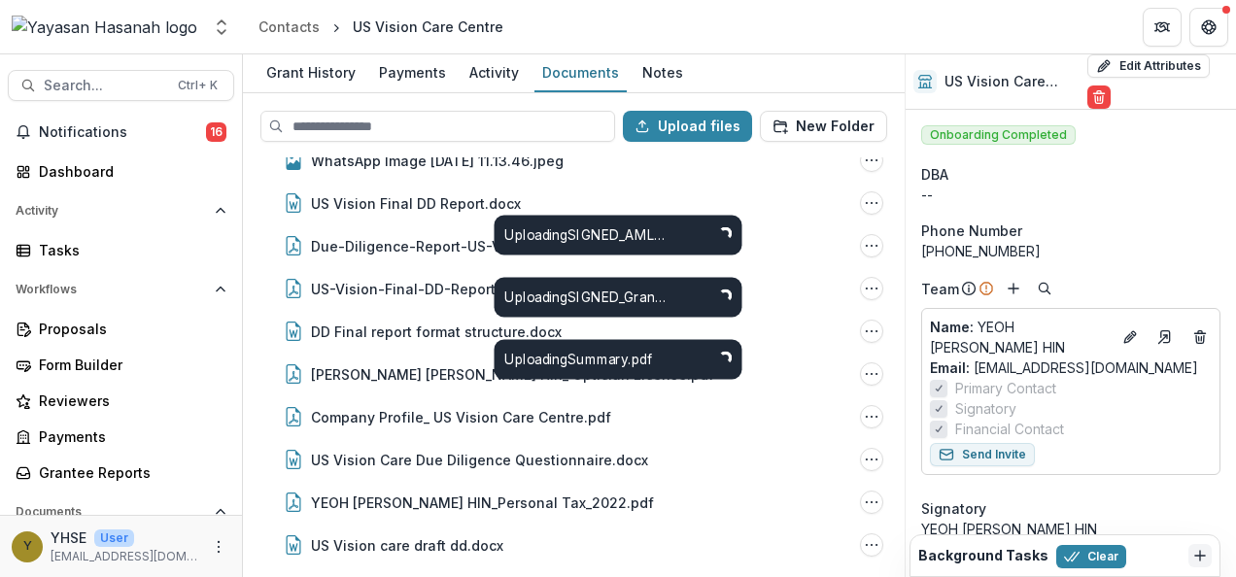
scroll to position [2054, 0]
